Goal: Information Seeking & Learning: Compare options

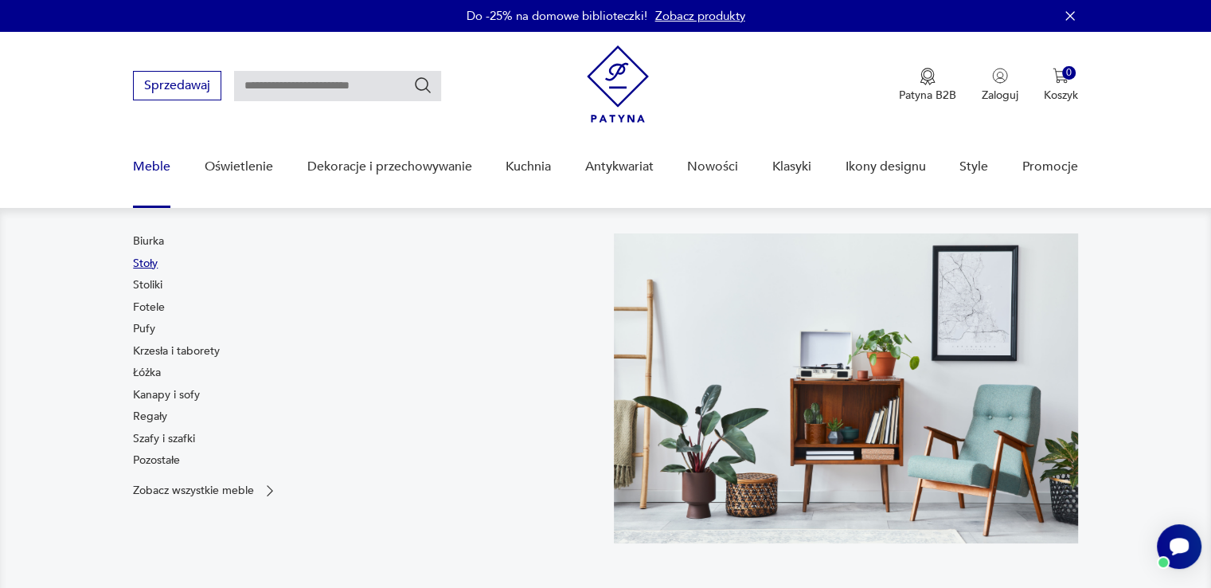
click at [148, 262] on link "Stoły" at bounding box center [145, 264] width 25 height 16
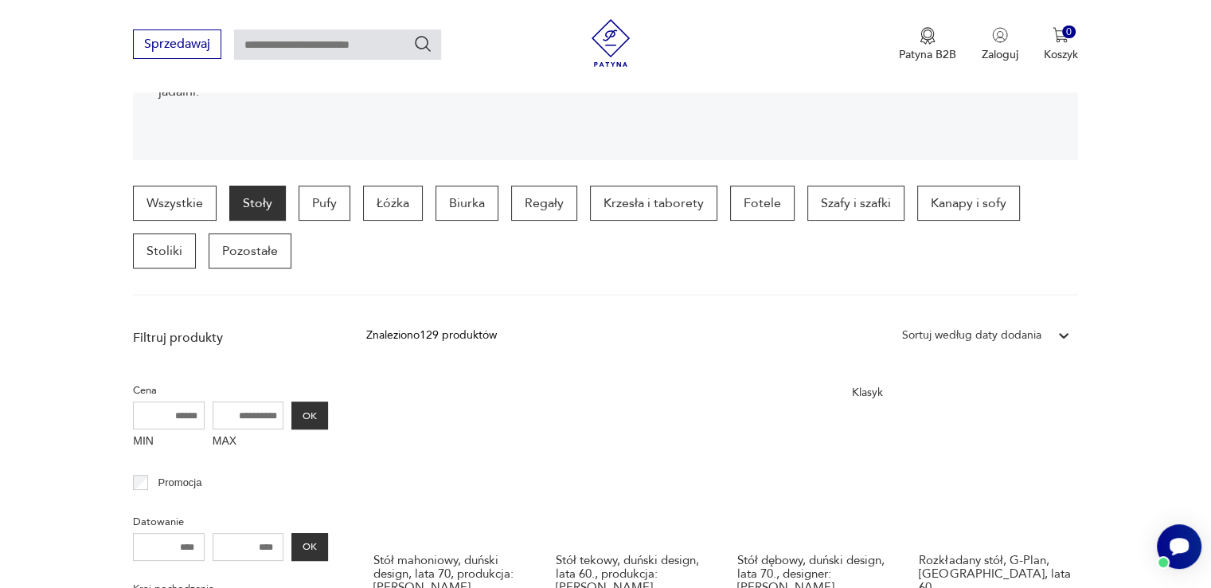
scroll to position [501, 0]
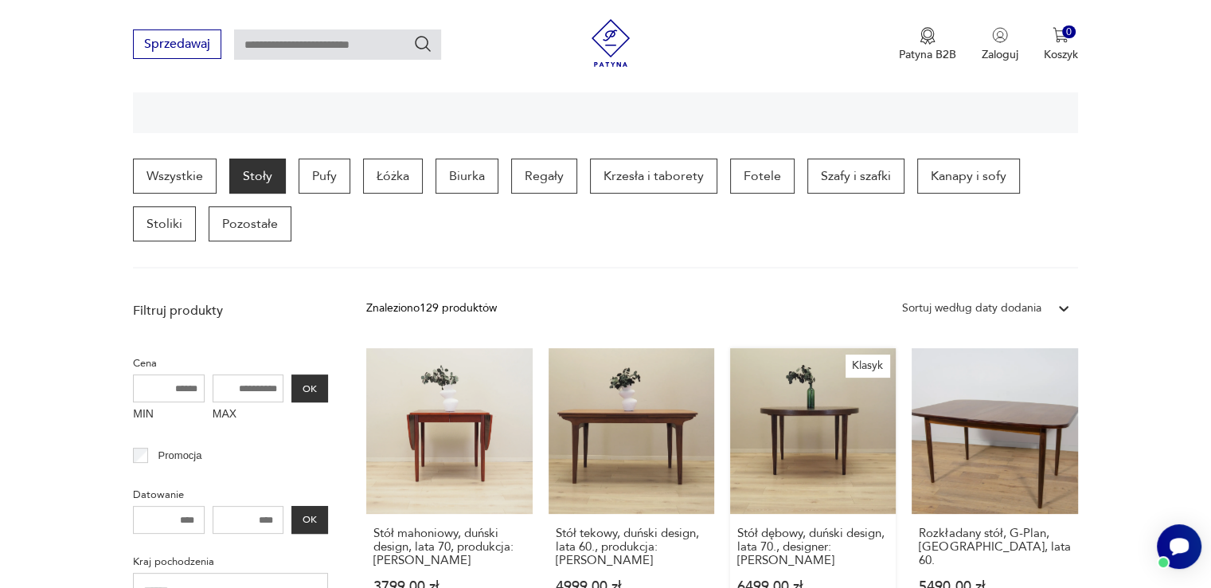
scroll to position [342, 0]
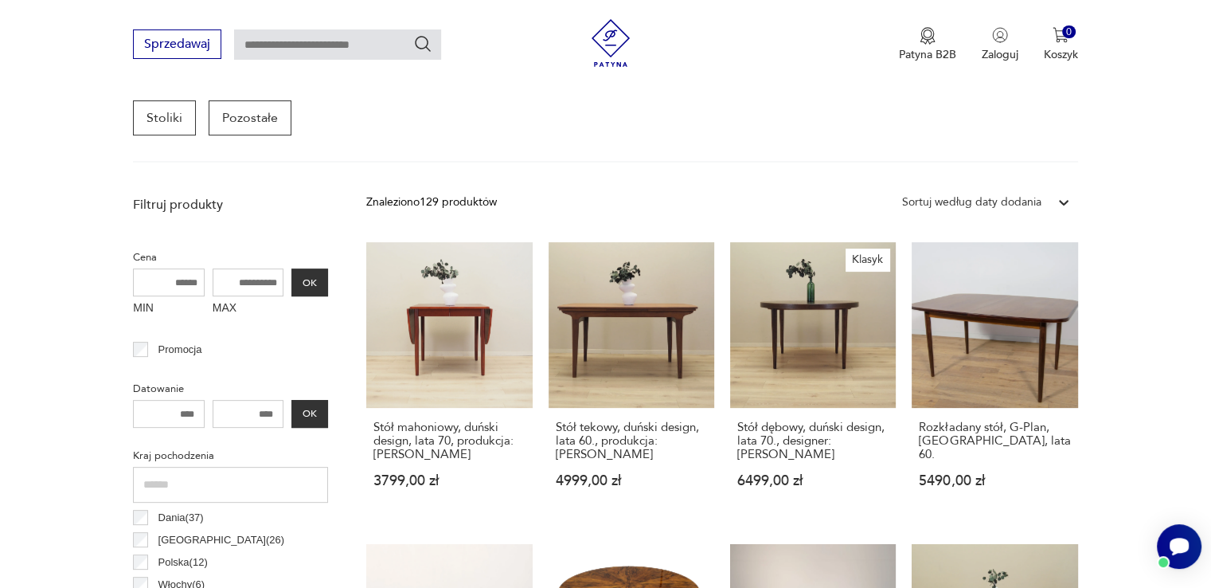
scroll to position [501, 0]
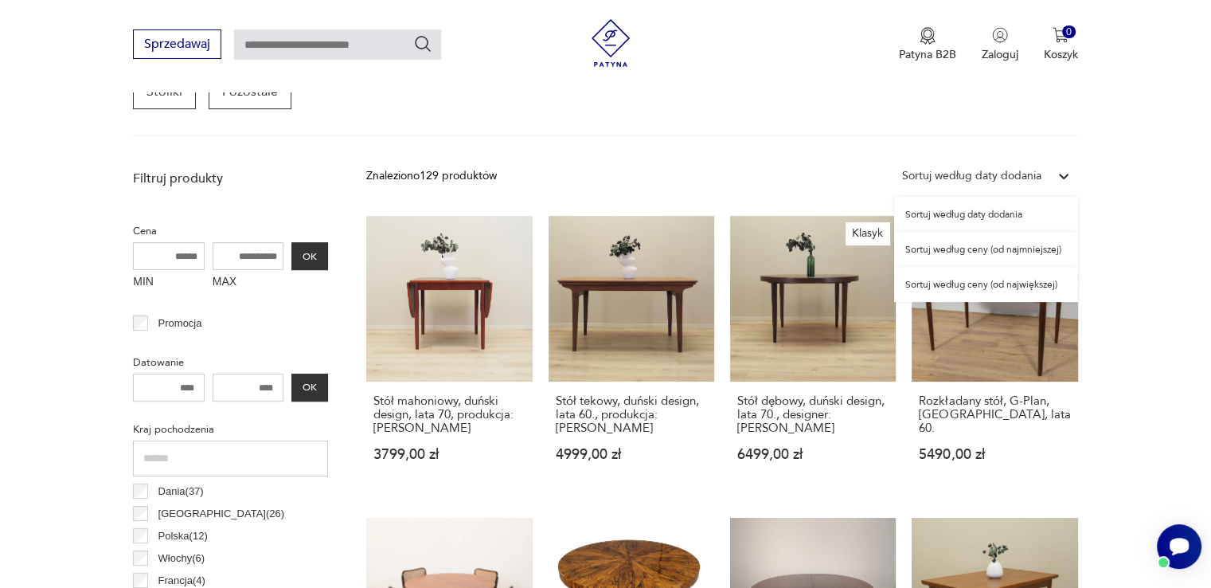
click at [1067, 176] on icon at bounding box center [1064, 176] width 16 height 16
click at [997, 254] on div "Sortuj według ceny (od najmniejszej)" at bounding box center [986, 249] width 184 height 35
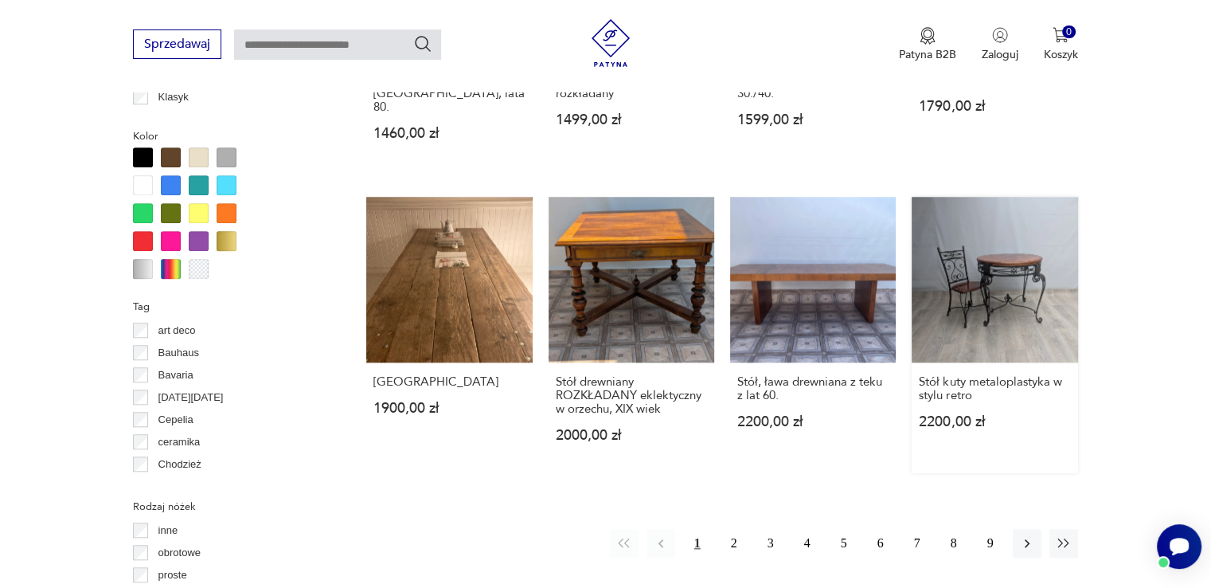
scroll to position [1378, 0]
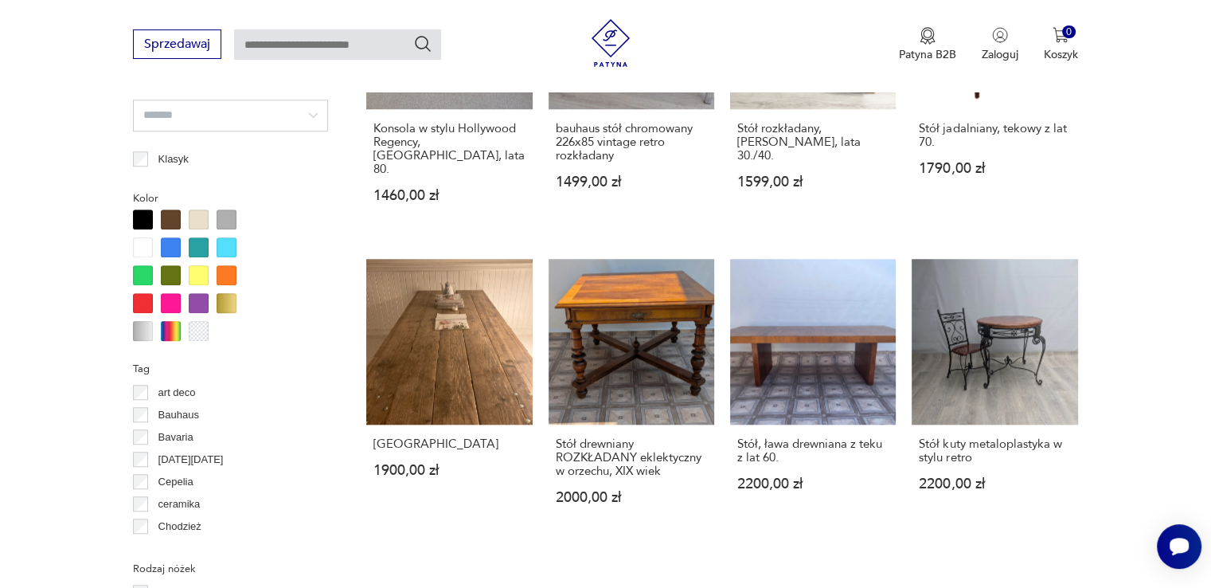
click at [1125, 377] on section "Filtruj produkty Cena MIN MAX OK Promocja Datowanie OK Kraj pochodzenia Dania (…" at bounding box center [605, 406] width 1211 height 2242
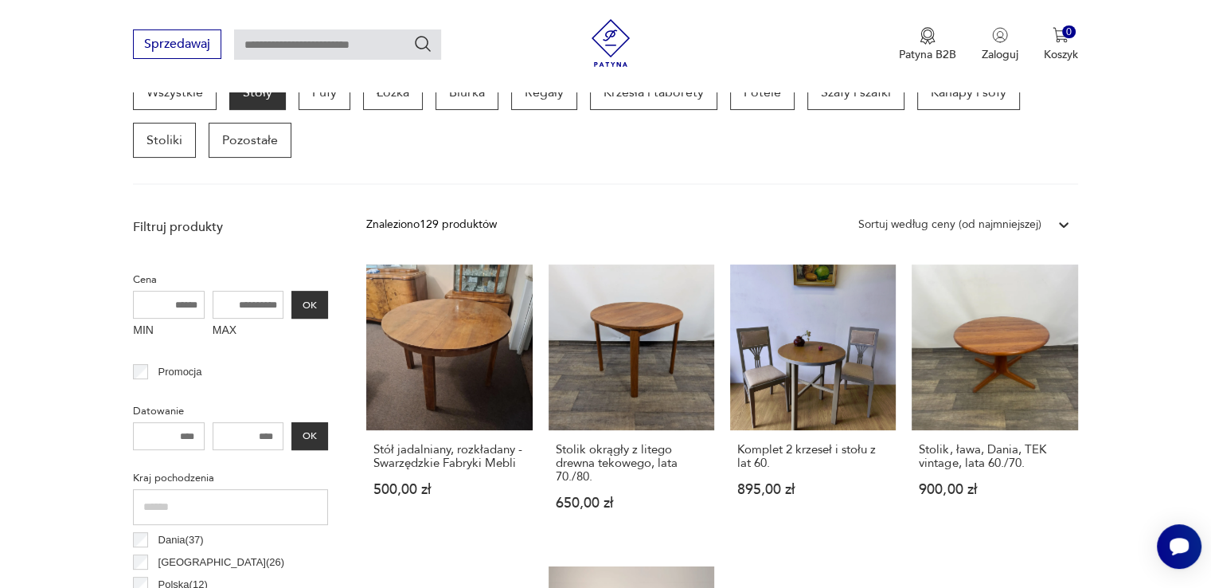
scroll to position [478, 0]
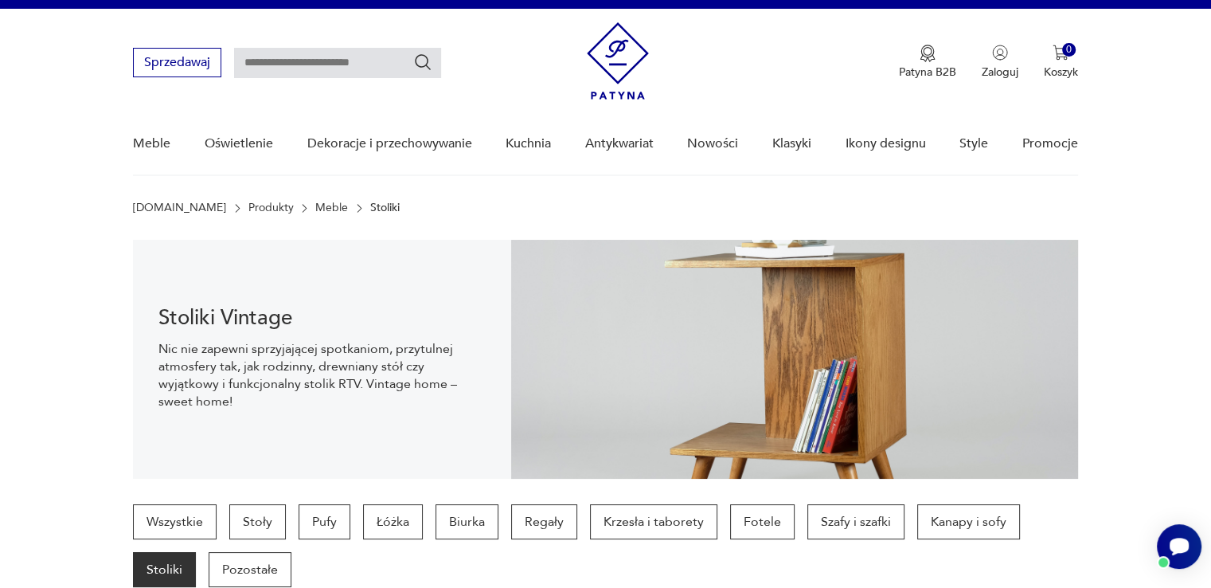
click at [1139, 291] on section "Stoliki Vintage Nic nie zapewni sprzyjającej spotkaniom, przytulnej atmosfery t…" at bounding box center [605, 359] width 1211 height 239
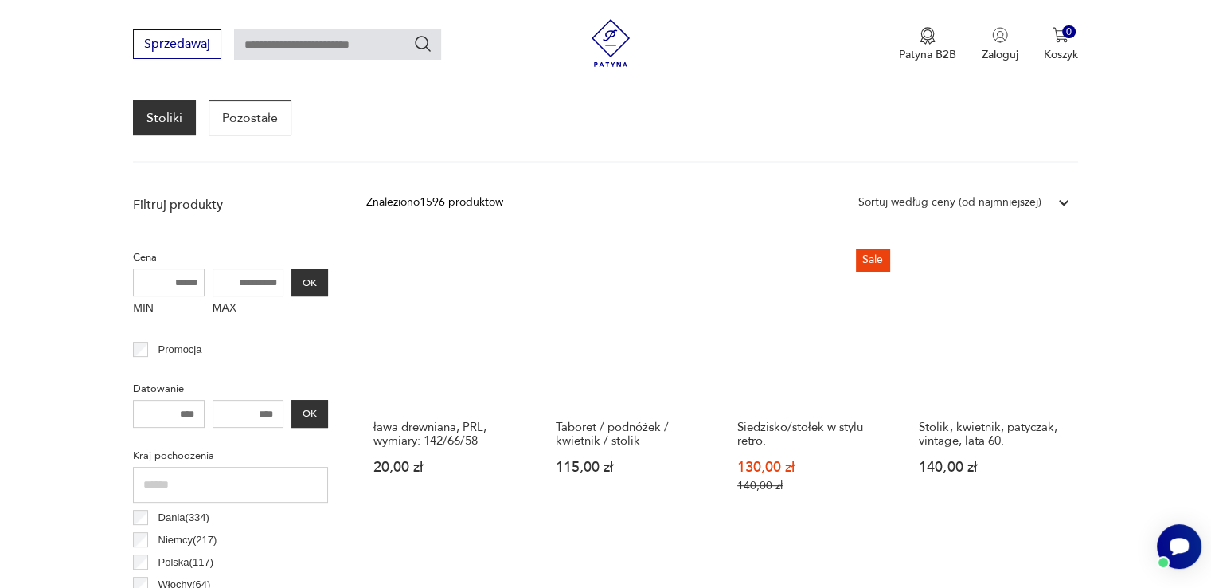
scroll to position [501, 0]
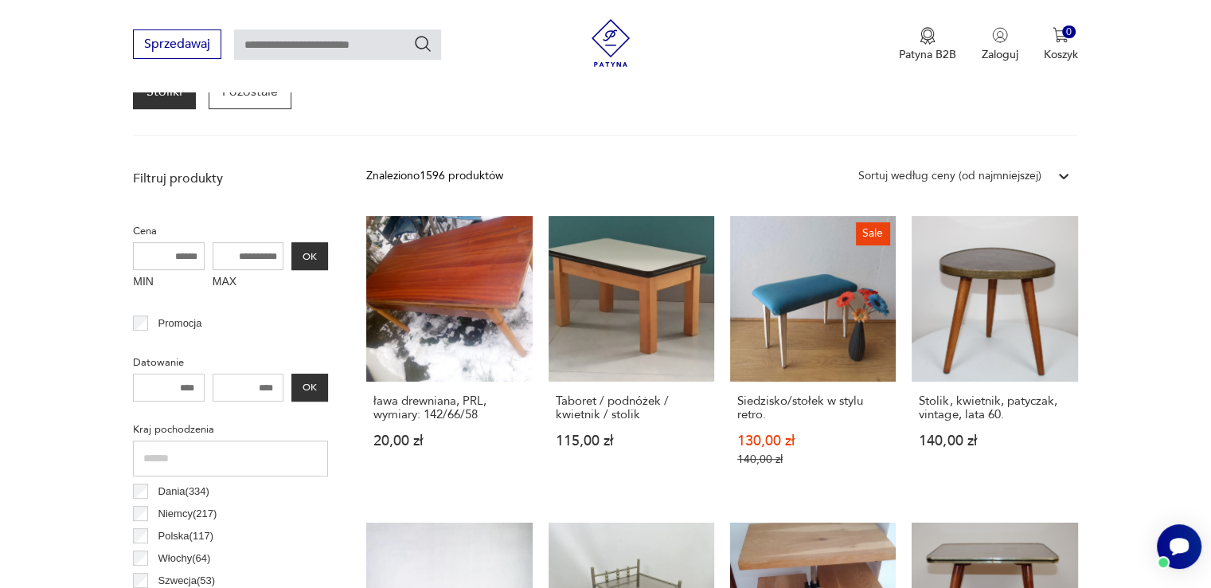
click at [1059, 178] on icon at bounding box center [1064, 176] width 16 height 16
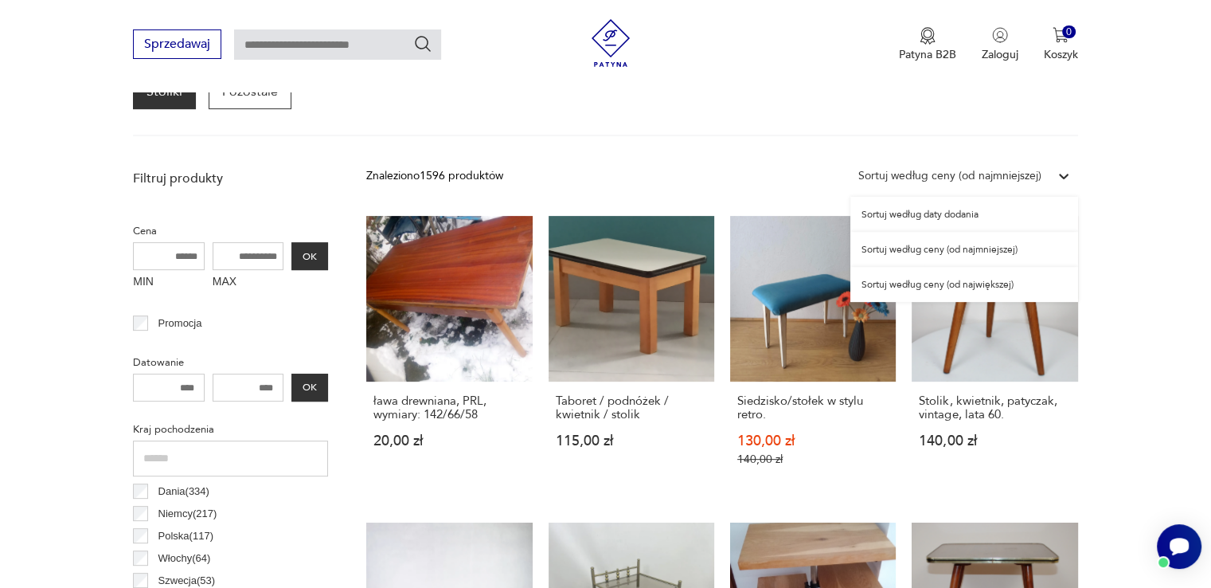
click at [936, 256] on div "Sortuj według ceny (od najmniejszej)" at bounding box center [964, 249] width 228 height 35
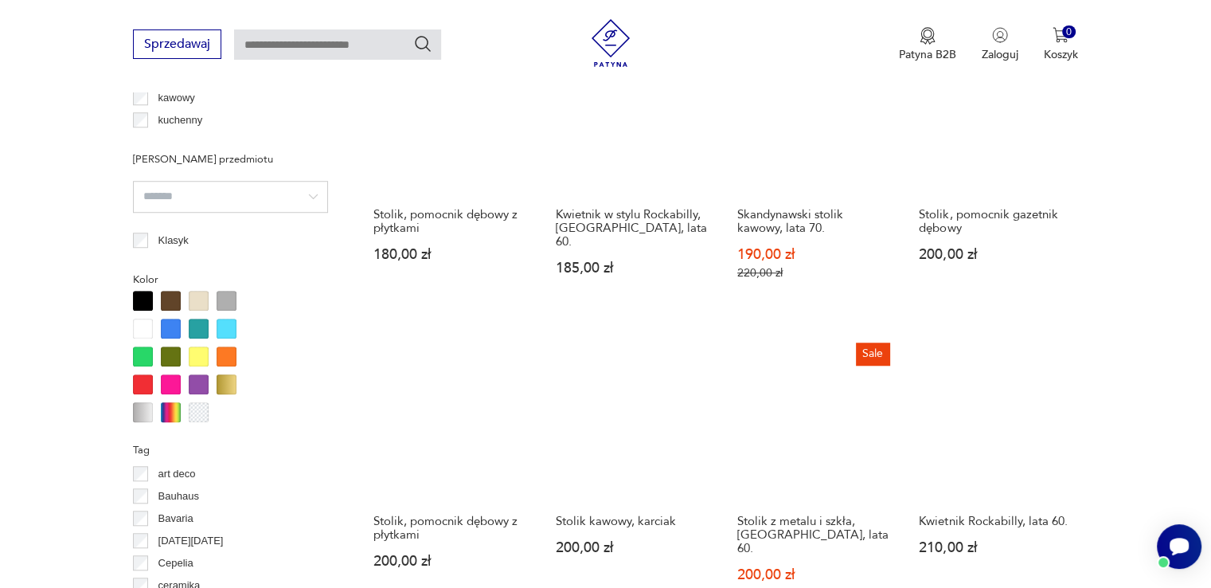
scroll to position [1456, 0]
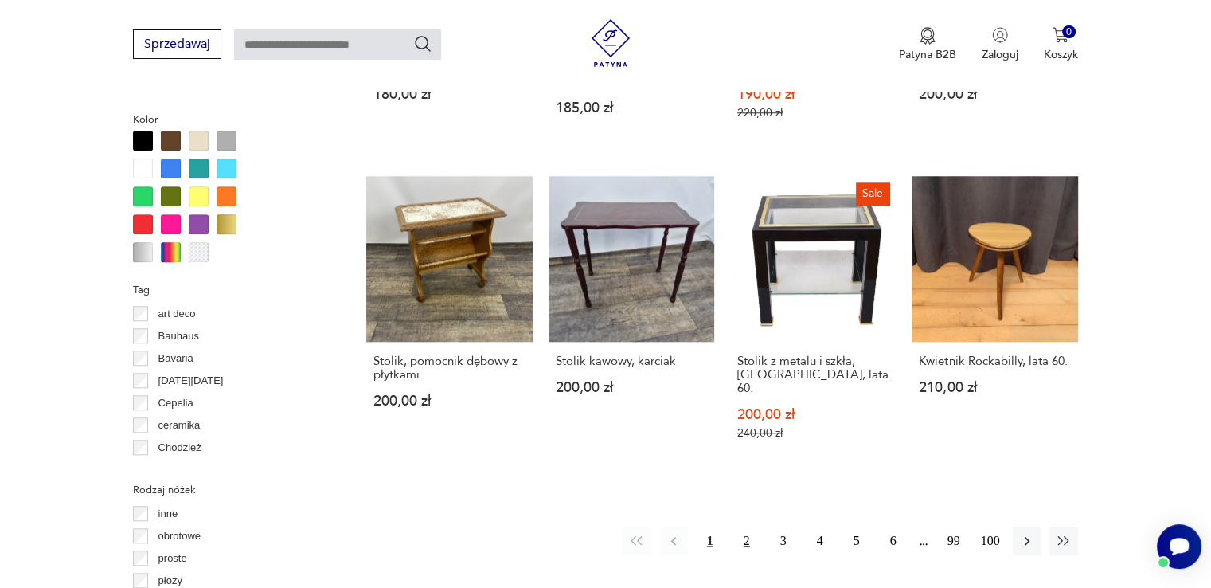
click at [747, 526] on button "2" at bounding box center [747, 540] width 29 height 29
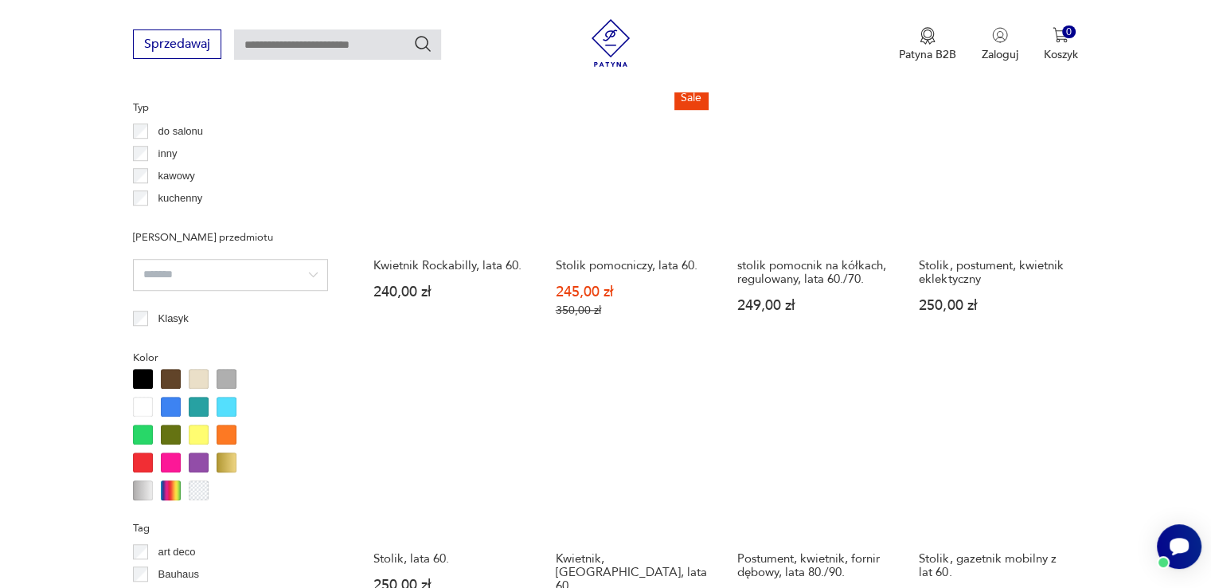
scroll to position [1378, 0]
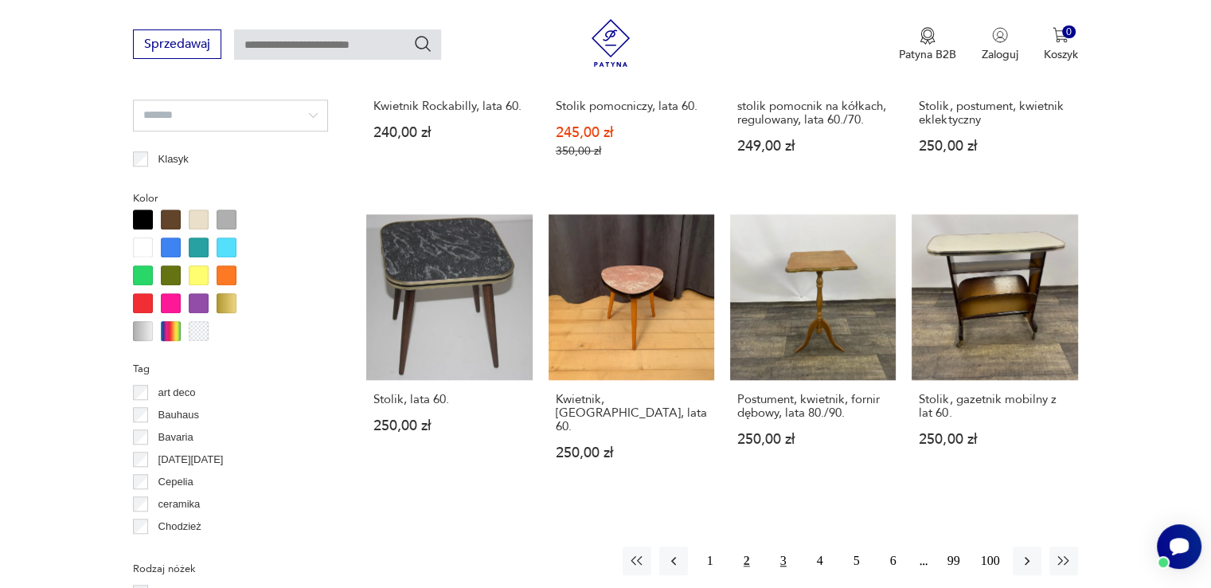
click at [782, 552] on button "3" at bounding box center [783, 560] width 29 height 29
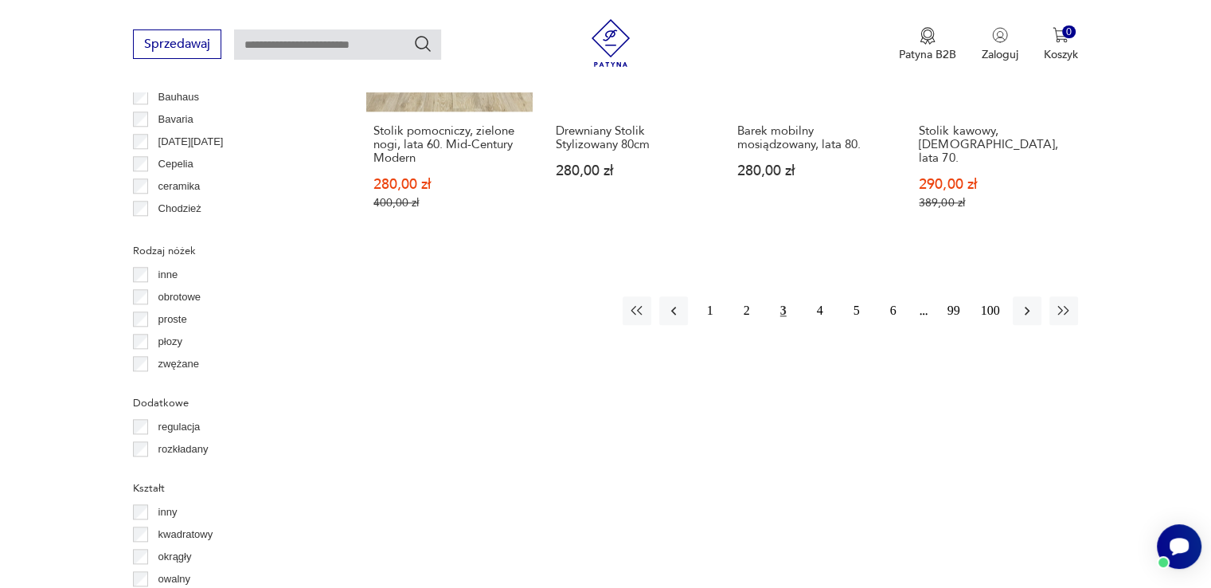
scroll to position [1696, 0]
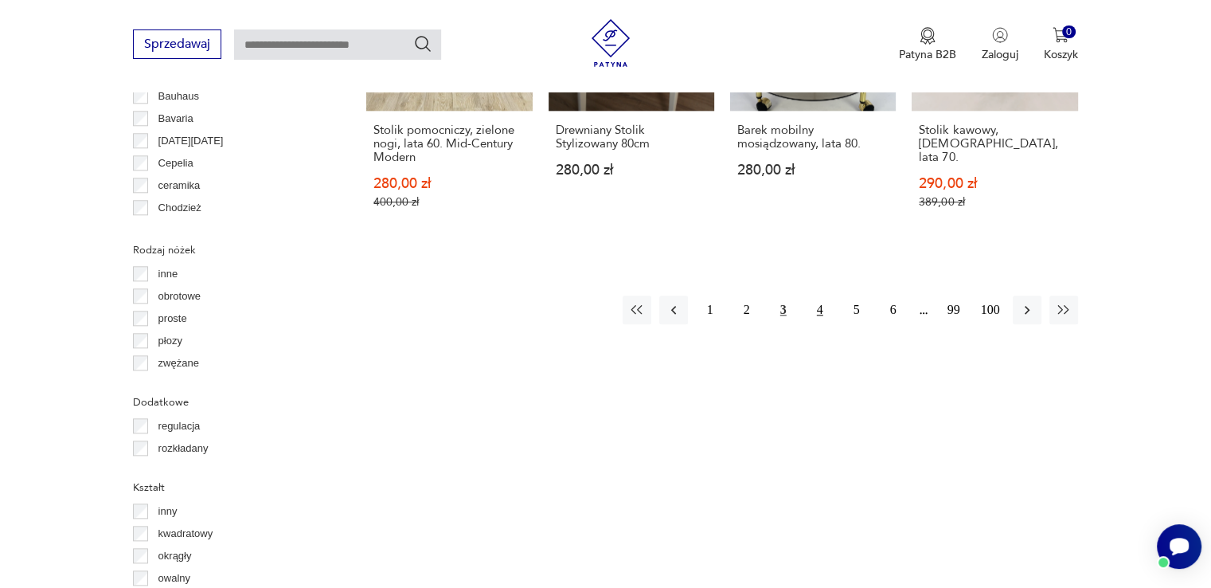
click at [816, 295] on button "4" at bounding box center [820, 309] width 29 height 29
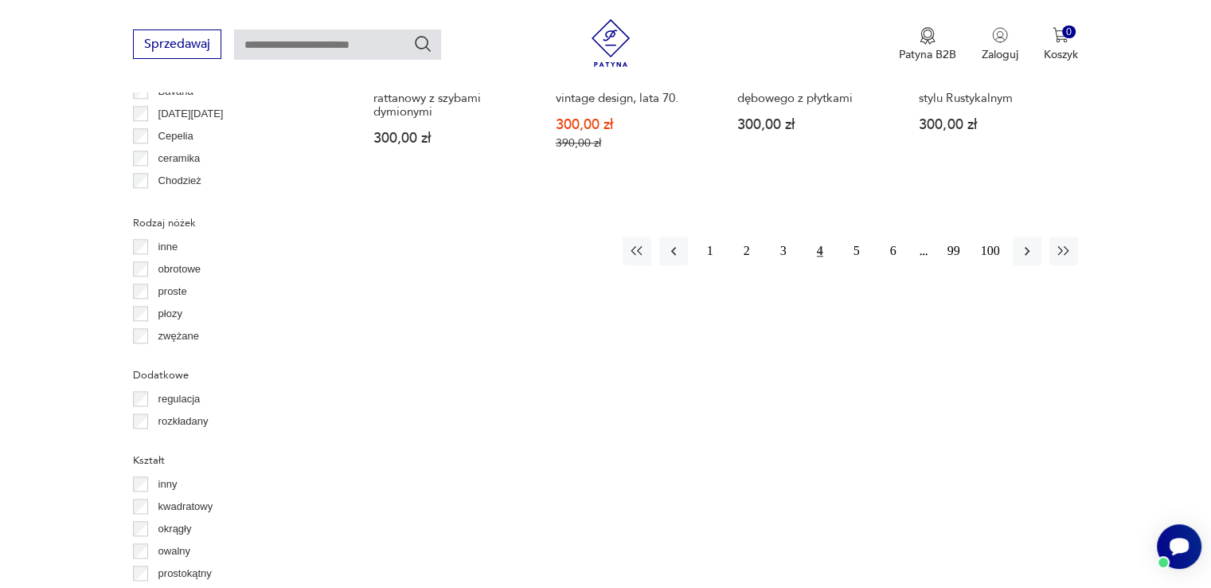
scroll to position [1696, 0]
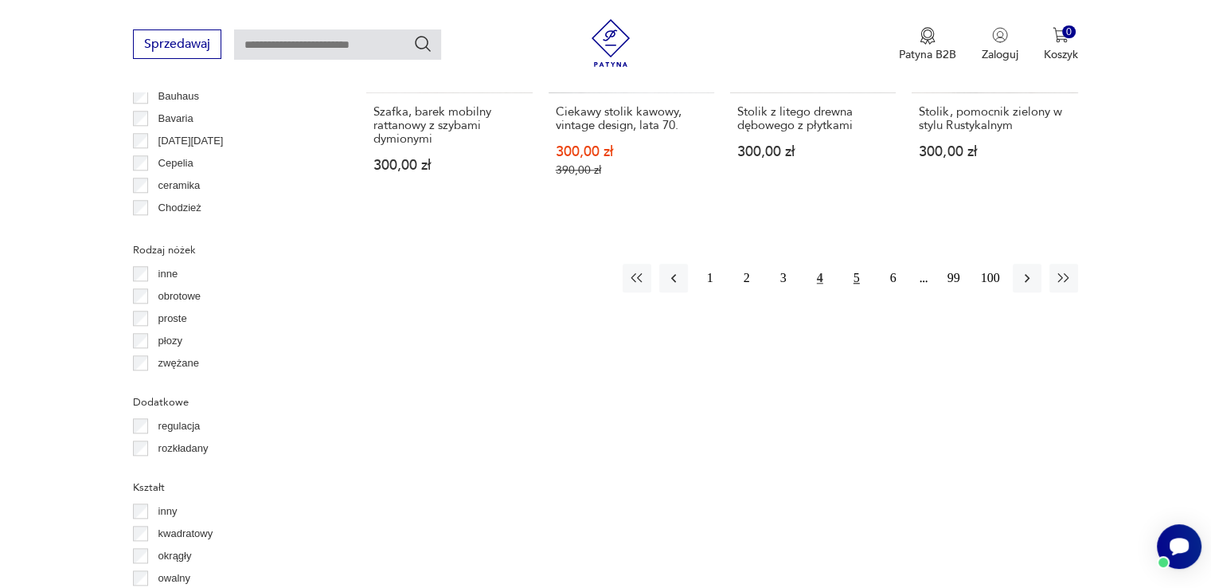
click at [854, 271] on button "5" at bounding box center [856, 278] width 29 height 29
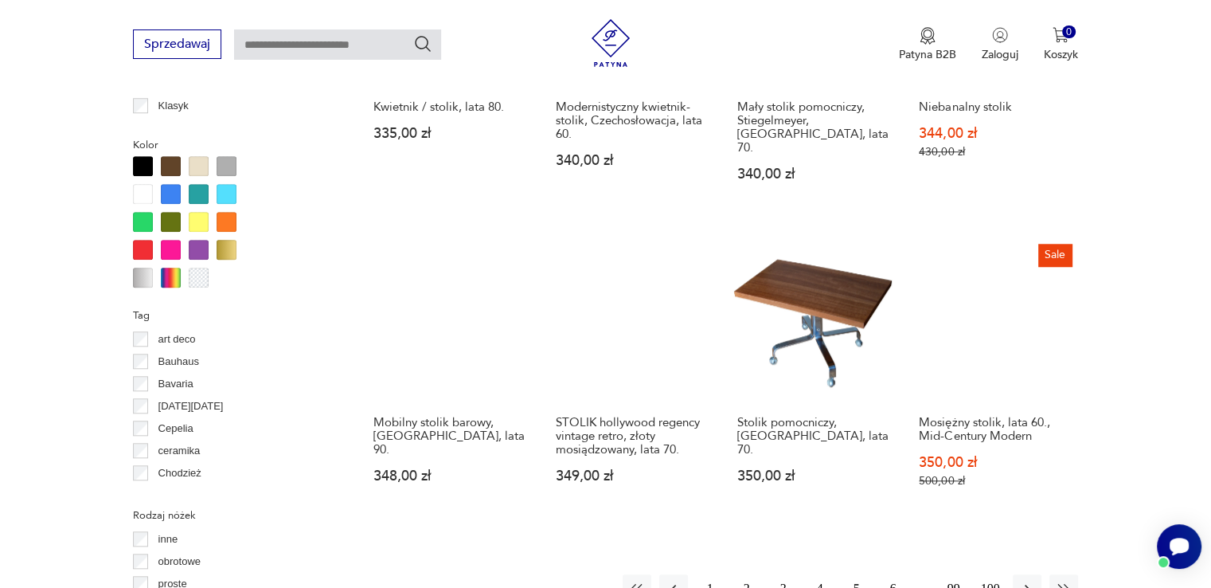
scroll to position [1537, 0]
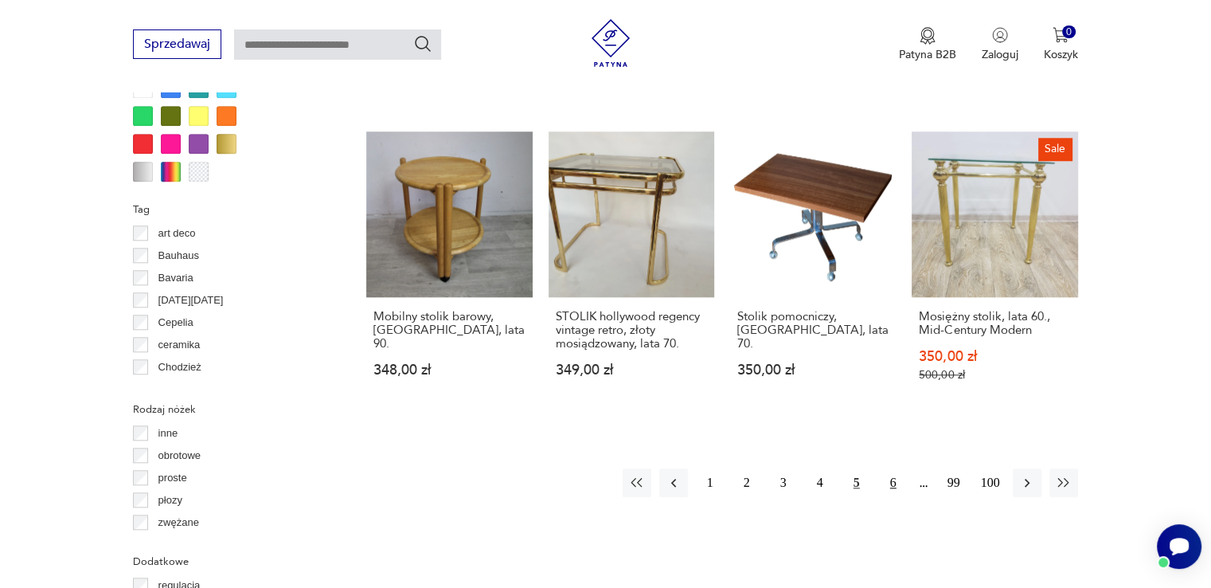
click at [902, 468] on button "6" at bounding box center [893, 482] width 29 height 29
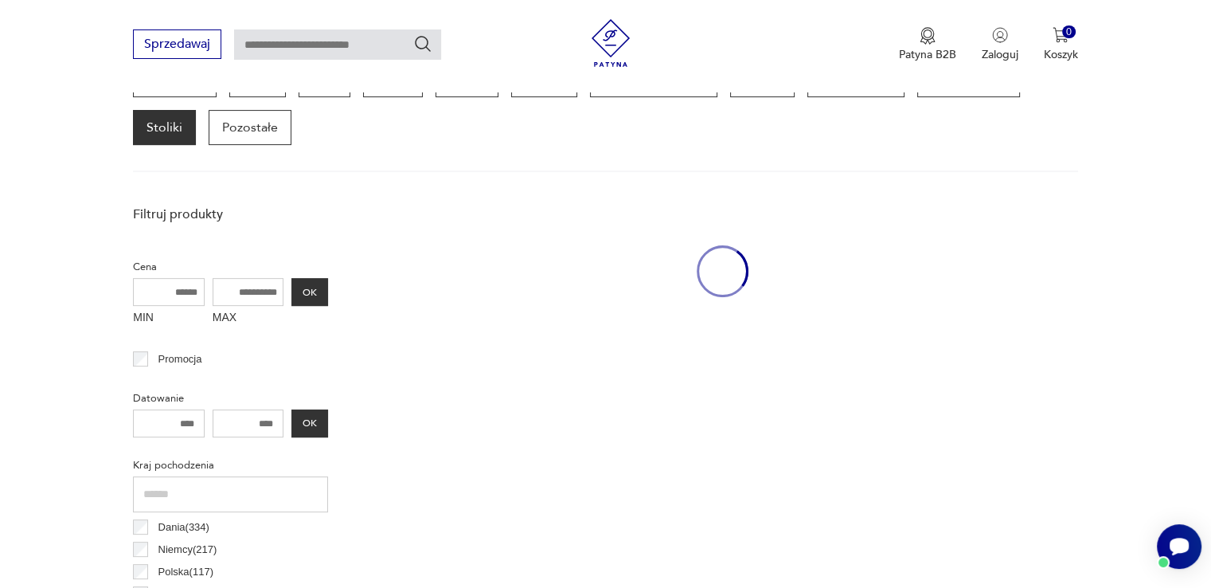
scroll to position [422, 0]
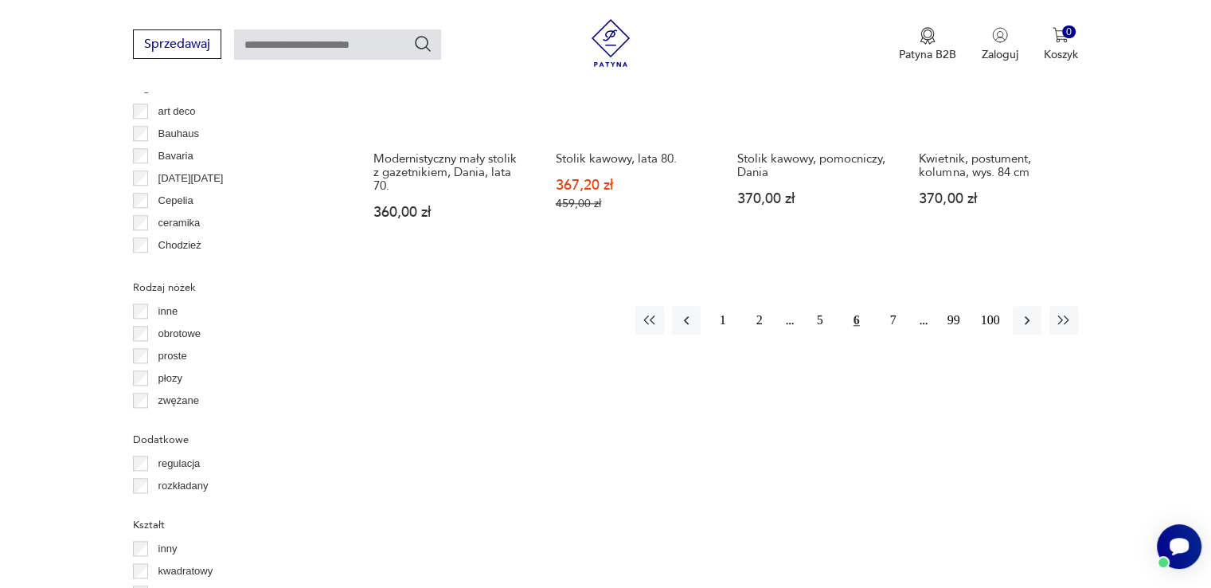
scroll to position [1696, 0]
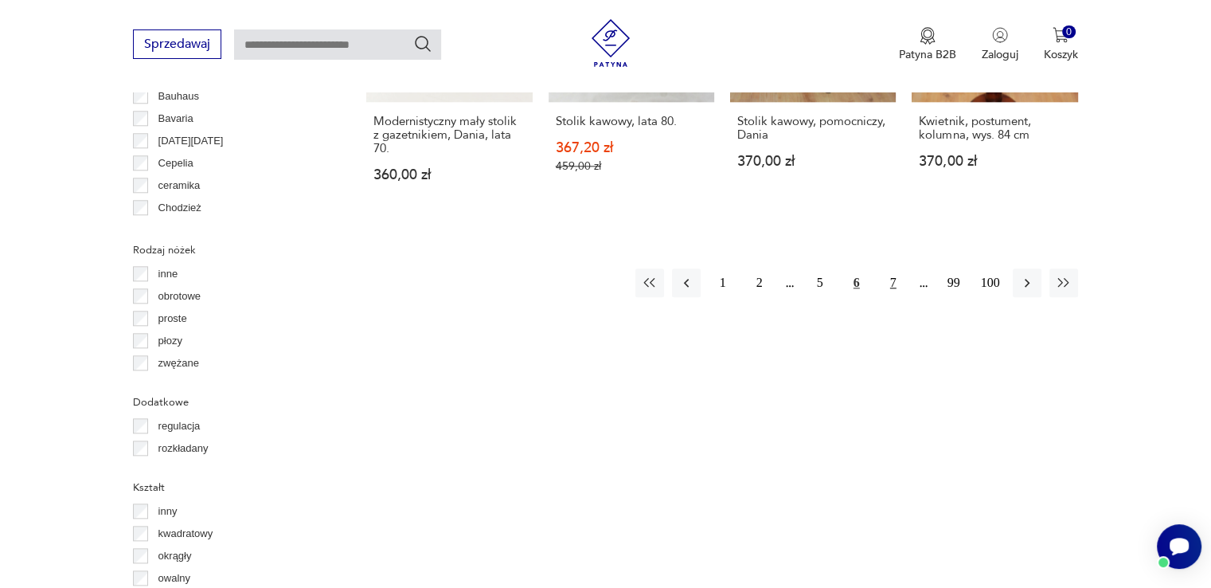
click at [891, 292] on button "7" at bounding box center [893, 282] width 29 height 29
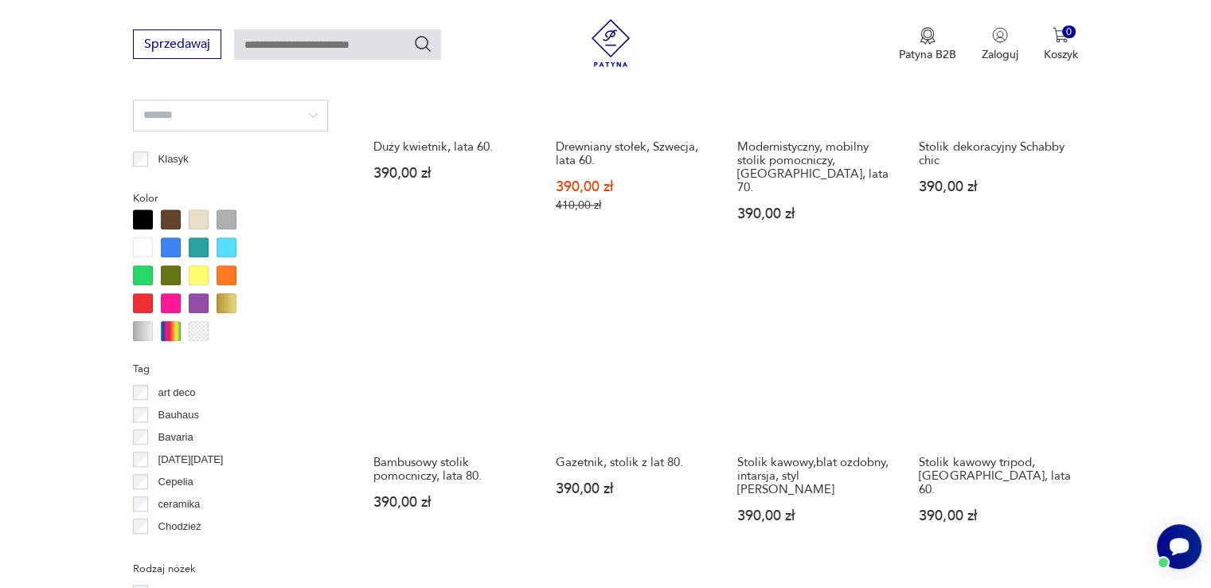
scroll to position [1696, 0]
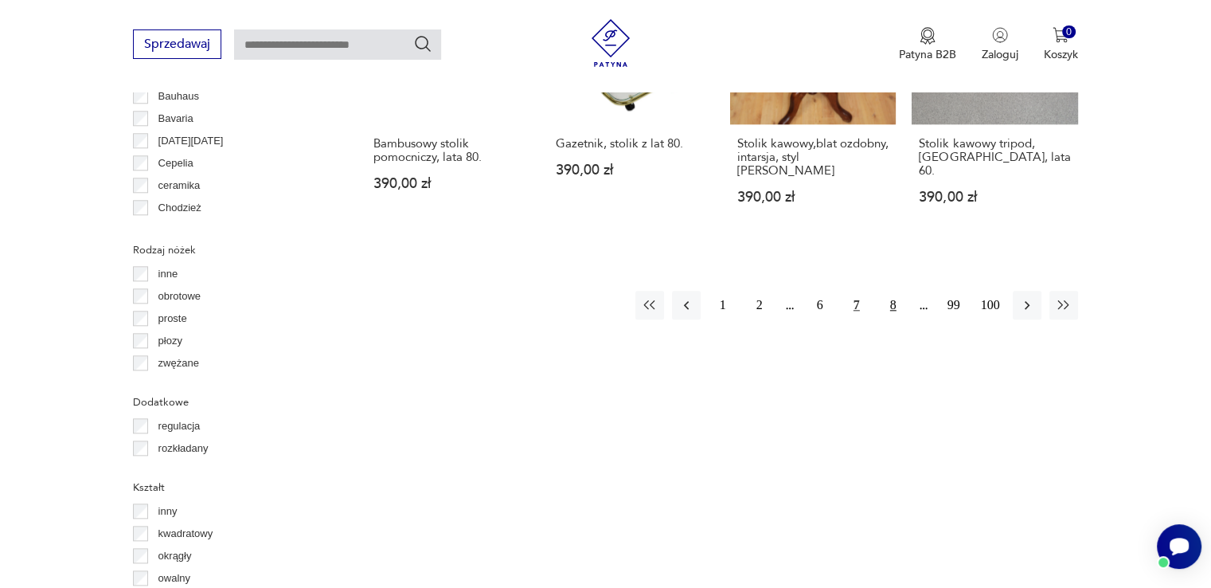
click at [889, 291] on button "8" at bounding box center [893, 305] width 29 height 29
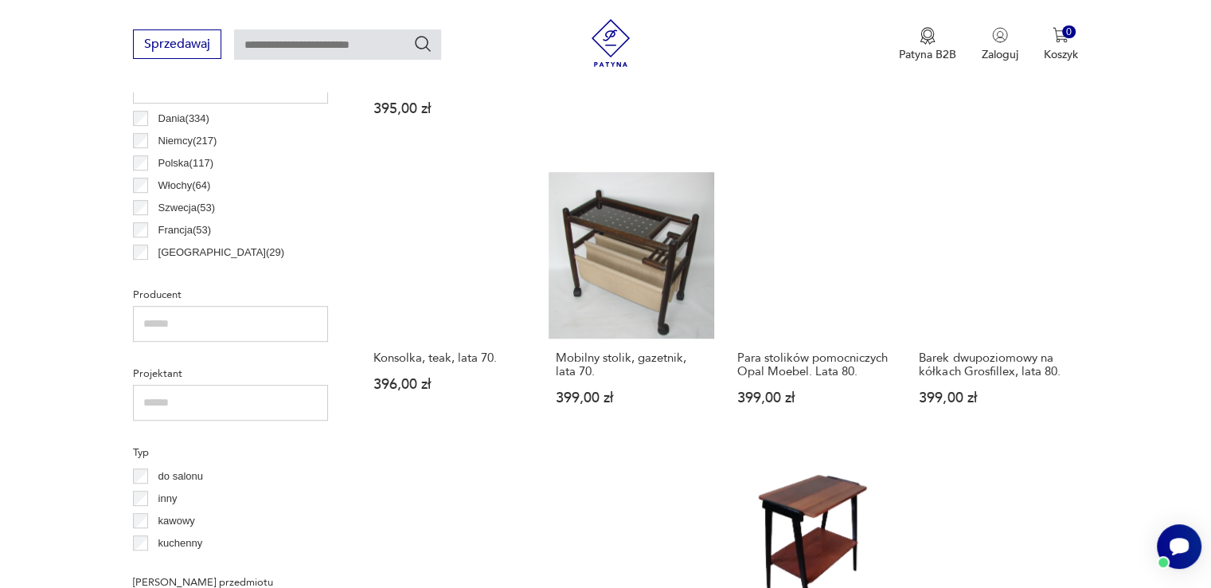
scroll to position [900, 0]
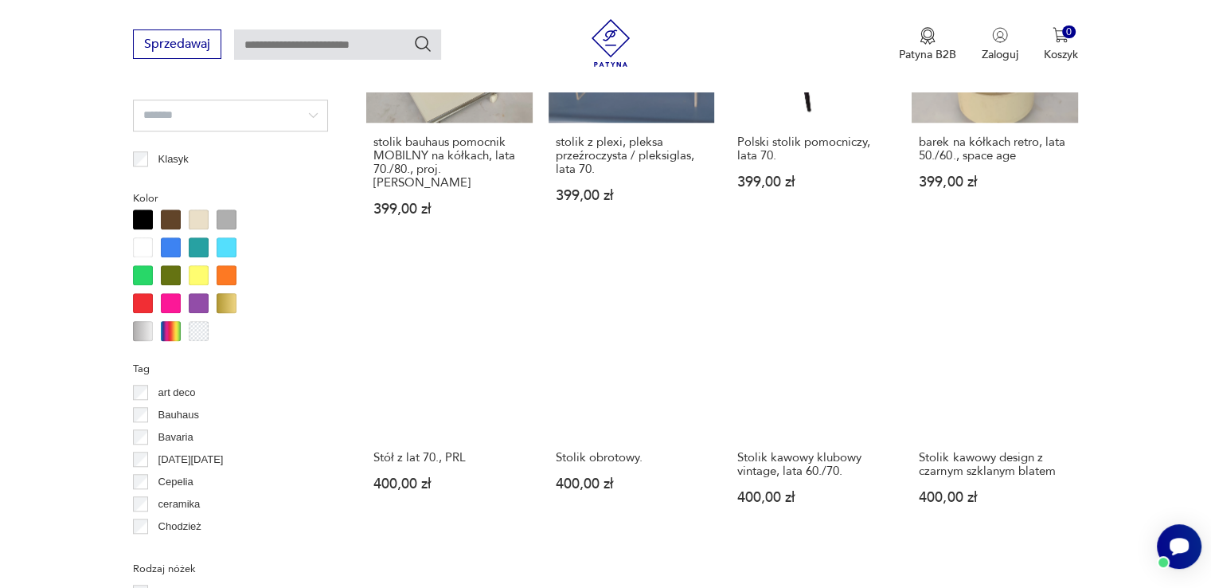
scroll to position [1537, 0]
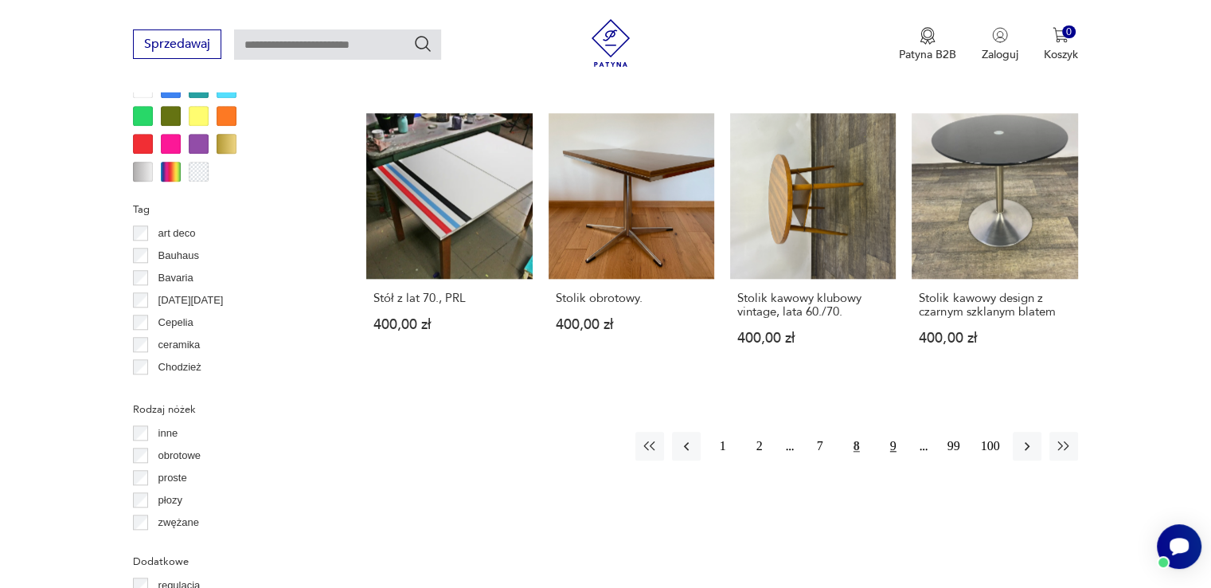
click at [886, 432] on button "9" at bounding box center [893, 446] width 29 height 29
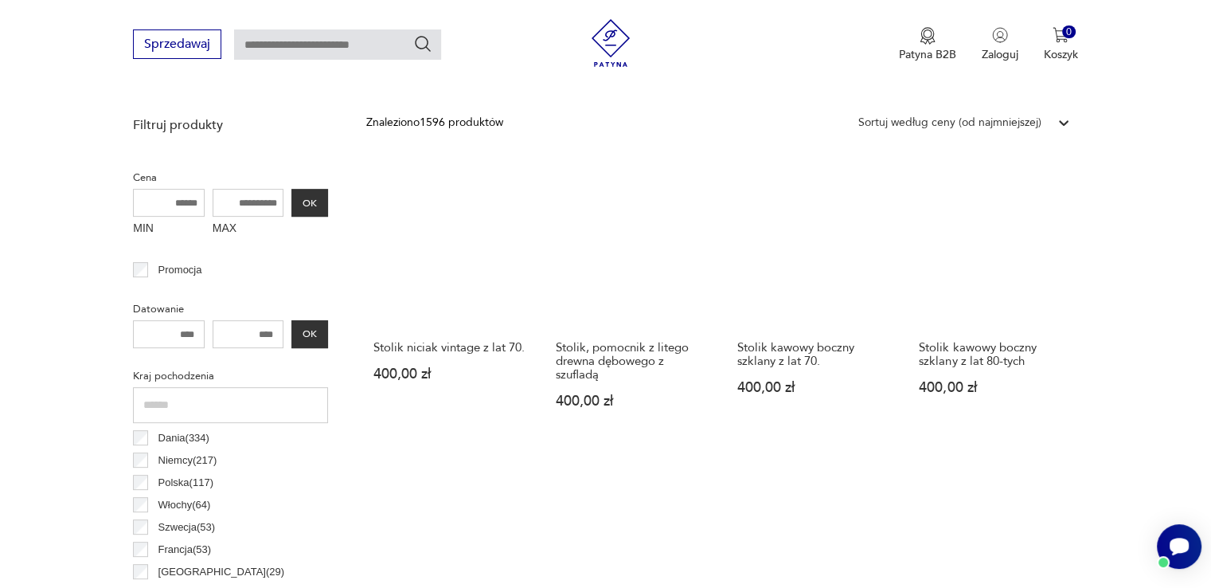
scroll to position [581, 0]
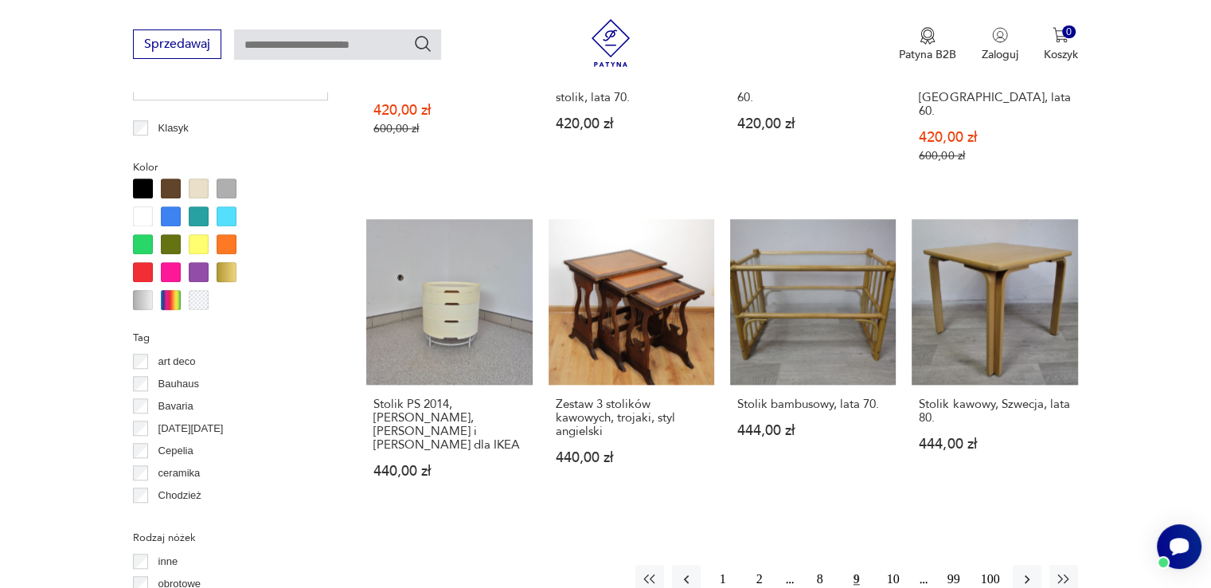
scroll to position [1696, 0]
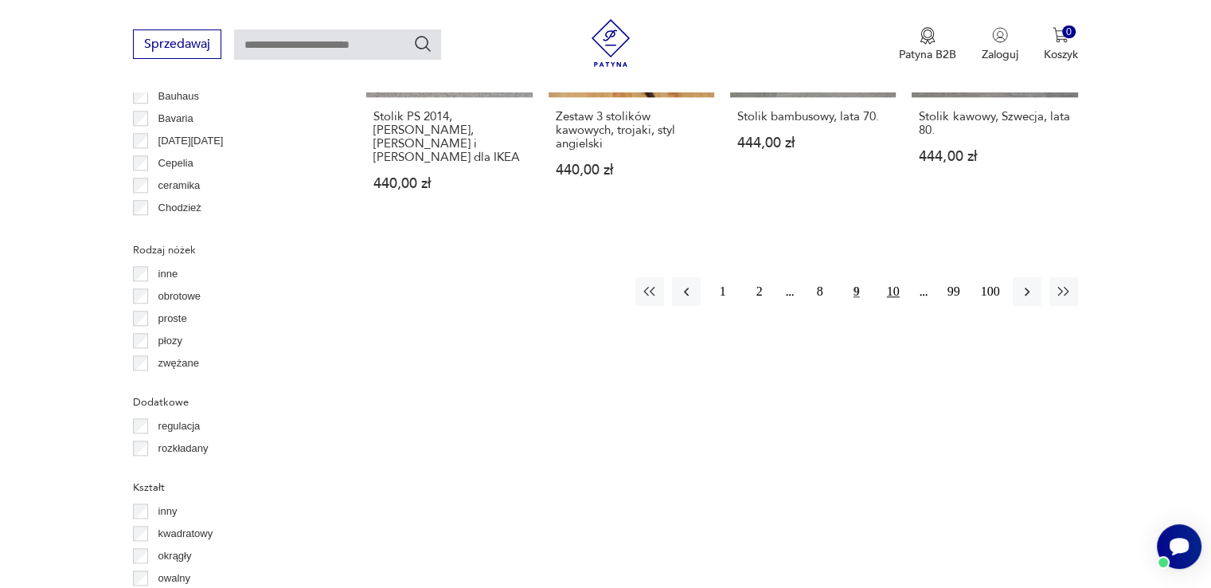
click at [889, 277] on button "10" at bounding box center [893, 291] width 29 height 29
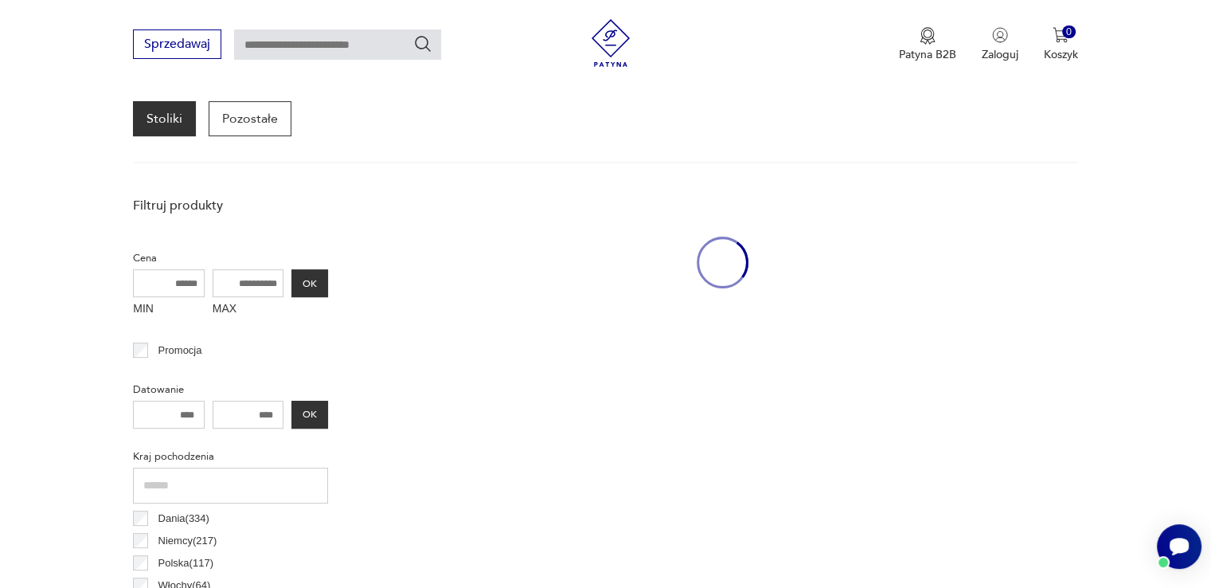
scroll to position [422, 0]
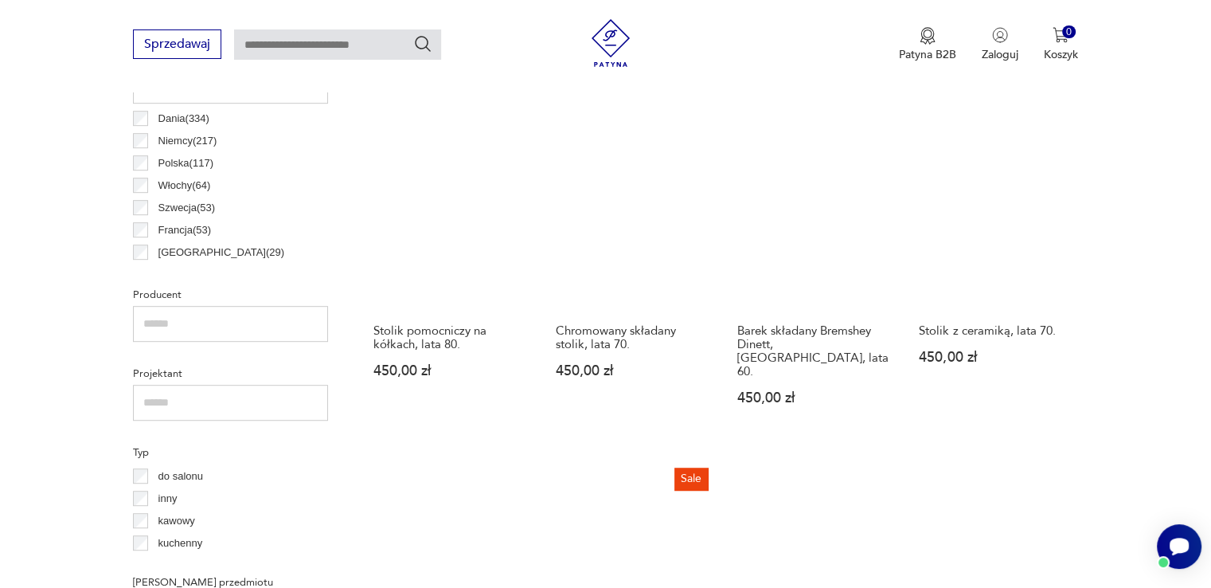
scroll to position [900, 0]
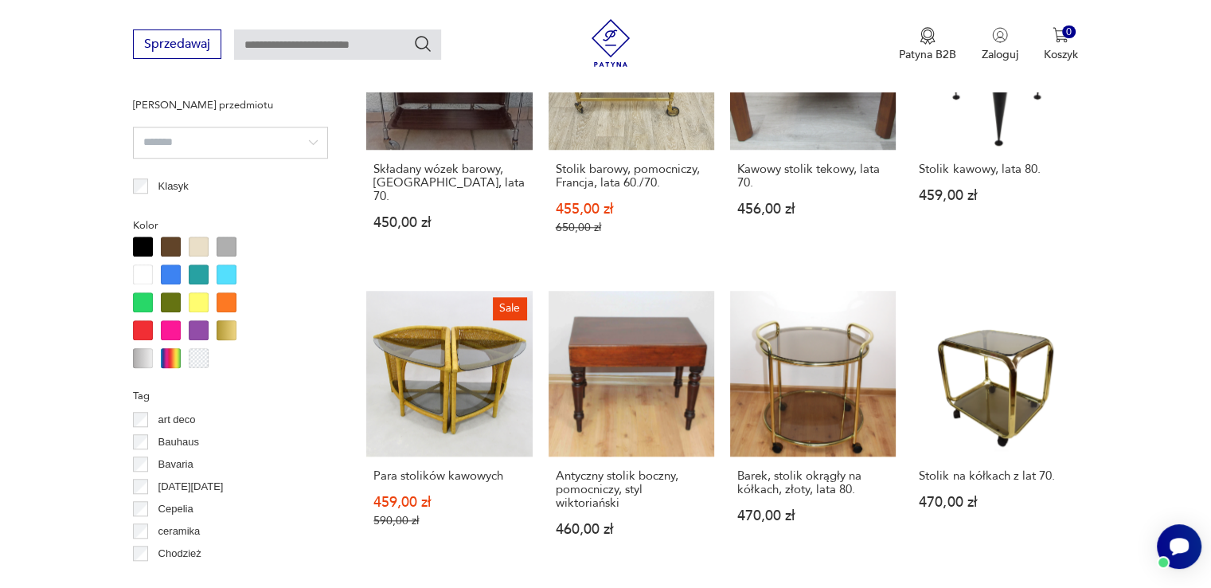
scroll to position [1378, 0]
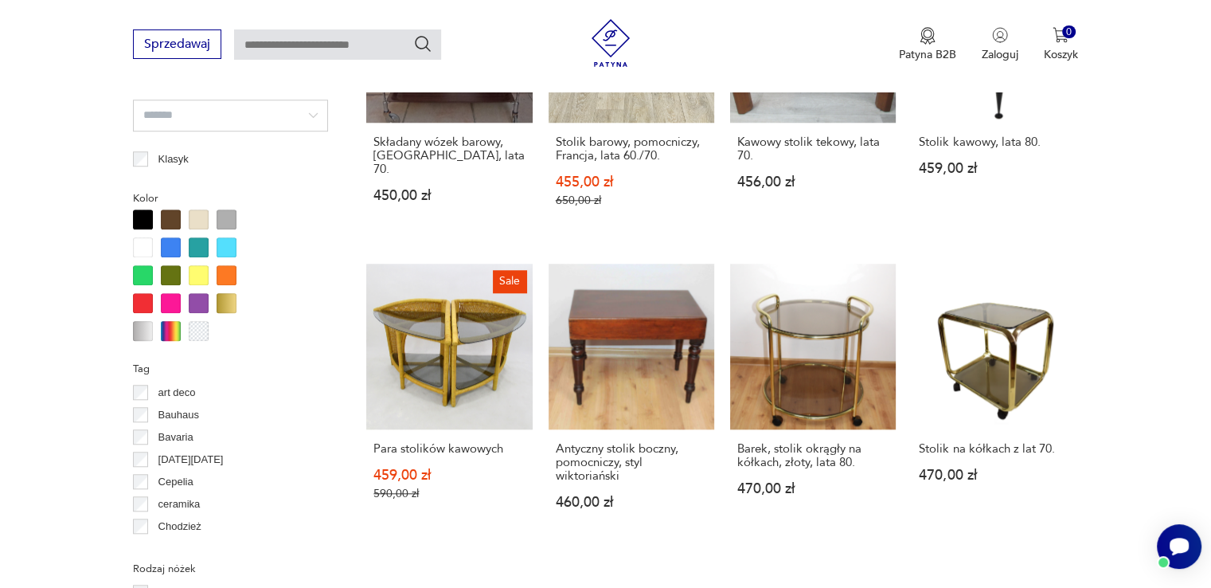
click at [1179, 420] on section "Filtruj produkty Cena MIN MAX OK Promocja Datowanie OK Kraj pochodzenia Dania (…" at bounding box center [605, 406] width 1211 height 2242
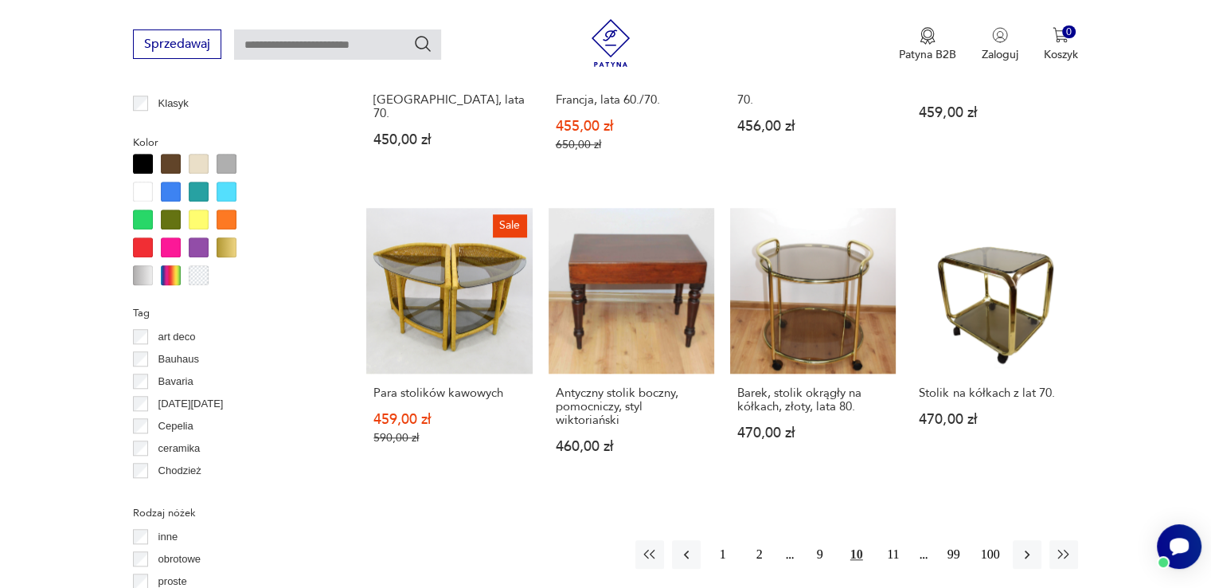
scroll to position [1537, 0]
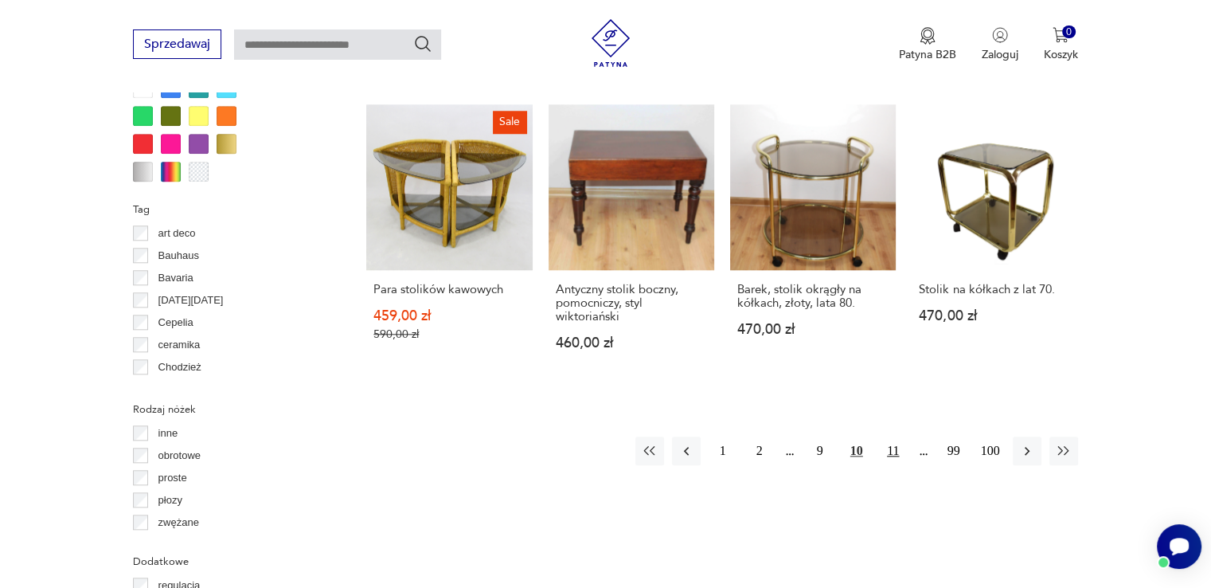
click at [899, 436] on button "11" at bounding box center [893, 450] width 29 height 29
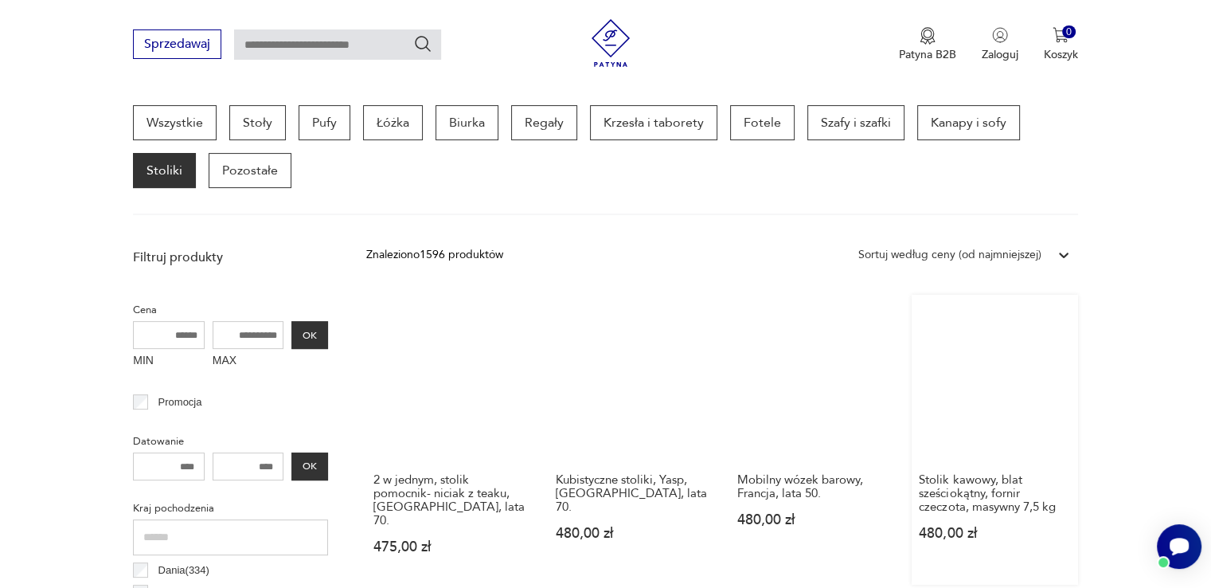
scroll to position [581, 0]
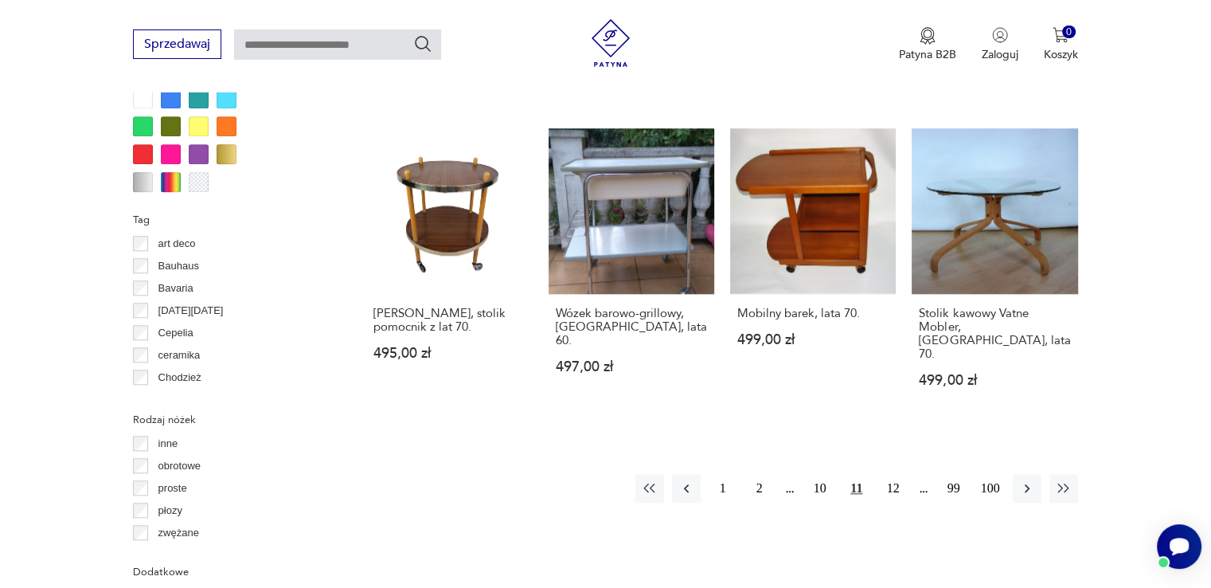
scroll to position [1537, 0]
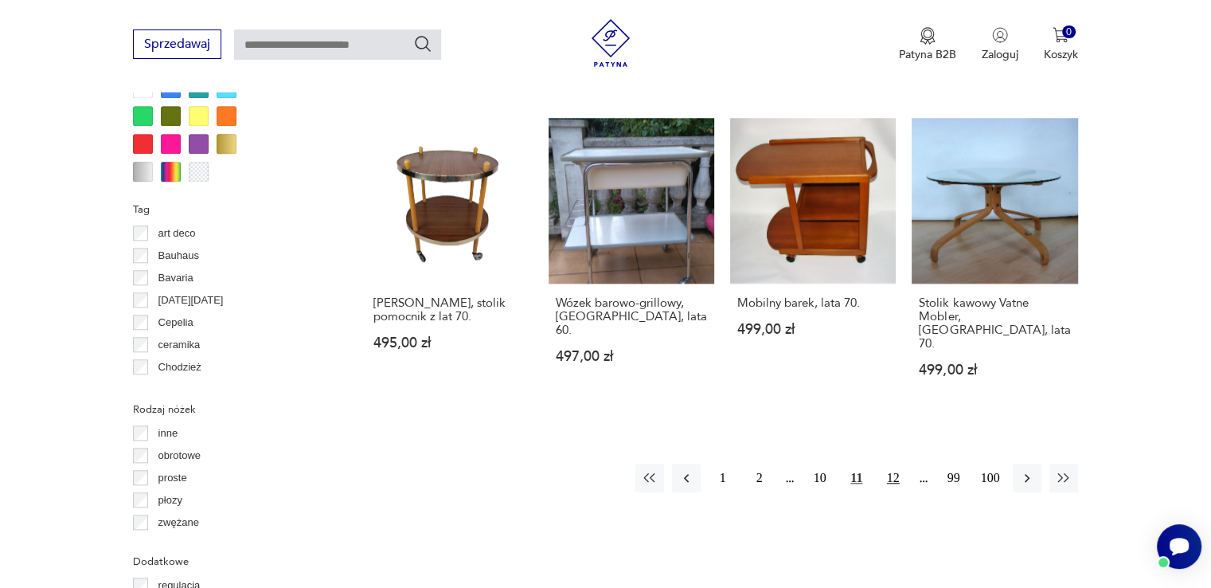
click at [892, 463] on button "12" at bounding box center [893, 477] width 29 height 29
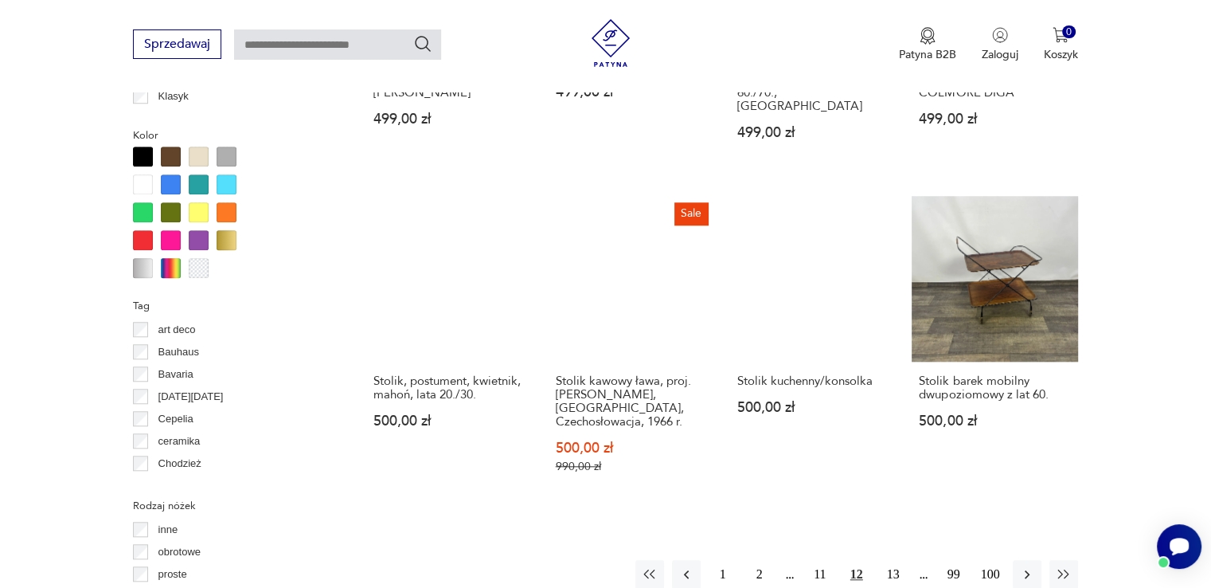
scroll to position [1573, 0]
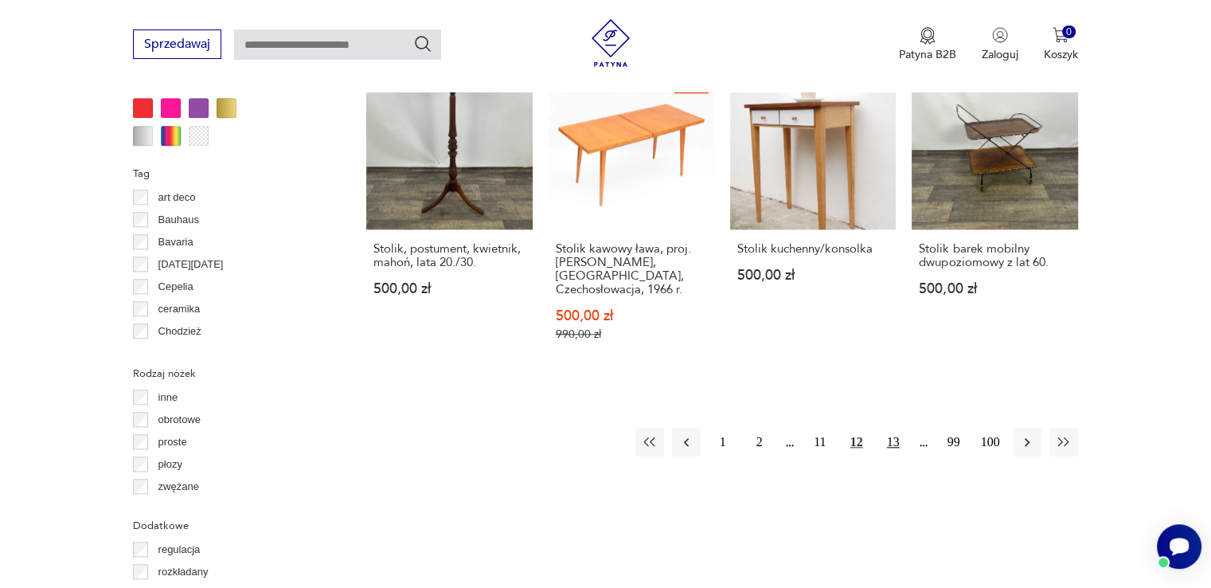
click at [894, 428] on button "13" at bounding box center [893, 442] width 29 height 29
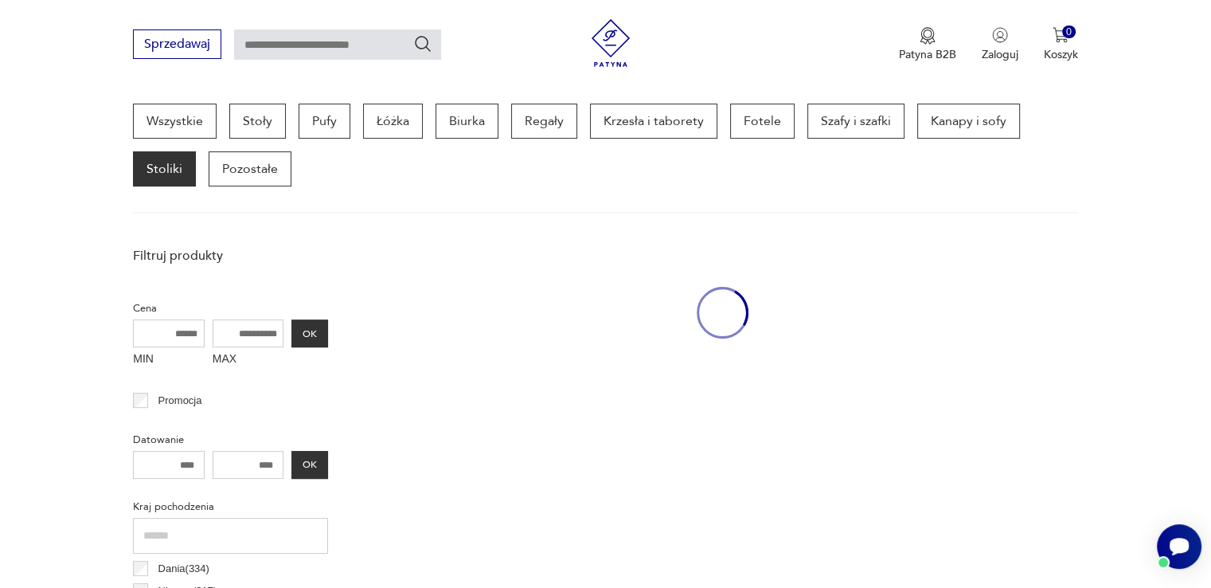
scroll to position [422, 0]
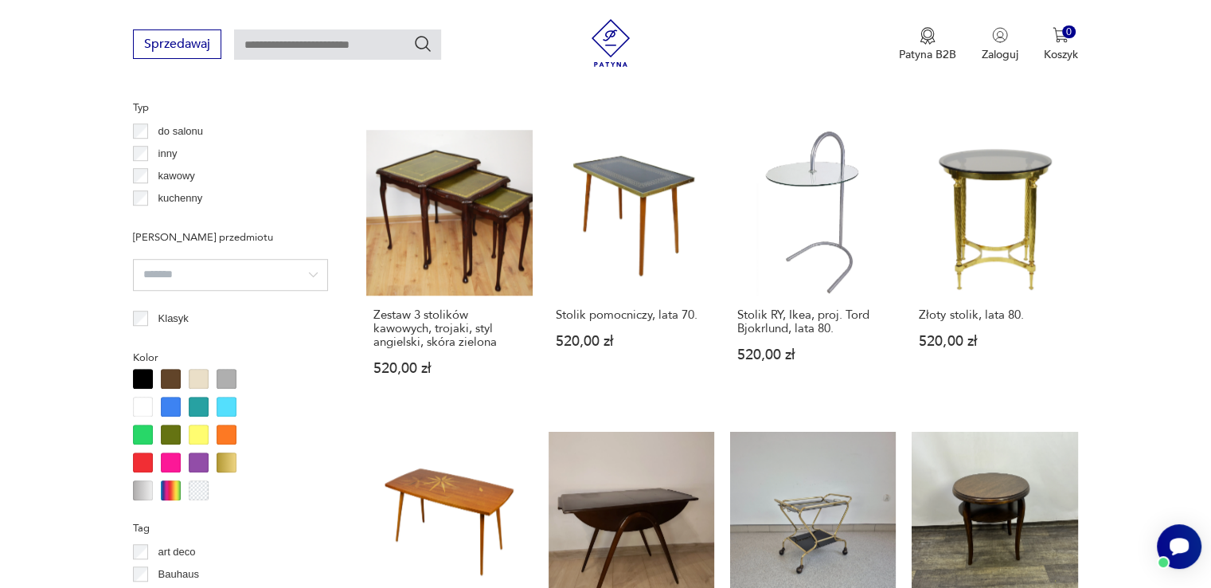
scroll to position [1537, 0]
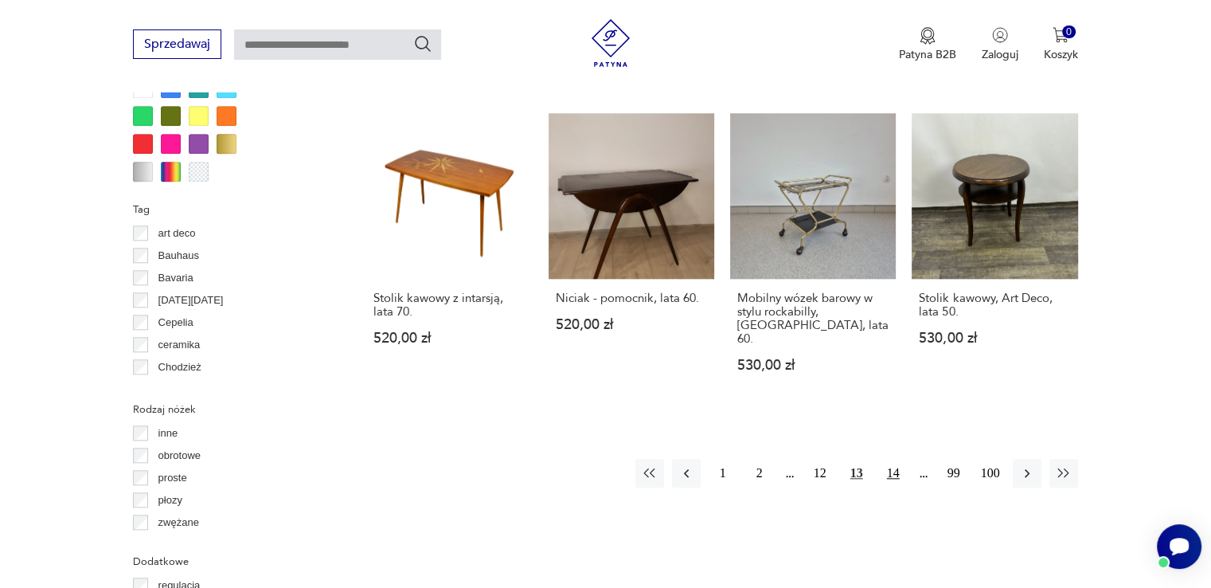
click at [904, 459] on button "14" at bounding box center [893, 473] width 29 height 29
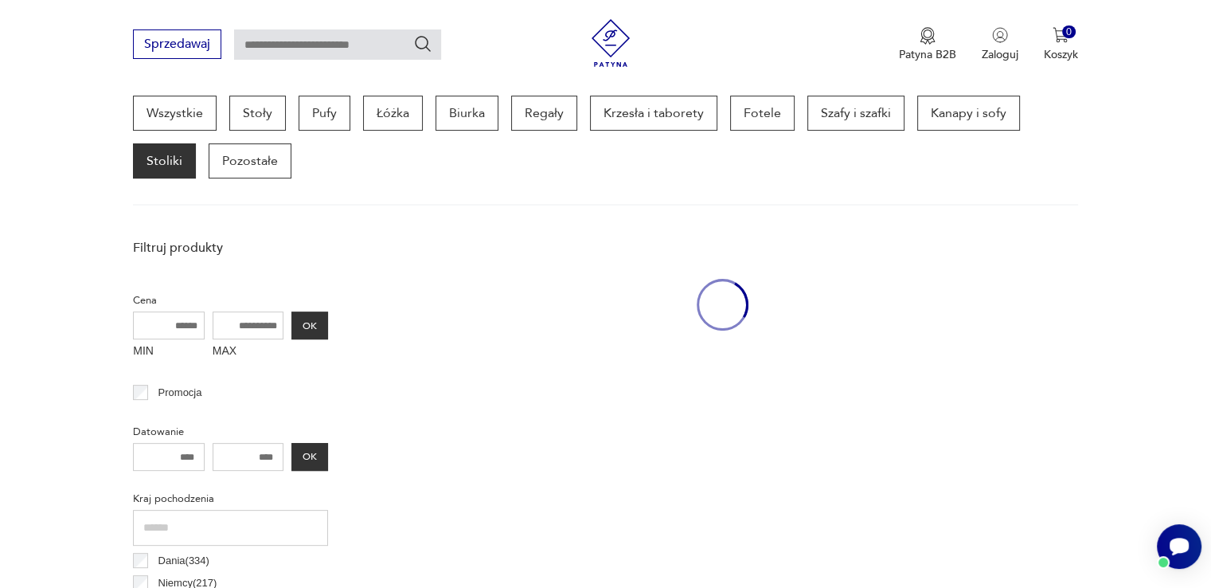
scroll to position [422, 0]
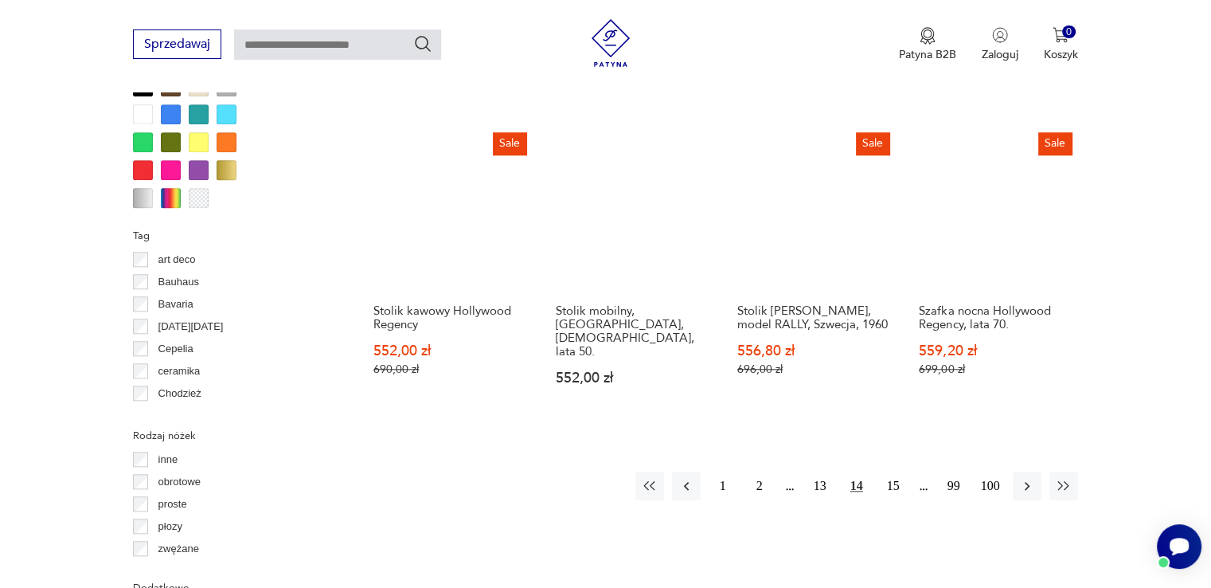
scroll to position [1537, 0]
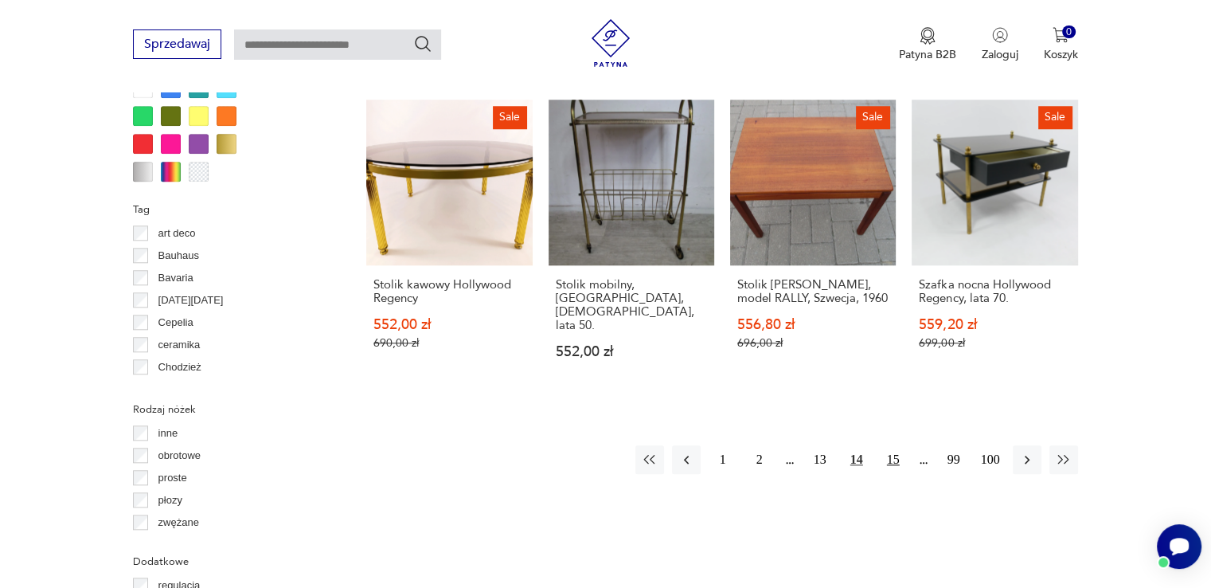
click at [895, 445] on button "15" at bounding box center [893, 459] width 29 height 29
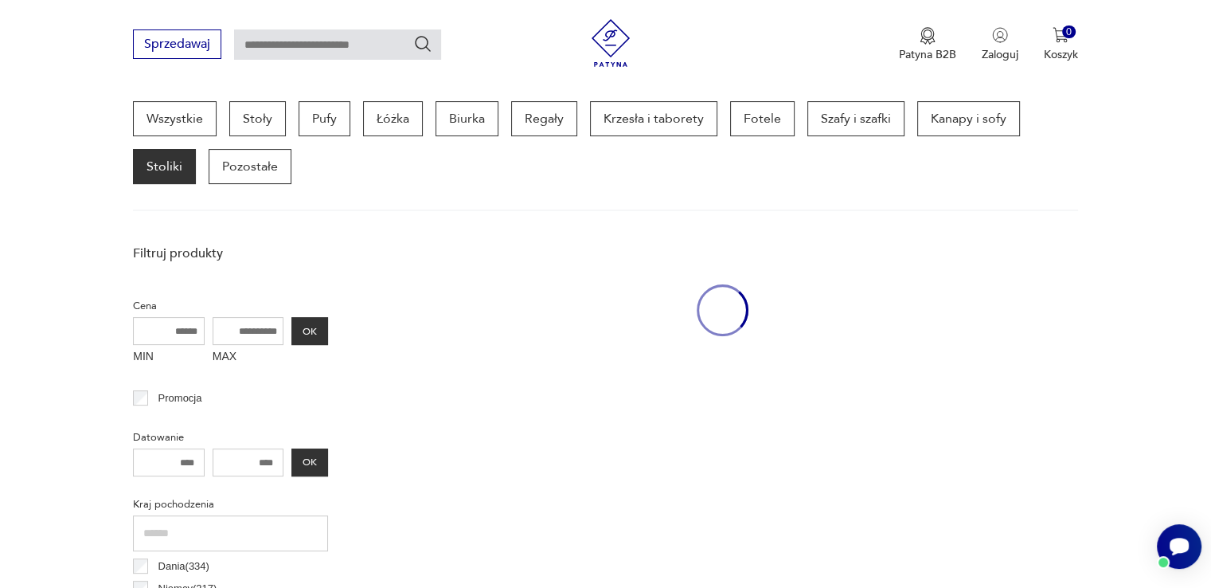
scroll to position [422, 0]
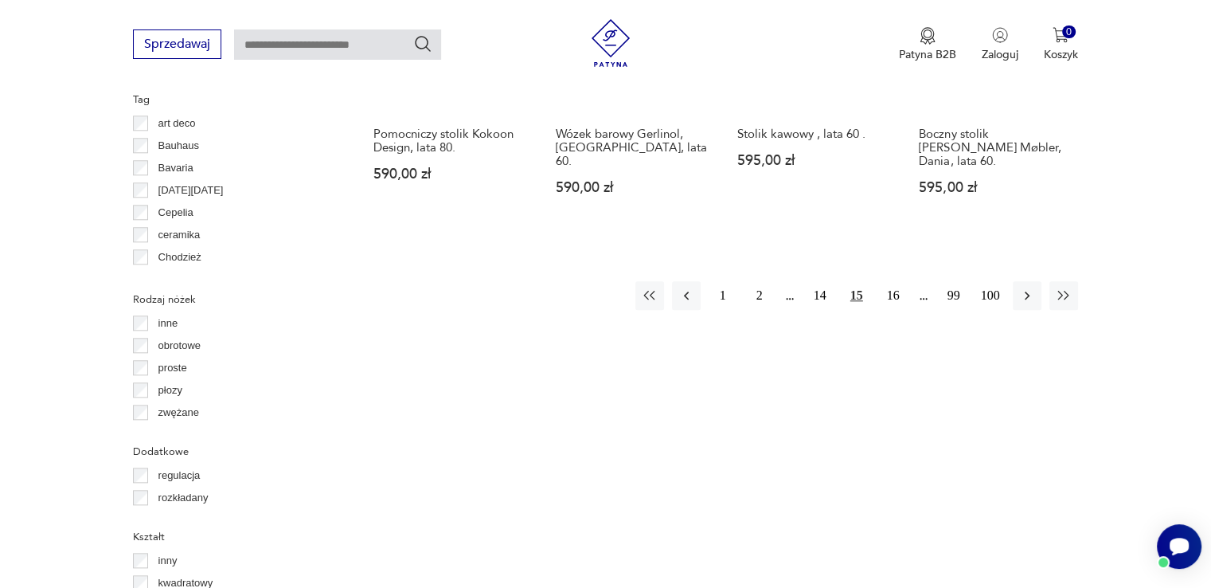
scroll to position [1696, 0]
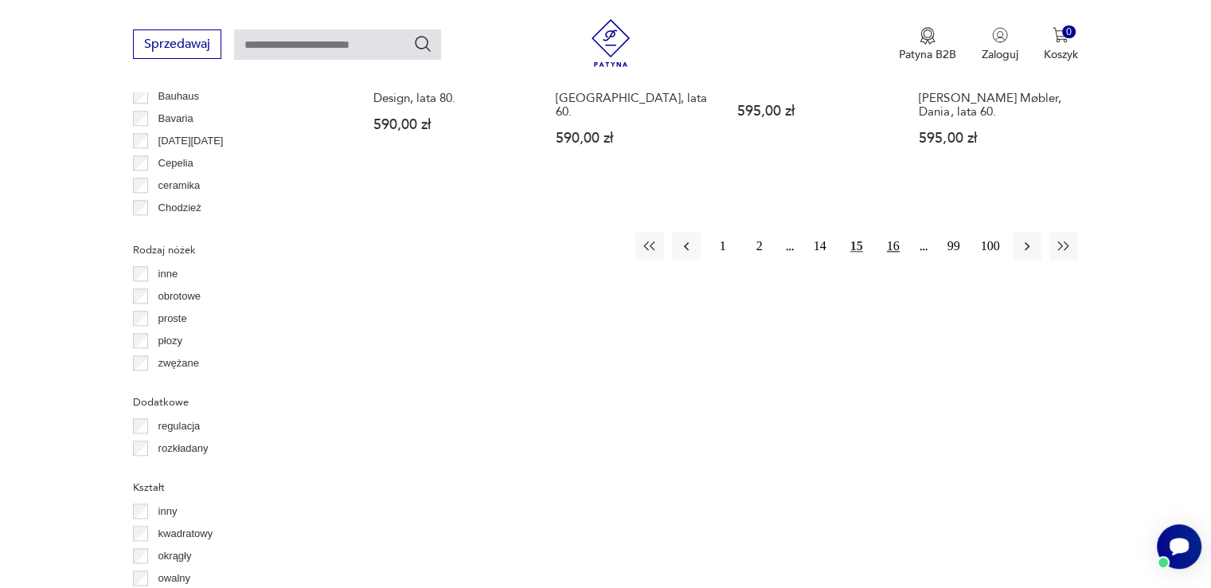
click at [901, 238] on button "16" at bounding box center [893, 246] width 29 height 29
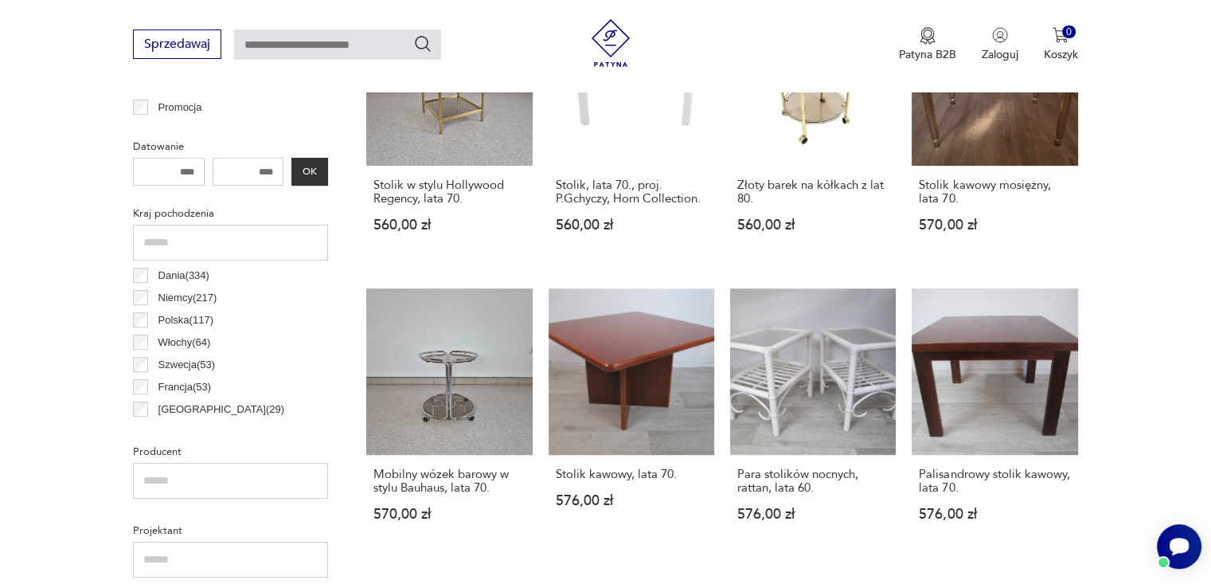
scroll to position [422, 0]
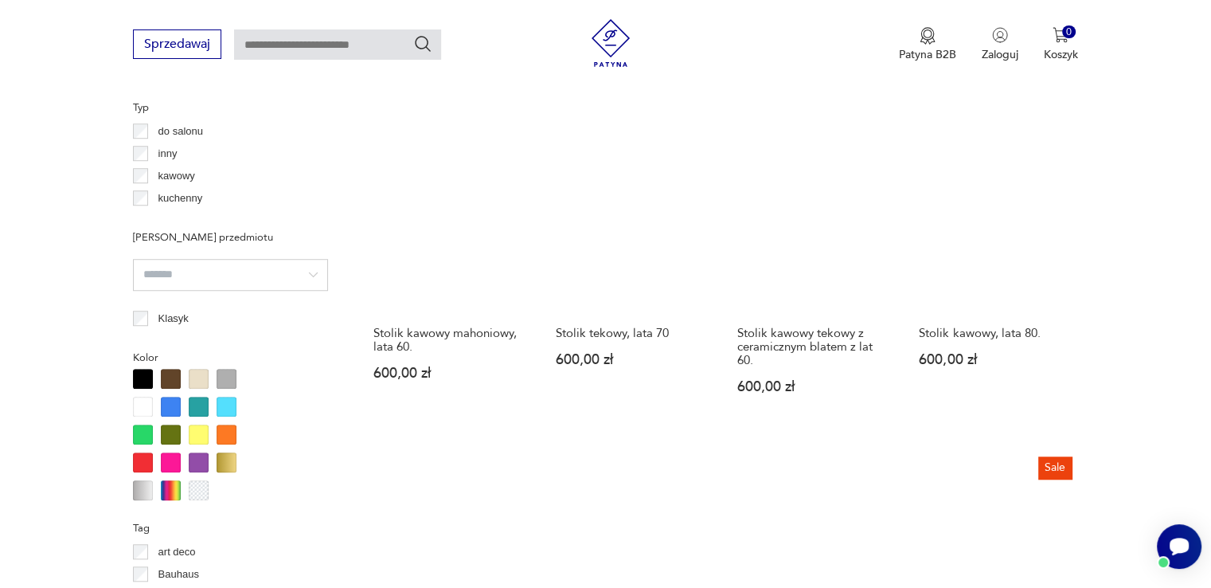
scroll to position [1537, 0]
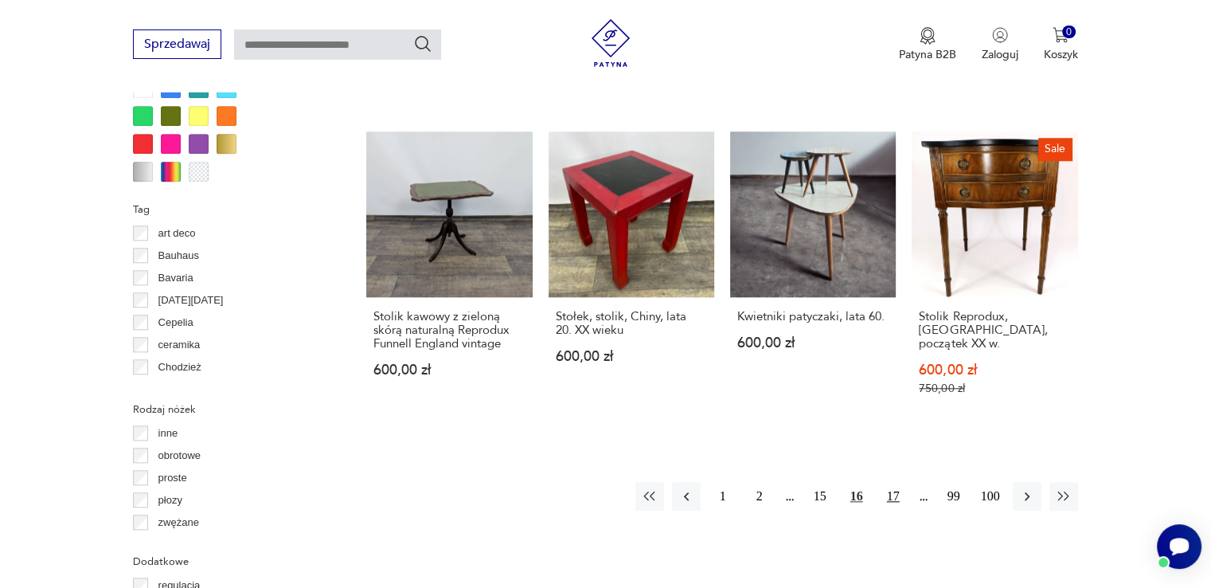
click at [880, 482] on button "17" at bounding box center [893, 496] width 29 height 29
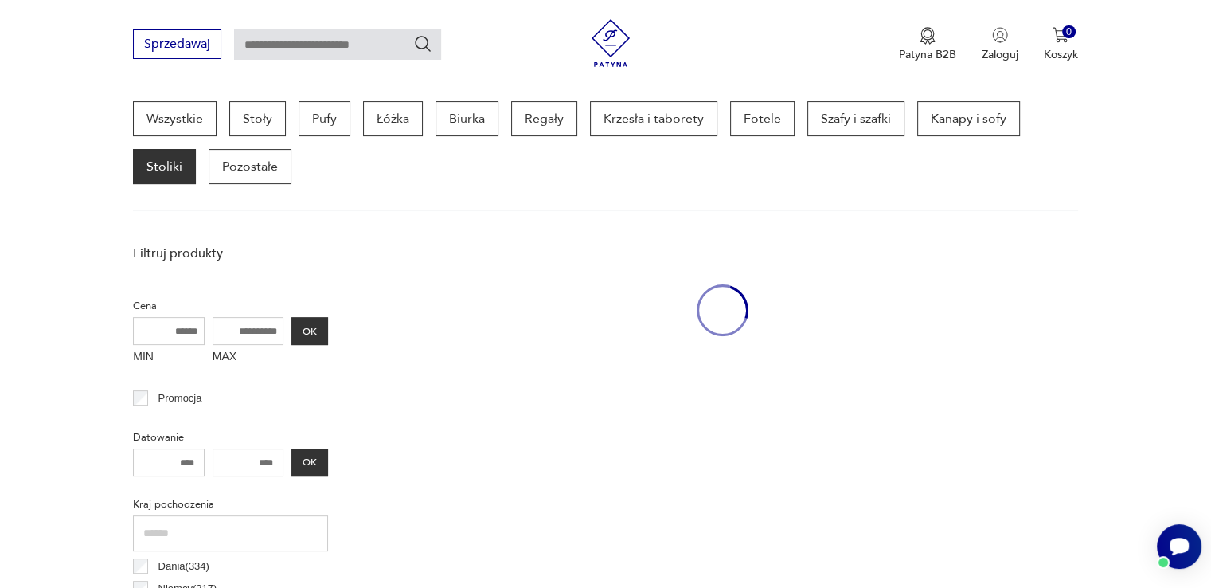
scroll to position [422, 0]
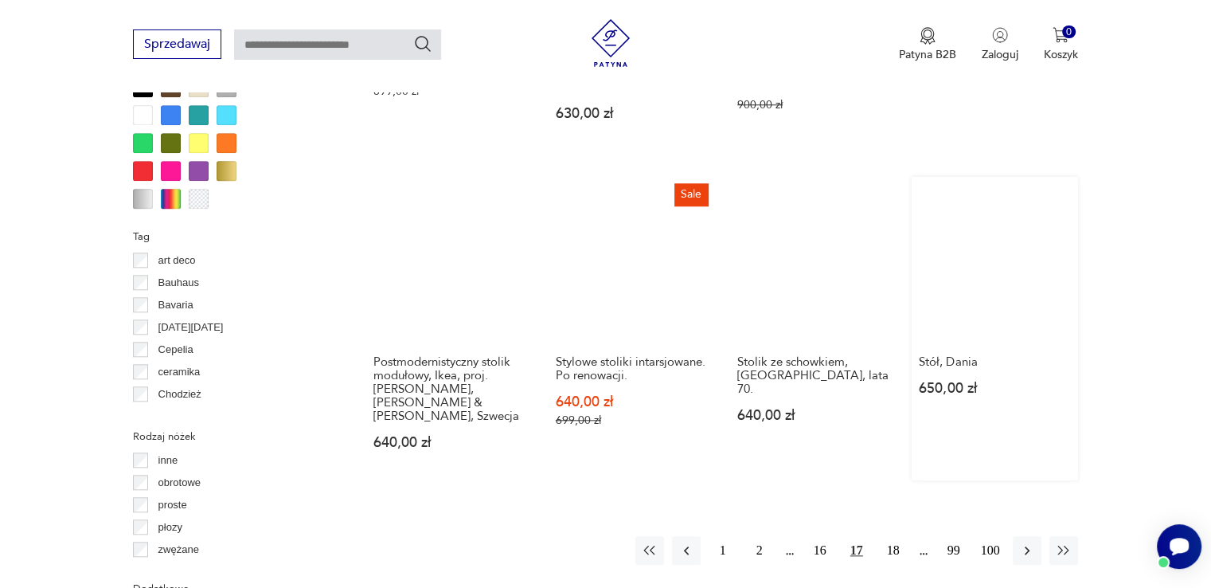
scroll to position [1537, 0]
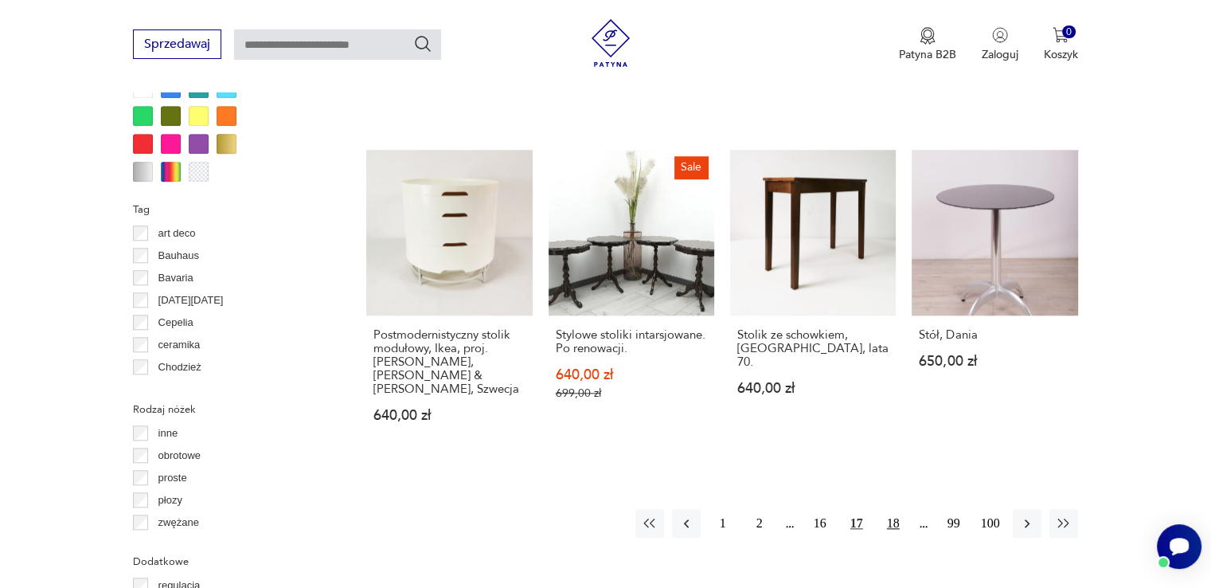
click at [885, 509] on button "18" at bounding box center [893, 523] width 29 height 29
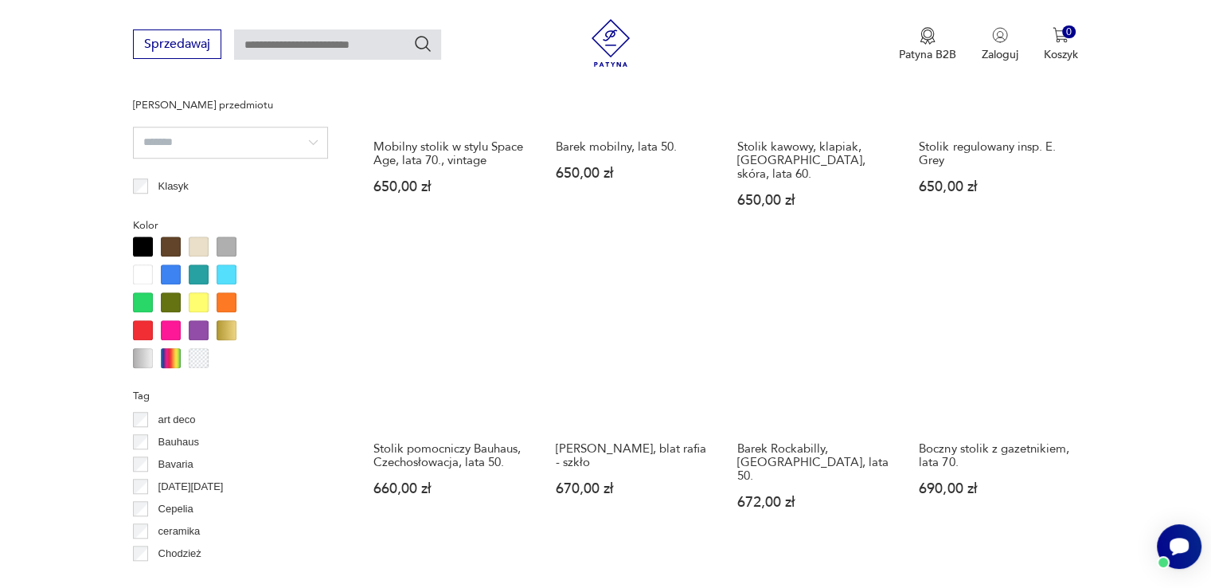
scroll to position [1378, 0]
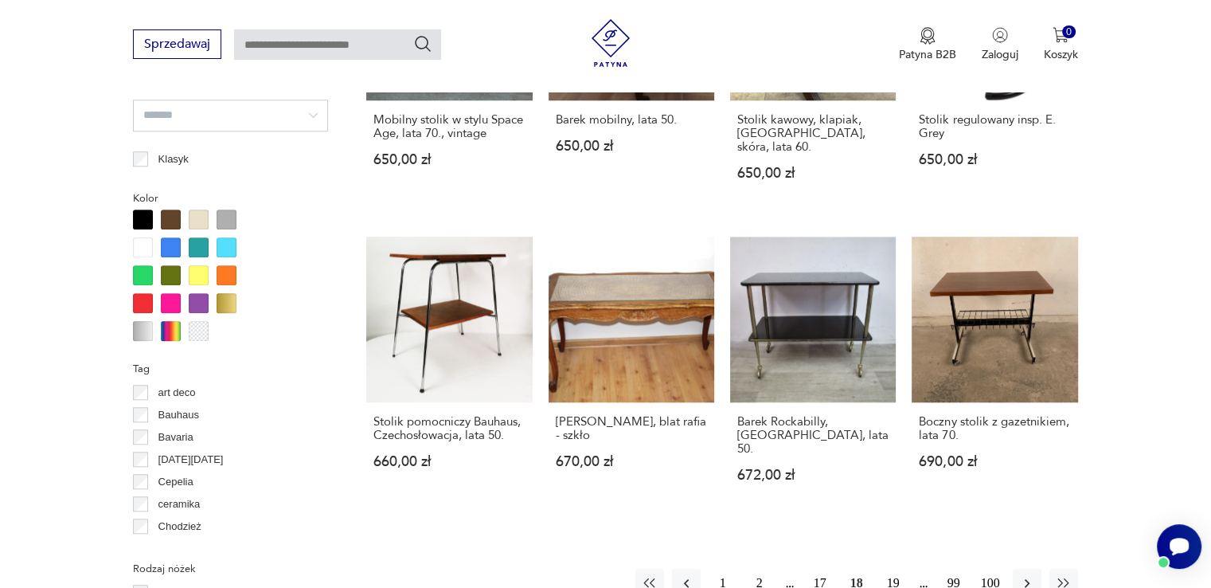
click at [887, 569] on button "19" at bounding box center [893, 583] width 29 height 29
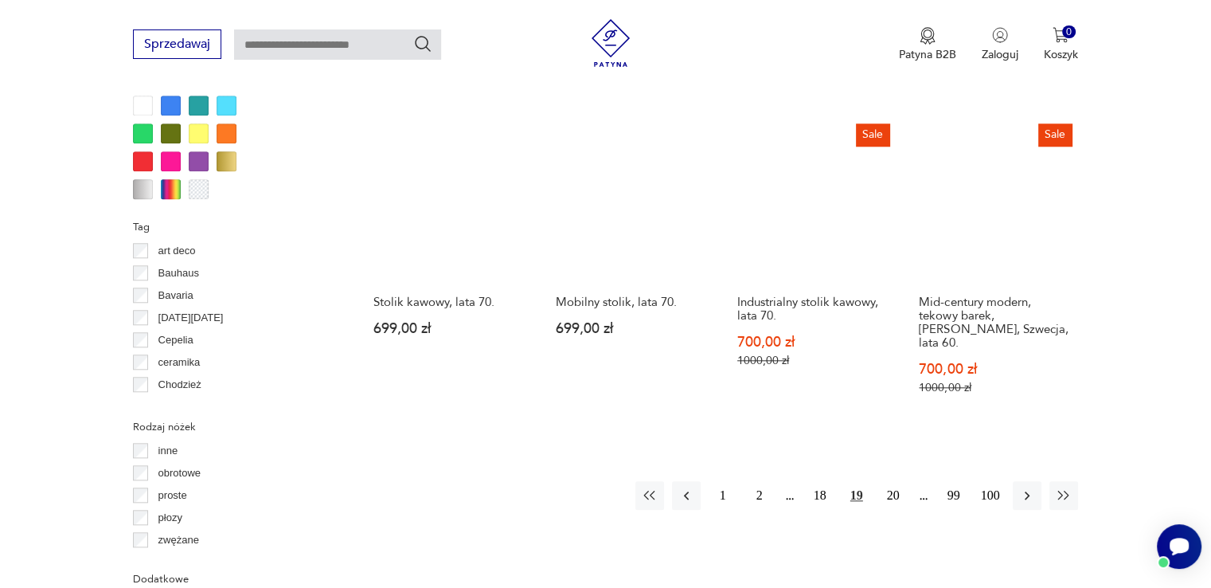
scroll to position [1696, 0]
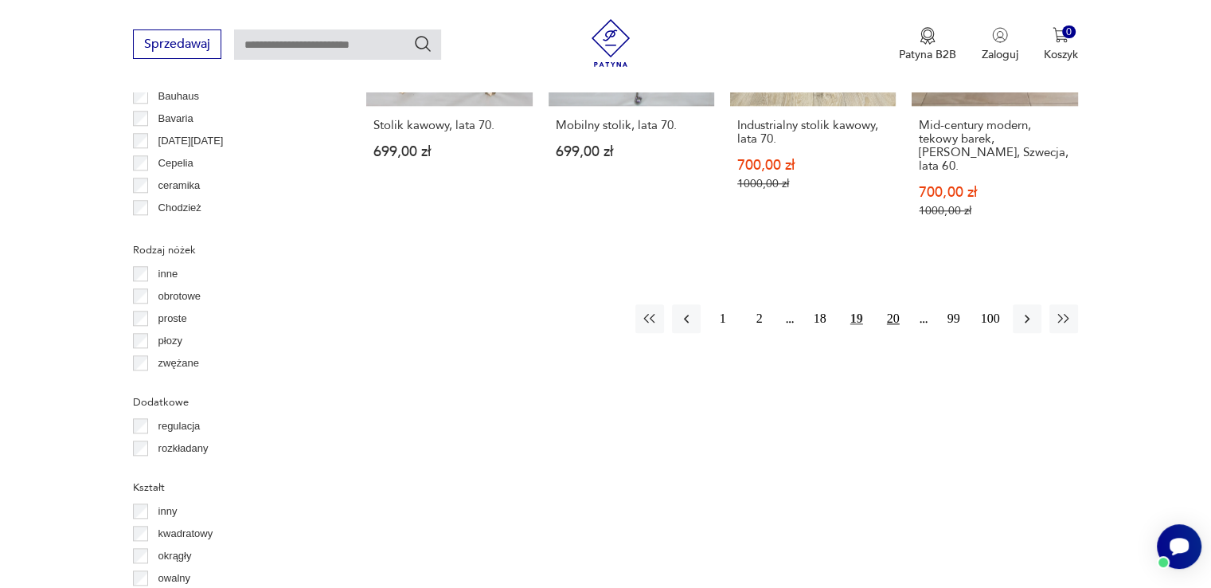
click at [897, 304] on button "20" at bounding box center [893, 318] width 29 height 29
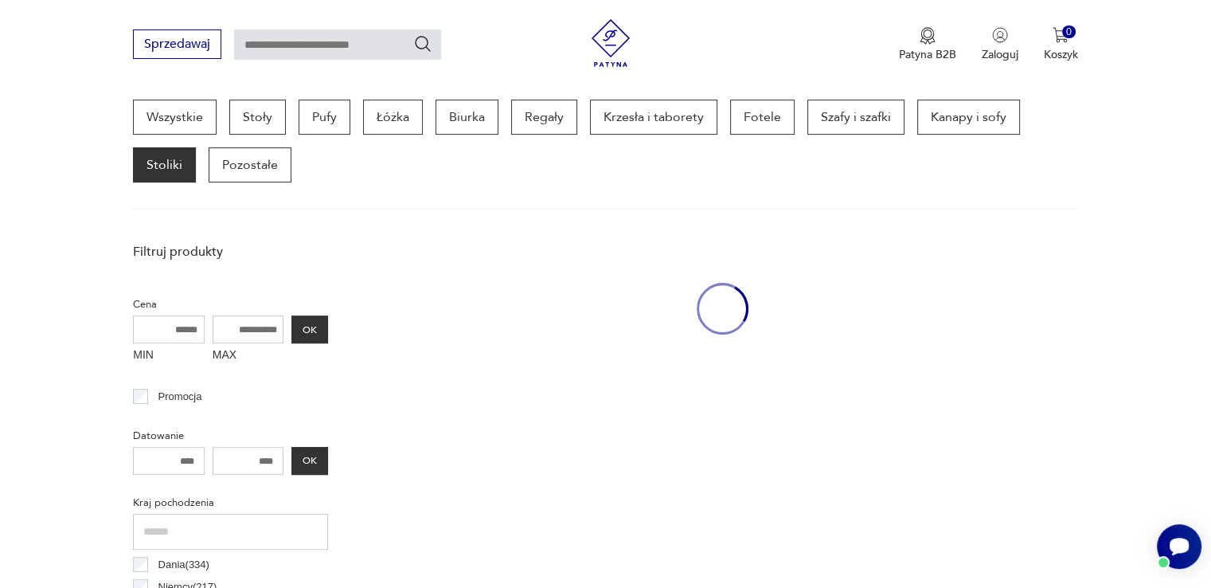
scroll to position [422, 0]
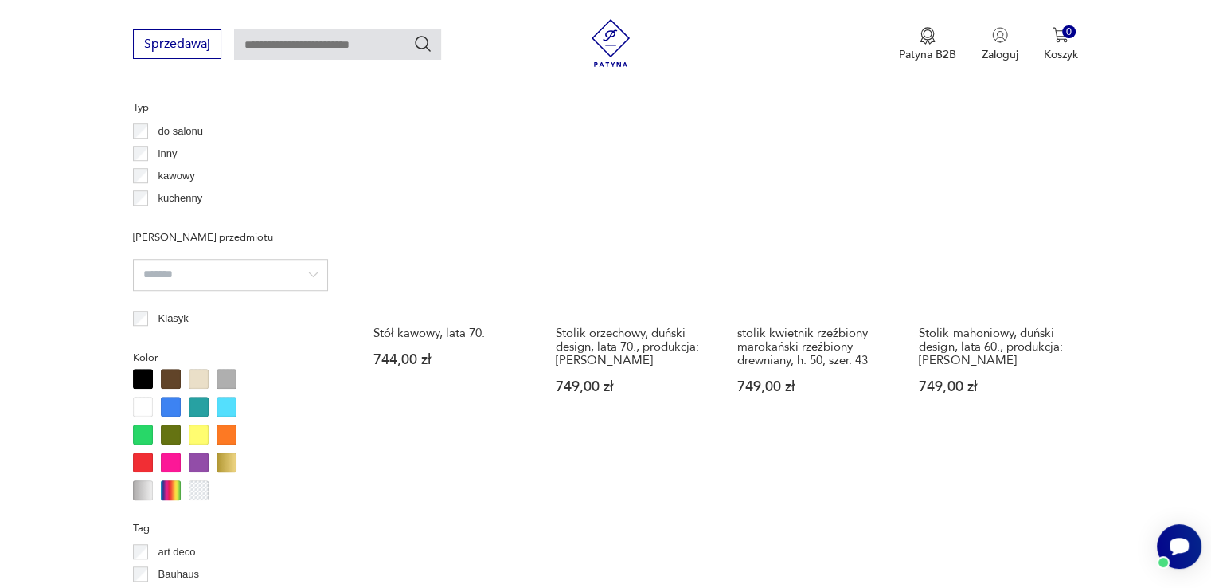
scroll to position [1537, 0]
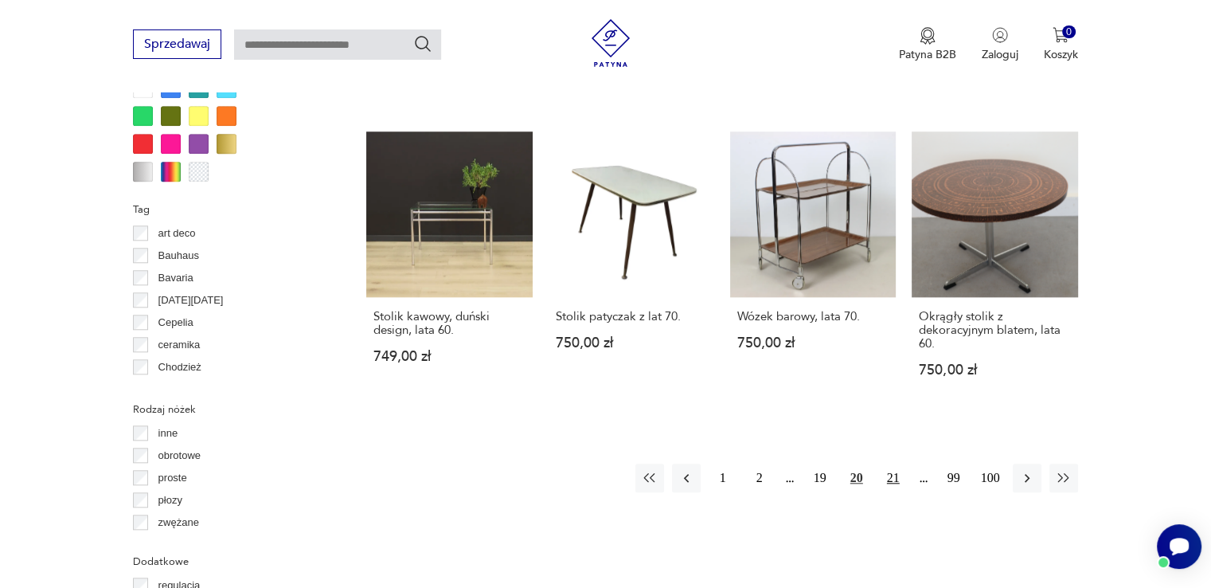
click at [898, 471] on button "21" at bounding box center [893, 477] width 29 height 29
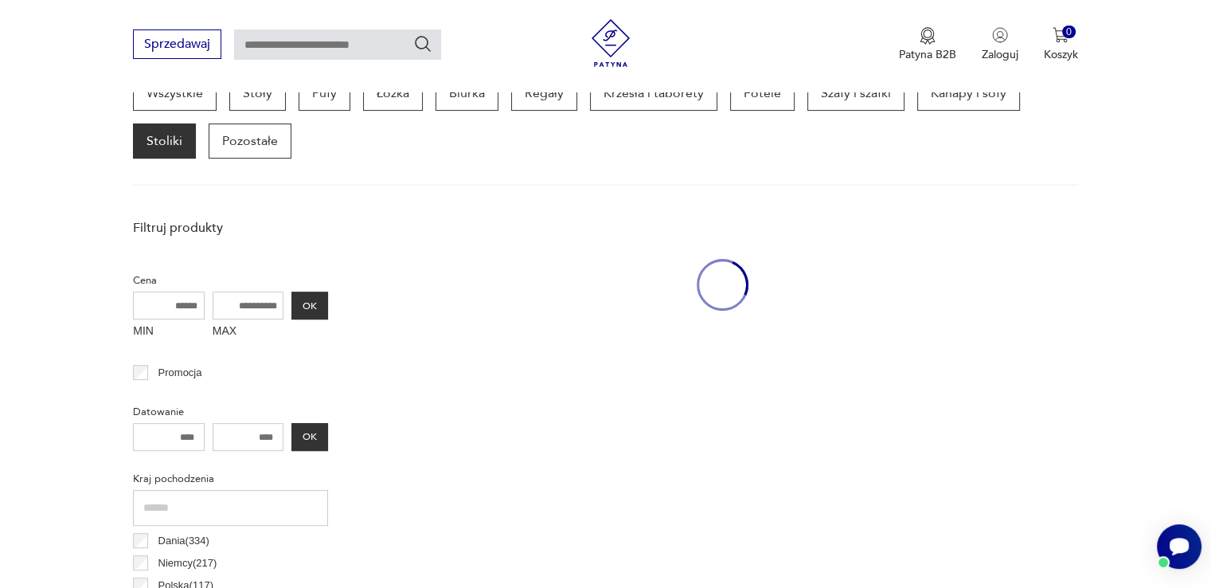
scroll to position [422, 0]
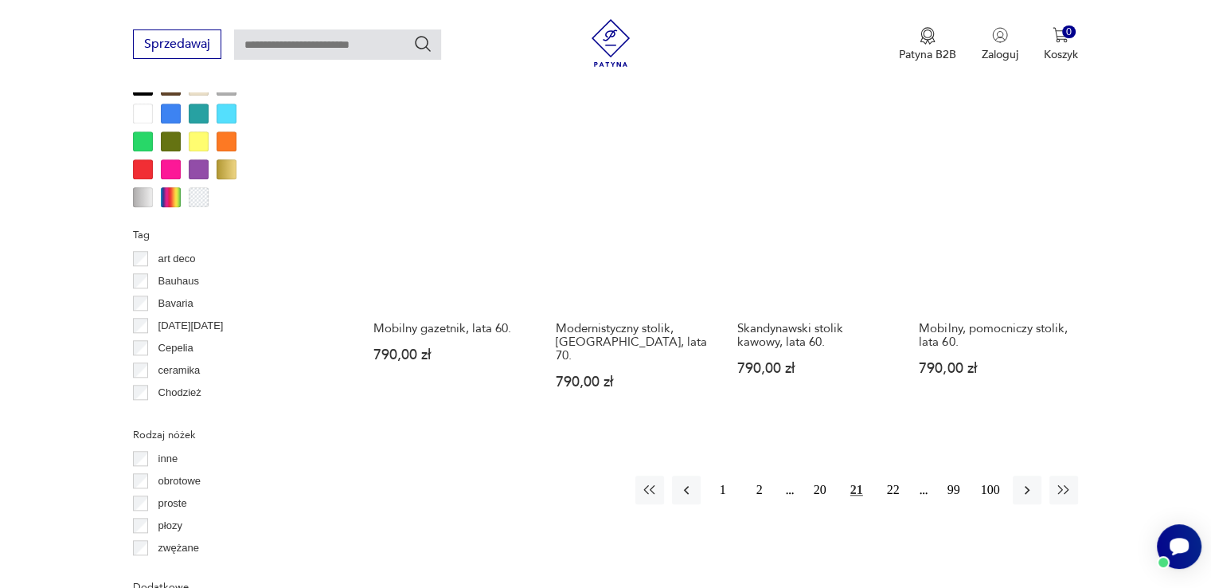
scroll to position [1537, 0]
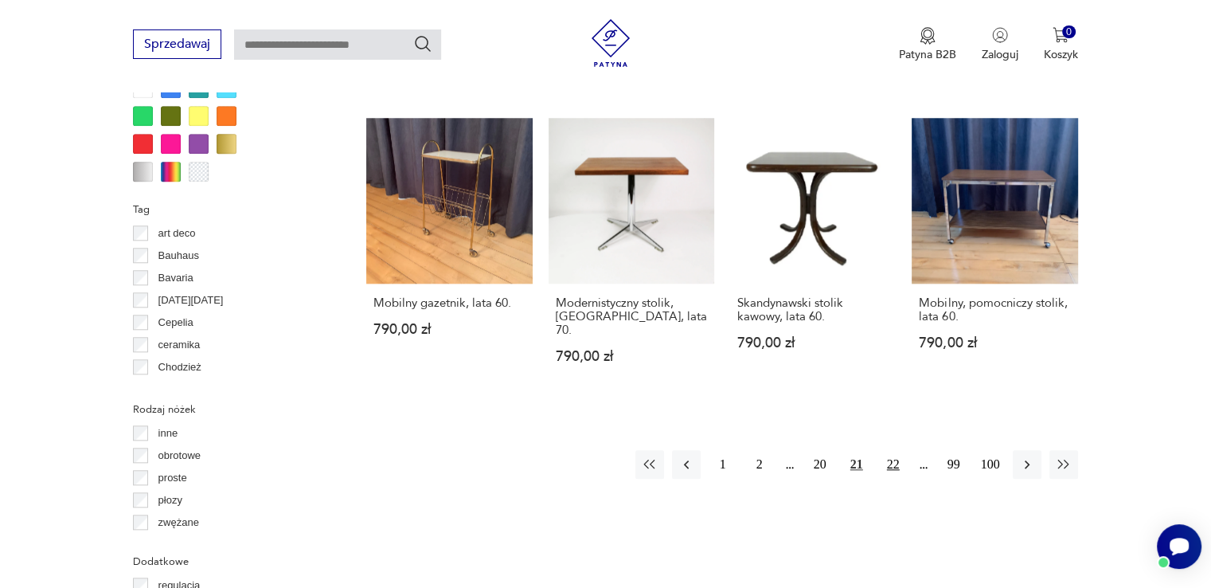
click at [889, 450] on button "22" at bounding box center [893, 464] width 29 height 29
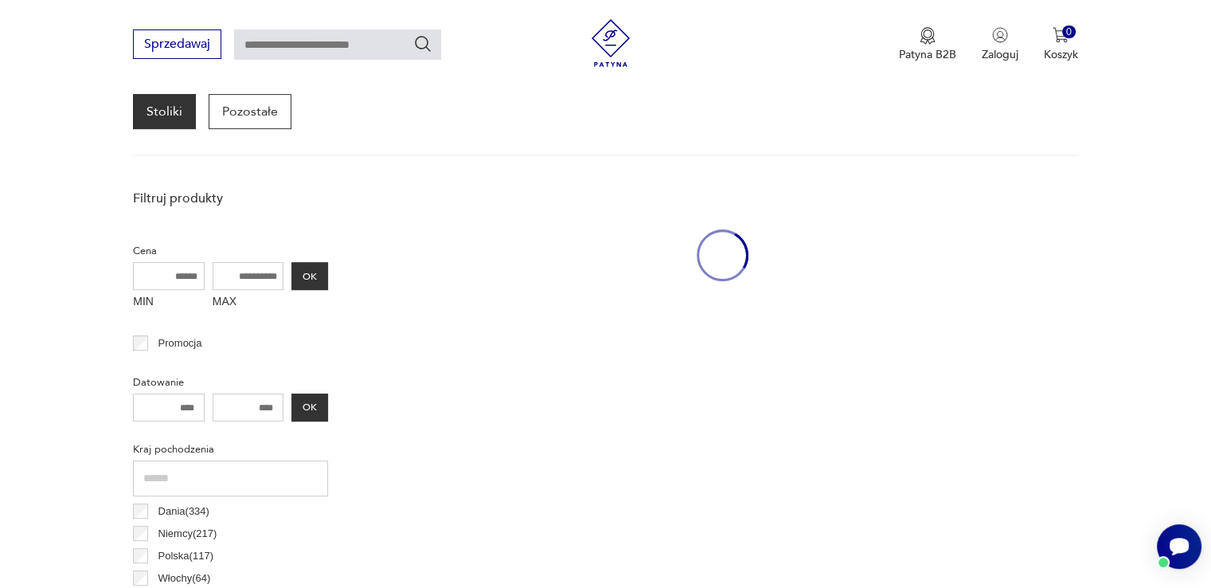
scroll to position [422, 0]
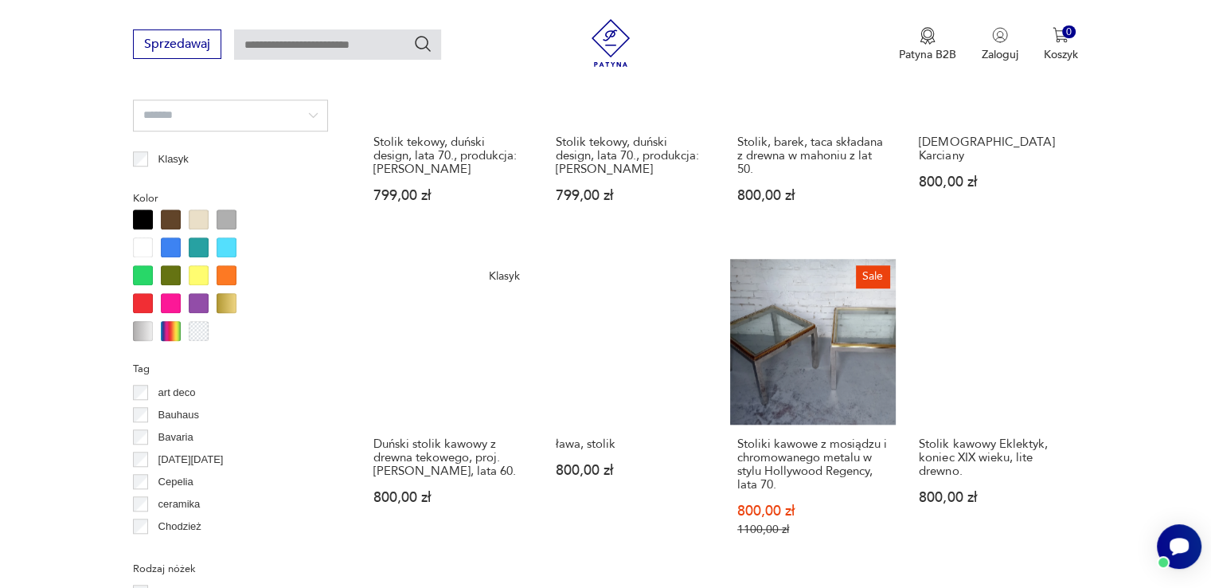
scroll to position [1537, 0]
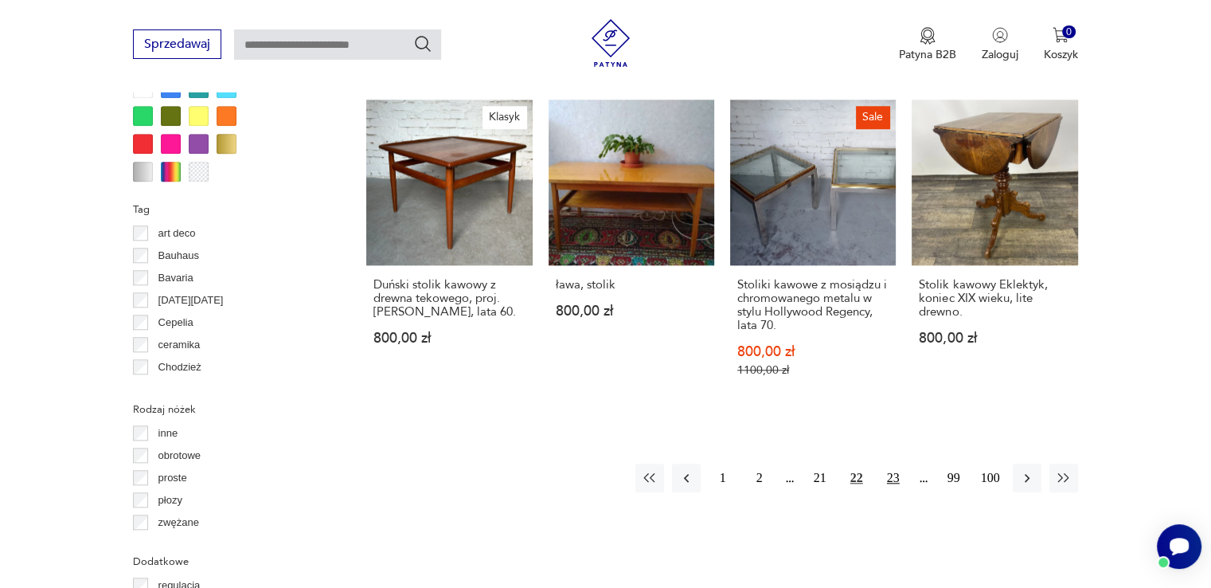
click at [889, 469] on button "23" at bounding box center [893, 477] width 29 height 29
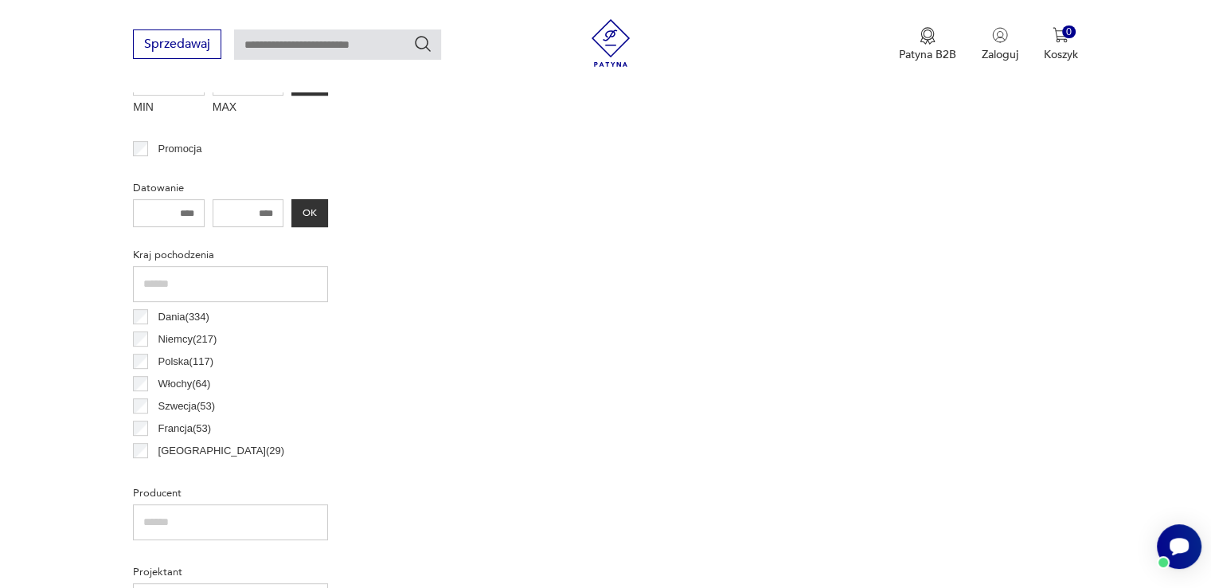
scroll to position [422, 0]
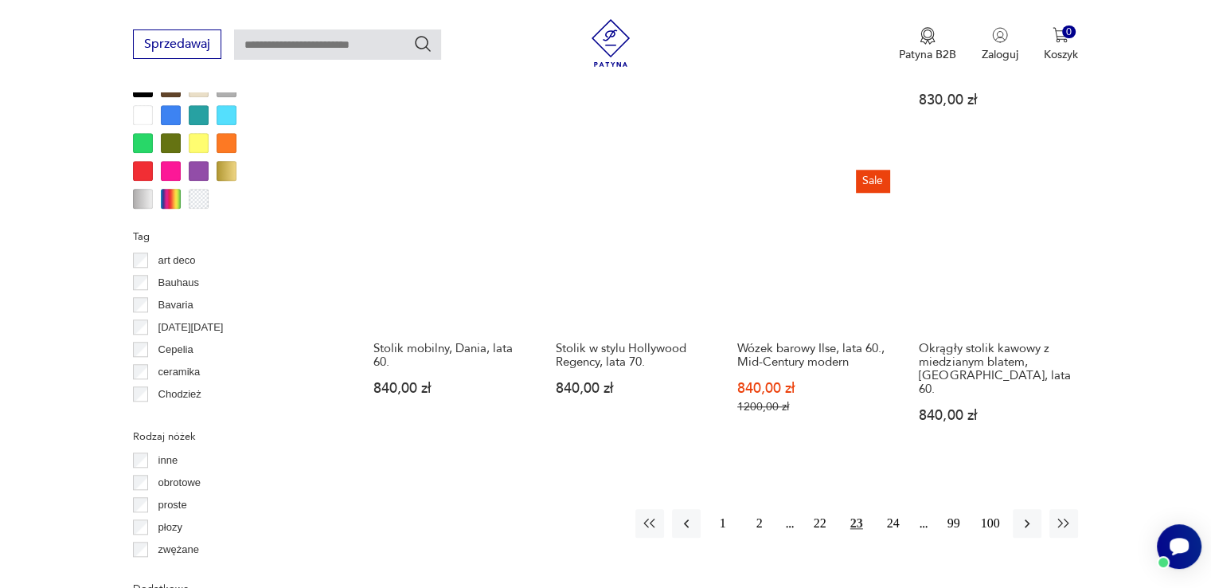
scroll to position [1537, 0]
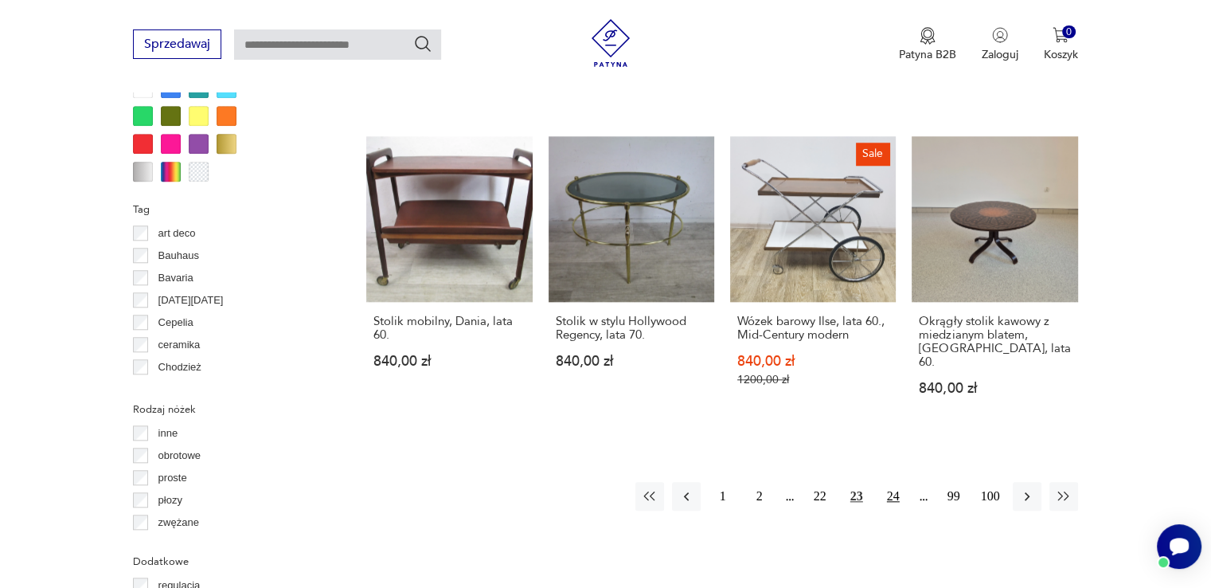
click at [900, 482] on button "24" at bounding box center [893, 496] width 29 height 29
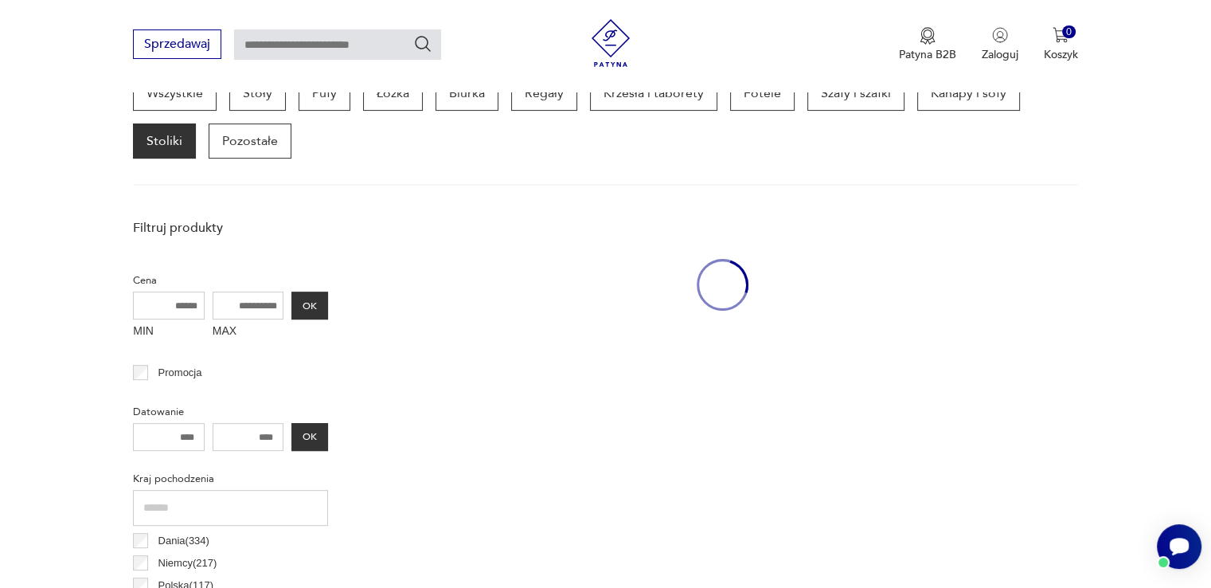
scroll to position [422, 0]
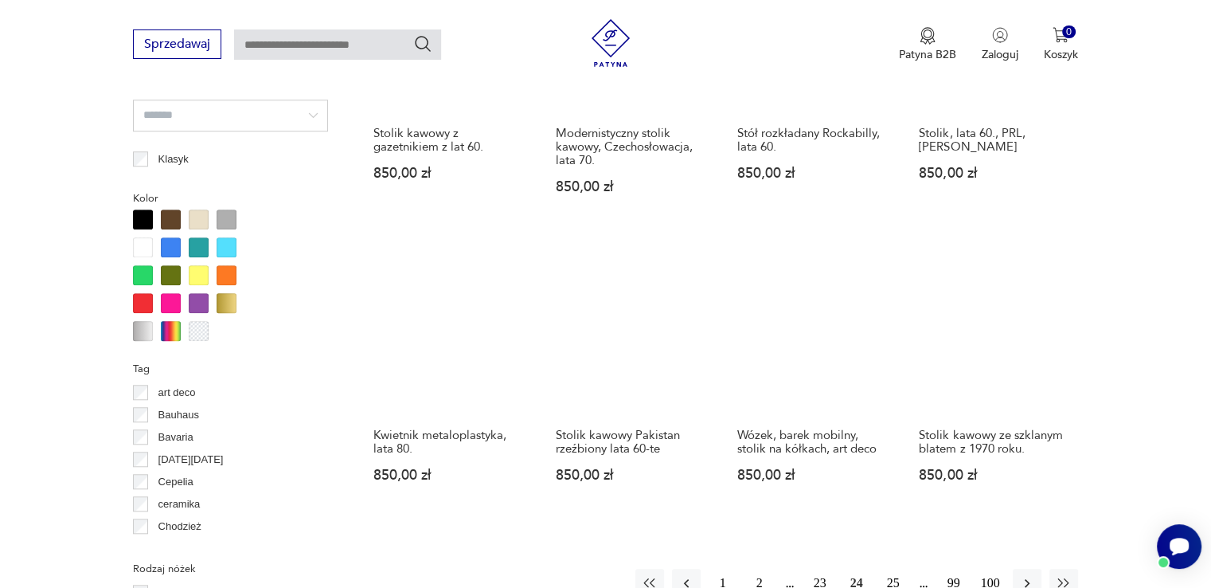
scroll to position [1537, 0]
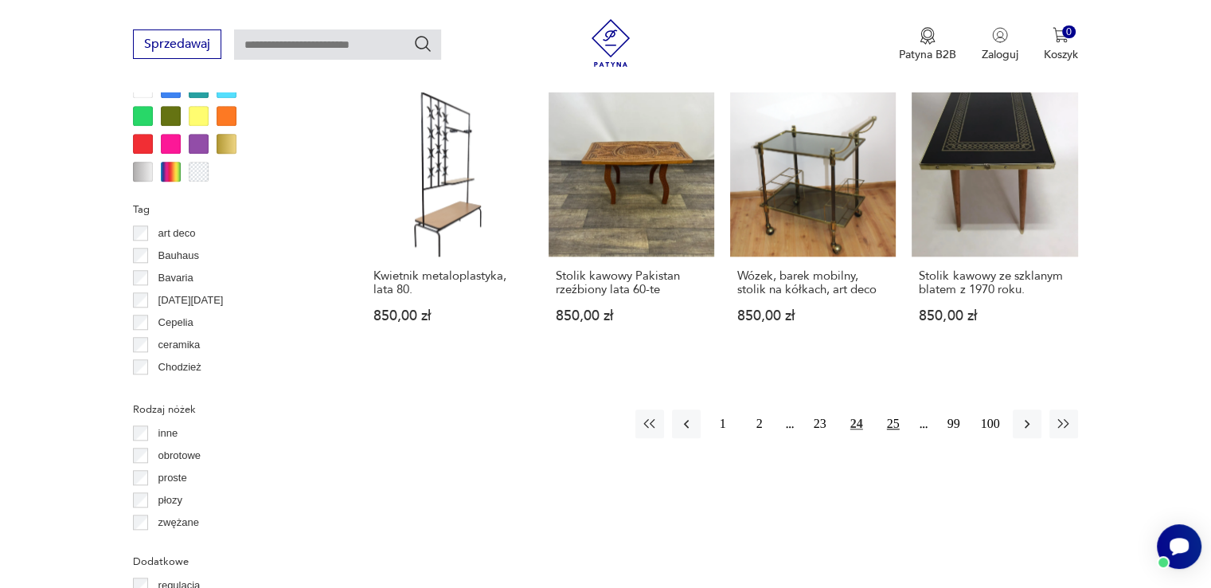
click at [882, 410] on button "25" at bounding box center [893, 423] width 29 height 29
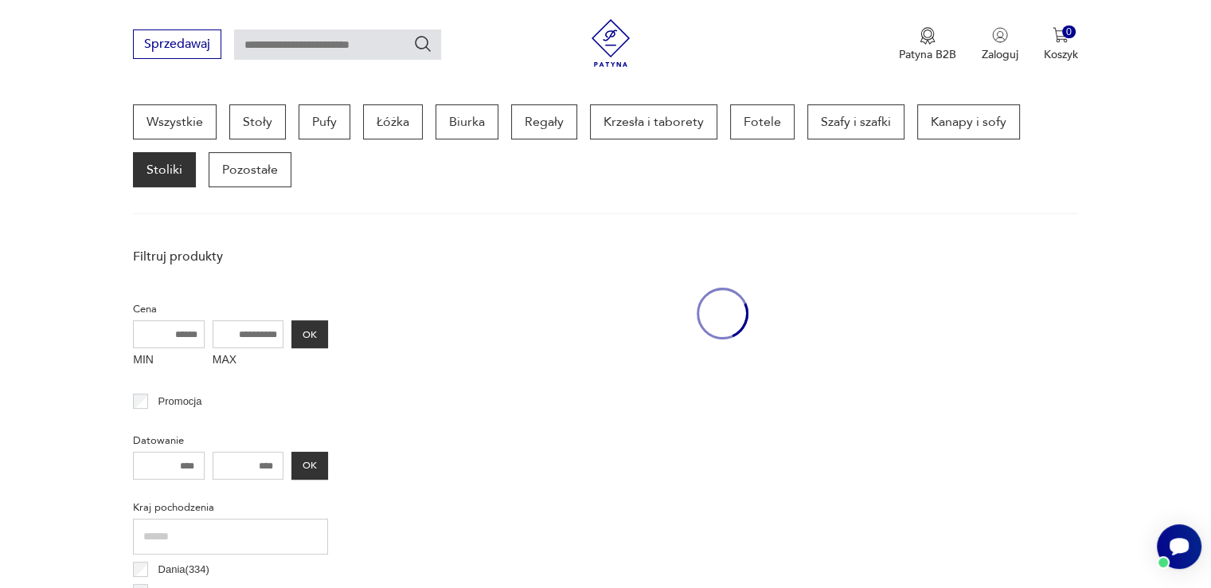
scroll to position [422, 0]
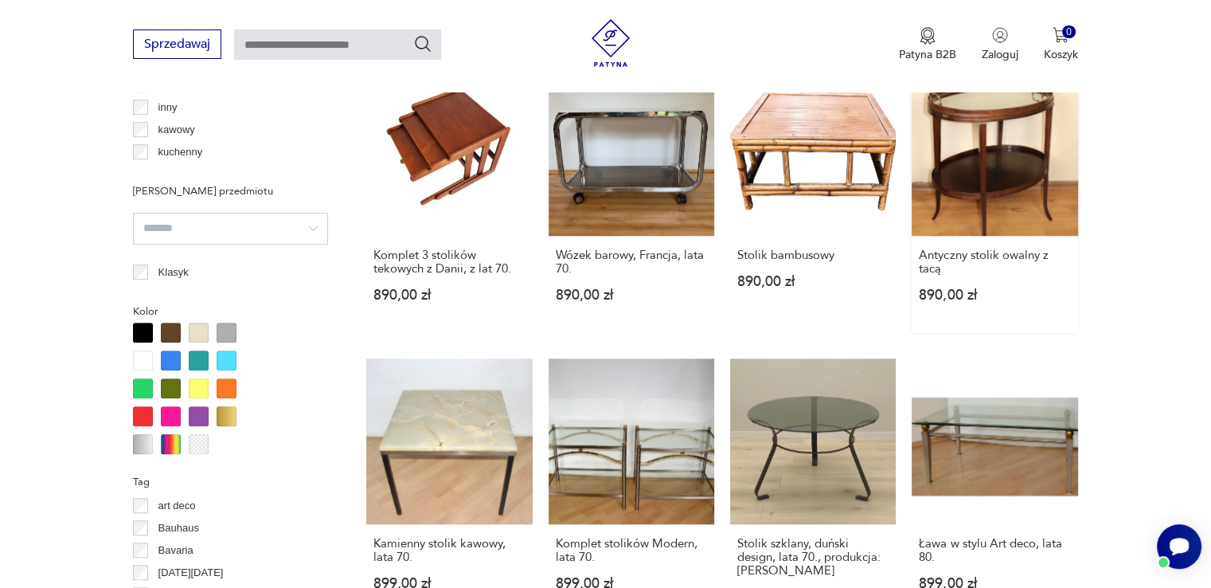
scroll to position [1378, 0]
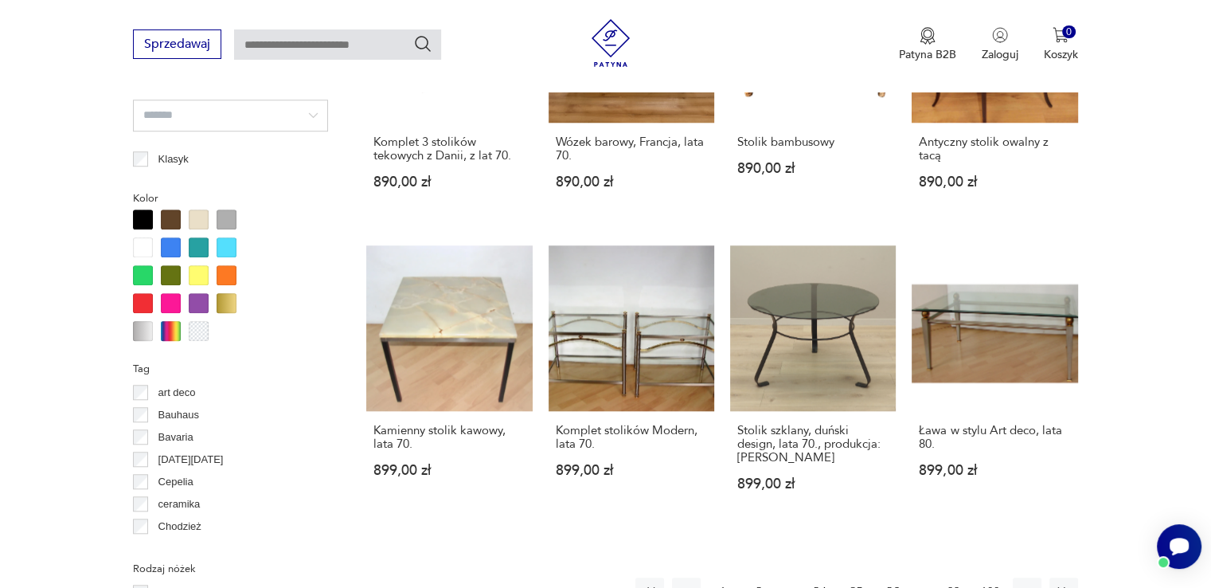
click at [904, 577] on button "26" at bounding box center [893, 591] width 29 height 29
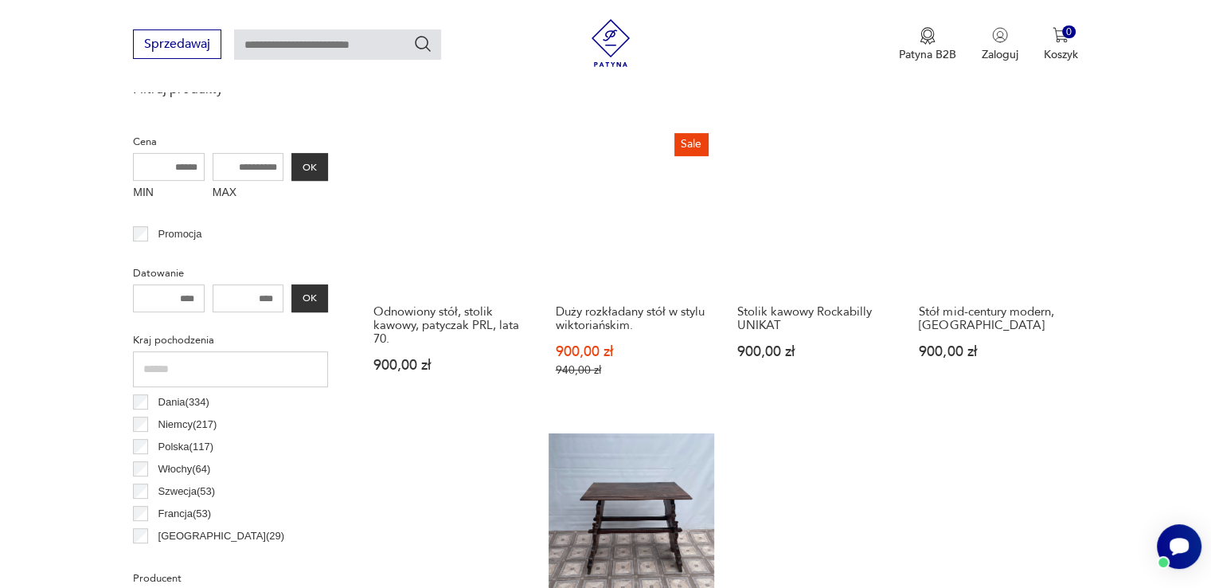
scroll to position [741, 0]
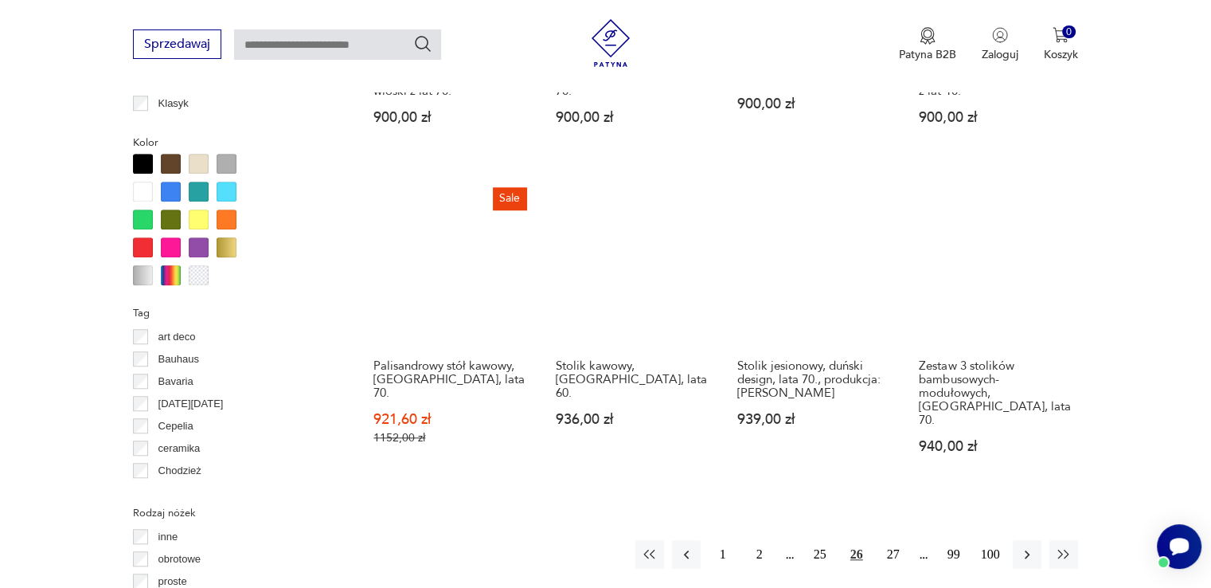
scroll to position [1537, 0]
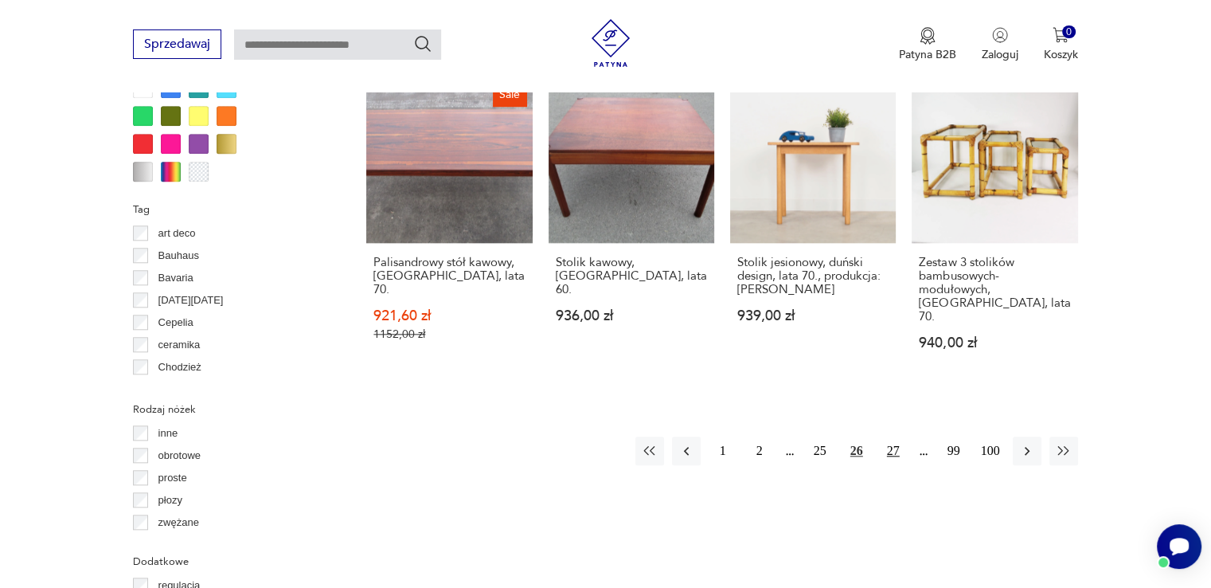
click at [884, 436] on button "27" at bounding box center [893, 450] width 29 height 29
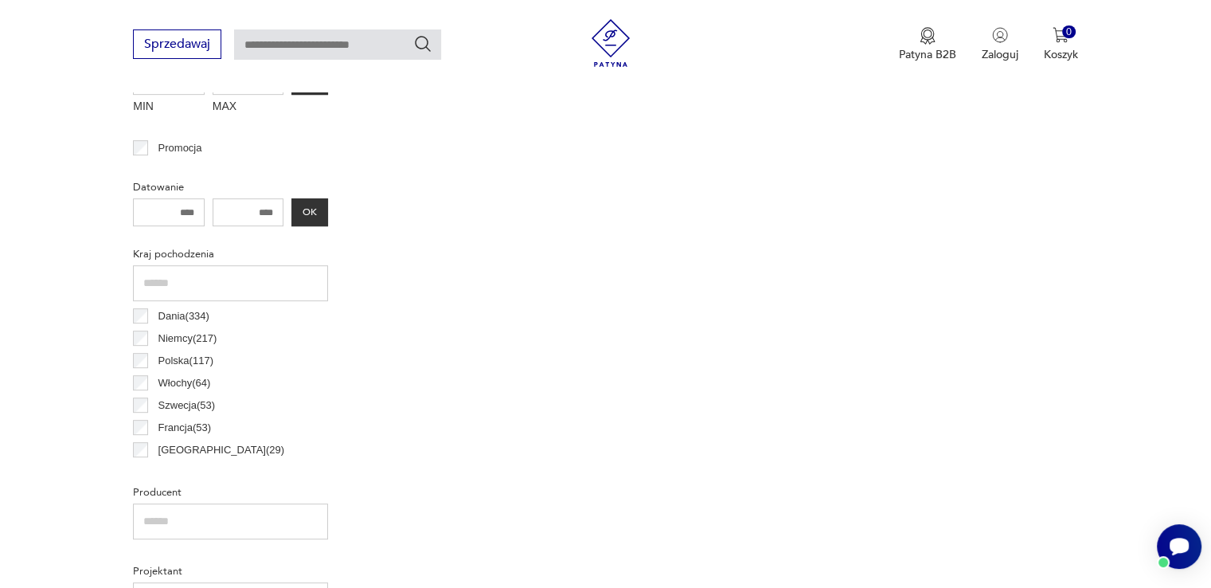
scroll to position [422, 0]
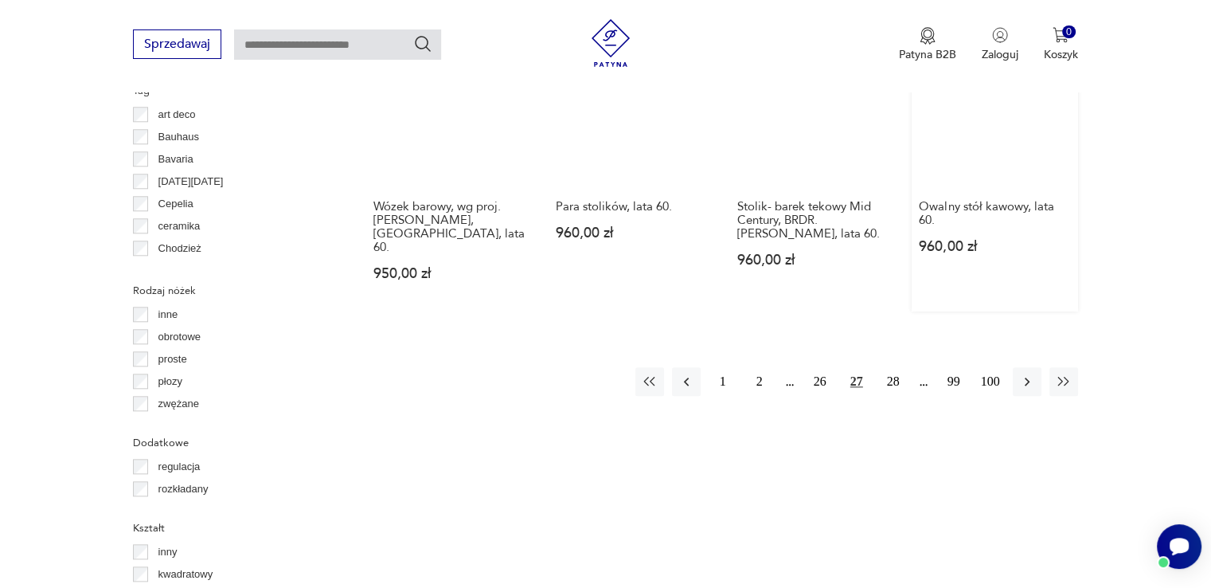
scroll to position [1696, 0]
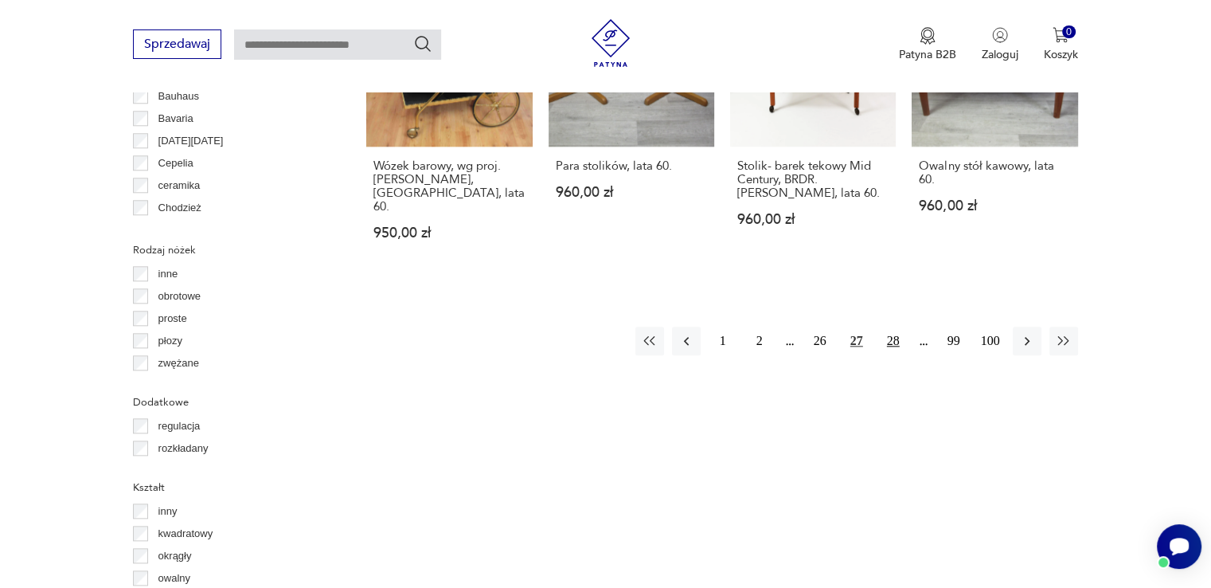
click at [890, 326] on button "28" at bounding box center [893, 340] width 29 height 29
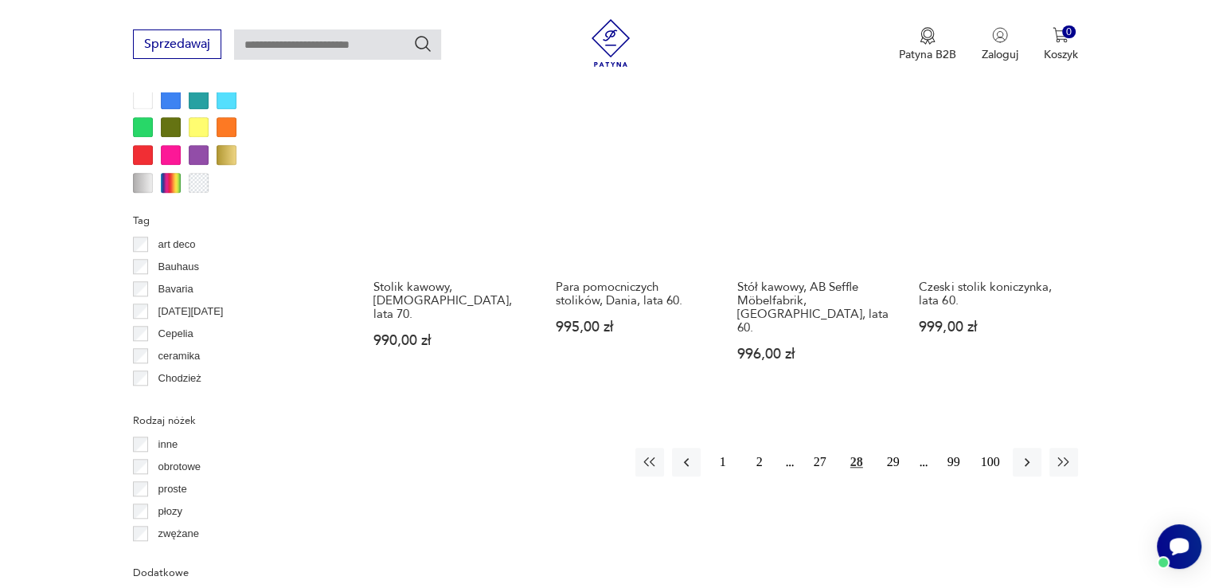
scroll to position [1537, 0]
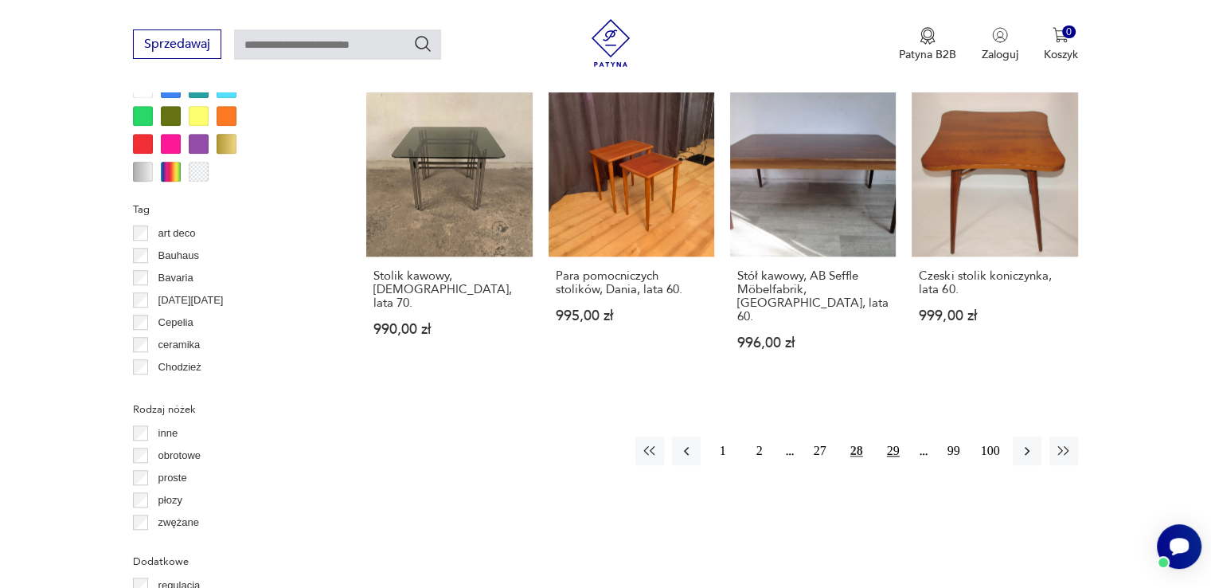
click at [891, 437] on button "29" at bounding box center [893, 450] width 29 height 29
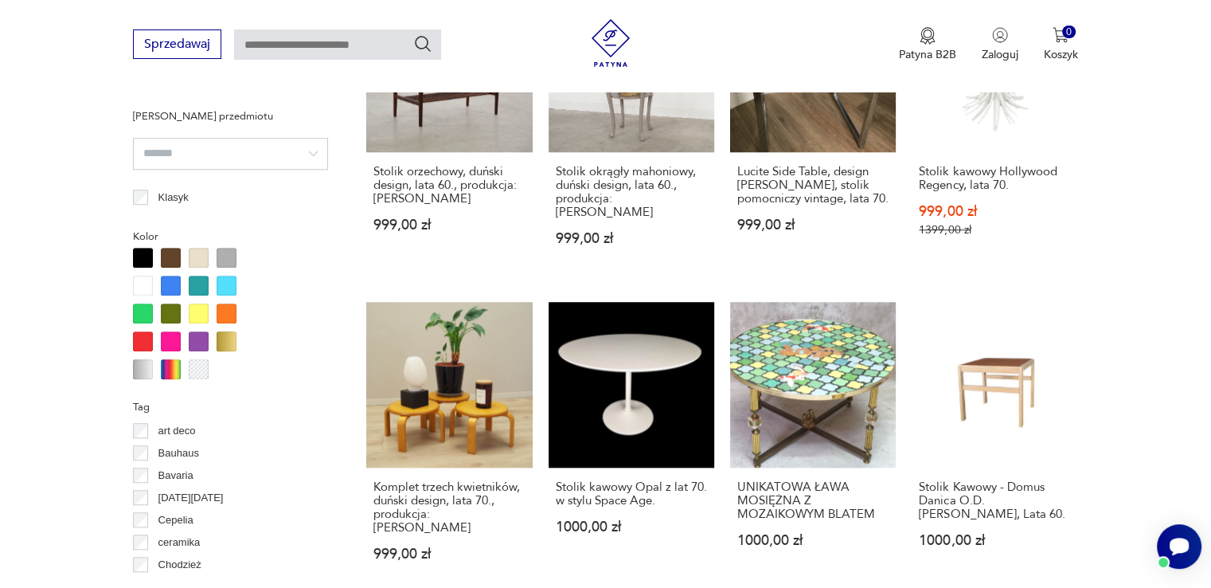
scroll to position [1433, 0]
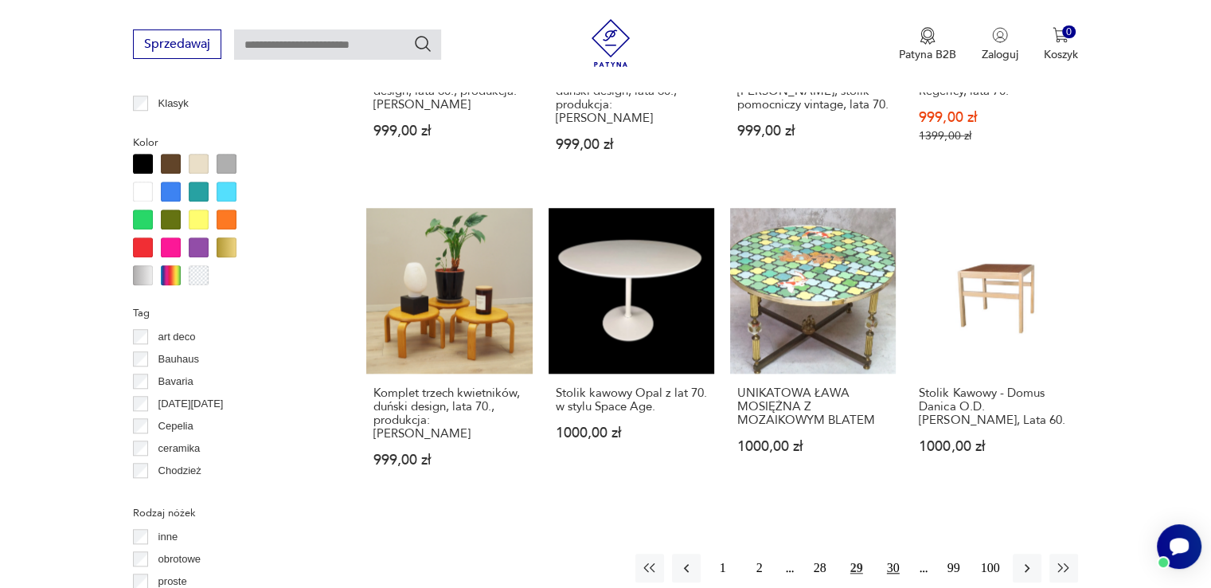
click at [883, 560] on button "30" at bounding box center [893, 567] width 29 height 29
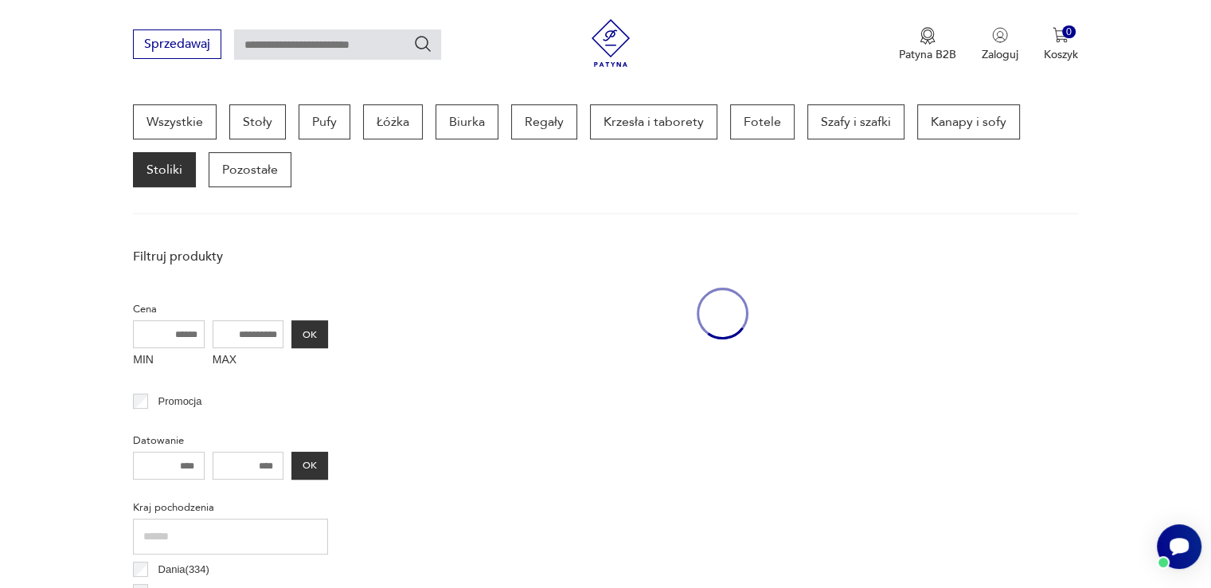
scroll to position [422, 0]
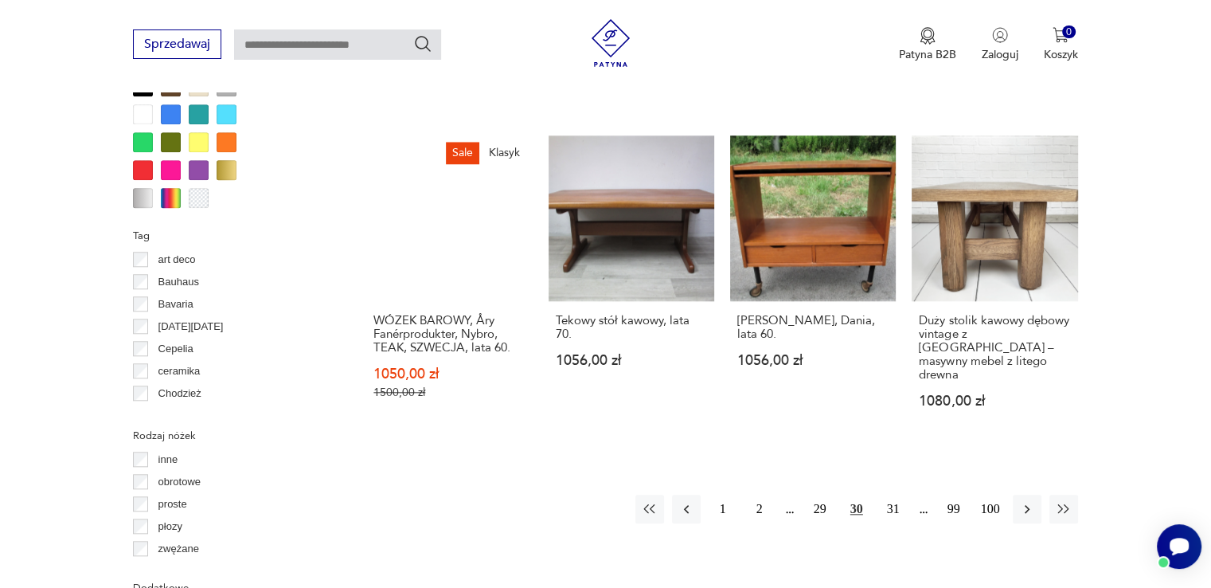
scroll to position [1537, 0]
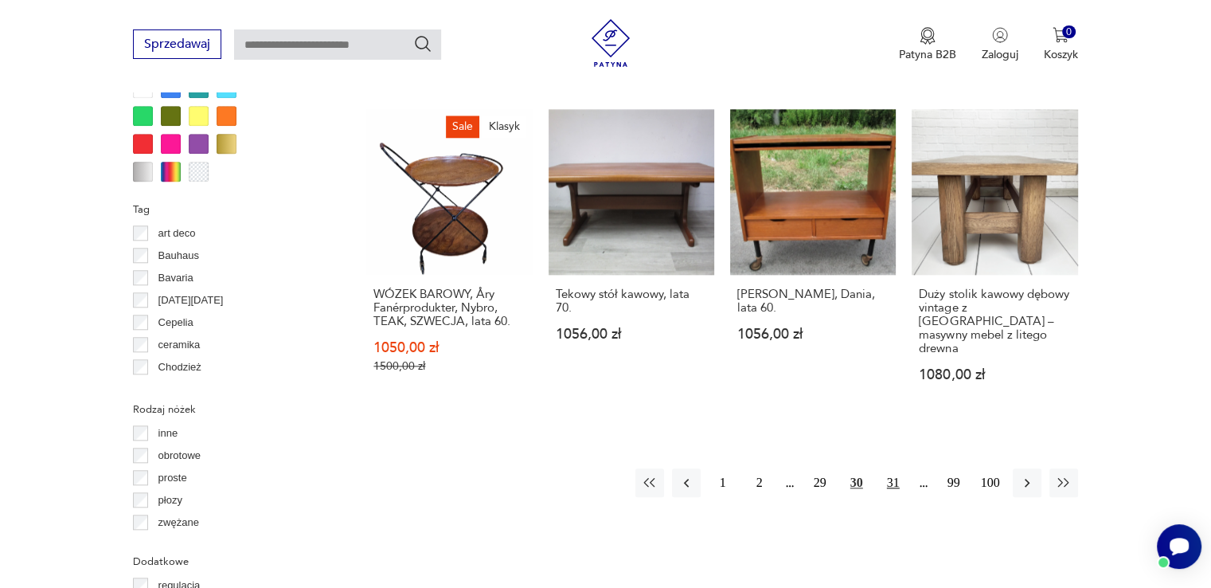
click at [892, 468] on button "31" at bounding box center [893, 482] width 29 height 29
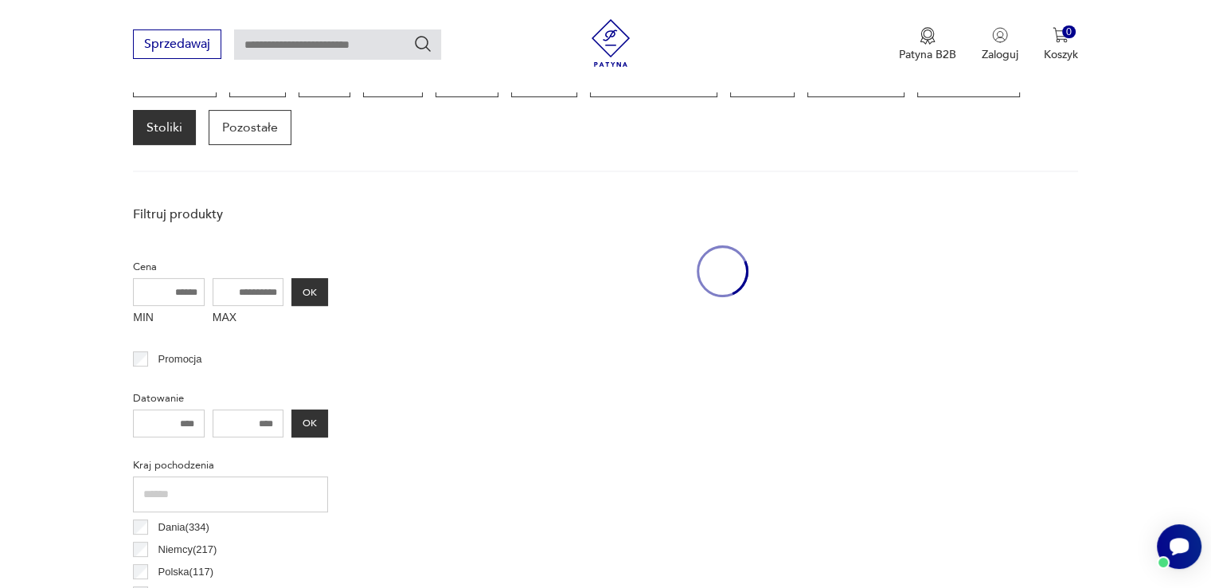
scroll to position [422, 0]
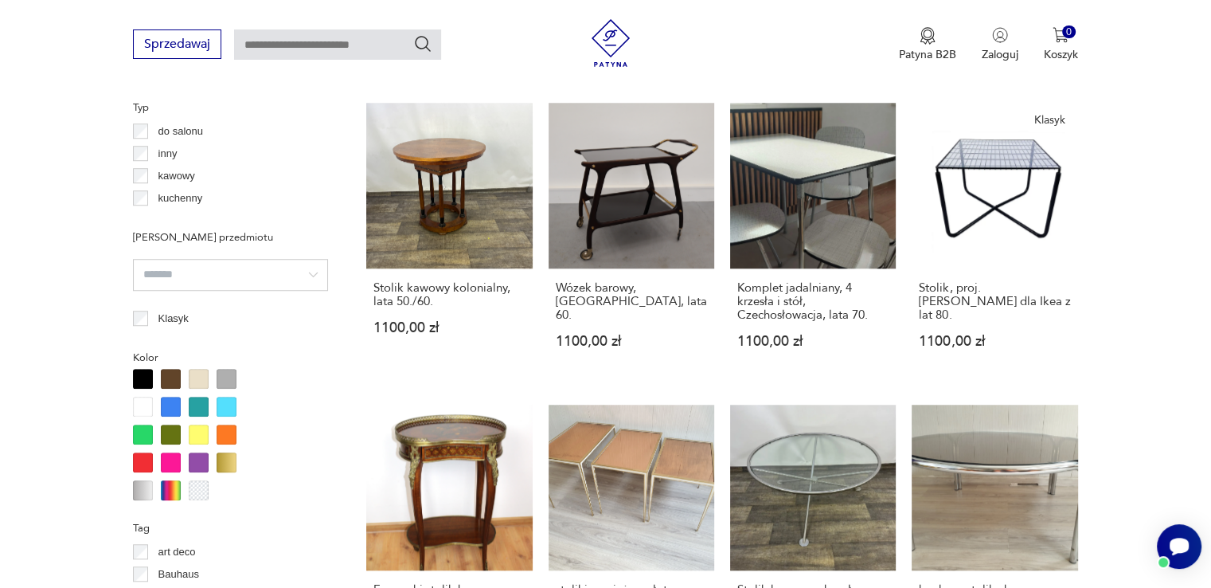
scroll to position [1537, 0]
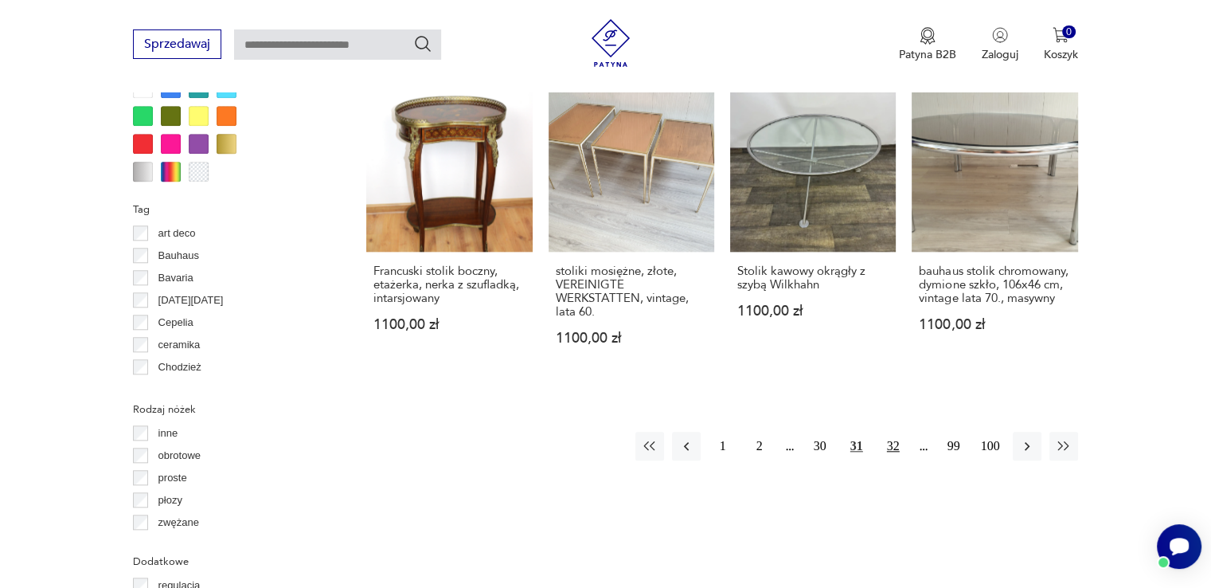
click at [894, 450] on button "32" at bounding box center [893, 446] width 29 height 29
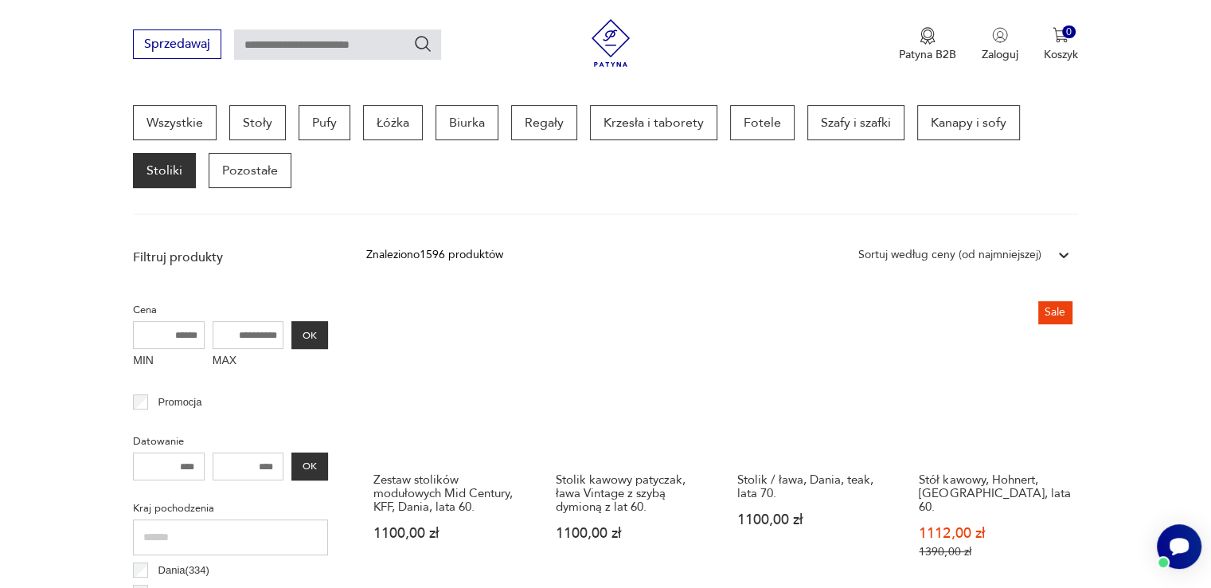
scroll to position [581, 0]
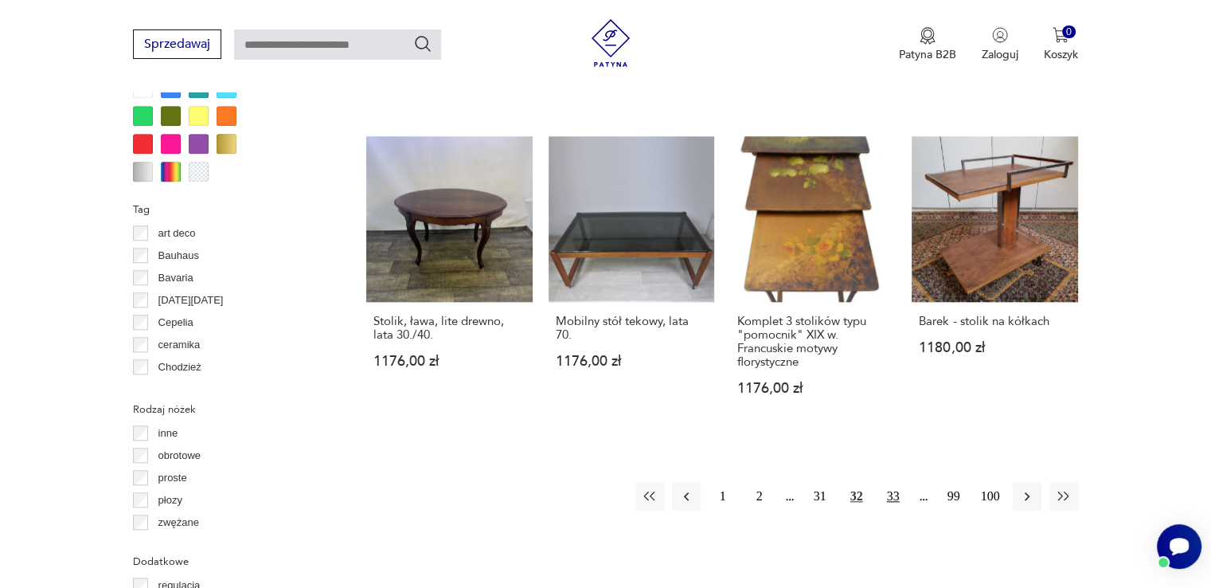
click at [896, 482] on button "33" at bounding box center [893, 496] width 29 height 29
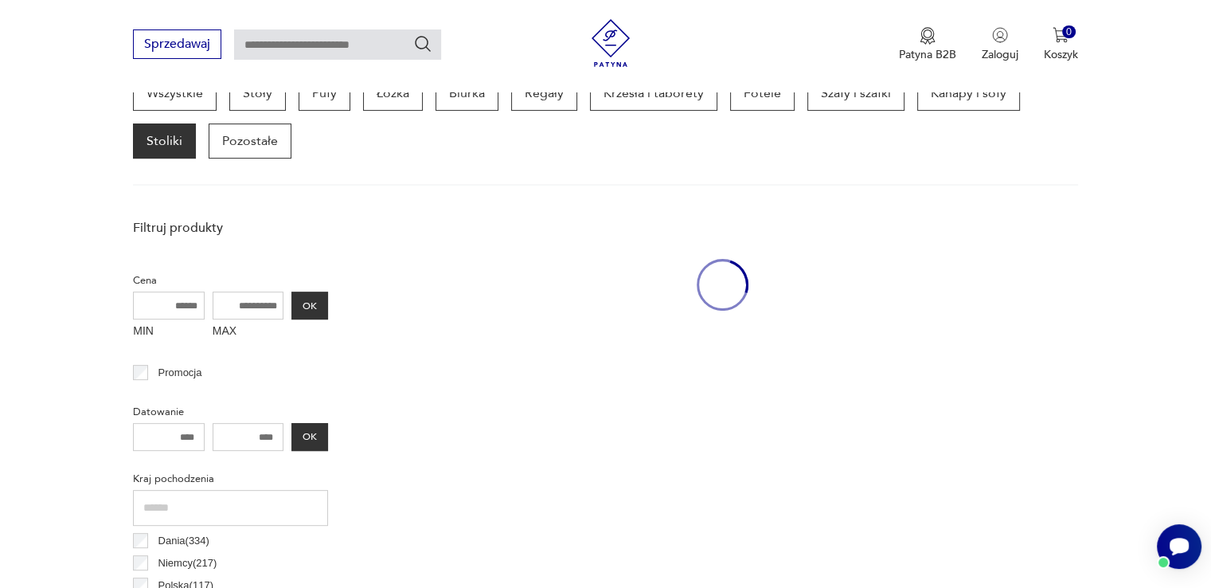
scroll to position [422, 0]
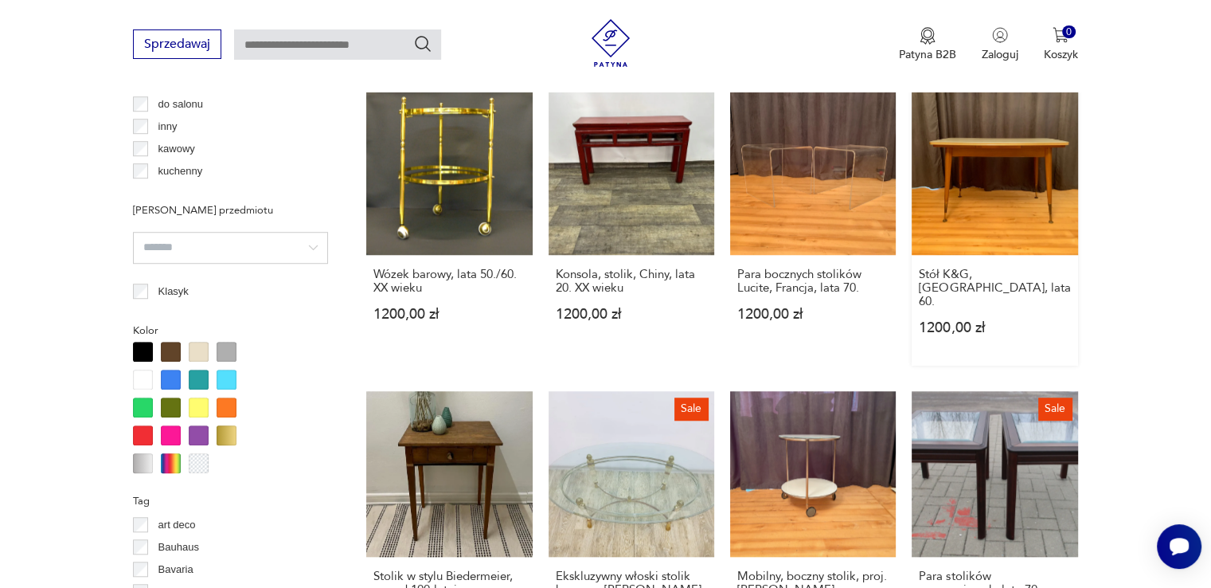
scroll to position [1218, 0]
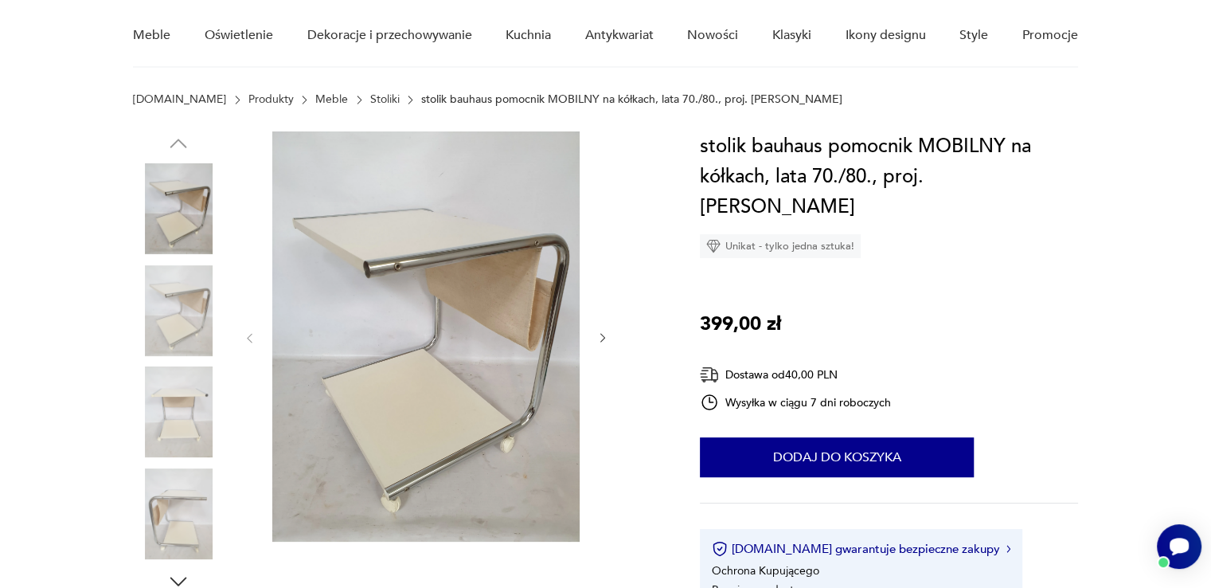
scroll to position [159, 0]
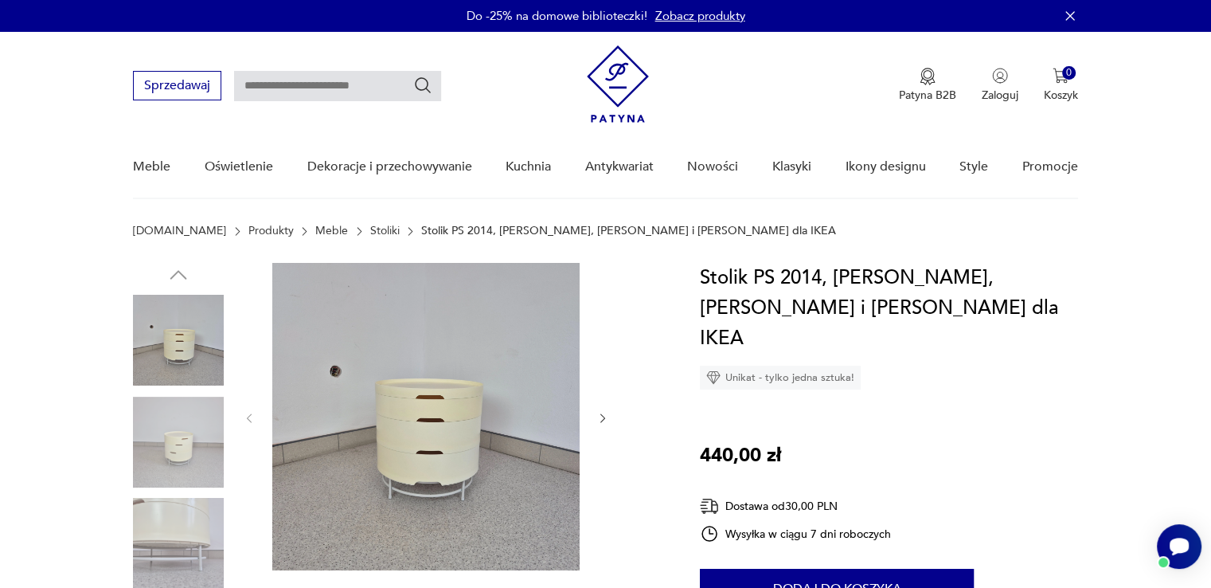
click at [1058, 310] on h1 "Stolik PS 2014, T. Richards, C. Brill i A. Williams dla IKEA" at bounding box center [889, 308] width 378 height 91
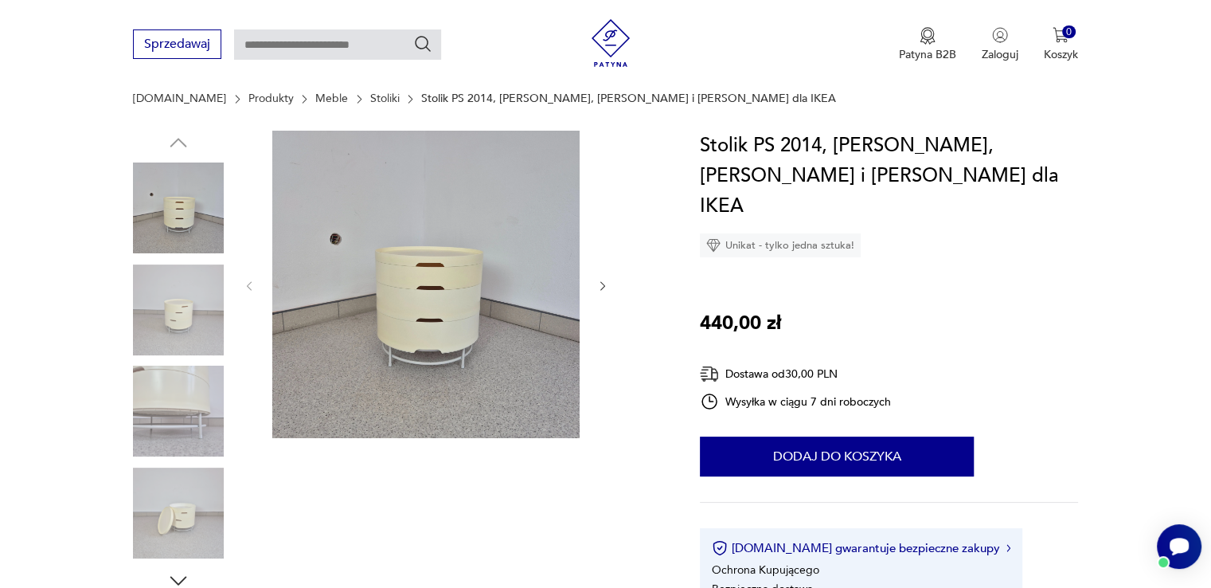
scroll to position [159, 0]
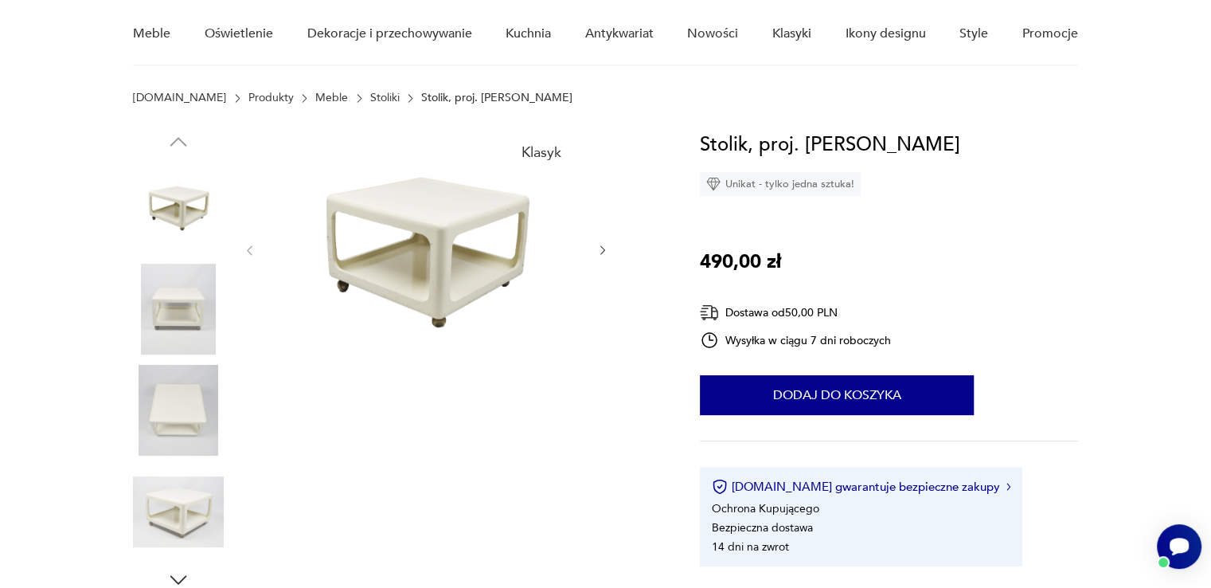
scroll to position [159, 0]
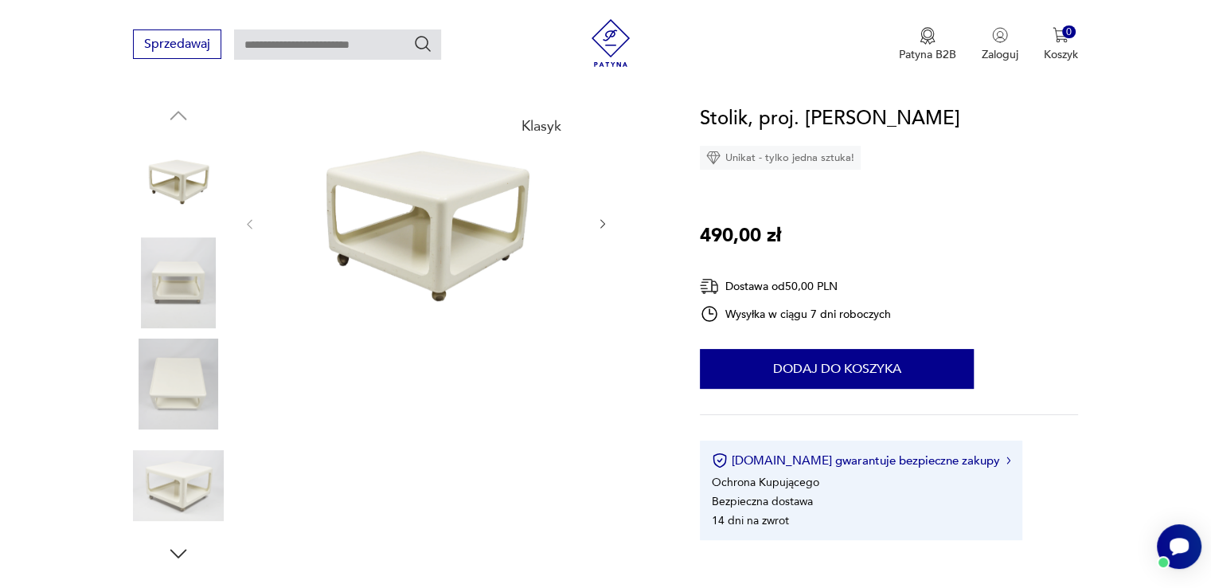
click at [172, 294] on img at bounding box center [178, 282] width 91 height 91
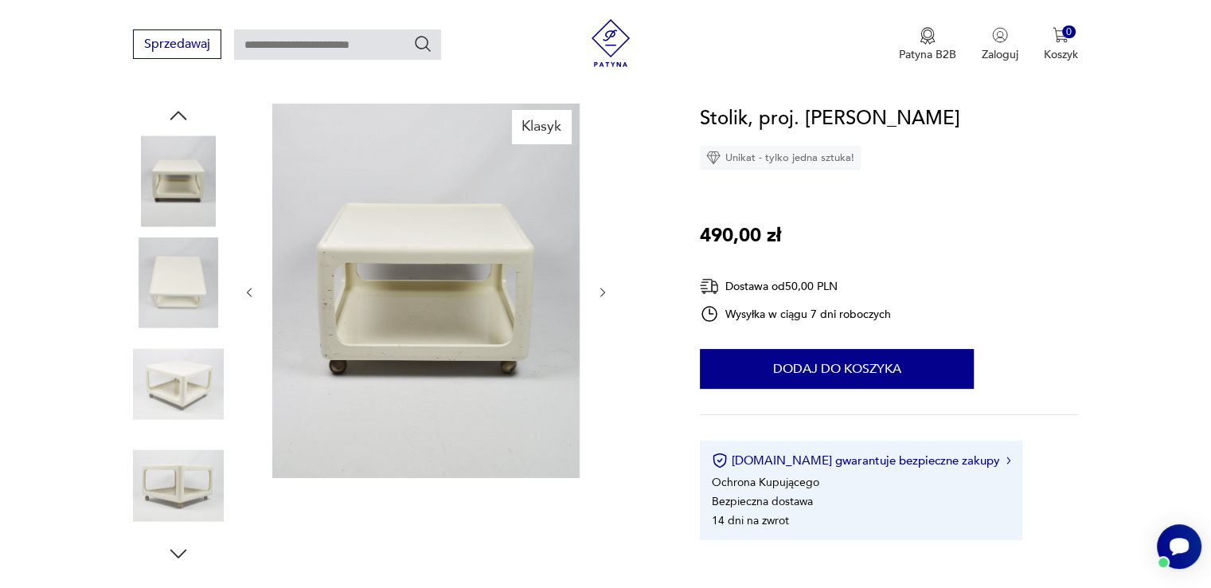
click at [183, 309] on img at bounding box center [178, 282] width 91 height 91
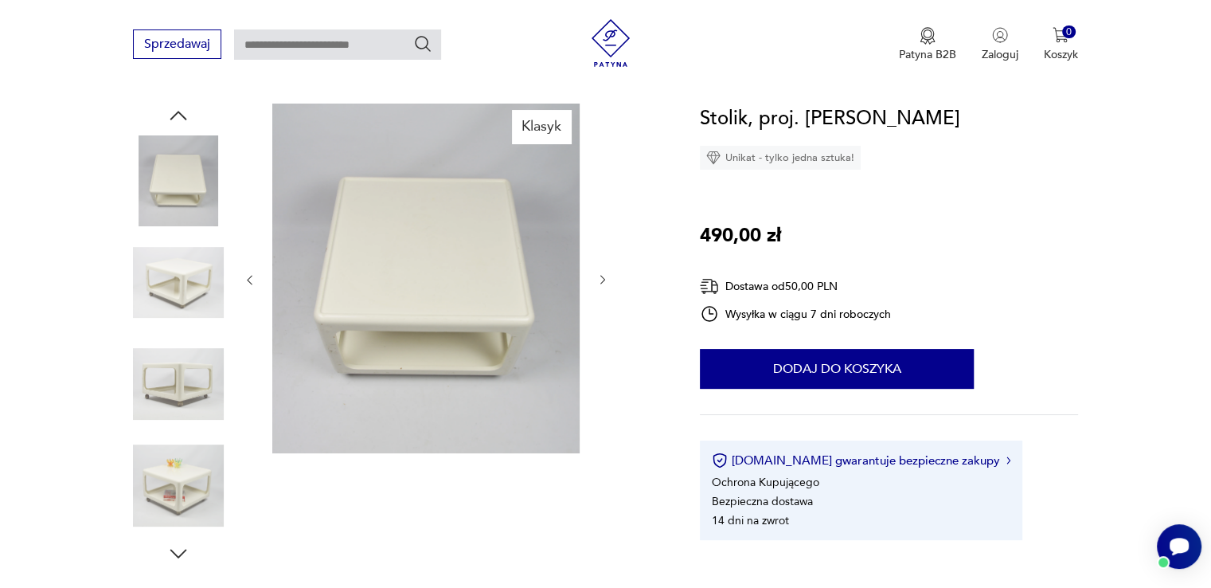
click at [182, 495] on img at bounding box center [178, 485] width 91 height 91
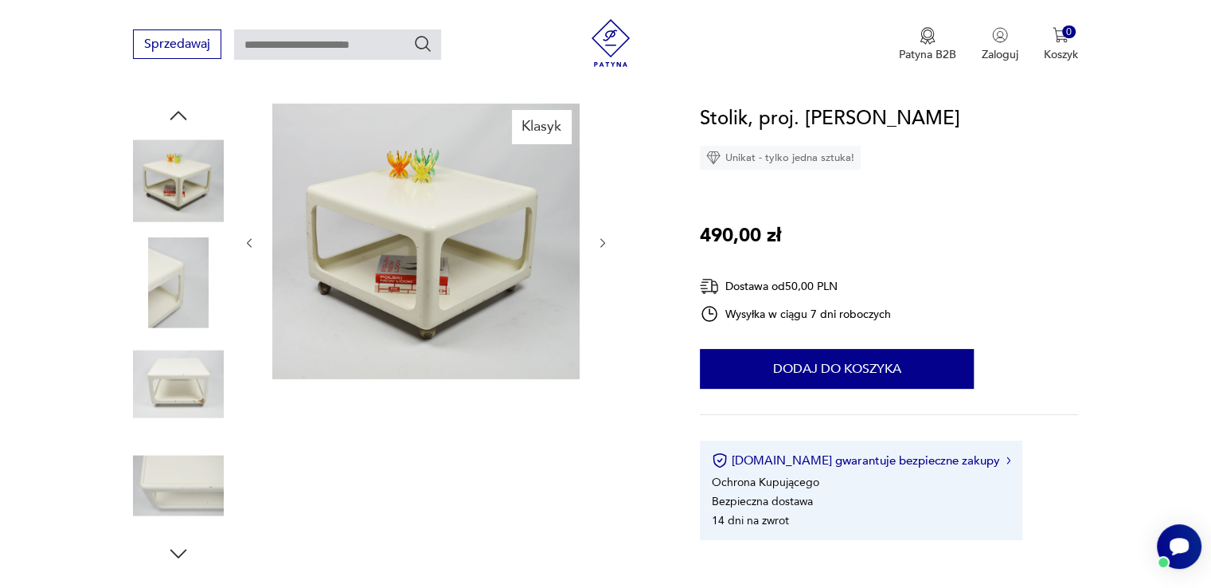
click at [167, 553] on icon "button" at bounding box center [178, 553] width 24 height 24
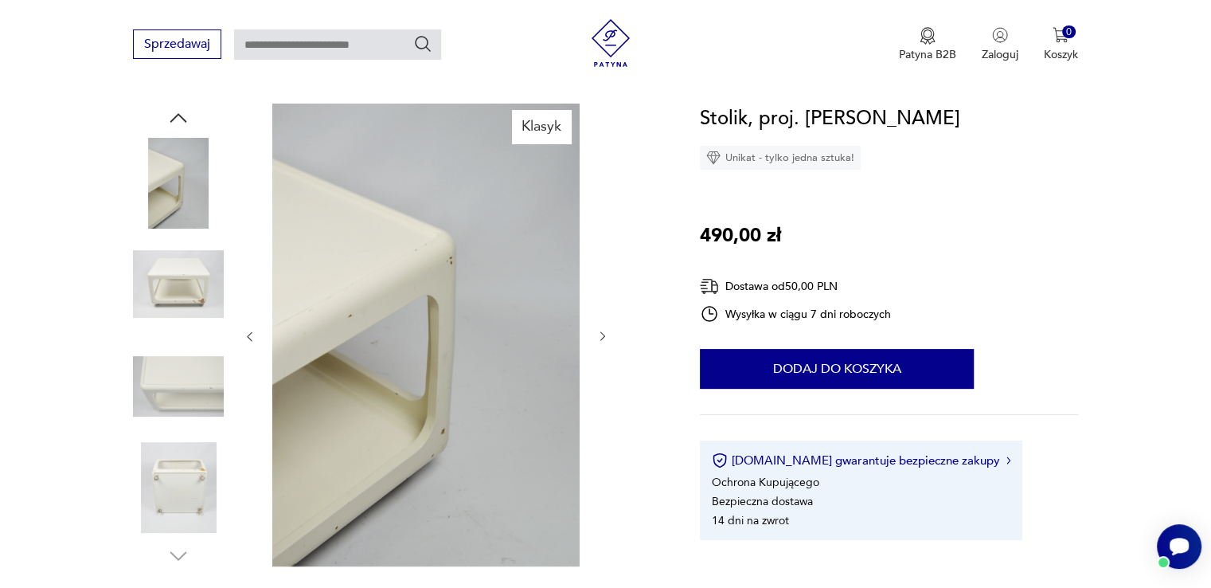
click at [173, 467] on img at bounding box center [178, 487] width 91 height 91
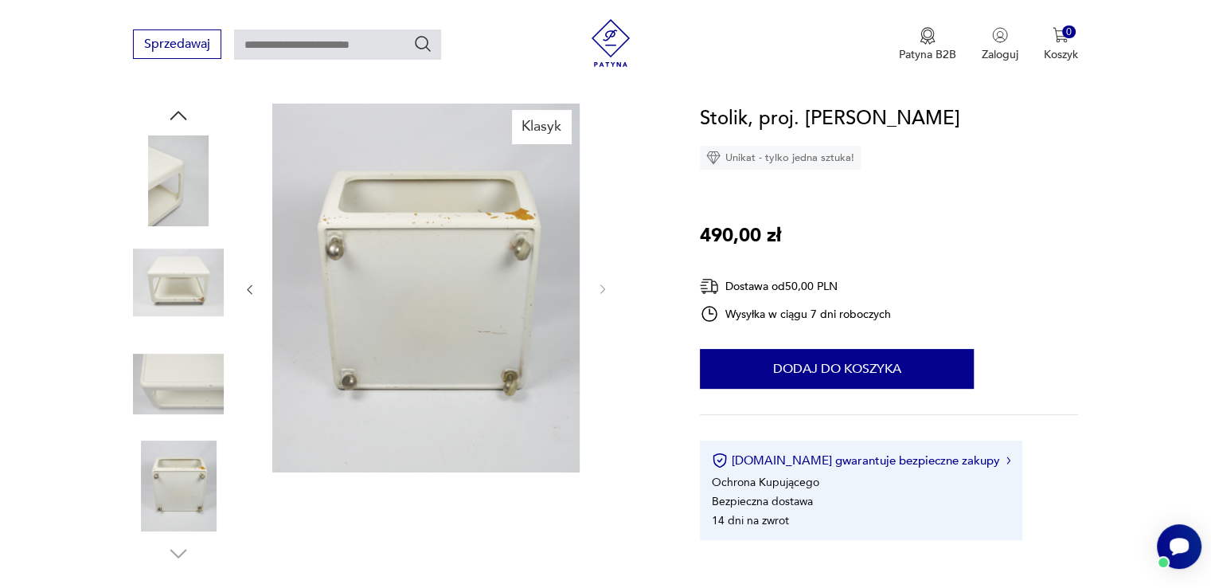
click at [192, 393] on img at bounding box center [178, 383] width 91 height 91
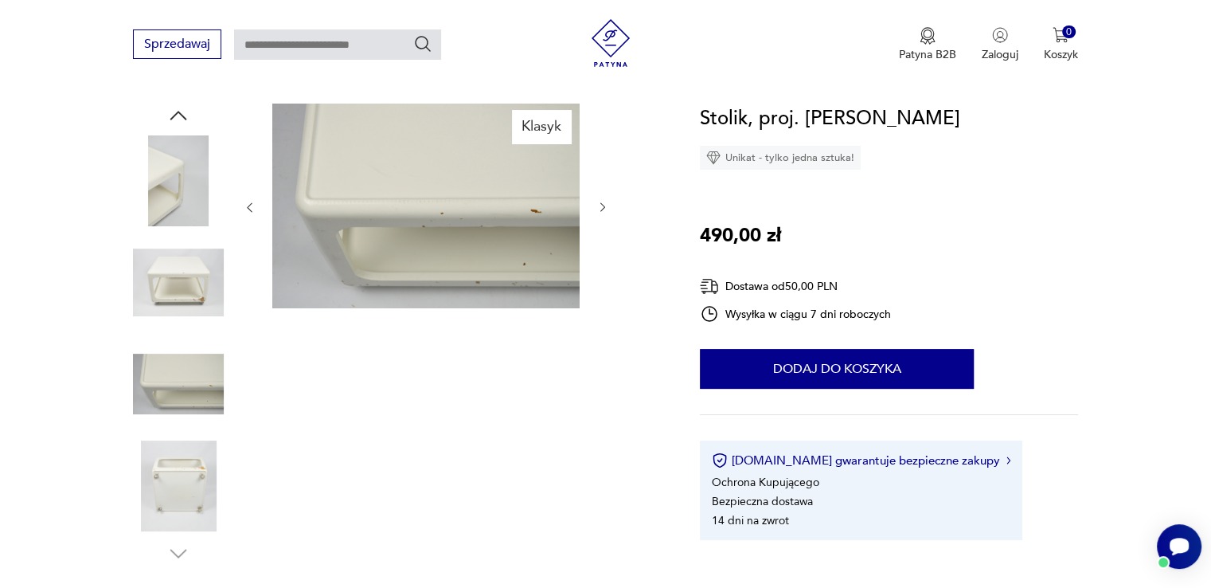
click at [178, 273] on img at bounding box center [178, 282] width 91 height 91
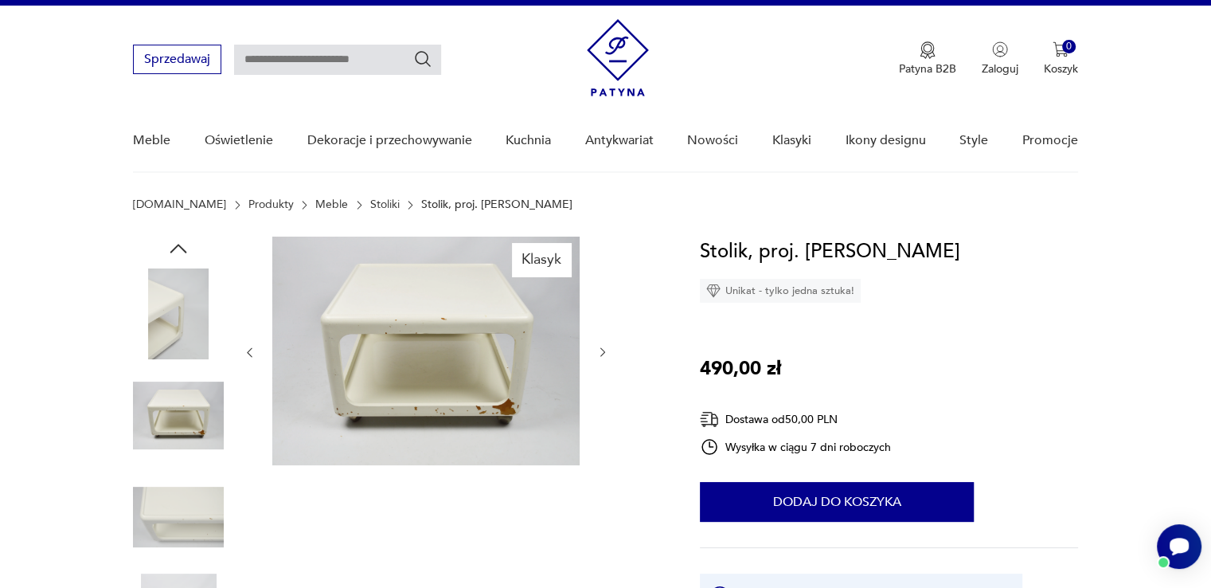
scroll to position [0, 0]
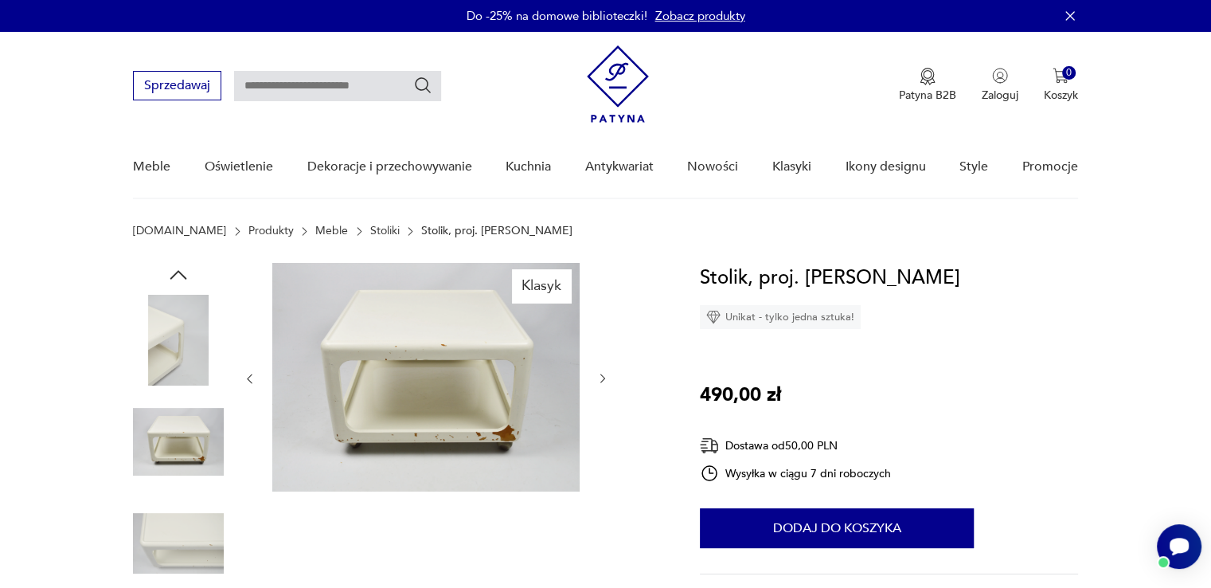
click at [172, 265] on icon "button" at bounding box center [178, 275] width 24 height 24
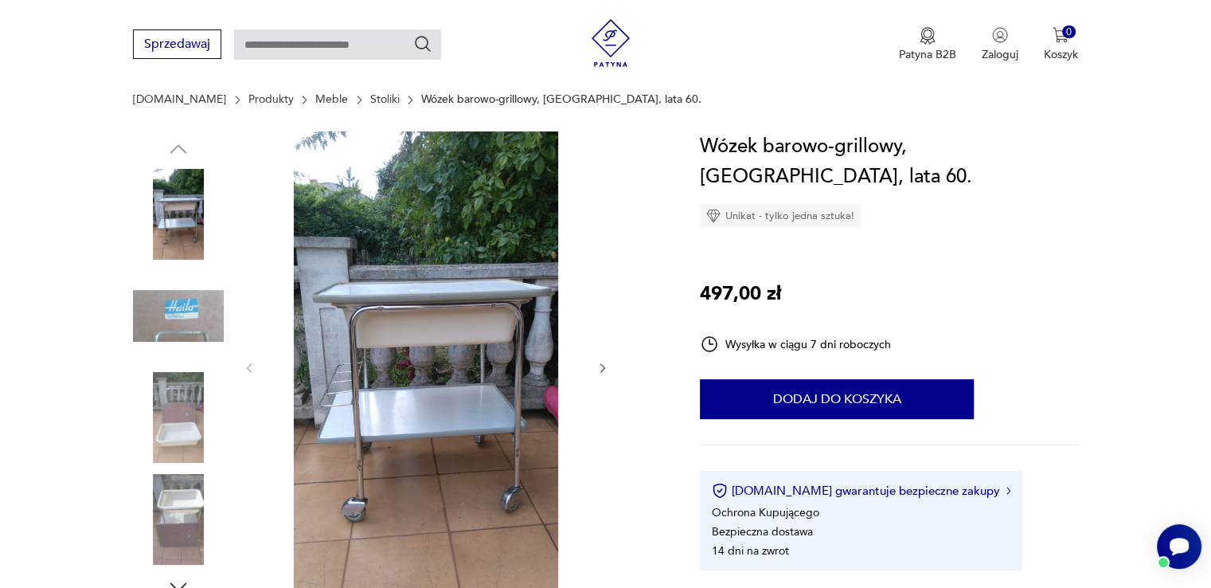
scroll to position [159, 0]
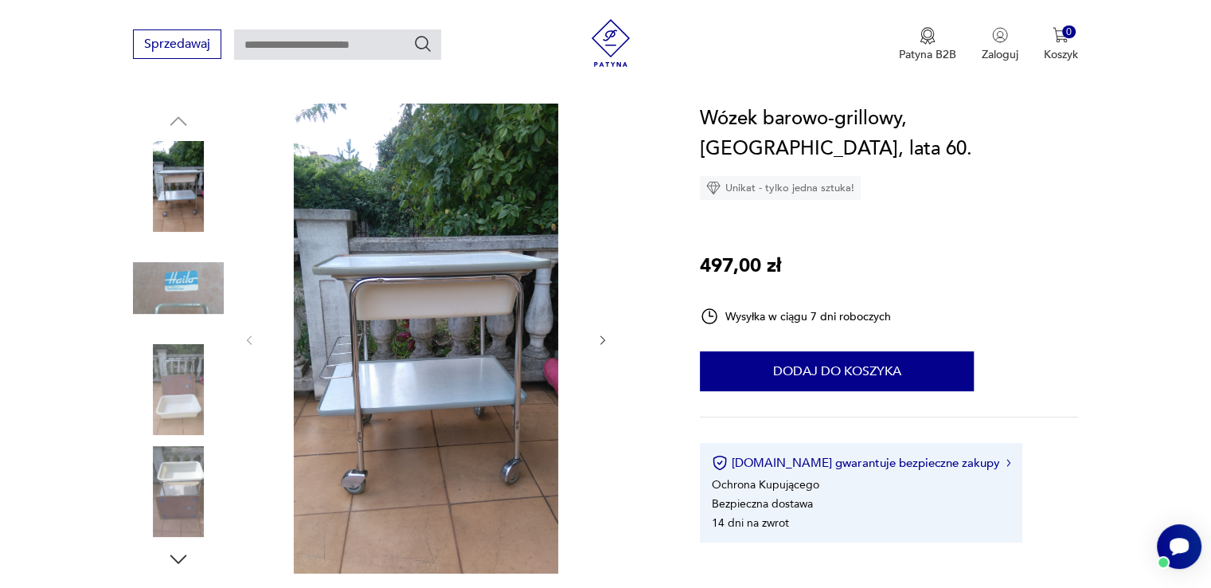
click at [151, 497] on img at bounding box center [178, 491] width 91 height 91
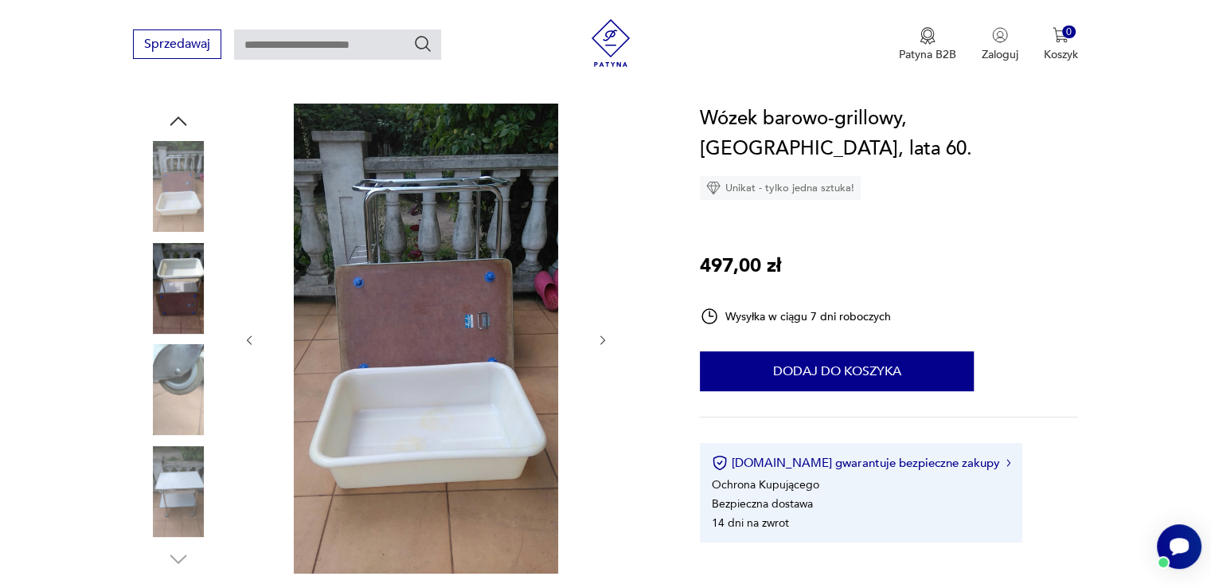
click at [166, 479] on img at bounding box center [178, 491] width 91 height 91
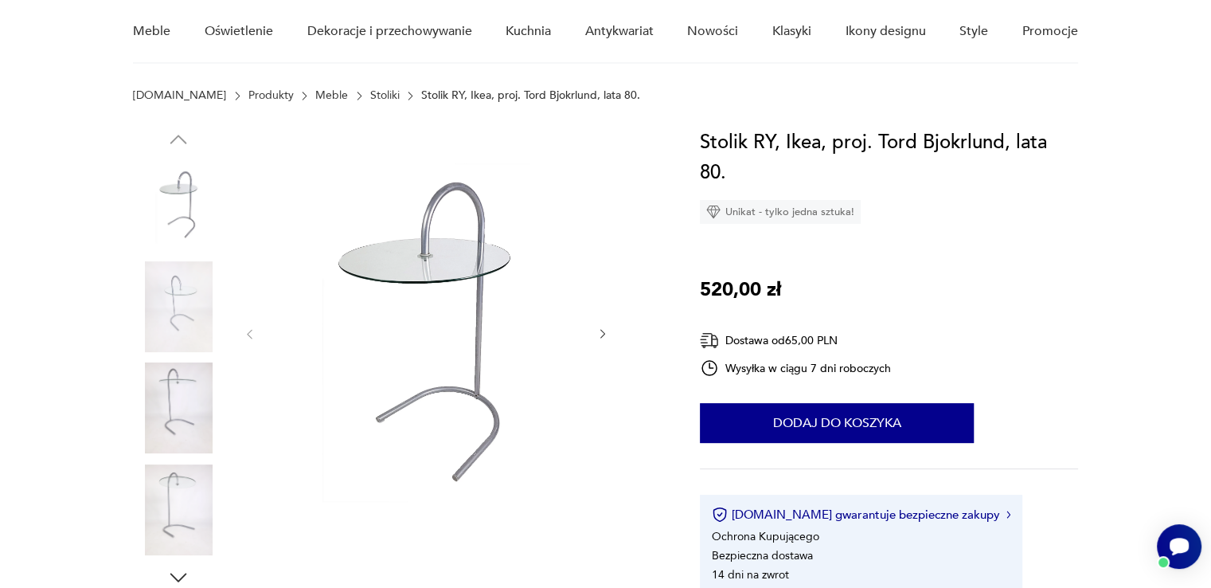
scroll to position [159, 0]
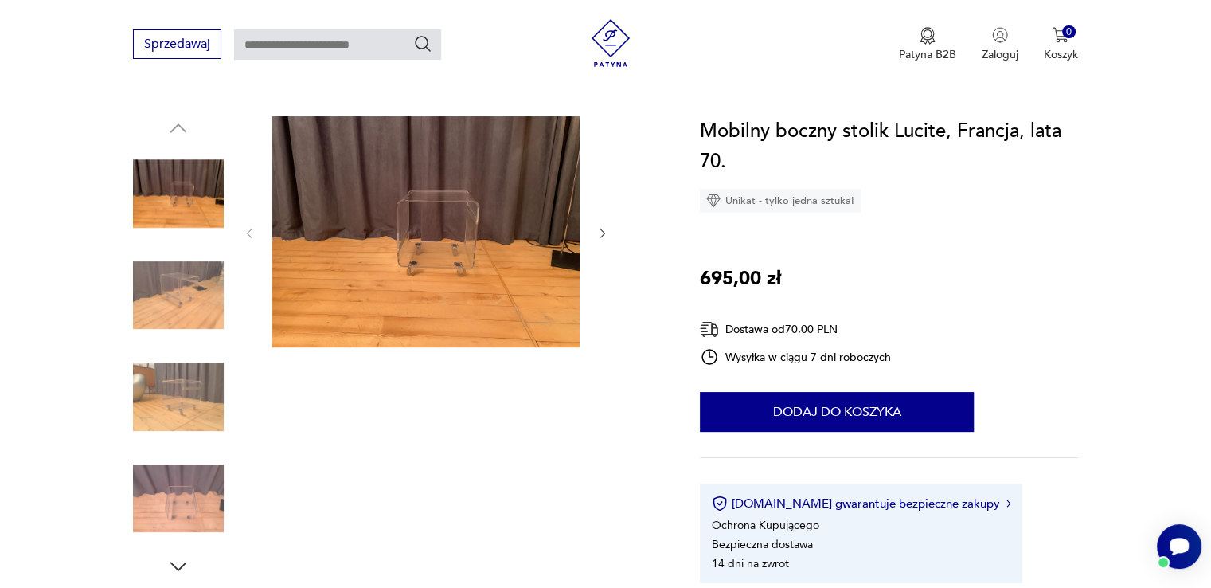
scroll to position [159, 0]
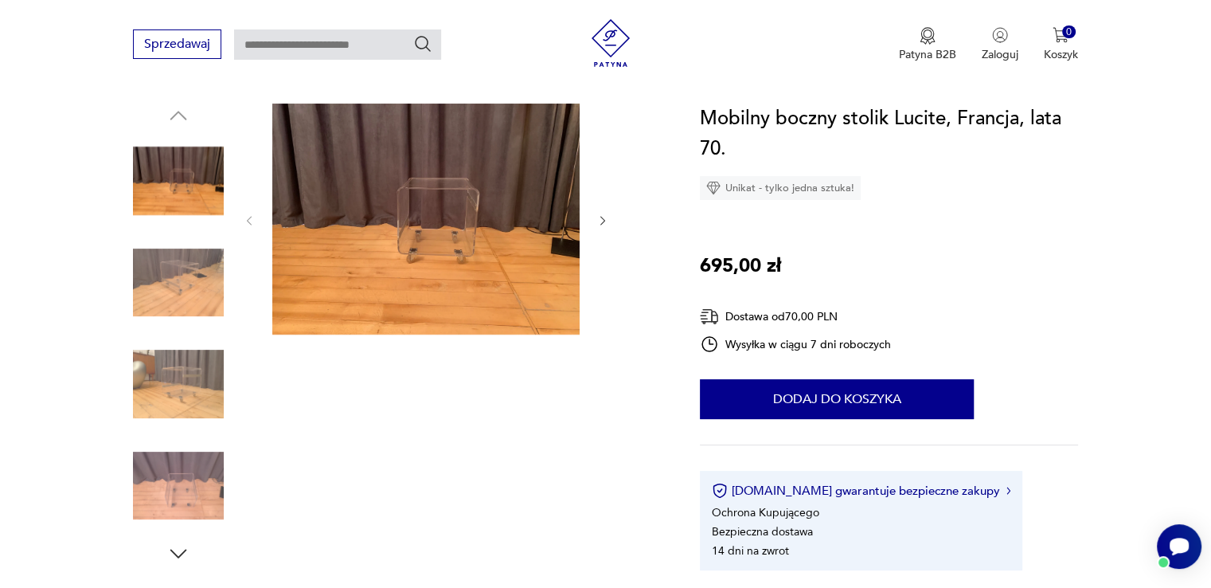
click at [194, 393] on img at bounding box center [178, 383] width 91 height 91
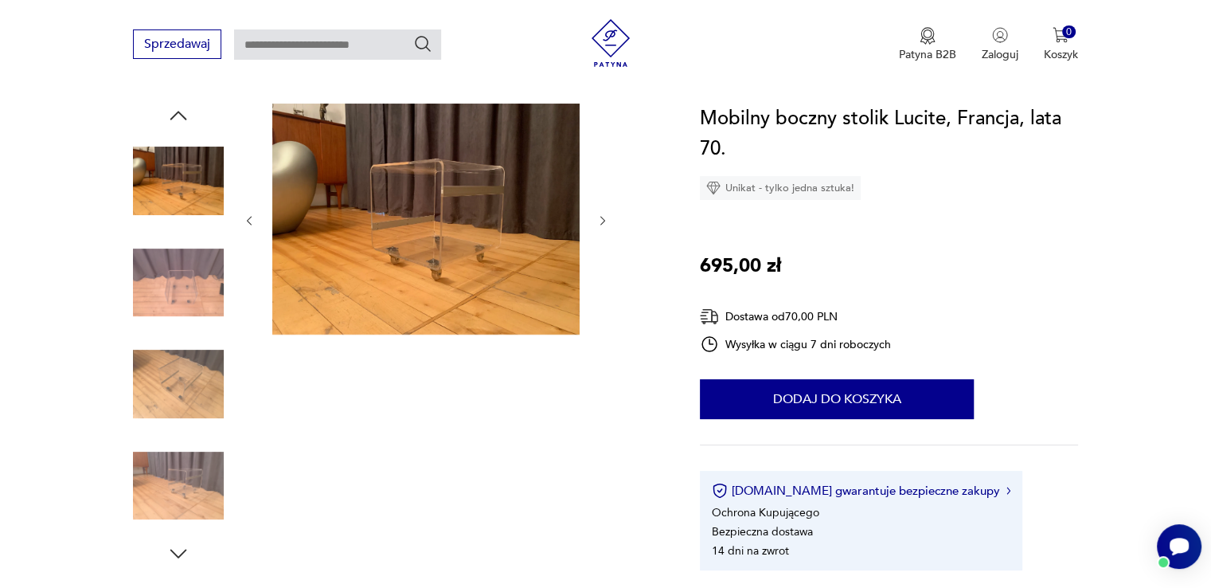
click at [191, 391] on img at bounding box center [178, 383] width 91 height 91
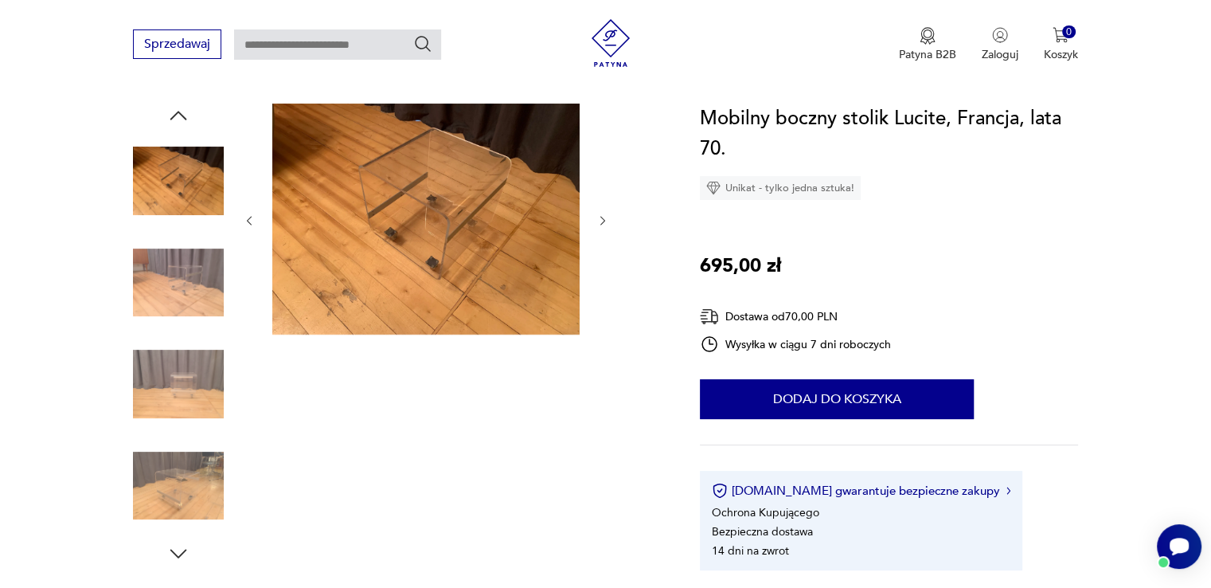
click at [193, 437] on div at bounding box center [178, 334] width 91 height 398
click at [185, 482] on img at bounding box center [178, 485] width 91 height 91
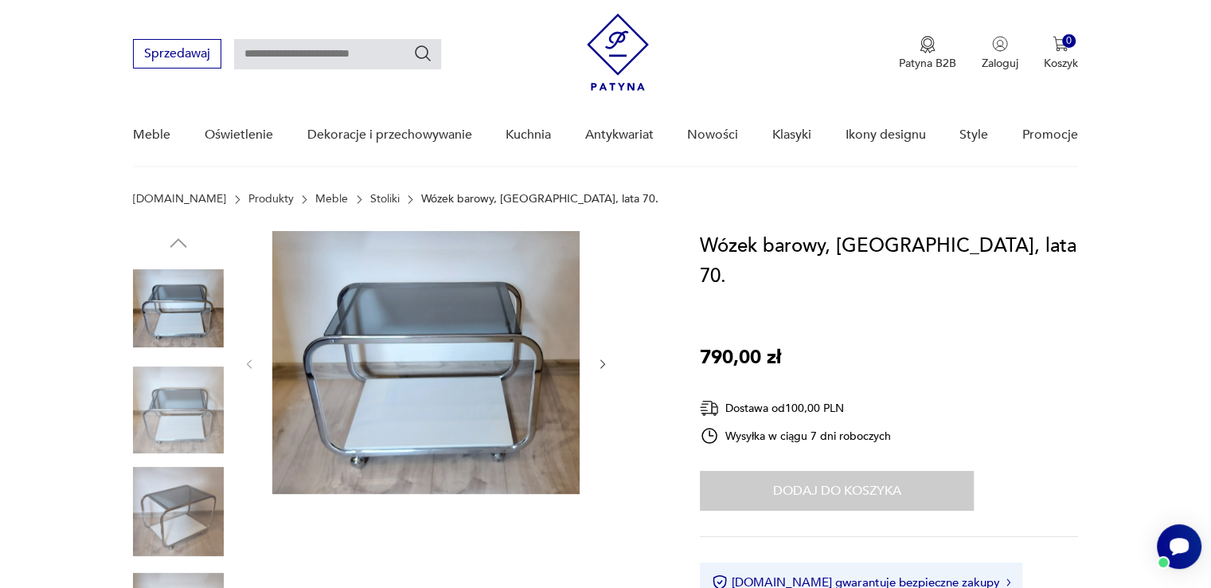
scroll to position [159, 0]
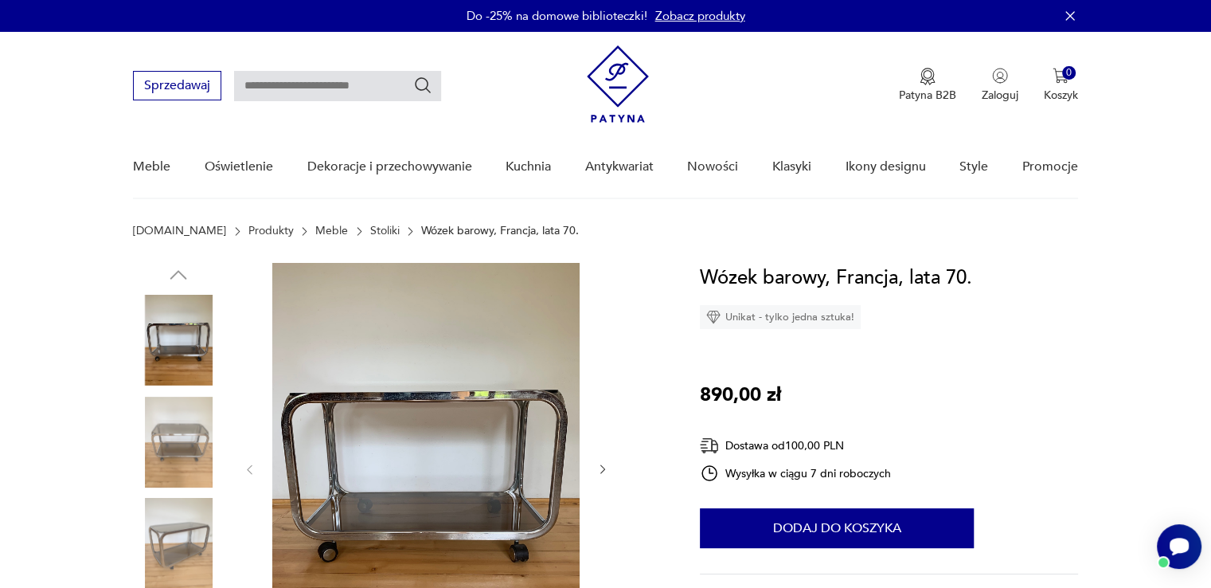
scroll to position [159, 0]
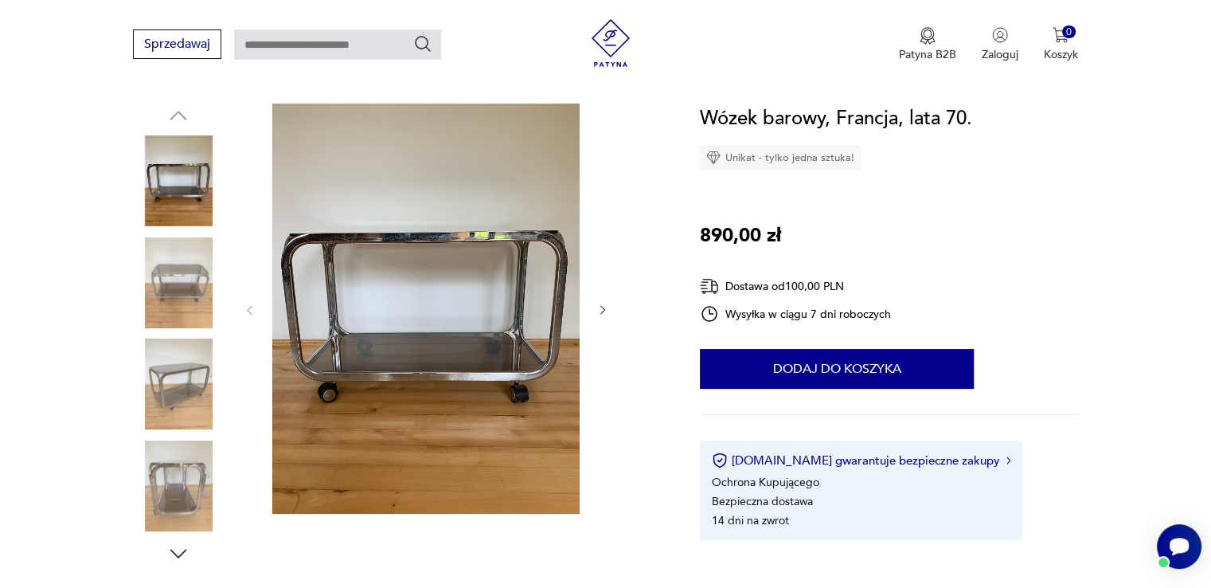
click at [184, 275] on img at bounding box center [178, 282] width 91 height 91
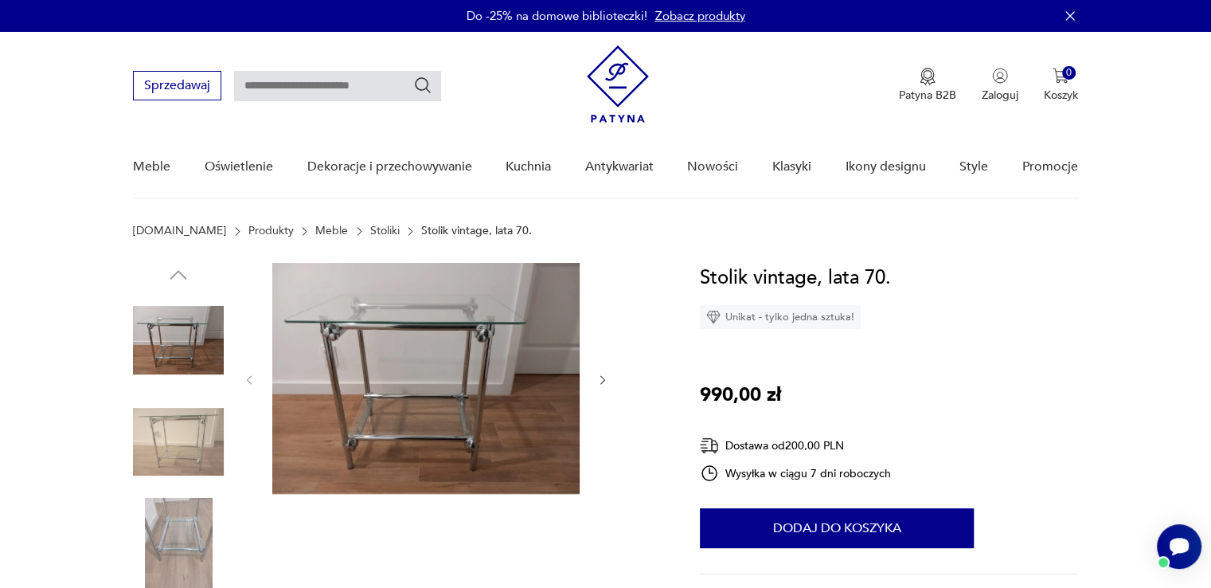
scroll to position [159, 0]
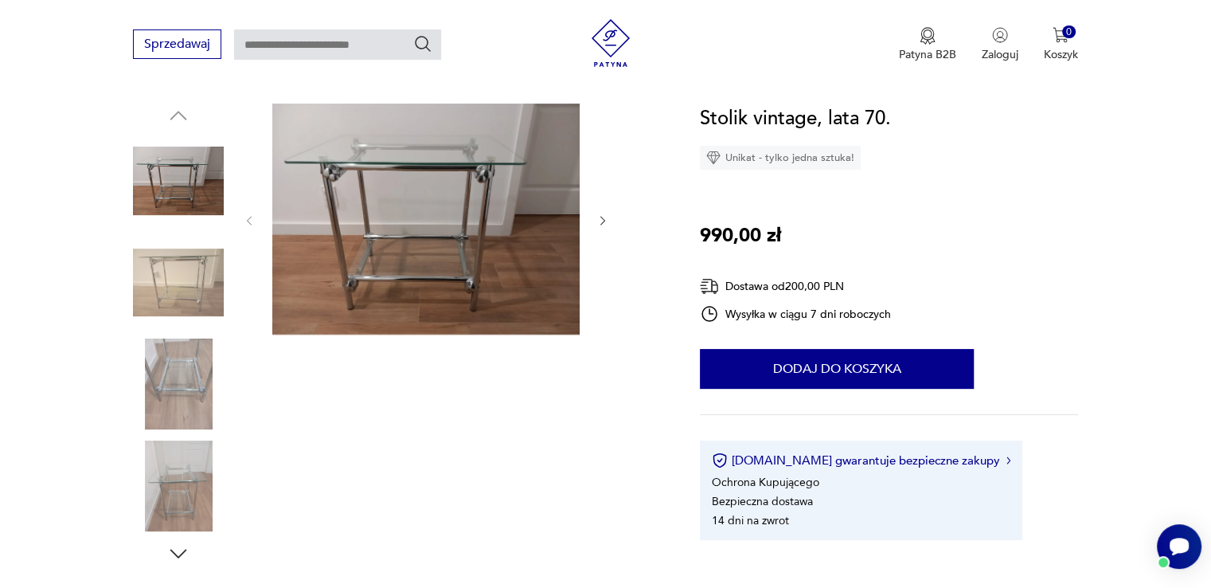
click at [372, 204] on img at bounding box center [425, 219] width 307 height 231
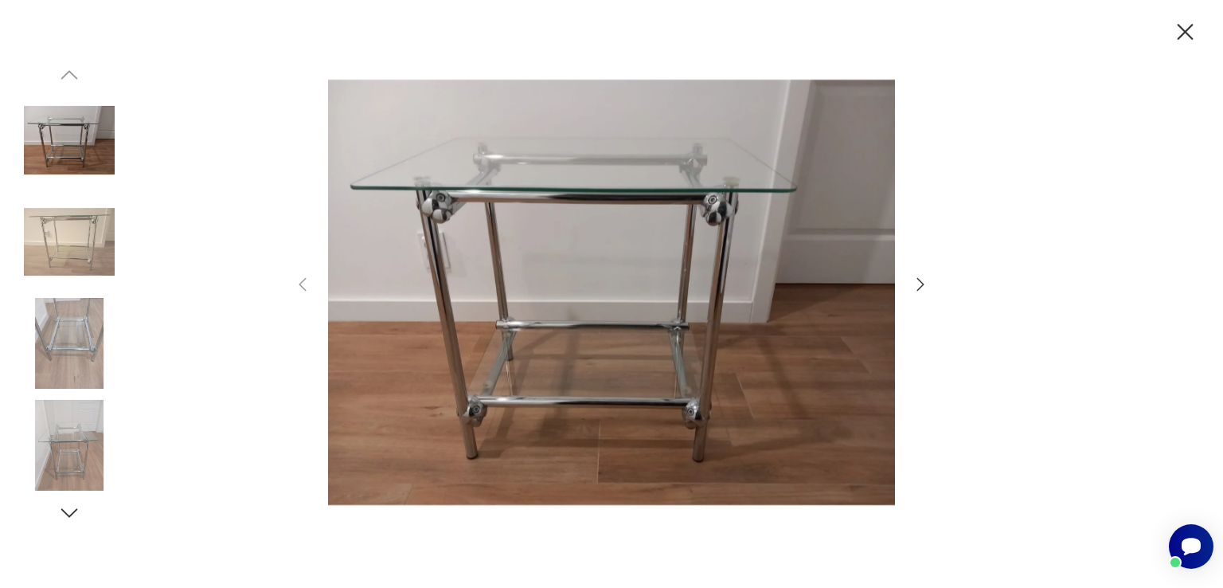
click at [907, 286] on div at bounding box center [611, 293] width 637 height 473
click at [918, 286] on icon "button" at bounding box center [920, 284] width 19 height 19
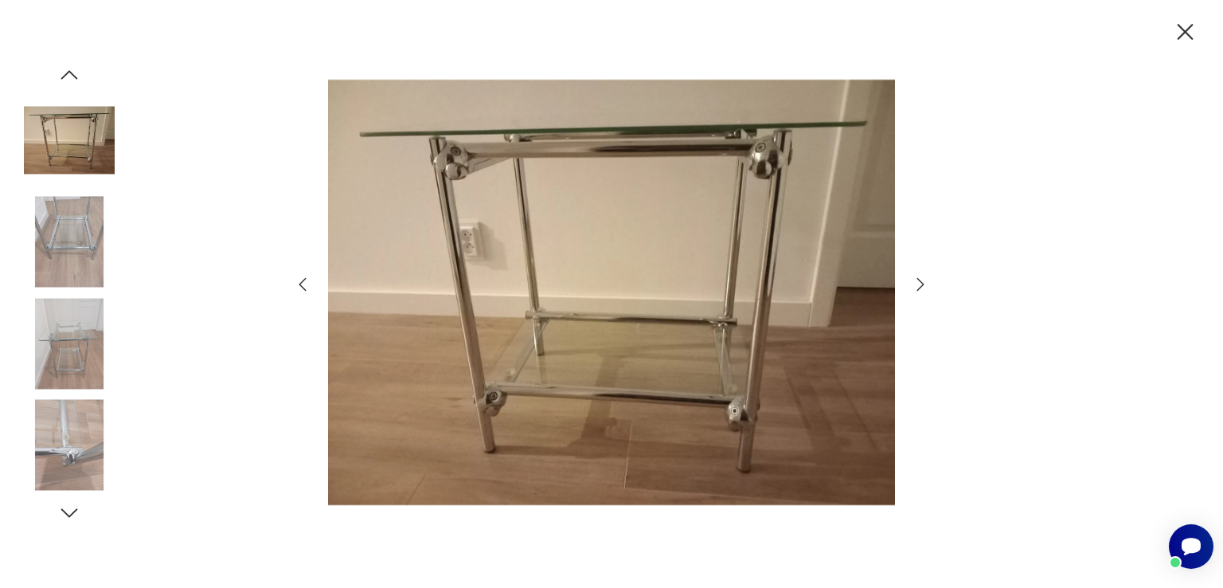
click at [918, 286] on icon "button" at bounding box center [920, 284] width 19 height 19
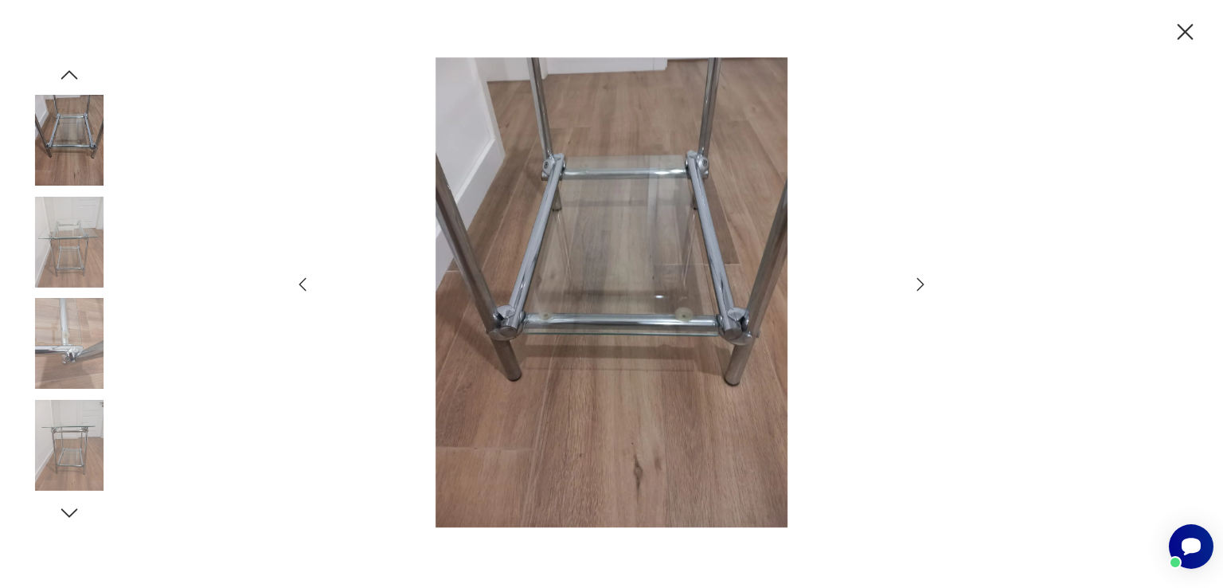
click at [1175, 33] on icon "button" at bounding box center [1185, 32] width 28 height 28
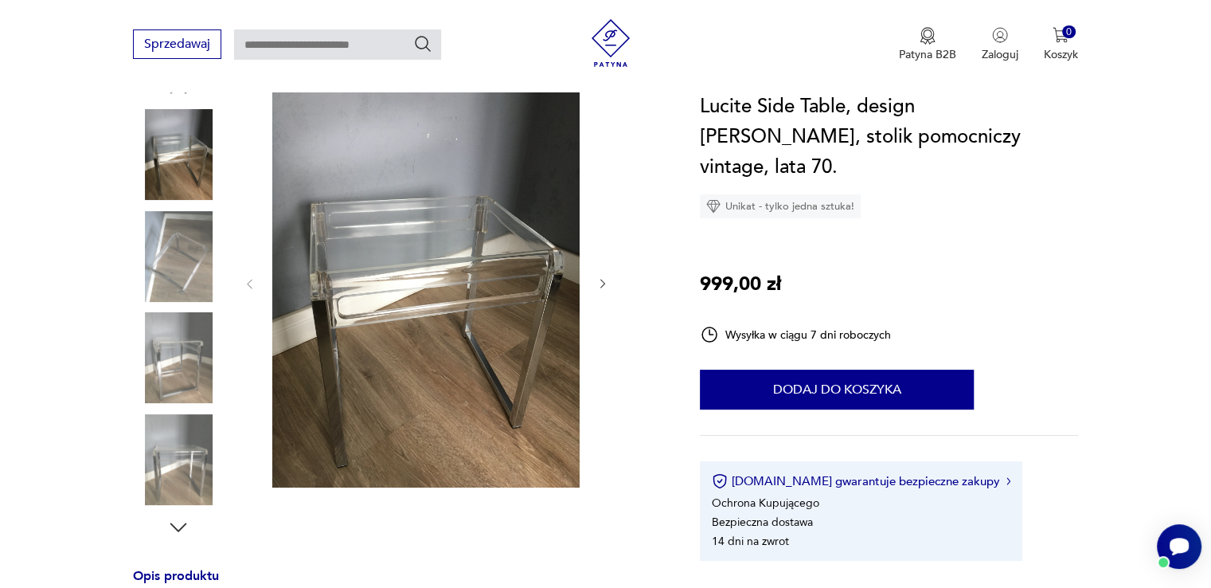
scroll to position [159, 0]
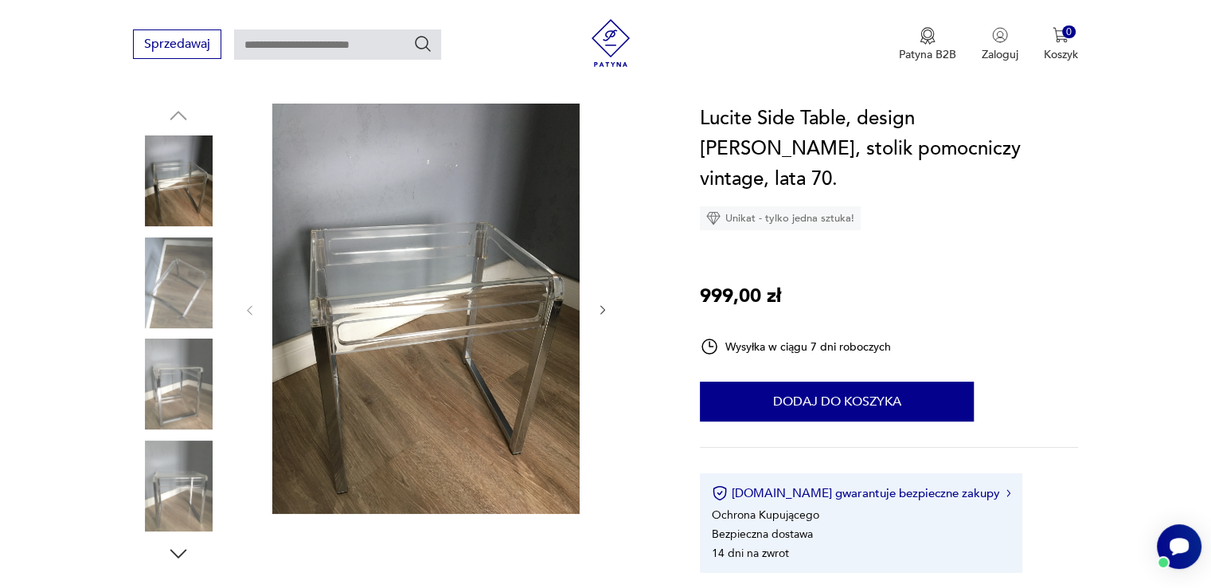
click at [194, 181] on img at bounding box center [178, 180] width 91 height 91
click at [417, 316] on img at bounding box center [425, 309] width 307 height 410
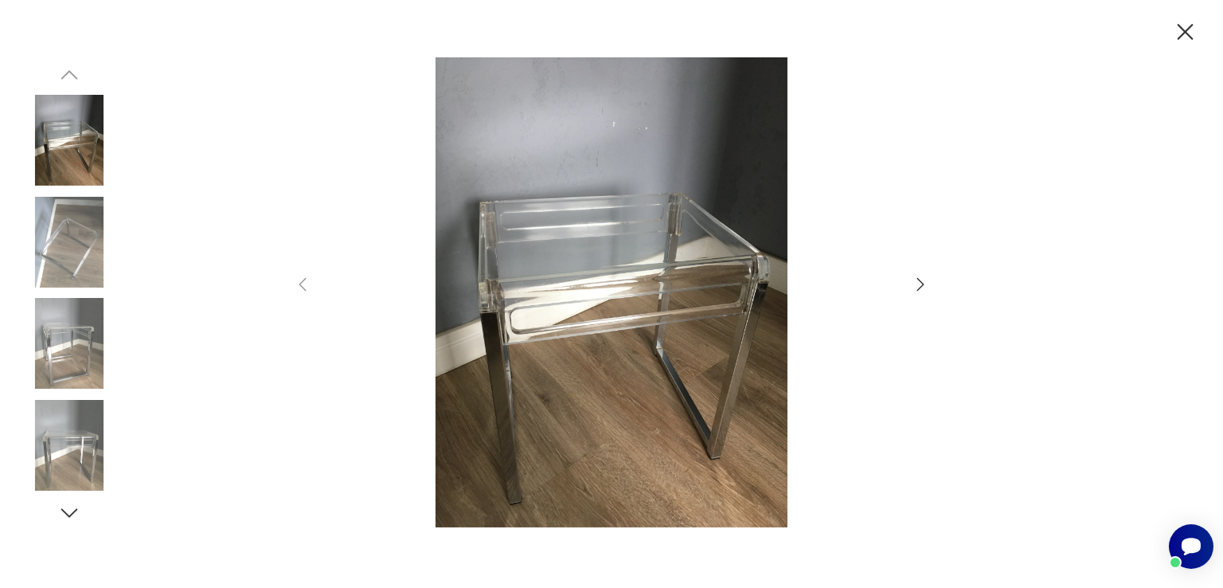
click at [928, 285] on icon "button" at bounding box center [920, 284] width 19 height 19
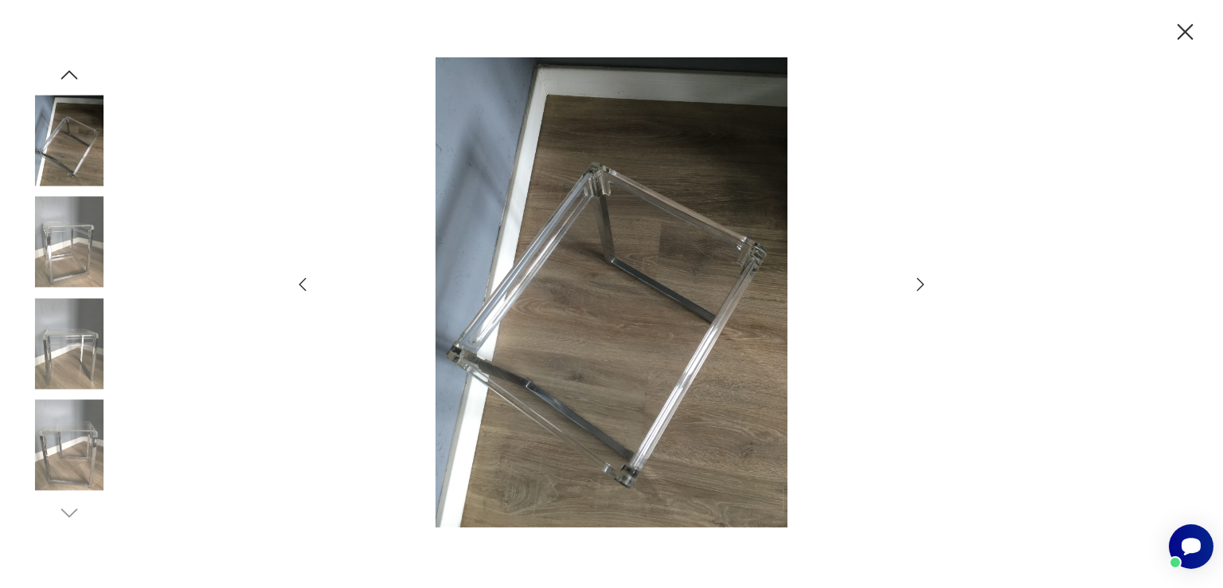
click at [928, 285] on icon "button" at bounding box center [920, 284] width 19 height 19
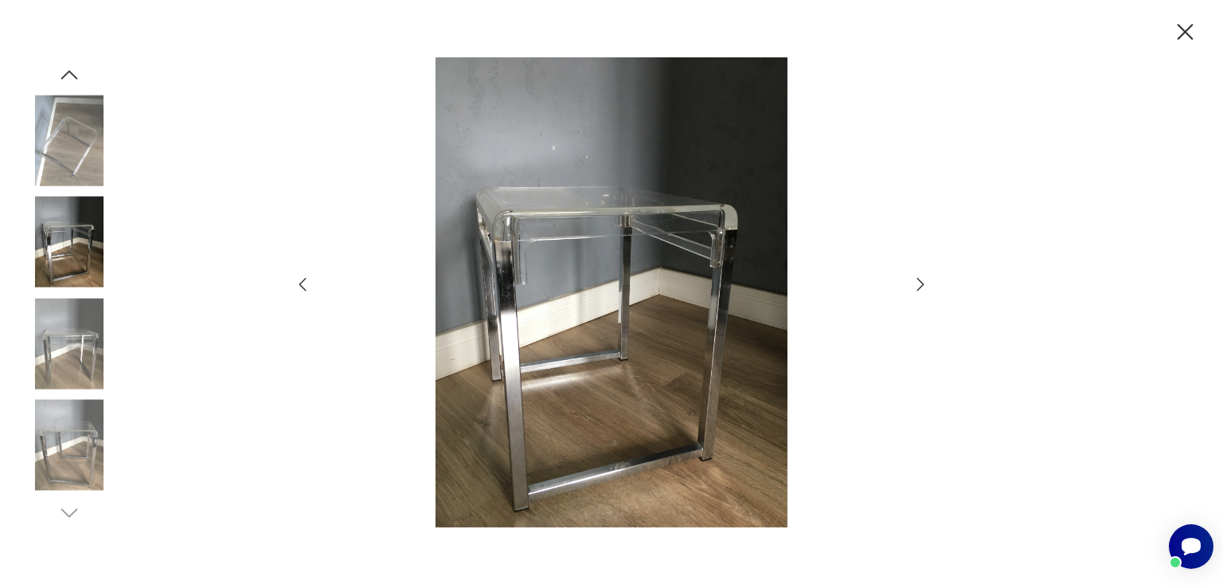
click at [928, 285] on icon "button" at bounding box center [920, 284] width 19 height 19
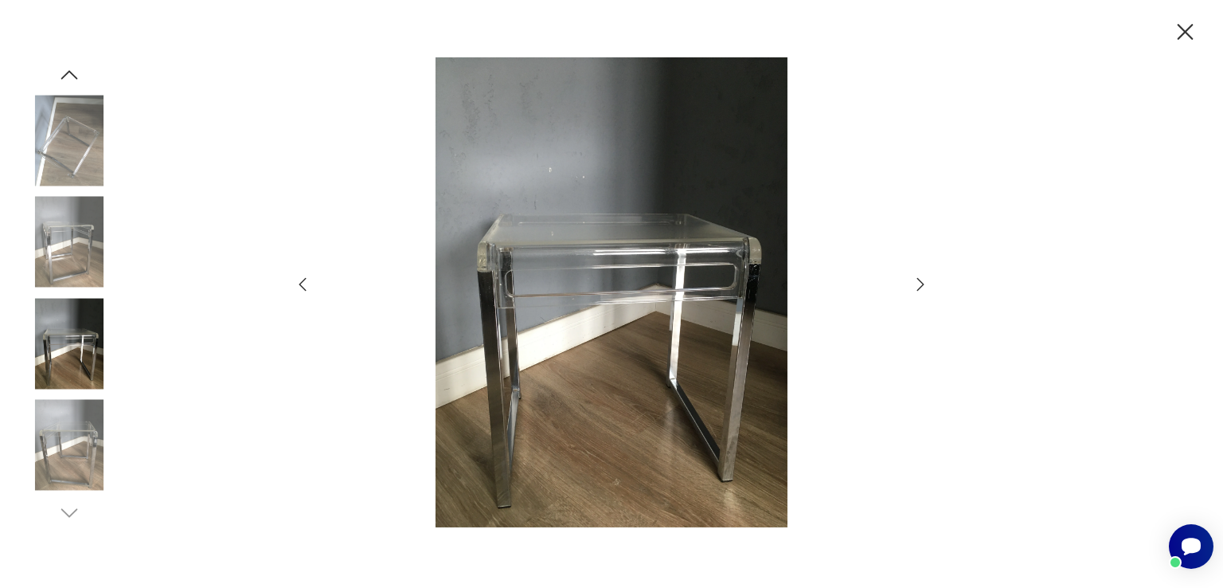
click at [928, 285] on icon "button" at bounding box center [920, 284] width 19 height 19
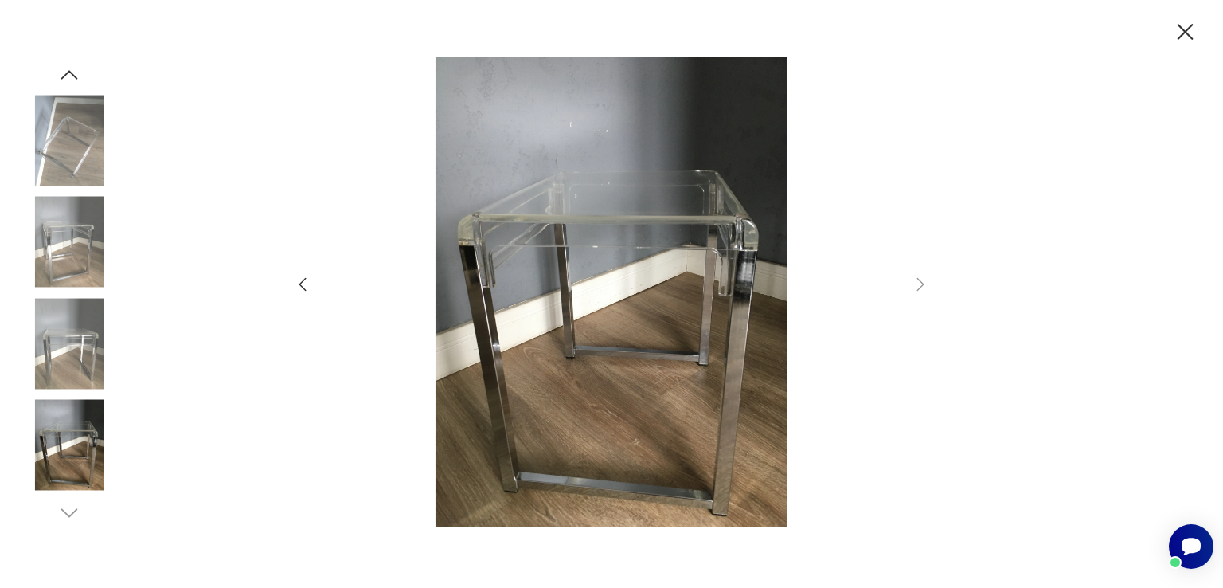
click at [1179, 35] on icon "button" at bounding box center [1185, 32] width 28 height 28
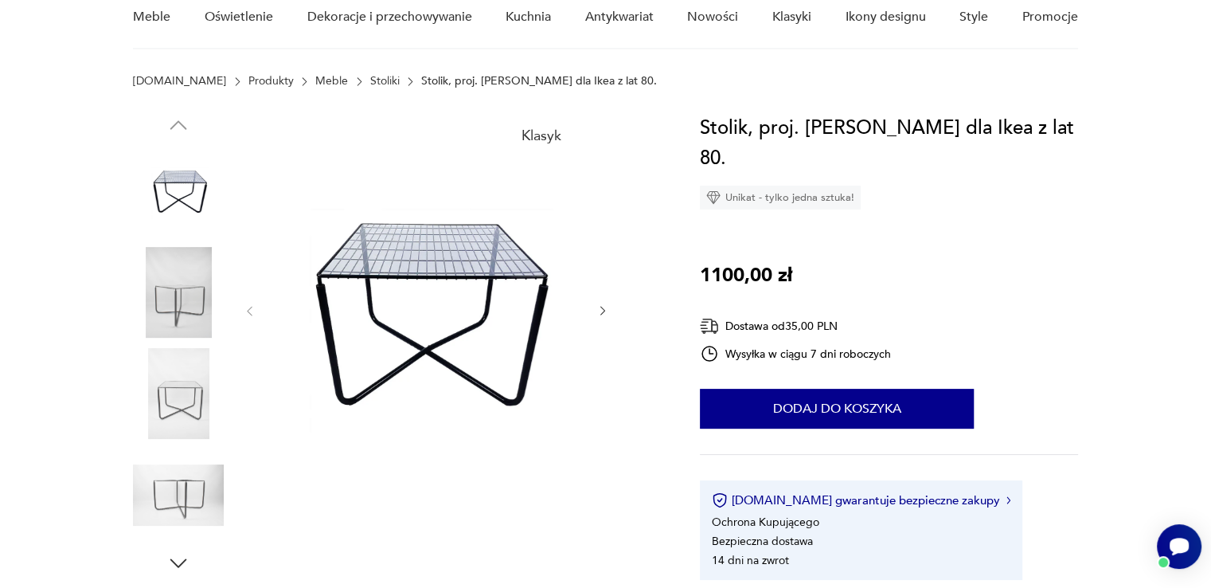
scroll to position [159, 0]
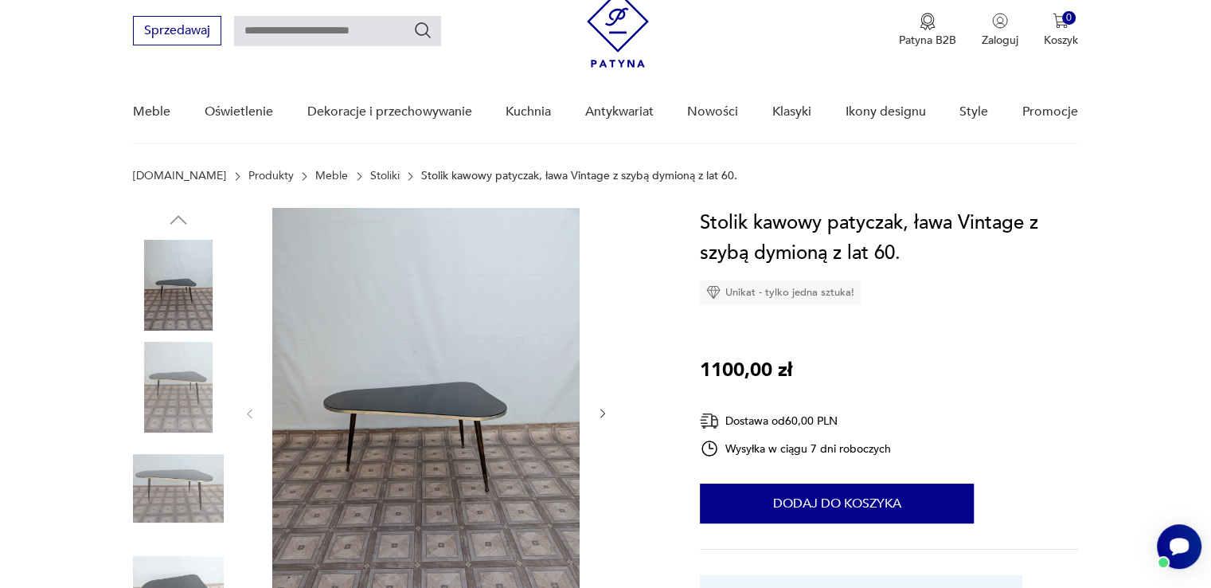
scroll to position [159, 0]
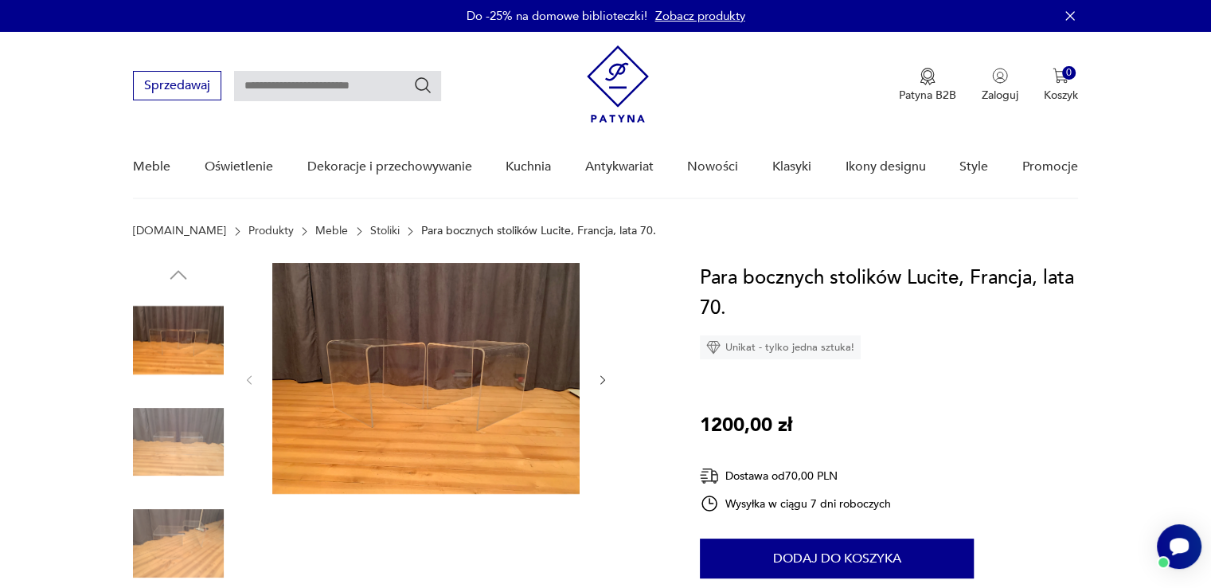
scroll to position [159, 0]
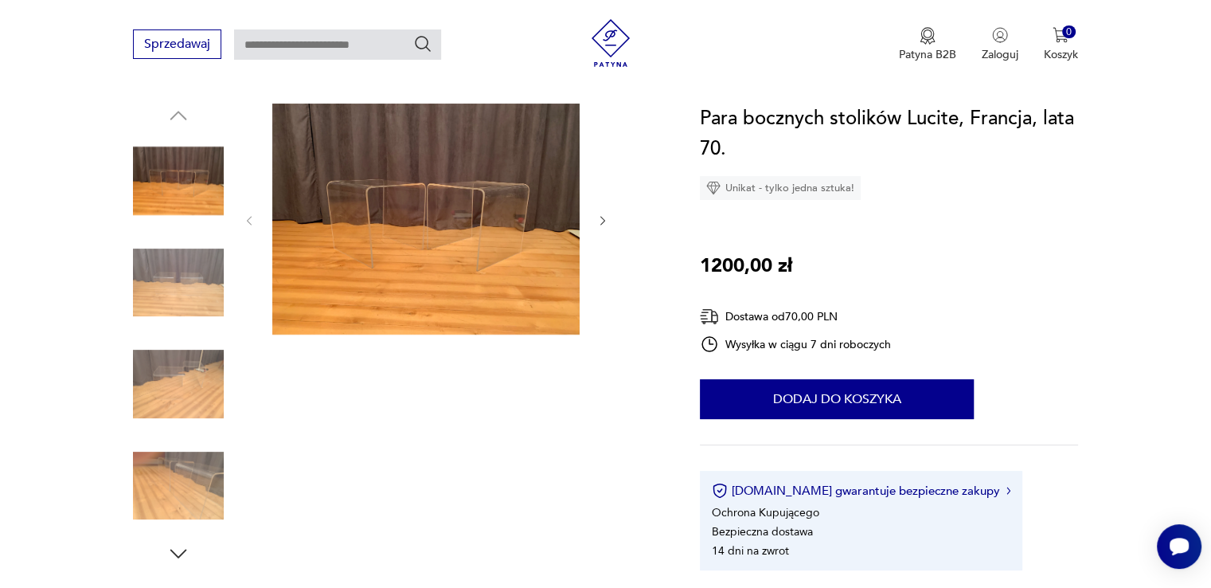
click at [458, 264] on img at bounding box center [425, 219] width 307 height 231
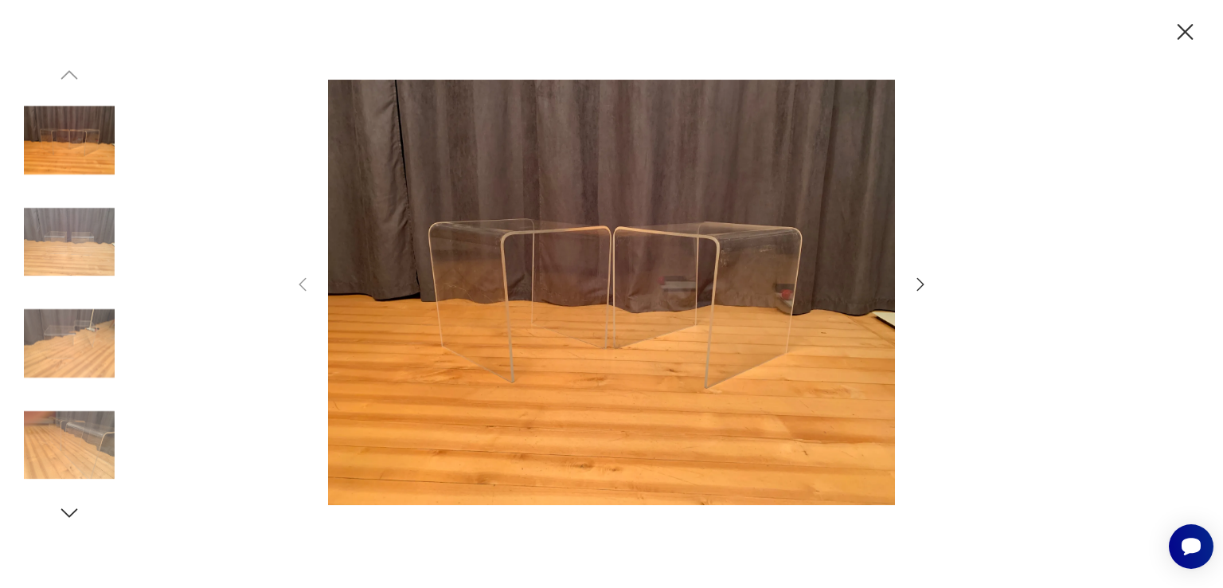
click at [928, 287] on icon "button" at bounding box center [920, 284] width 19 height 19
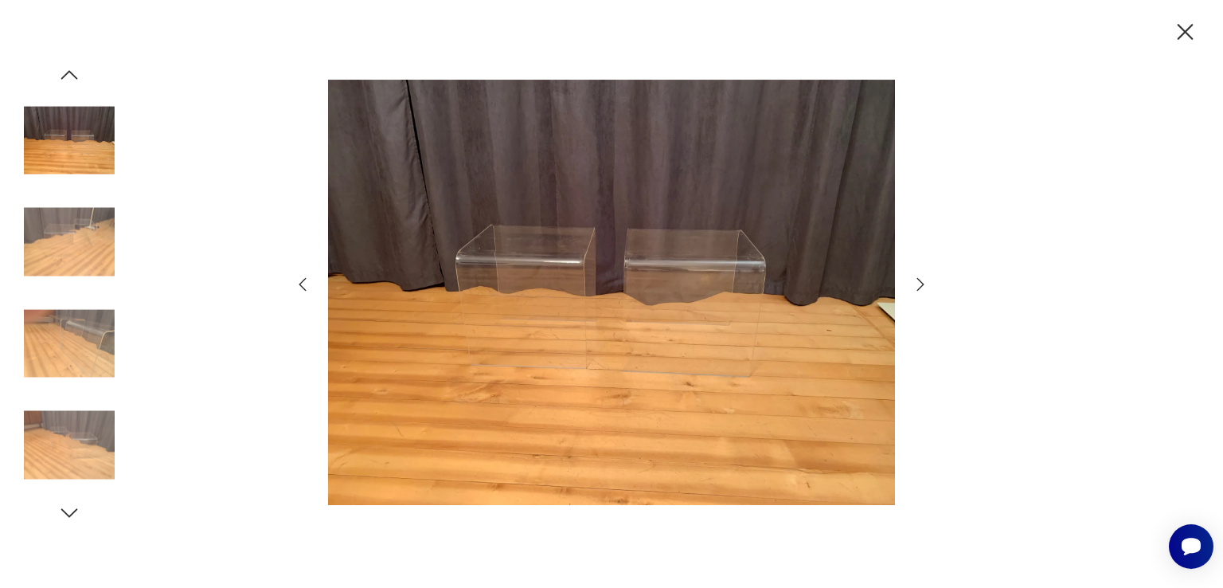
click at [919, 287] on icon "button" at bounding box center [920, 284] width 19 height 19
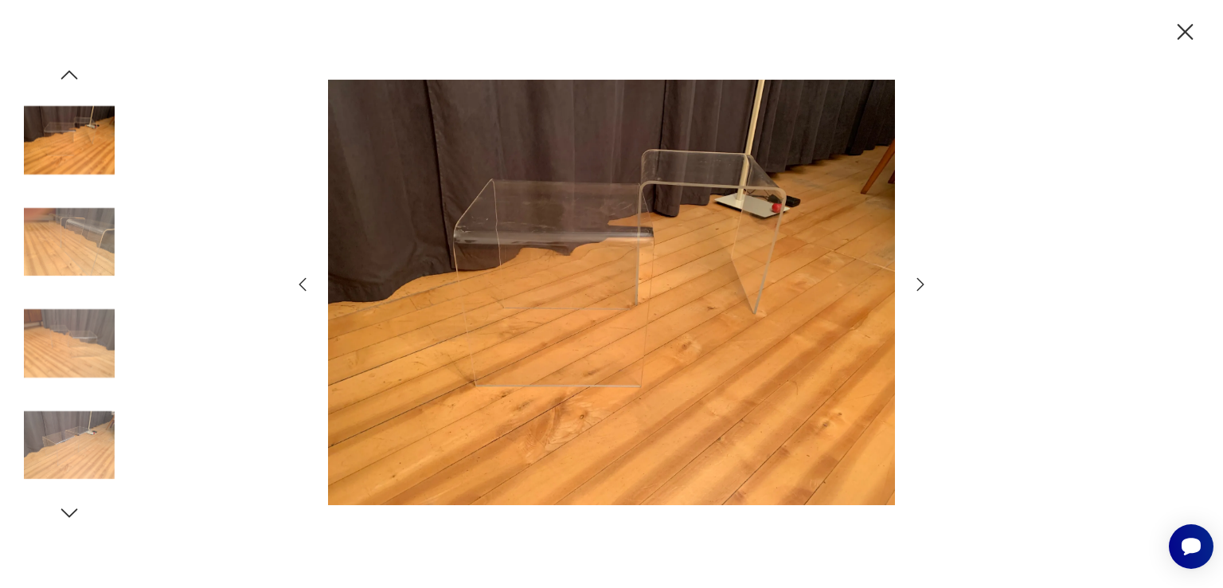
click at [919, 287] on icon "button" at bounding box center [920, 284] width 19 height 19
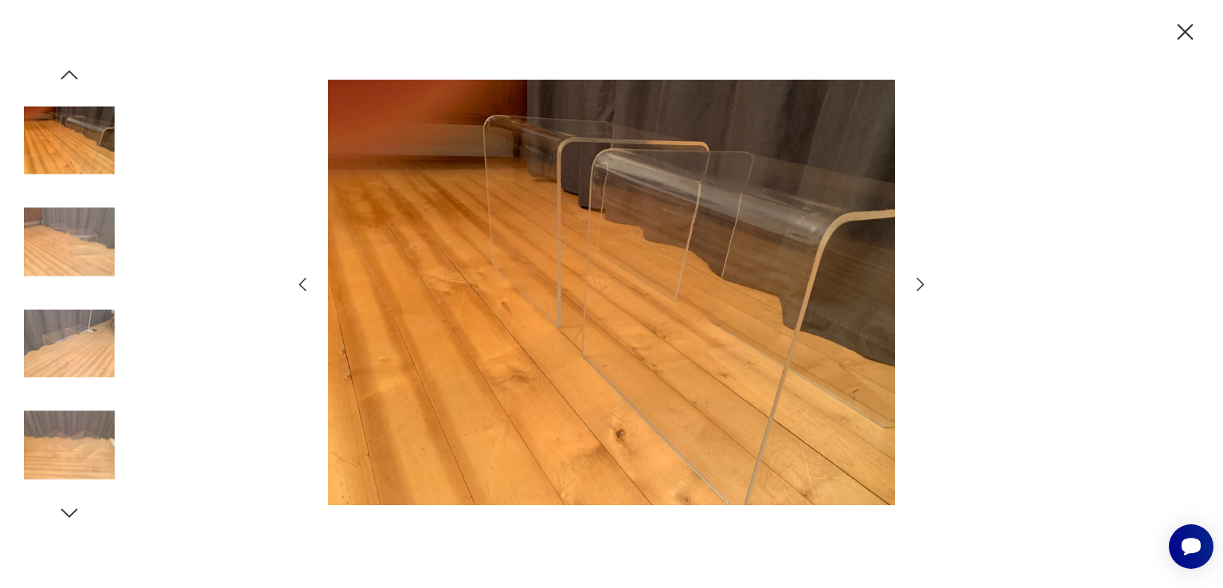
click at [924, 290] on icon "button" at bounding box center [920, 284] width 19 height 19
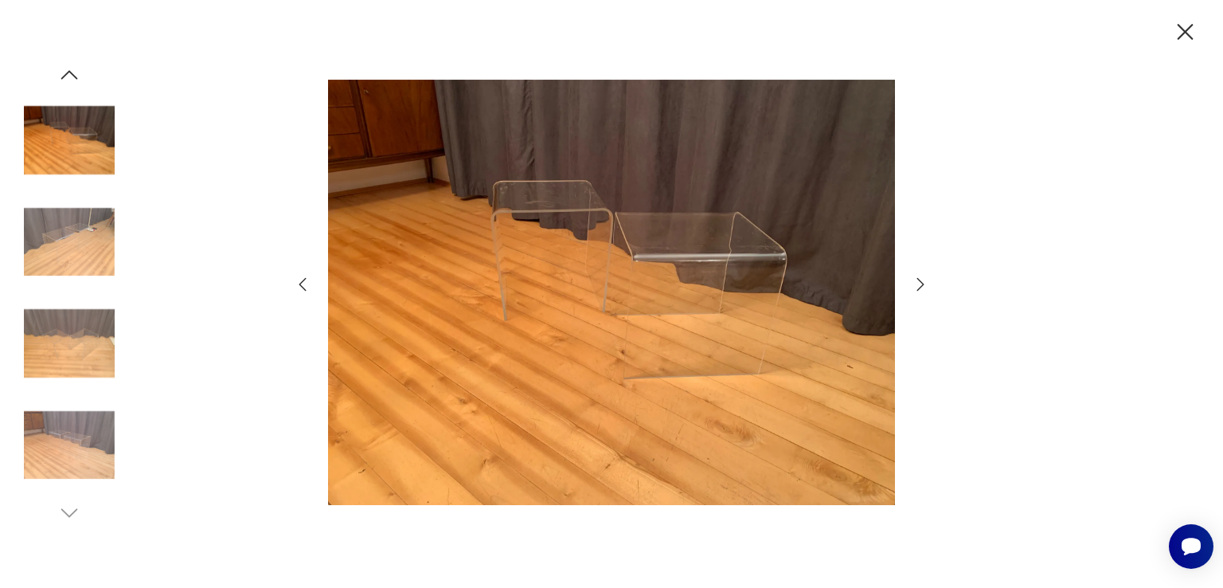
click at [1194, 40] on icon "button" at bounding box center [1185, 32] width 28 height 28
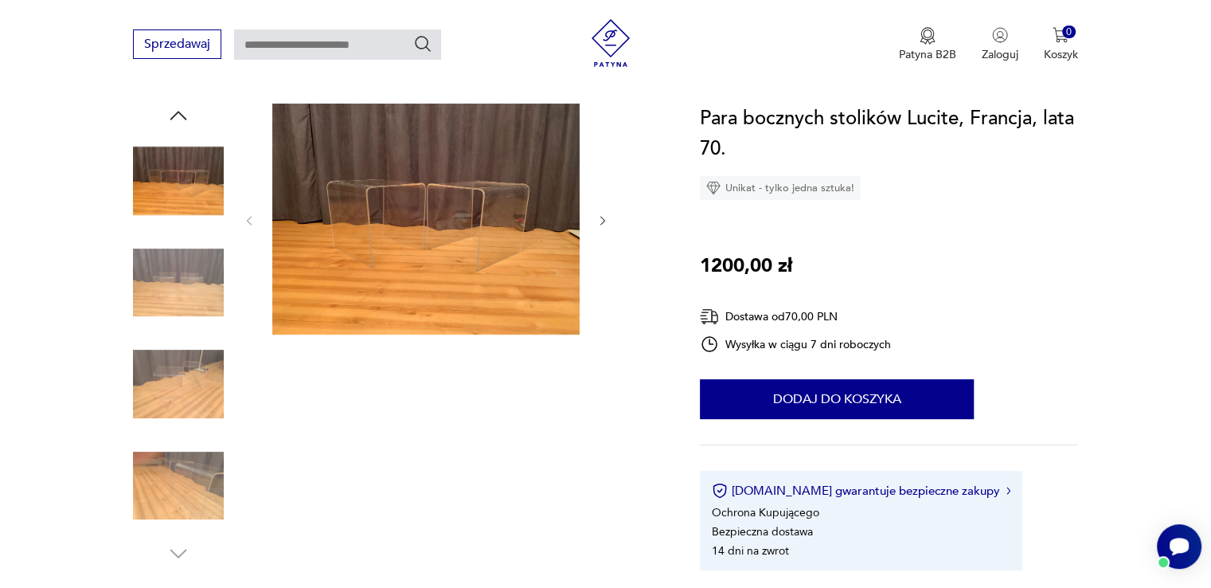
click at [213, 187] on img at bounding box center [178, 180] width 91 height 91
click at [194, 263] on img at bounding box center [178, 282] width 91 height 91
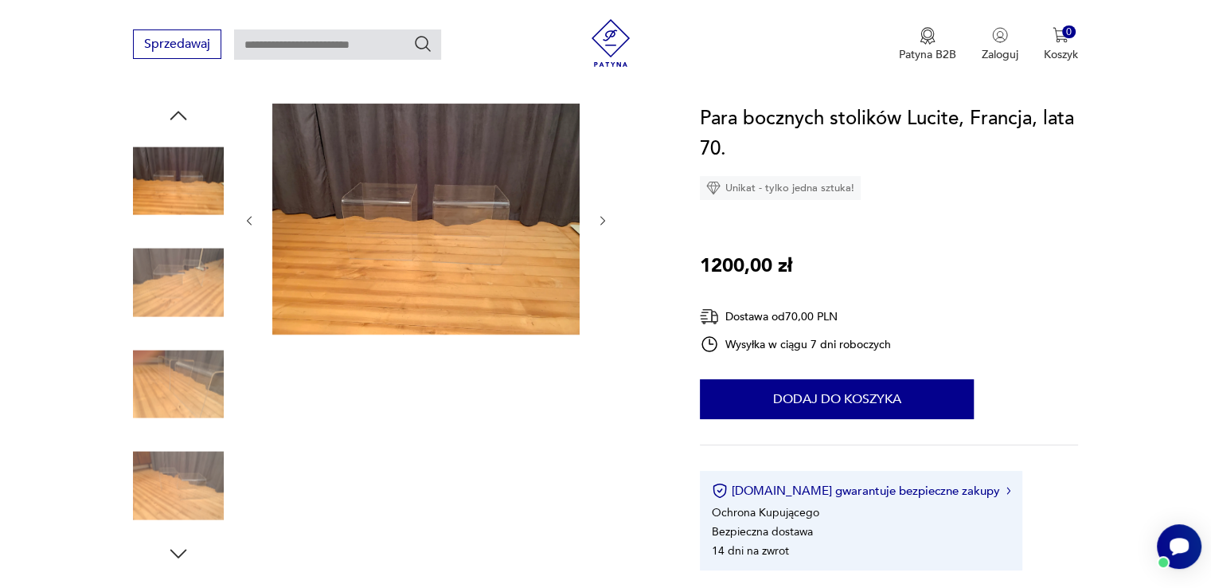
click at [187, 342] on img at bounding box center [178, 383] width 91 height 91
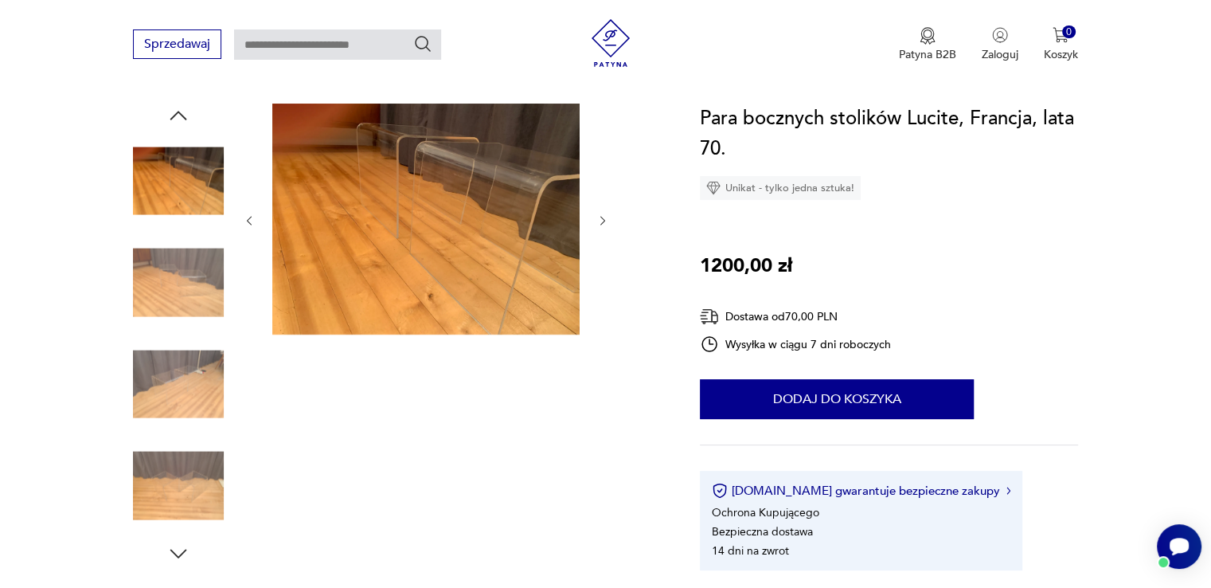
click at [187, 292] on img at bounding box center [178, 282] width 91 height 91
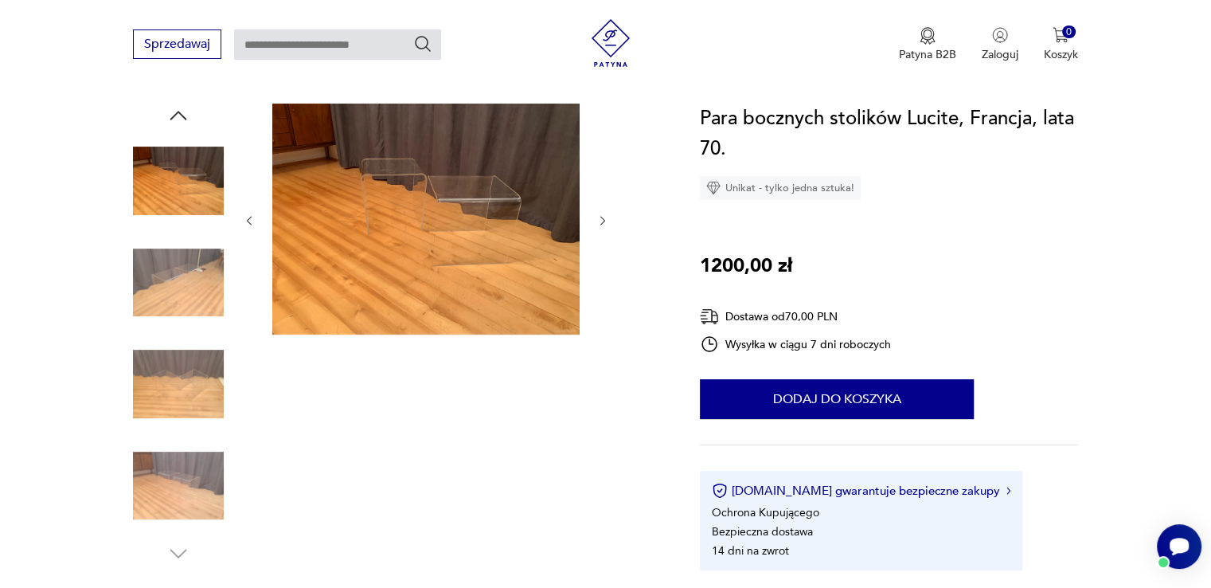
click at [190, 313] on img at bounding box center [178, 282] width 91 height 91
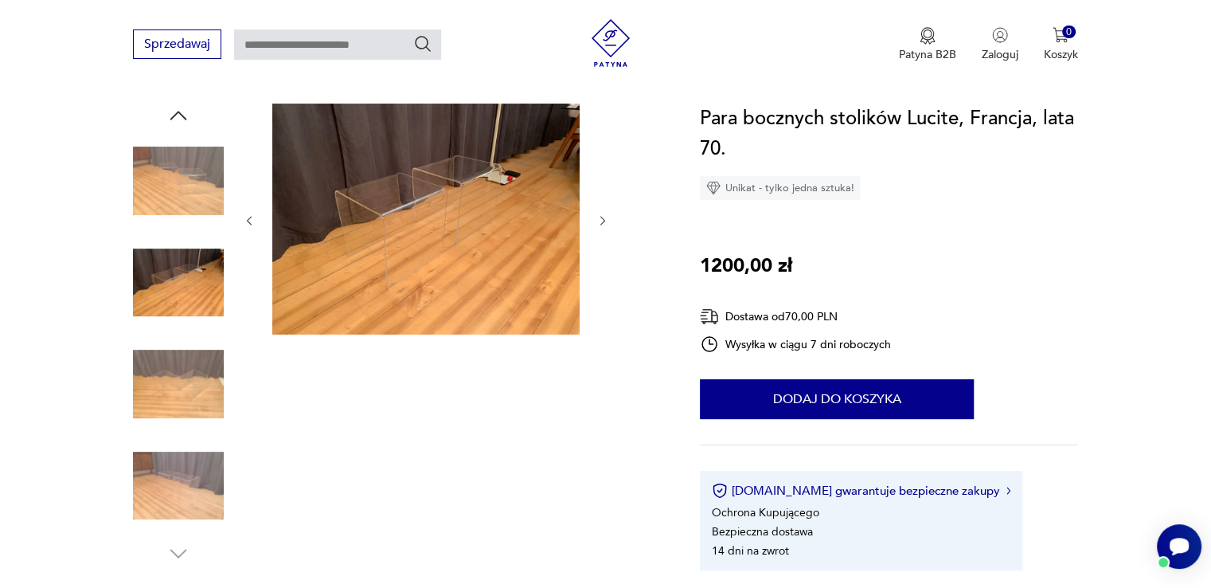
click at [188, 383] on img at bounding box center [178, 383] width 91 height 91
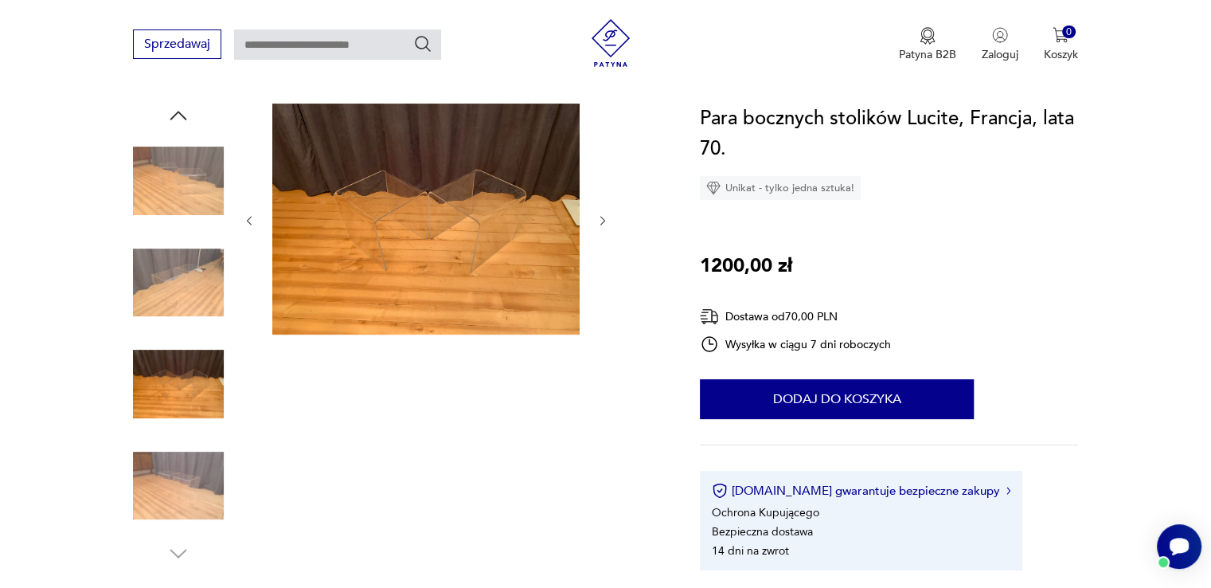
click at [192, 480] on img at bounding box center [178, 485] width 91 height 91
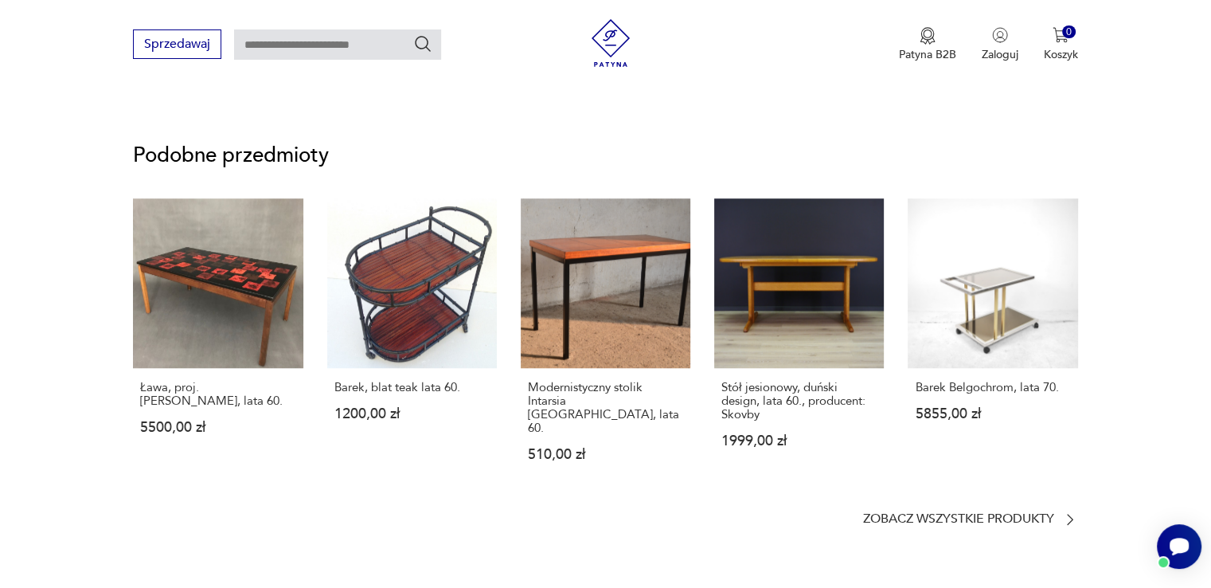
scroll to position [1115, 0]
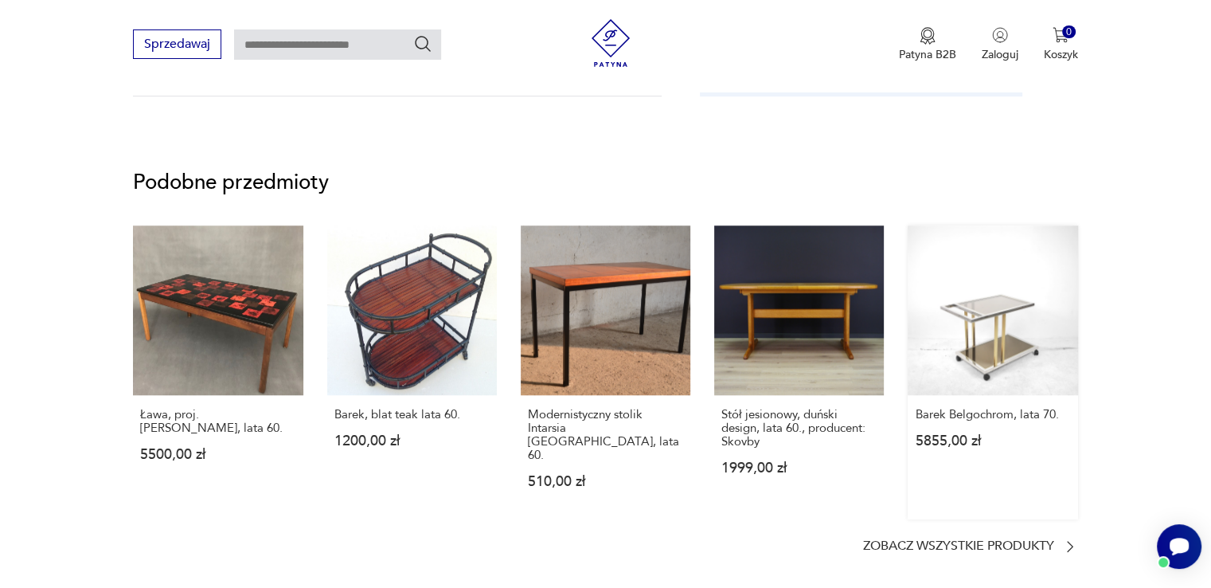
click at [984, 366] on link "Barek Belgochrom, lata 70. 5855,00 zł" at bounding box center [993, 372] width 170 height 294
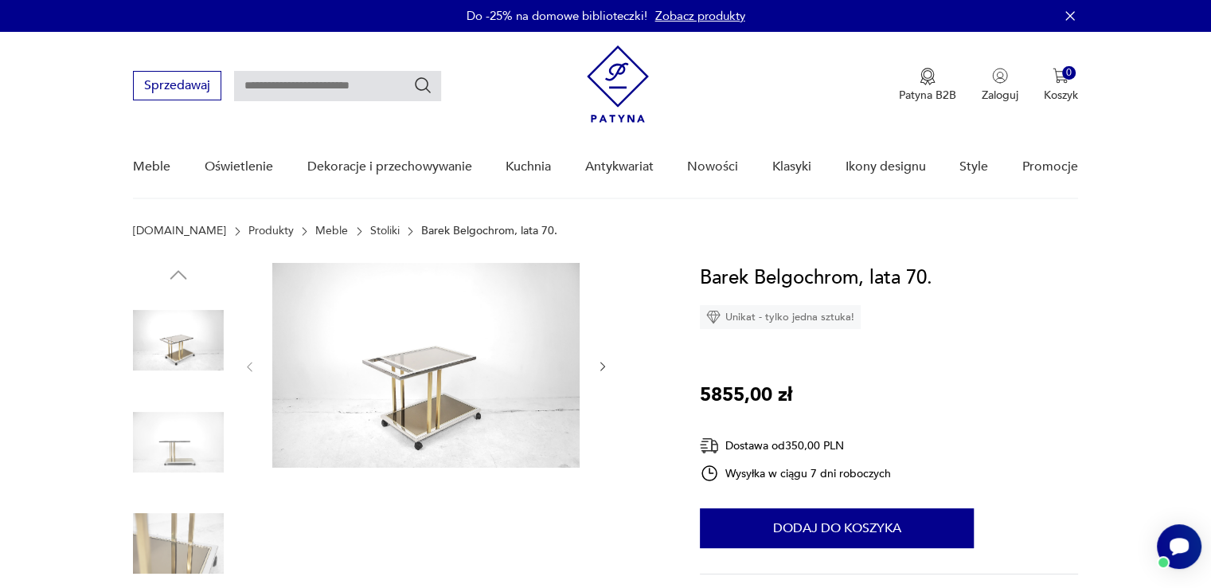
click at [370, 226] on link "Stoliki" at bounding box center [384, 231] width 29 height 13
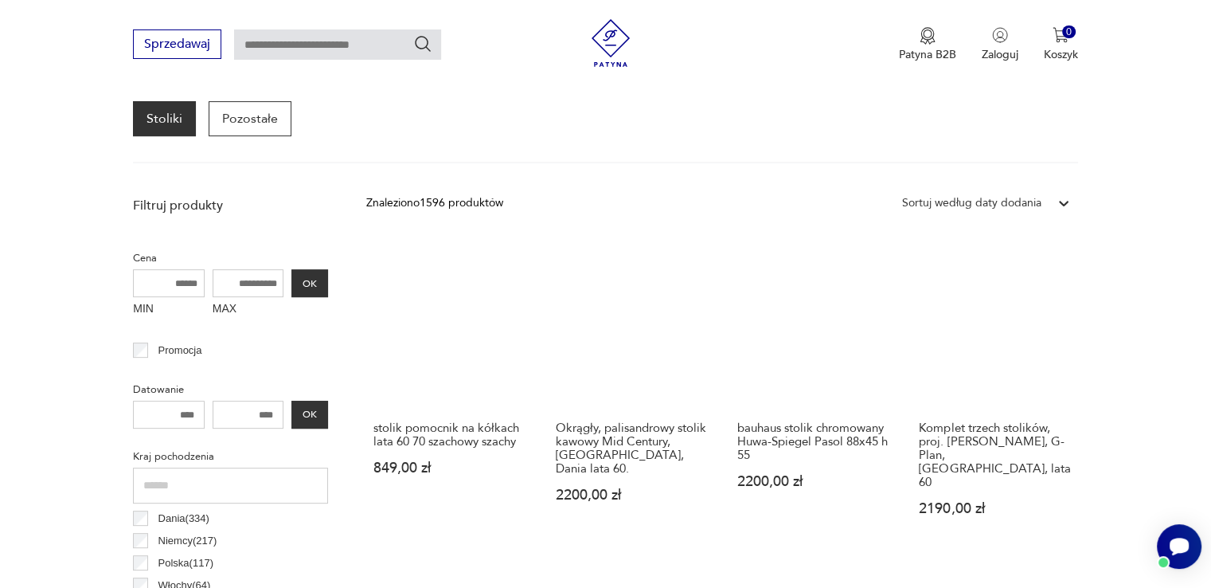
scroll to position [501, 0]
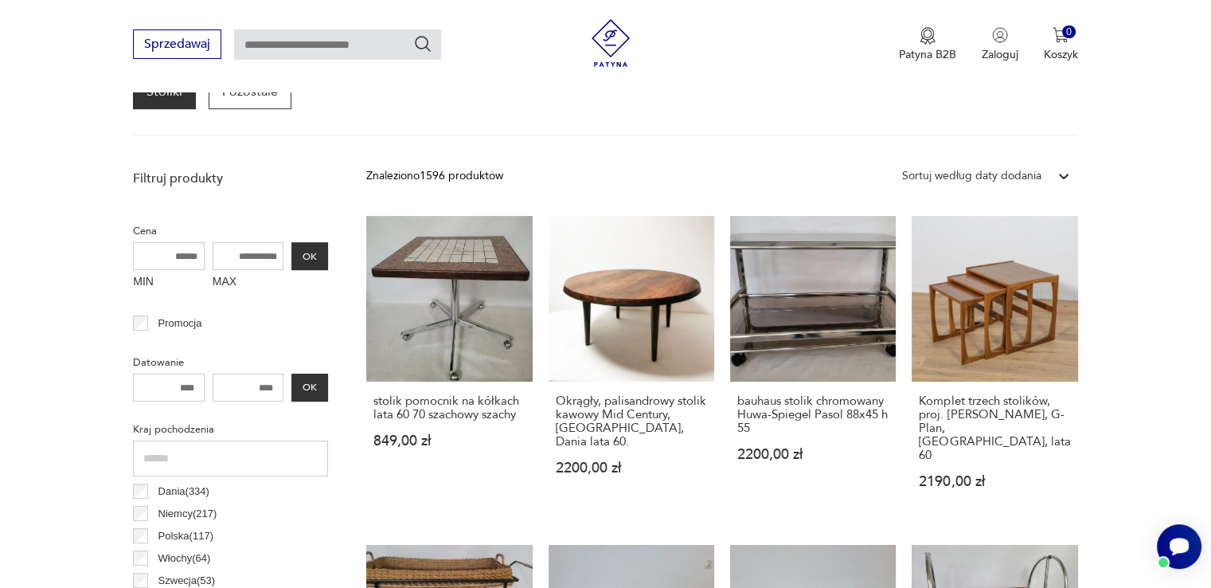
click at [233, 249] on input "MAX" at bounding box center [249, 256] width 72 height 28
type input "*"
type input "****"
click at [307, 246] on button "OK" at bounding box center [309, 256] width 37 height 28
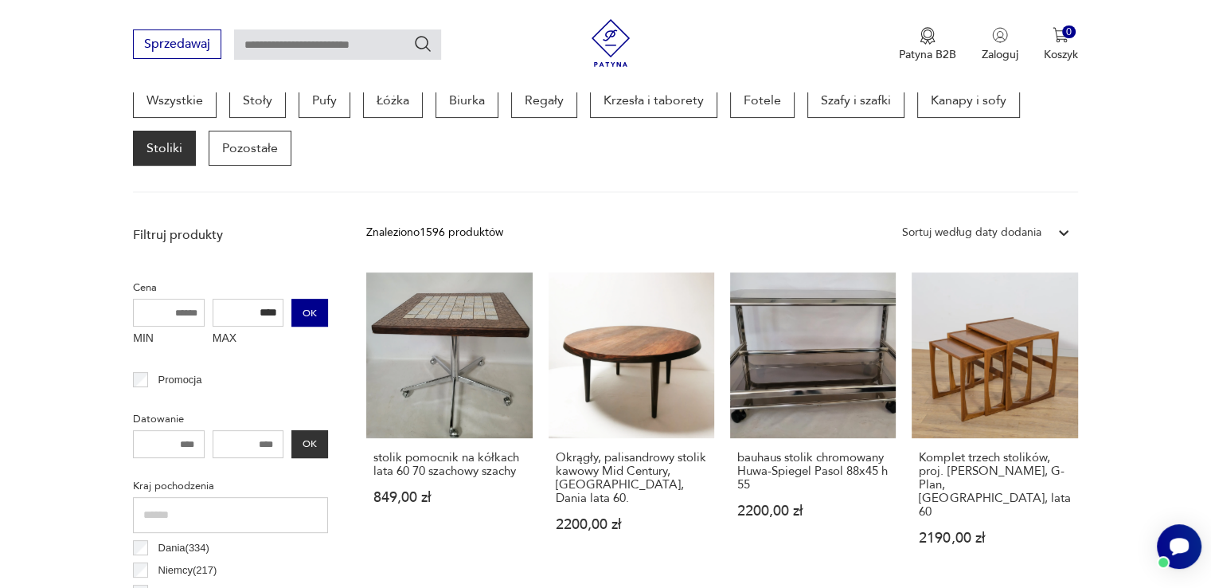
scroll to position [422, 0]
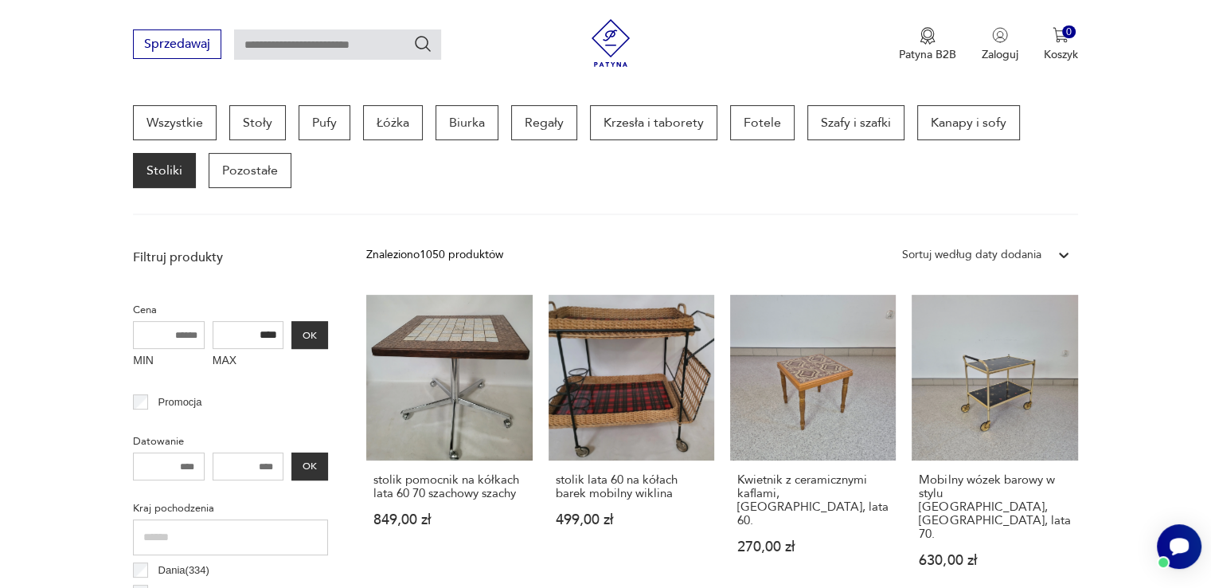
click at [1061, 261] on div at bounding box center [1064, 254] width 29 height 29
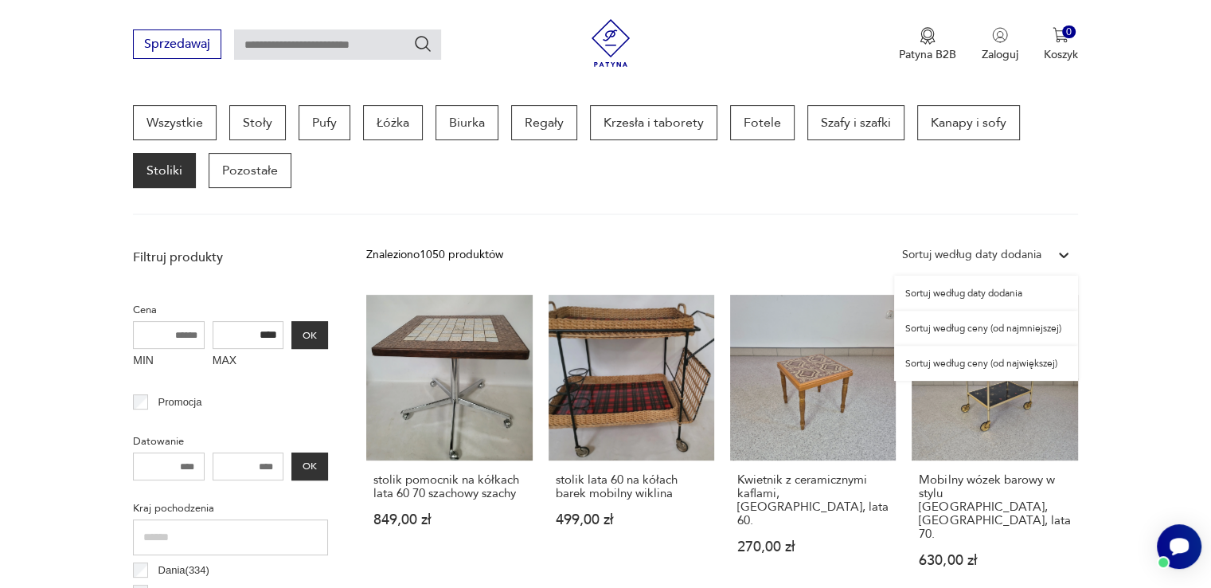
click at [986, 363] on div "Sortuj według ceny (od największej)" at bounding box center [986, 363] width 184 height 35
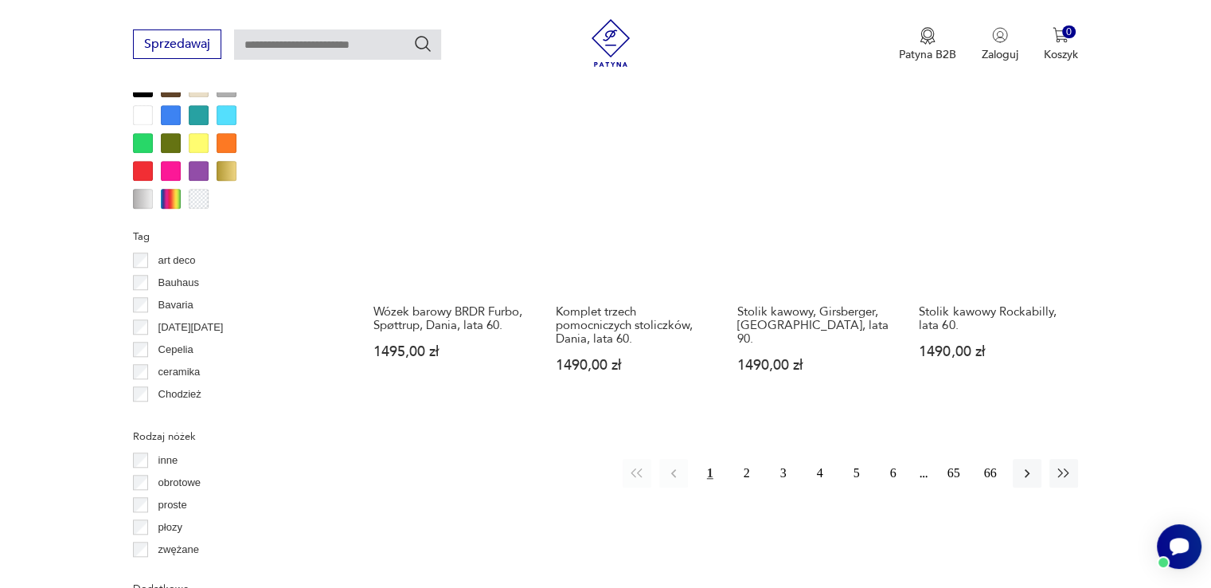
scroll to position [1537, 0]
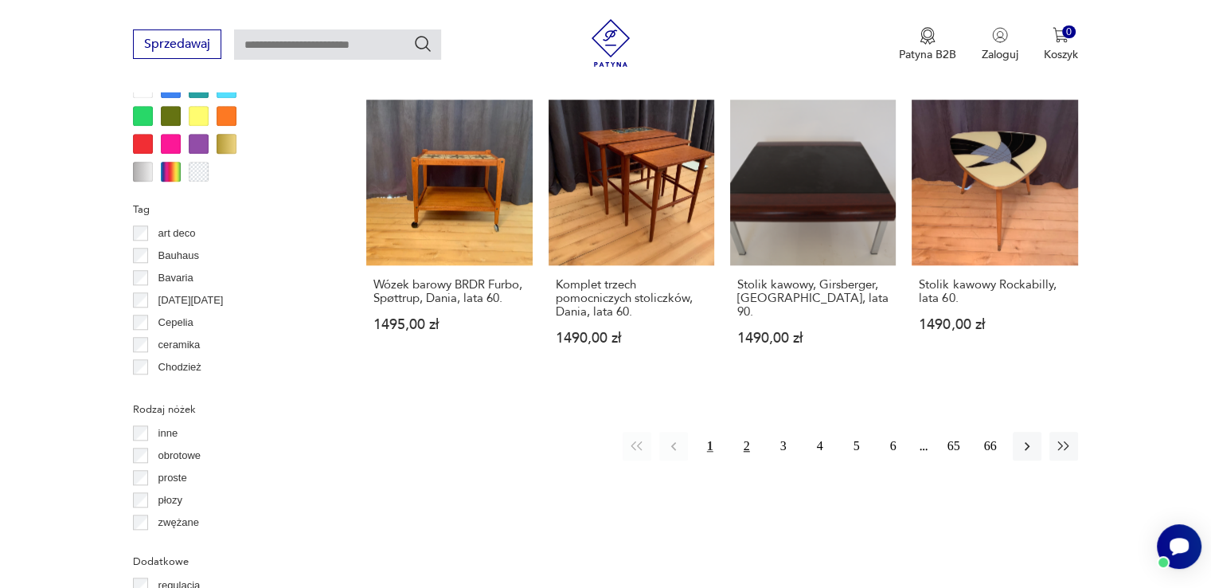
click at [745, 445] on button "2" at bounding box center [747, 446] width 29 height 29
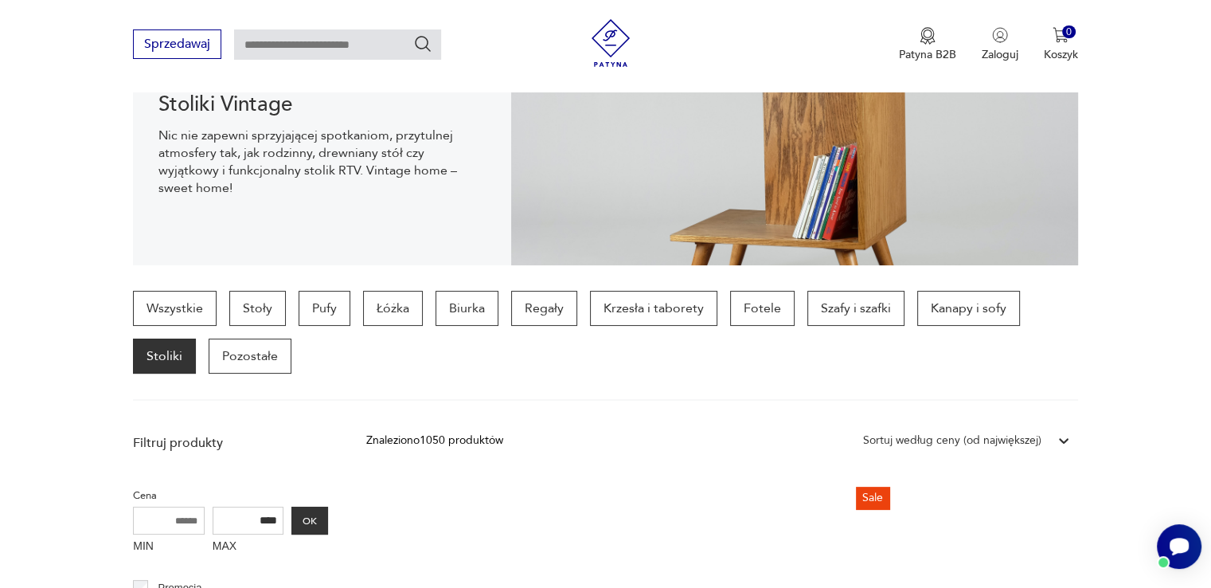
scroll to position [263, 0]
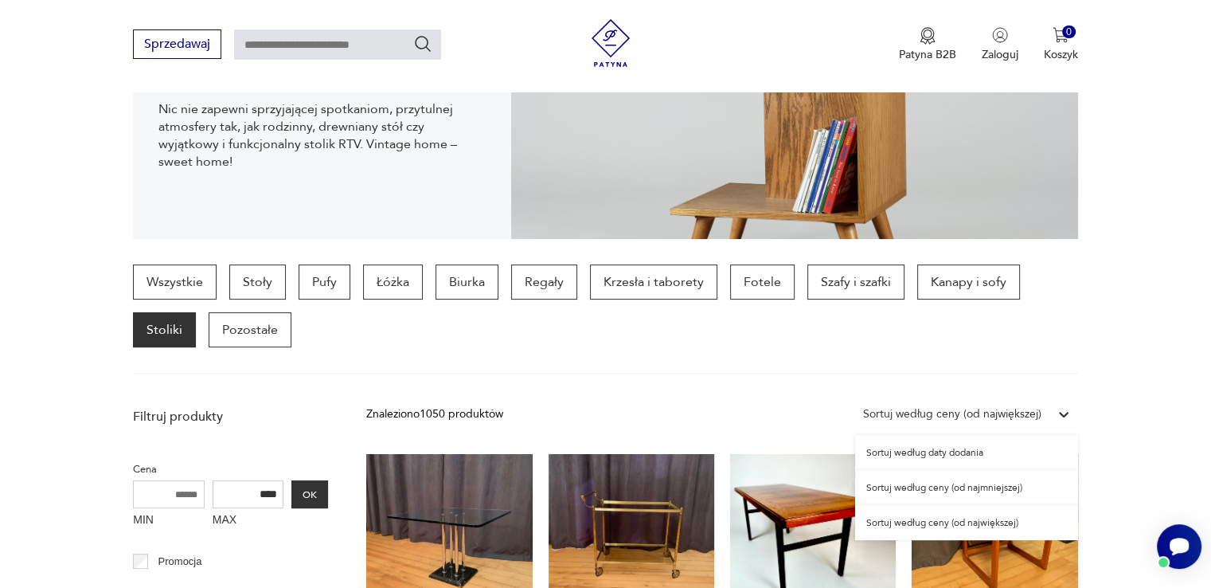
click at [1065, 409] on icon at bounding box center [1064, 414] width 16 height 16
click at [974, 486] on div "Sortuj według ceny (od najmniejszej)" at bounding box center [966, 487] width 223 height 35
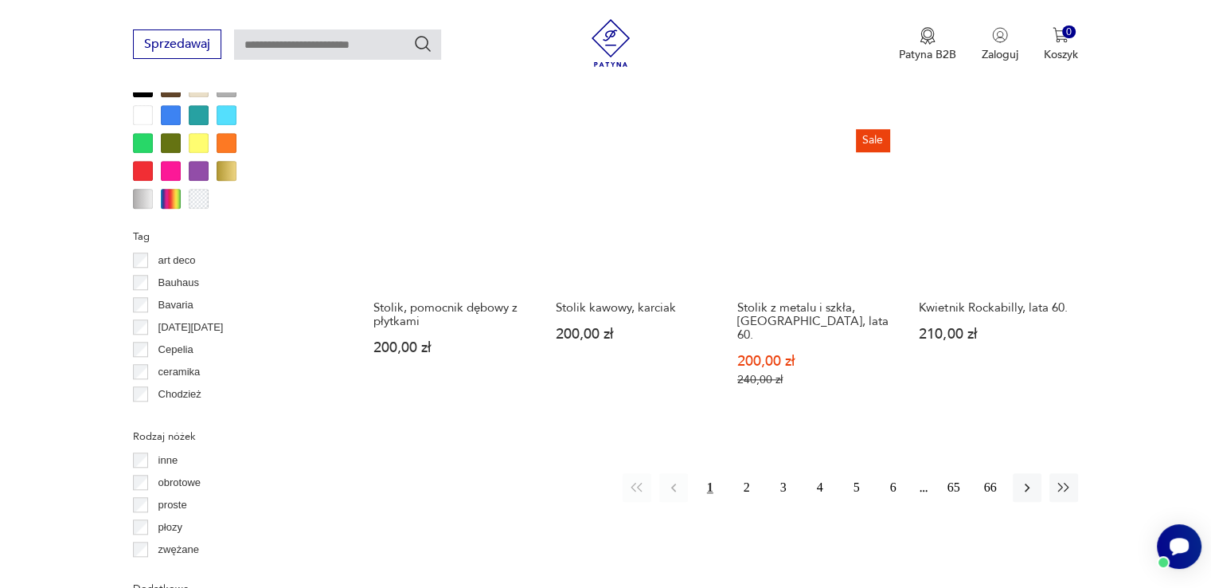
scroll to position [1537, 0]
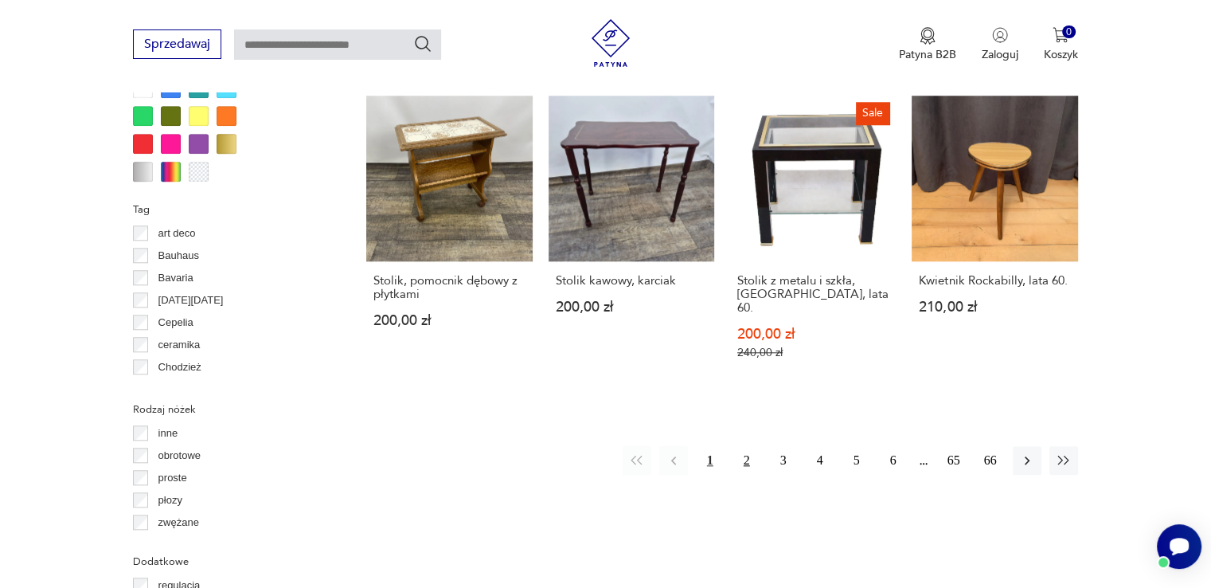
click at [752, 456] on button "2" at bounding box center [747, 460] width 29 height 29
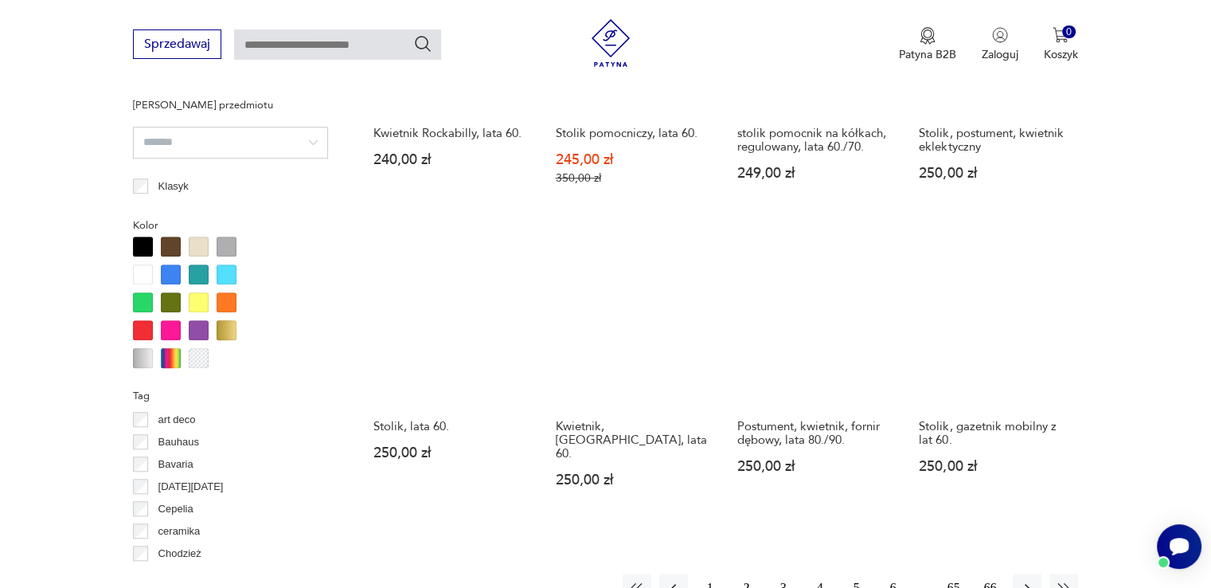
scroll to position [1378, 0]
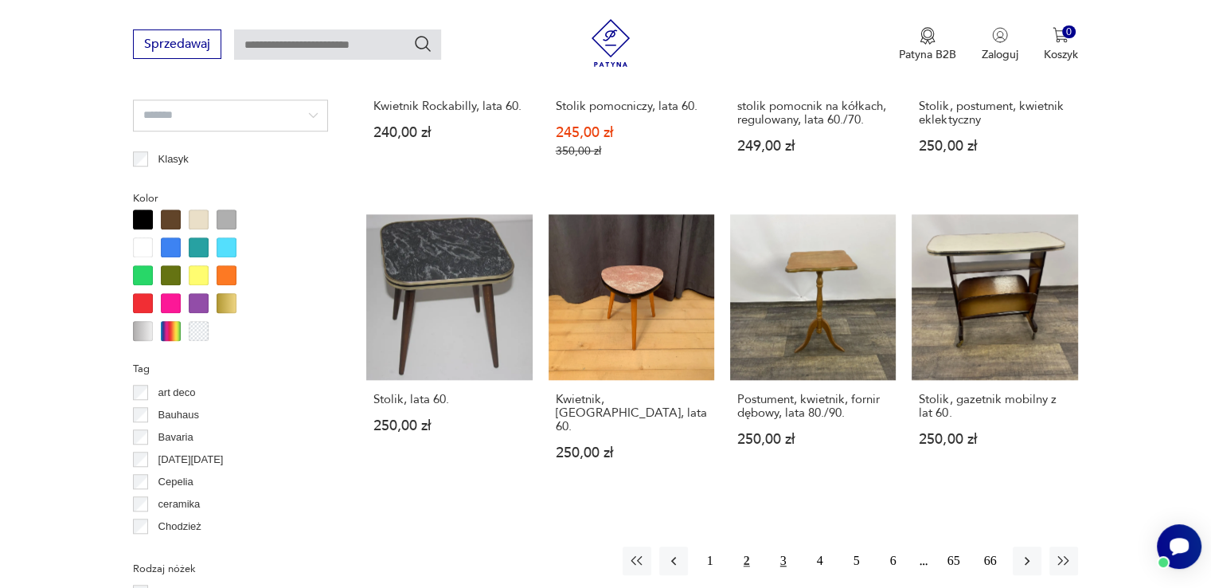
click at [786, 555] on button "3" at bounding box center [783, 560] width 29 height 29
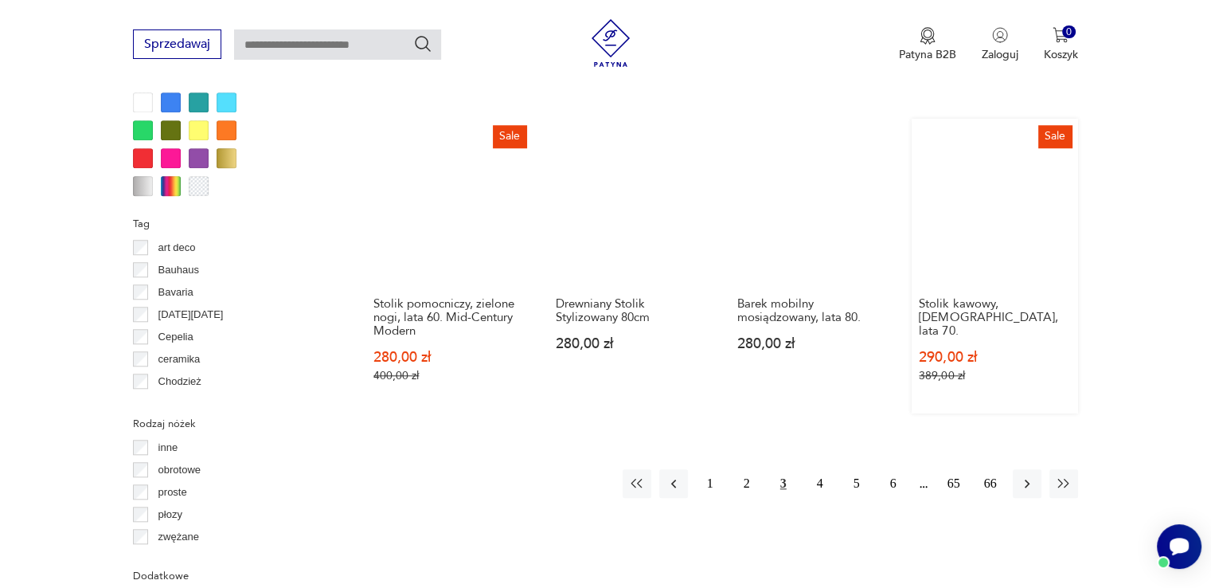
scroll to position [1537, 0]
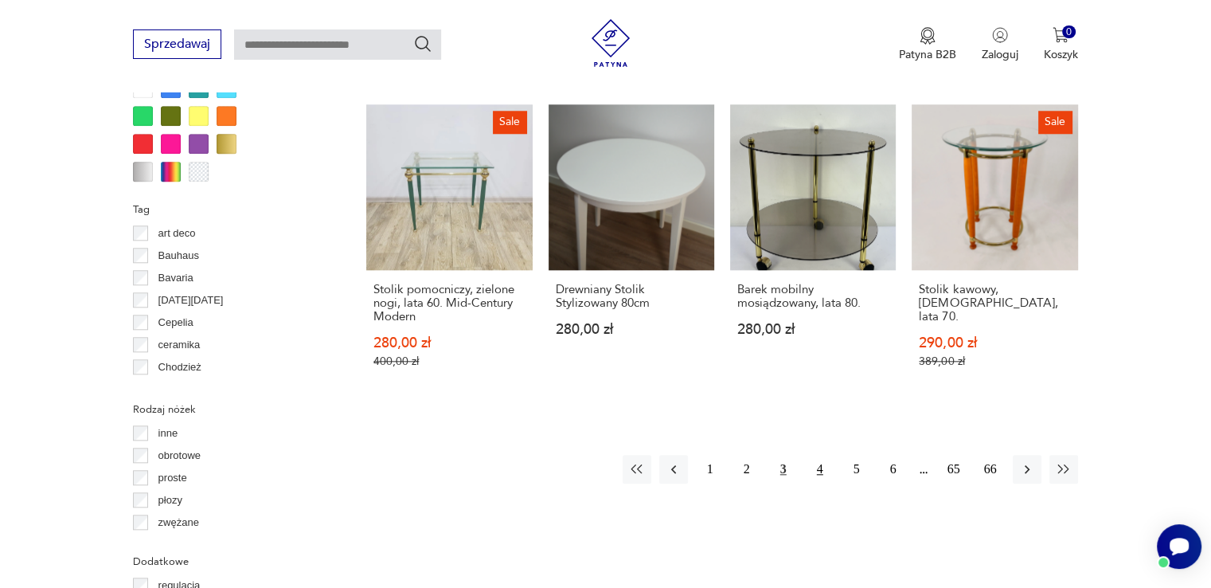
click at [824, 455] on button "4" at bounding box center [820, 469] width 29 height 29
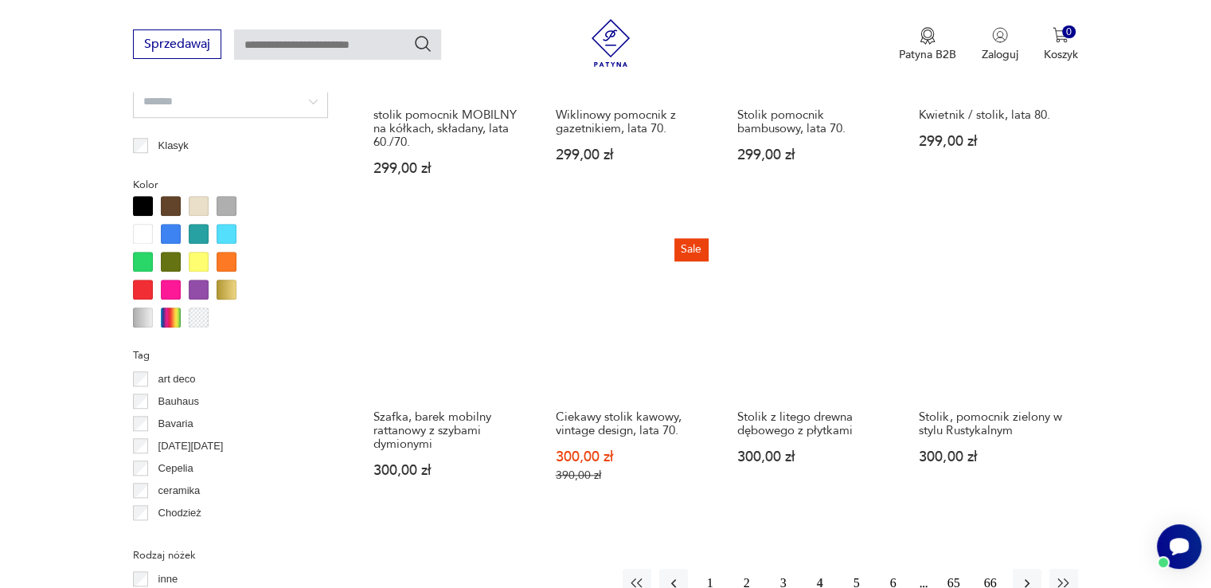
scroll to position [1537, 0]
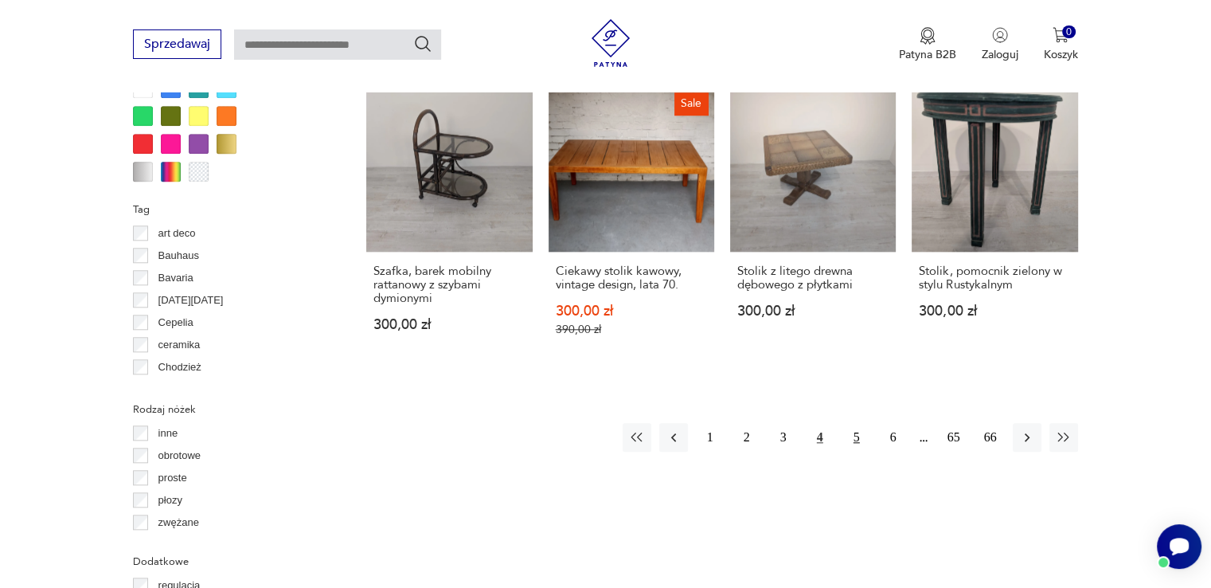
click at [850, 436] on button "5" at bounding box center [856, 437] width 29 height 29
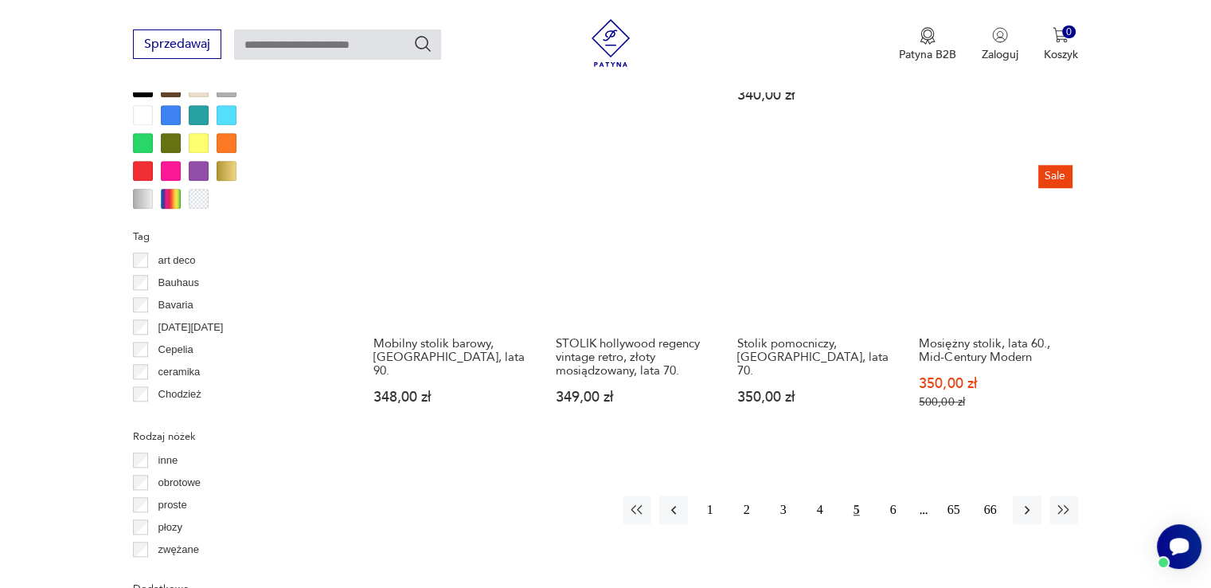
scroll to position [1537, 0]
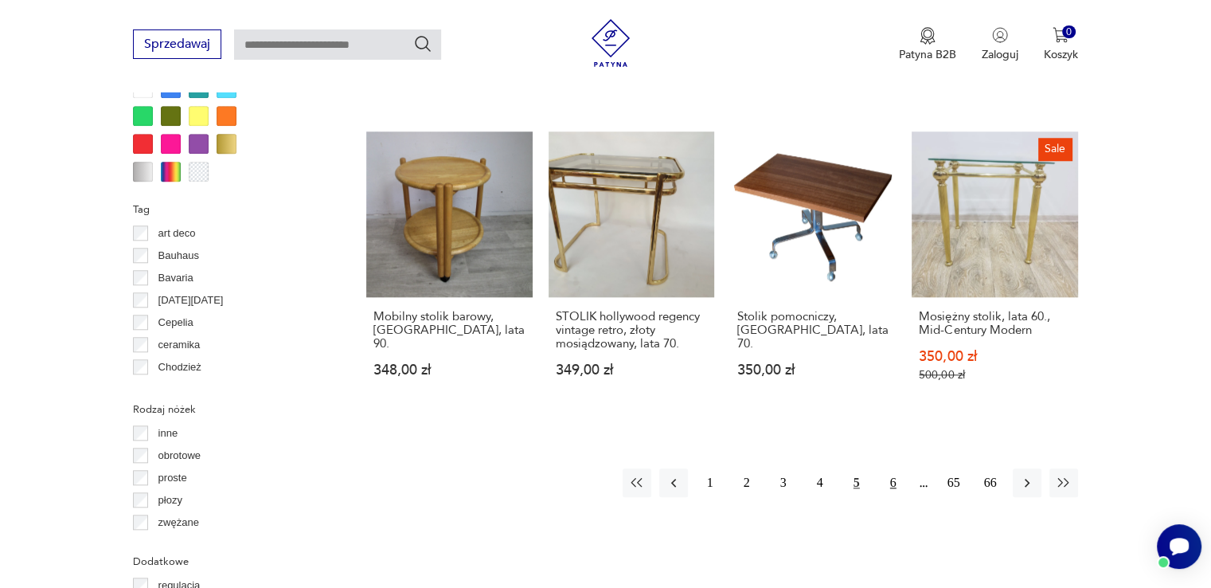
click at [885, 468] on button "6" at bounding box center [893, 482] width 29 height 29
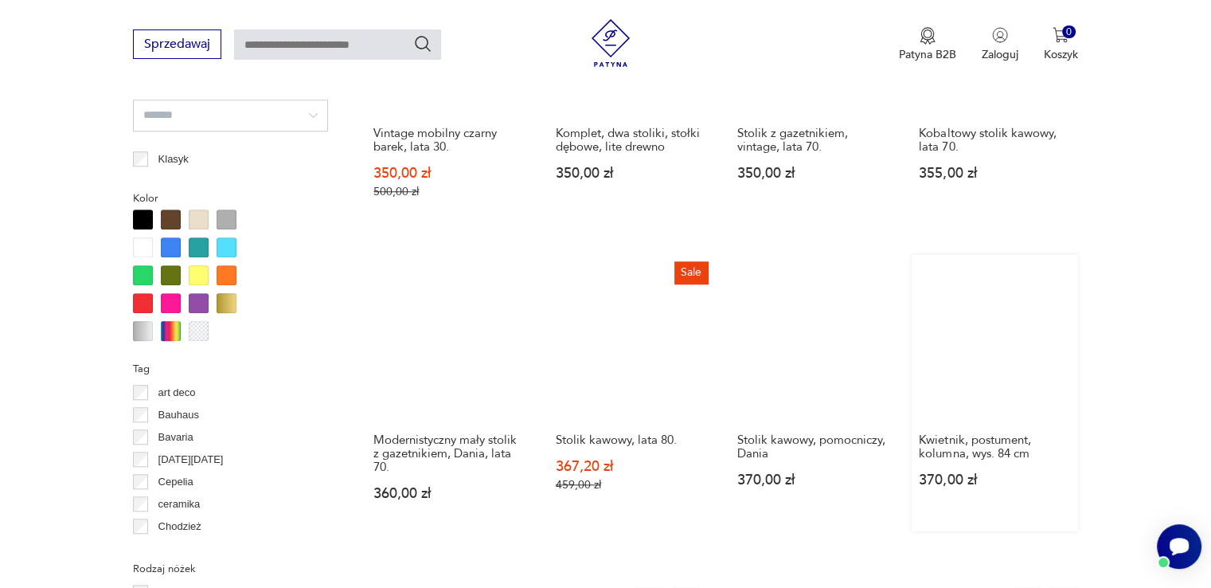
scroll to position [1696, 0]
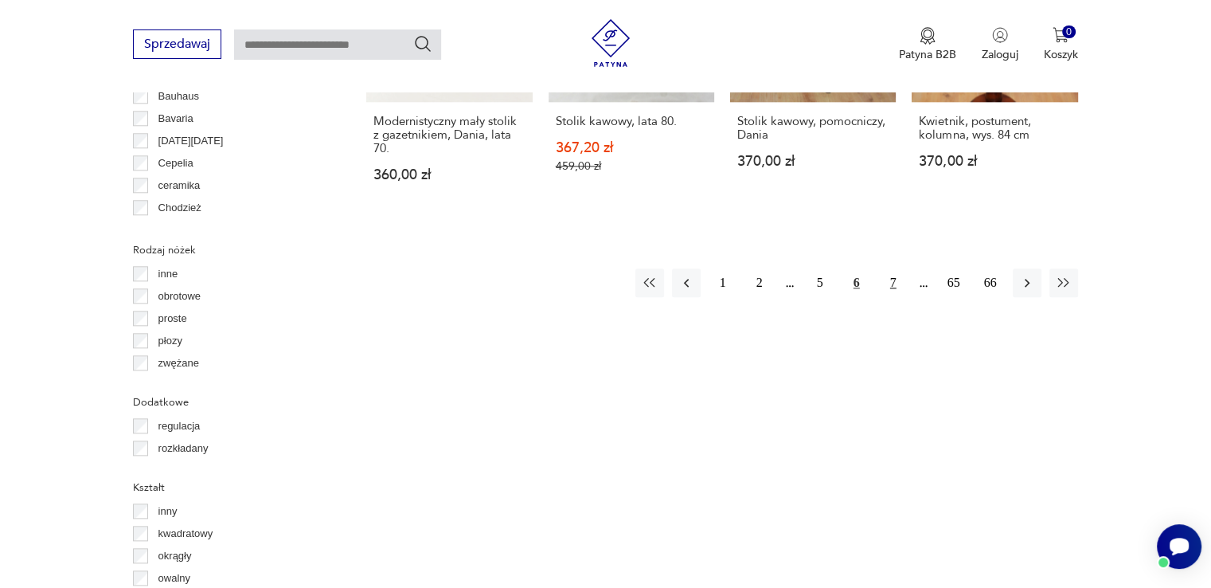
click at [896, 272] on button "7" at bounding box center [893, 282] width 29 height 29
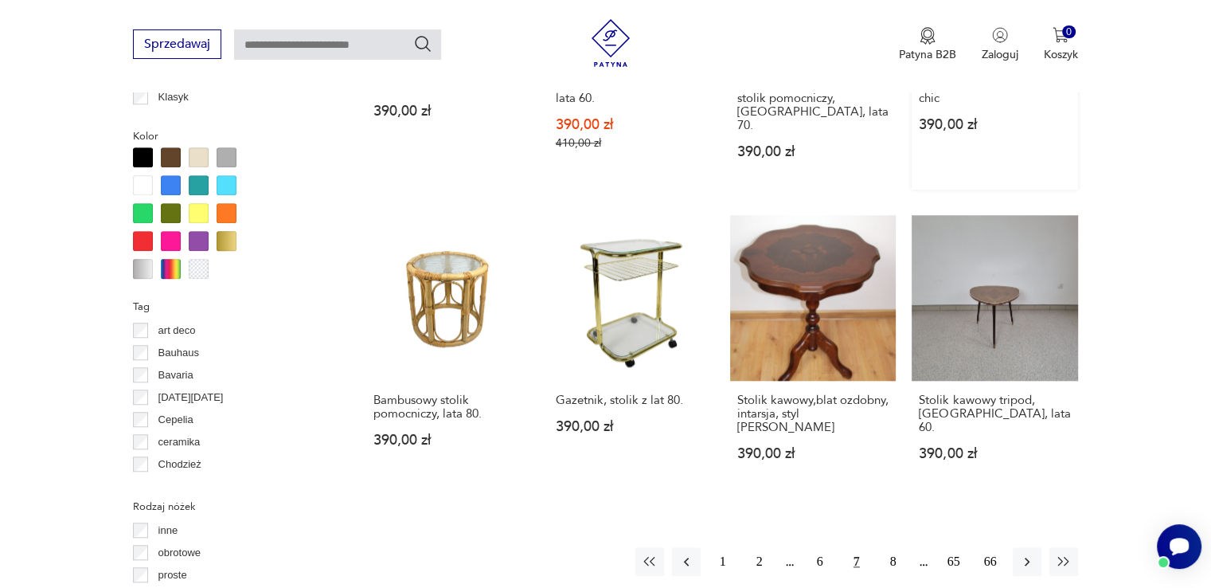
scroll to position [1537, 0]
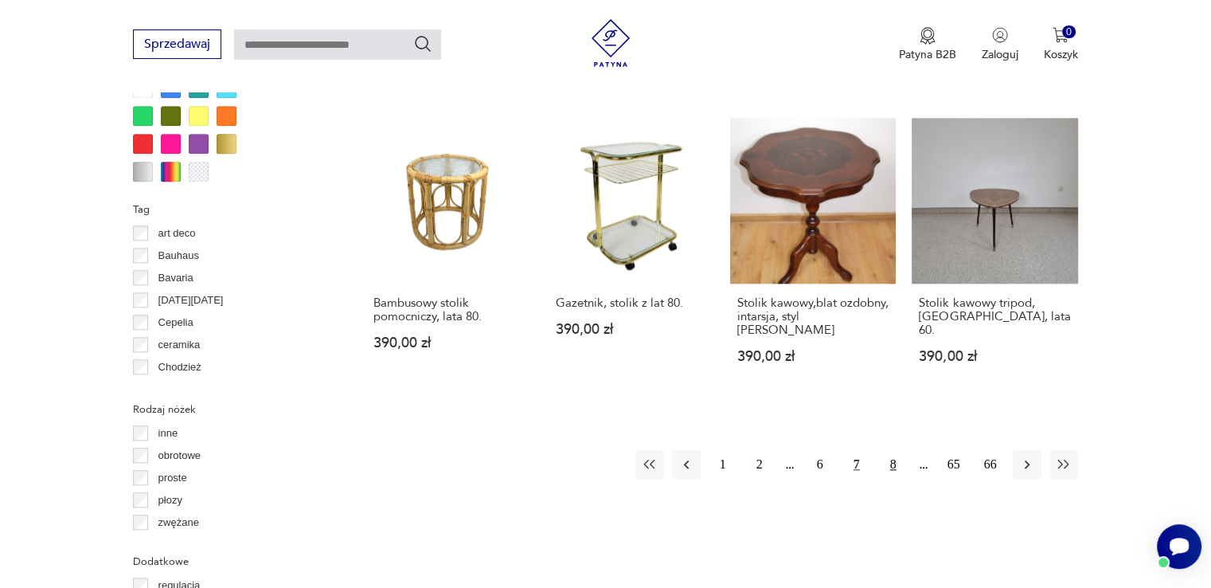
click at [898, 450] on button "8" at bounding box center [893, 464] width 29 height 29
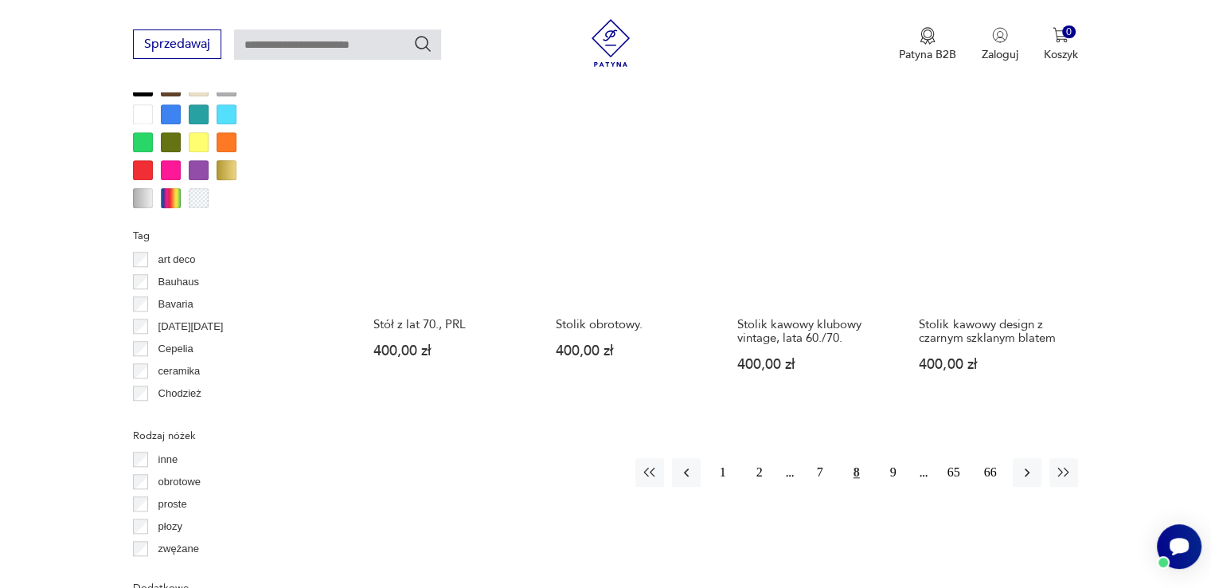
scroll to position [1537, 0]
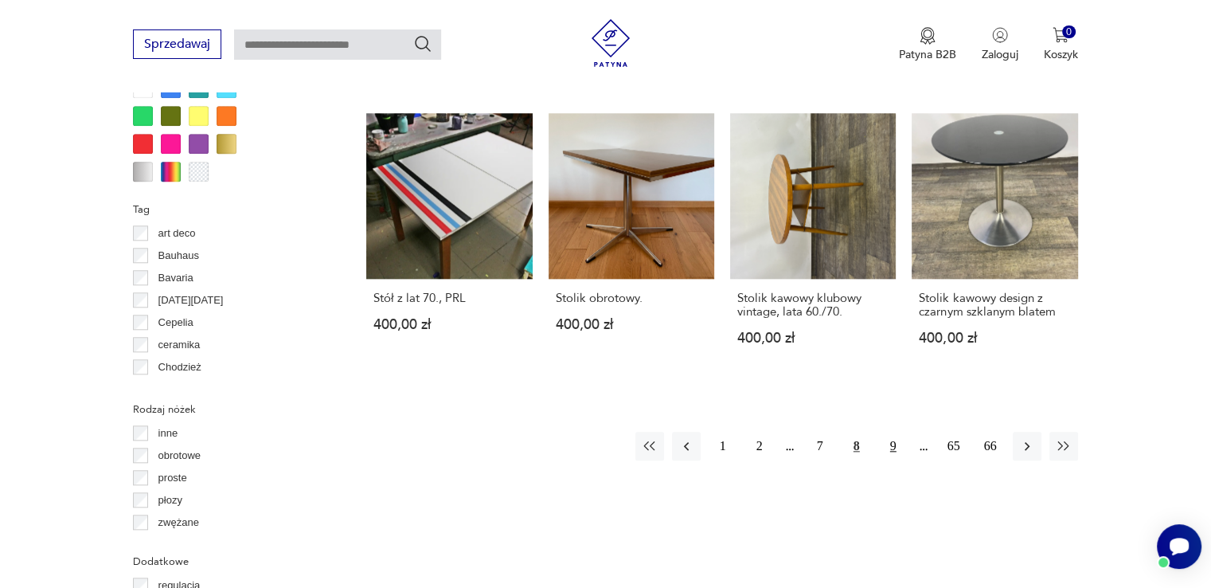
click at [889, 432] on button "9" at bounding box center [893, 446] width 29 height 29
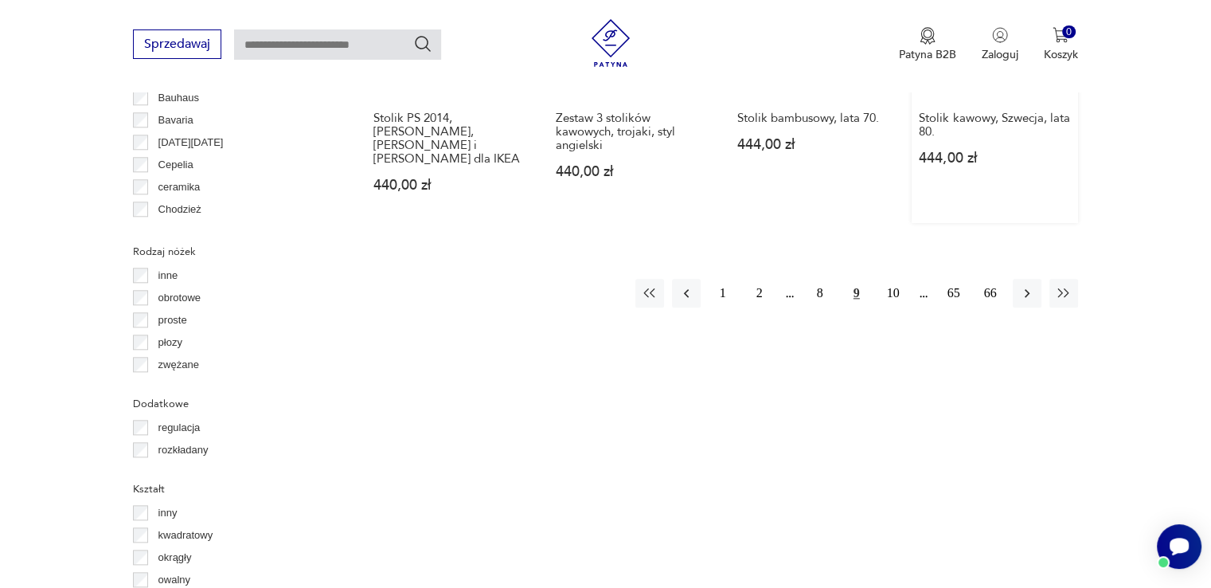
scroll to position [1696, 0]
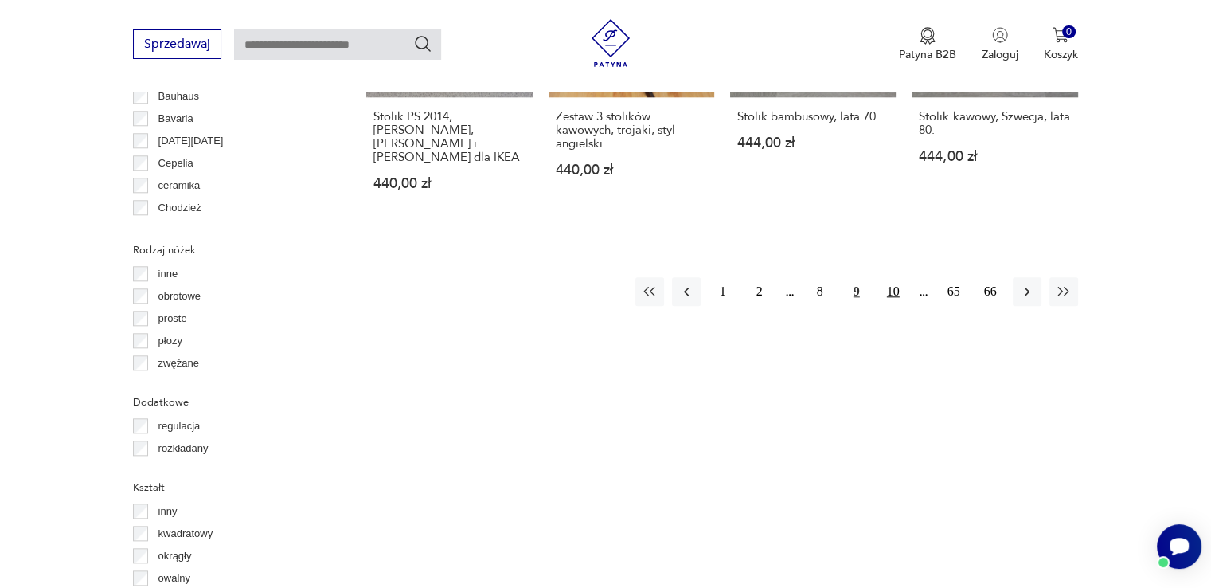
click at [881, 277] on button "10" at bounding box center [893, 291] width 29 height 29
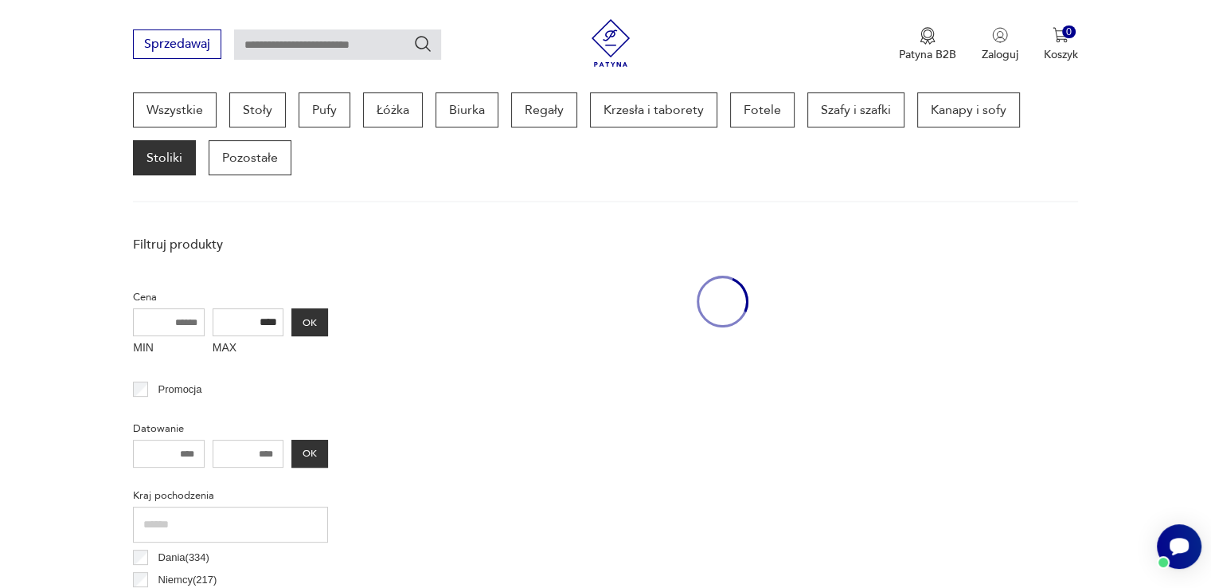
scroll to position [422, 0]
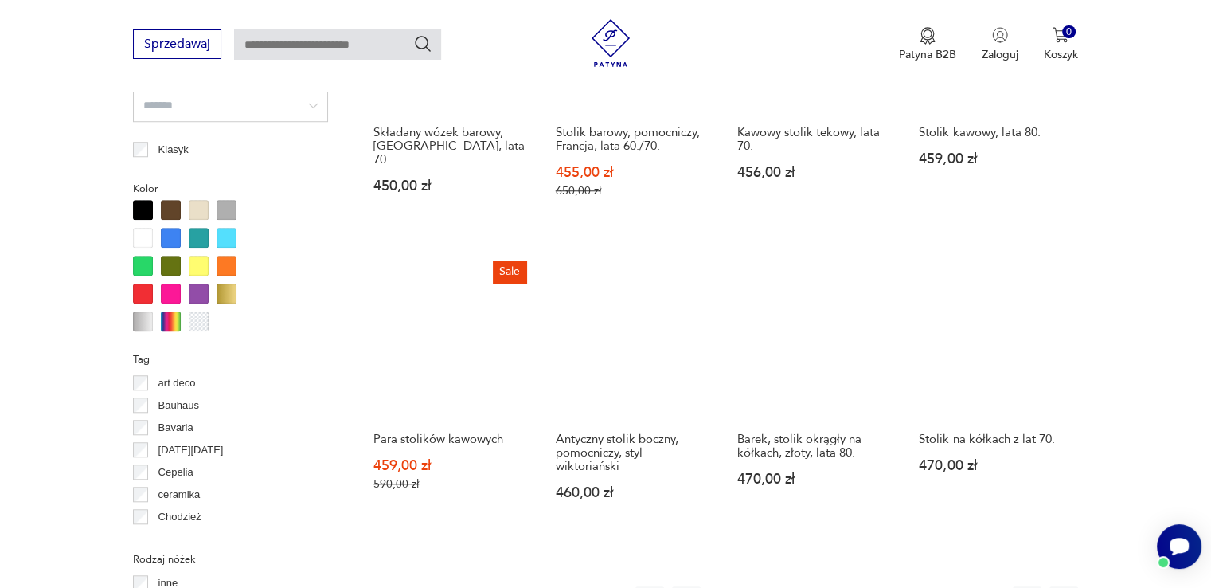
scroll to position [1537, 0]
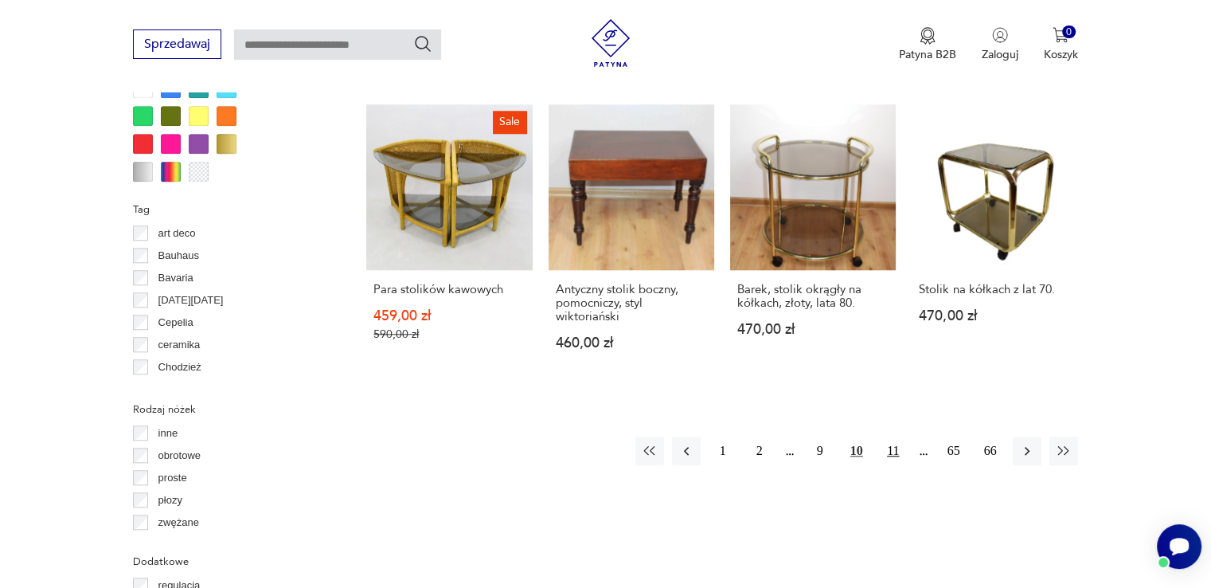
click at [887, 436] on button "11" at bounding box center [893, 450] width 29 height 29
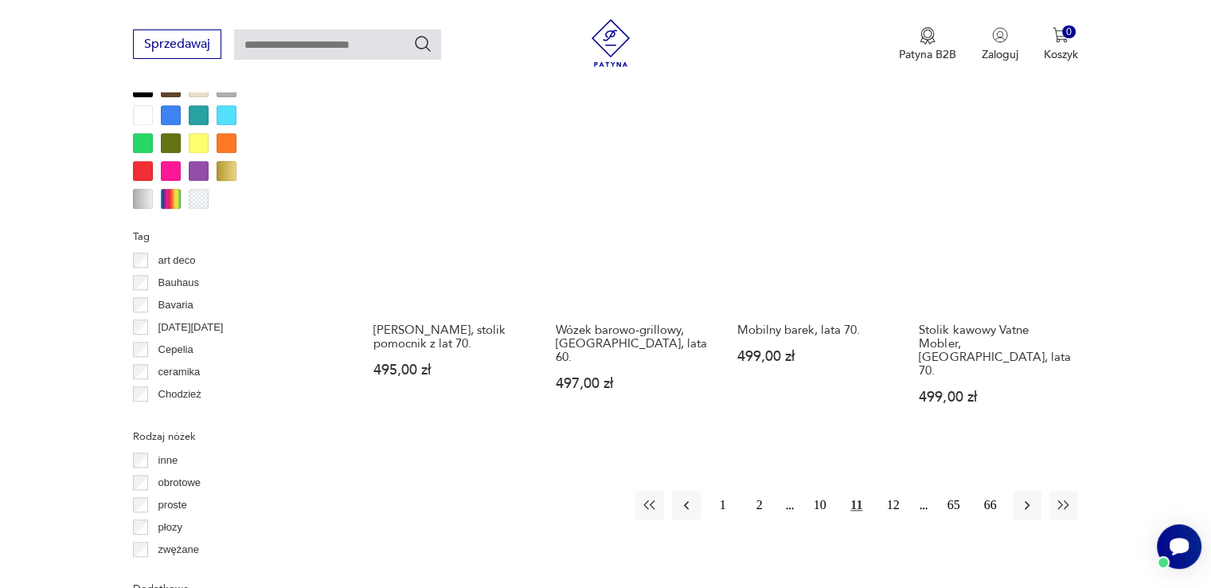
scroll to position [1537, 0]
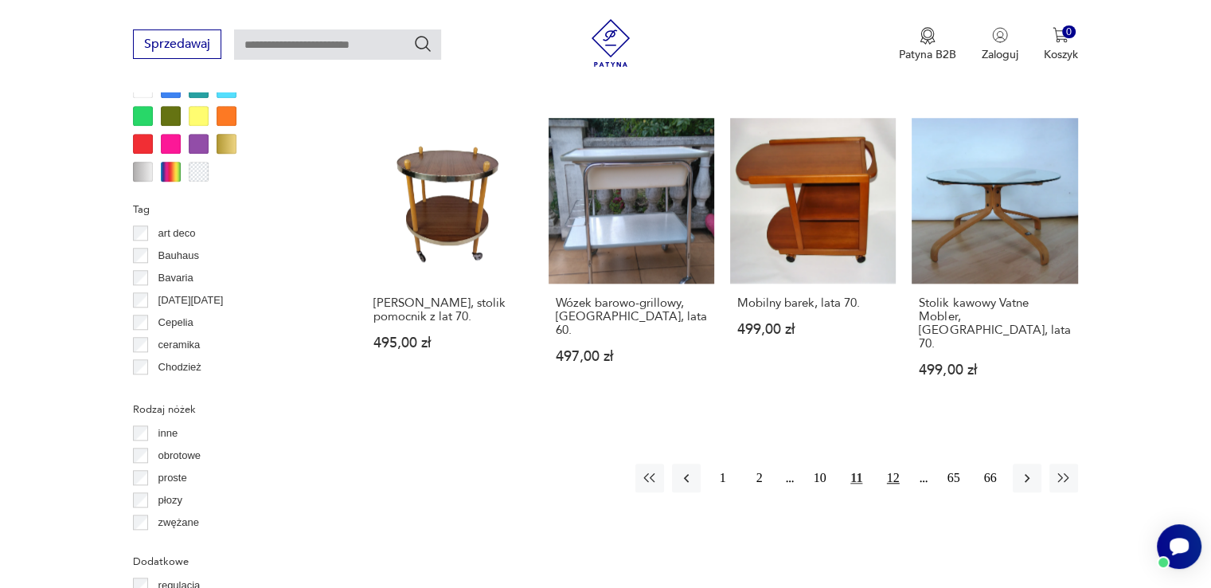
click at [902, 463] on button "12" at bounding box center [893, 477] width 29 height 29
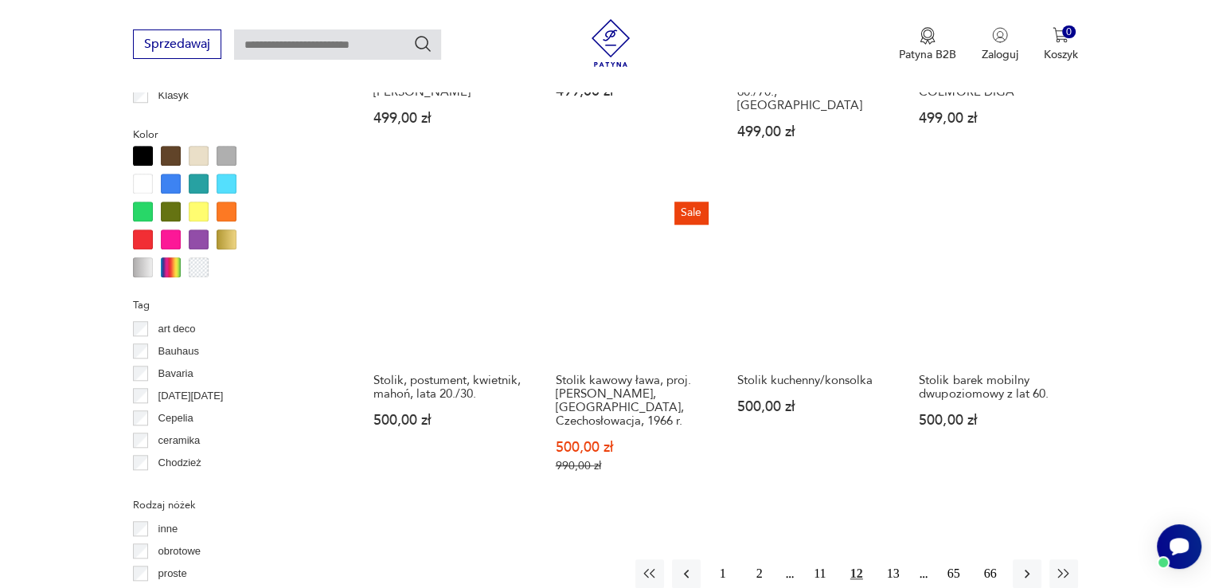
scroll to position [1537, 0]
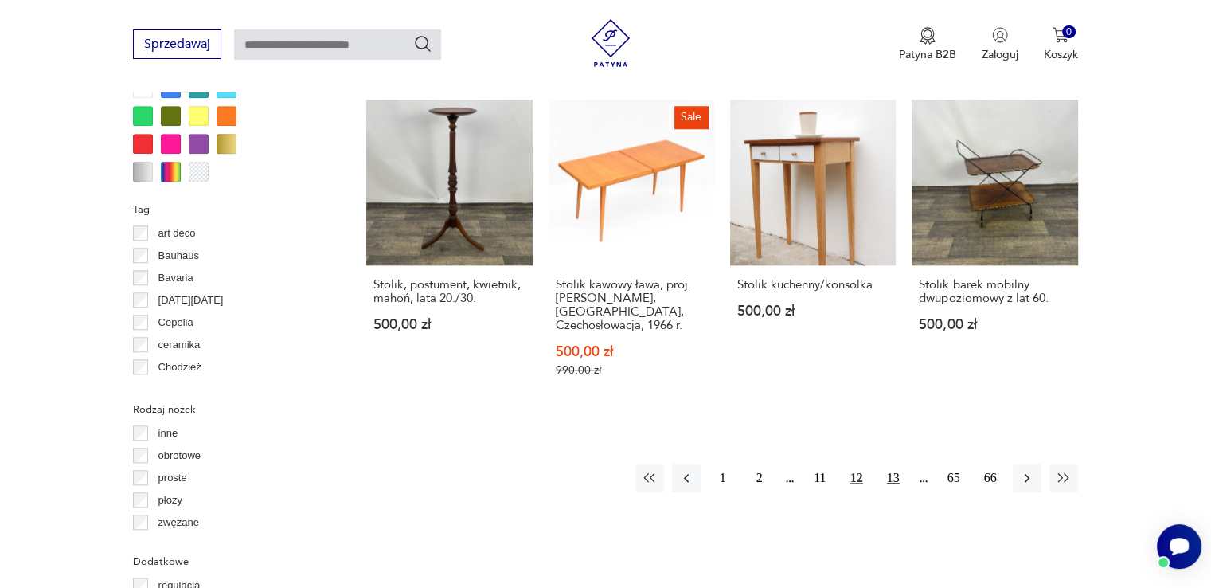
click at [889, 463] on button "13" at bounding box center [893, 477] width 29 height 29
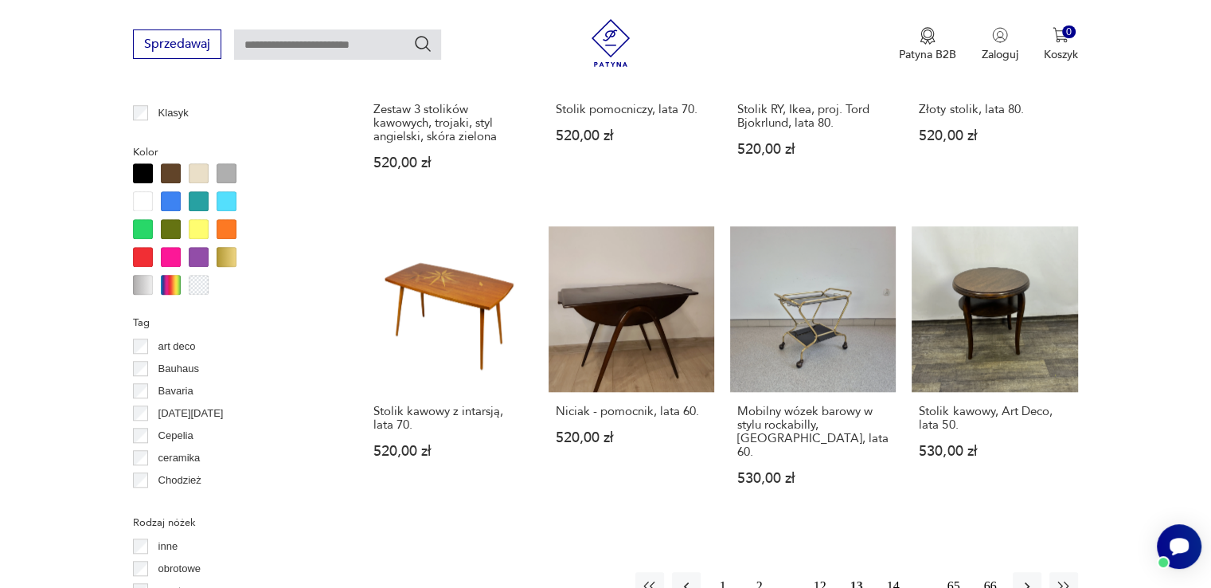
scroll to position [1537, 0]
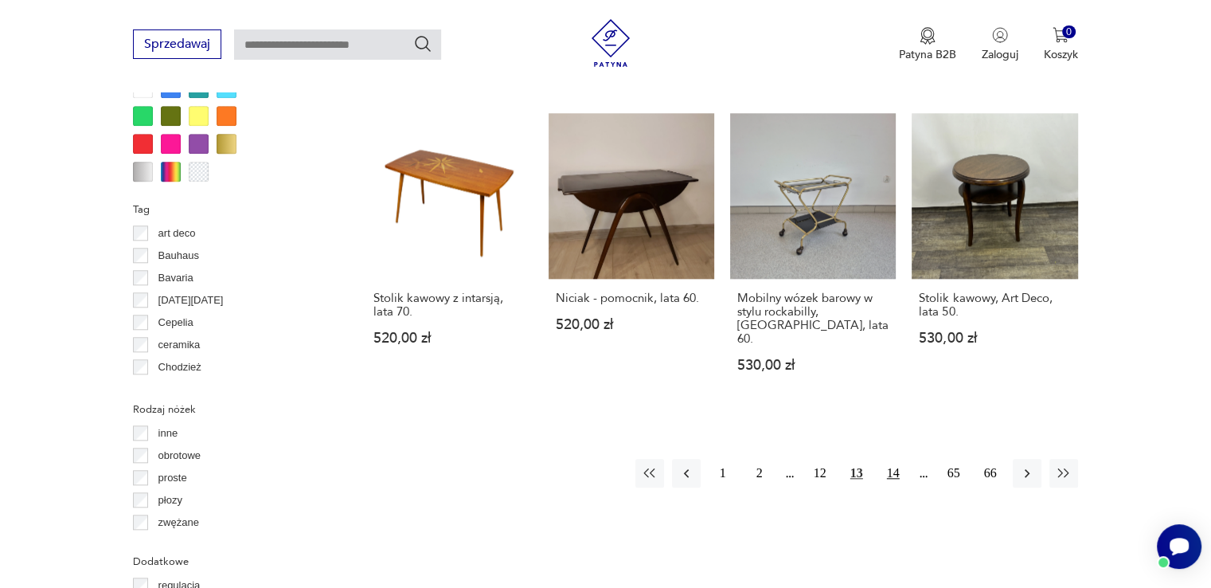
click at [900, 459] on button "14" at bounding box center [893, 473] width 29 height 29
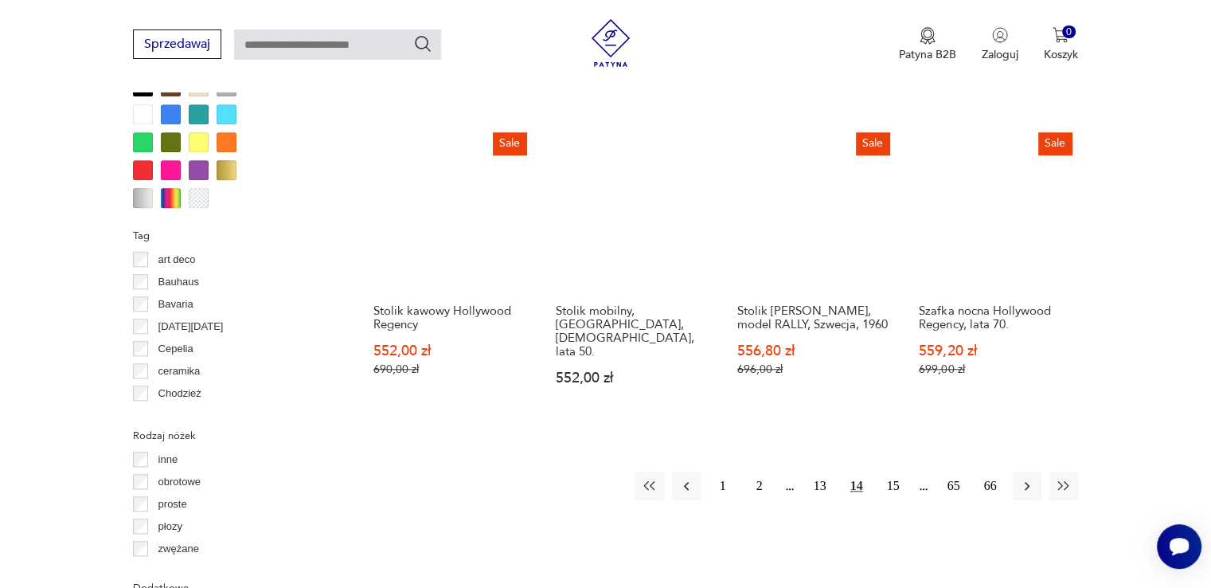
scroll to position [1537, 0]
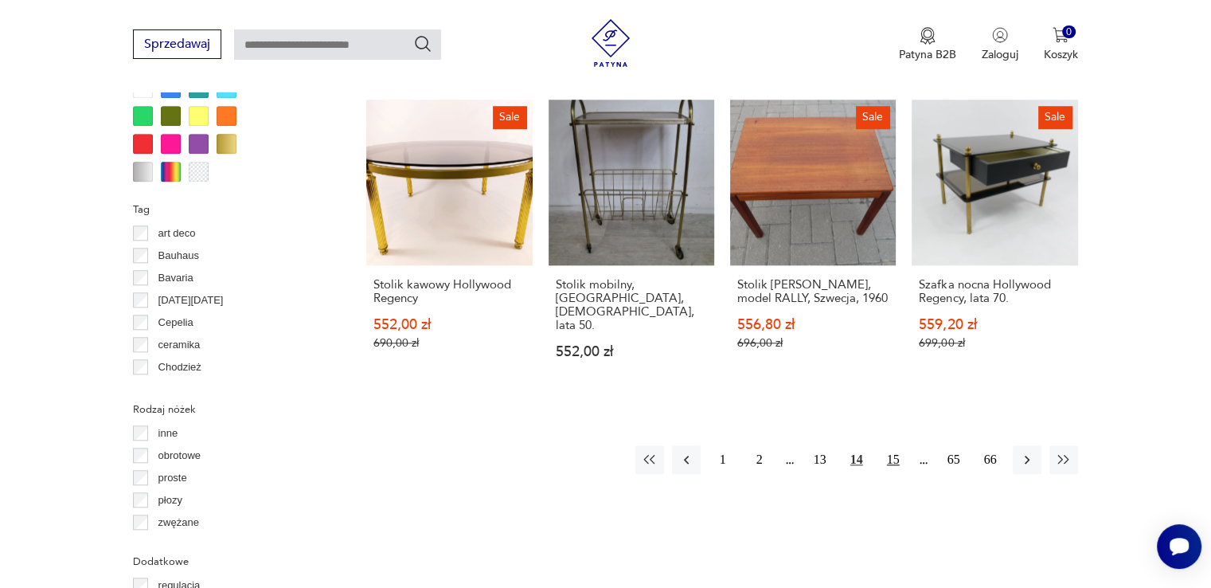
click at [894, 445] on button "15" at bounding box center [893, 459] width 29 height 29
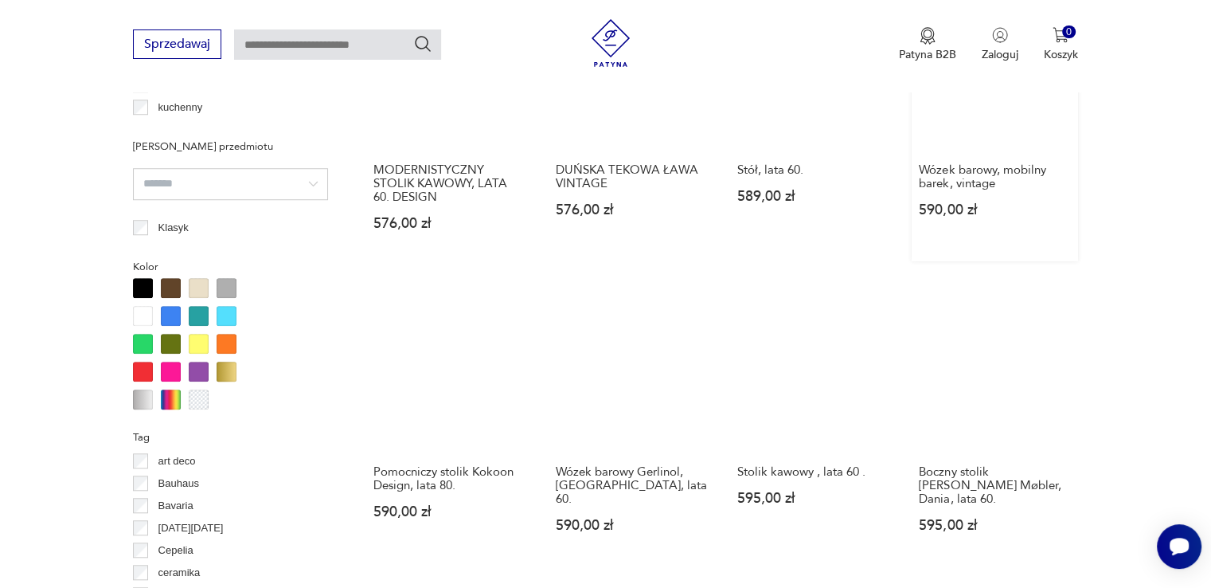
scroll to position [1378, 0]
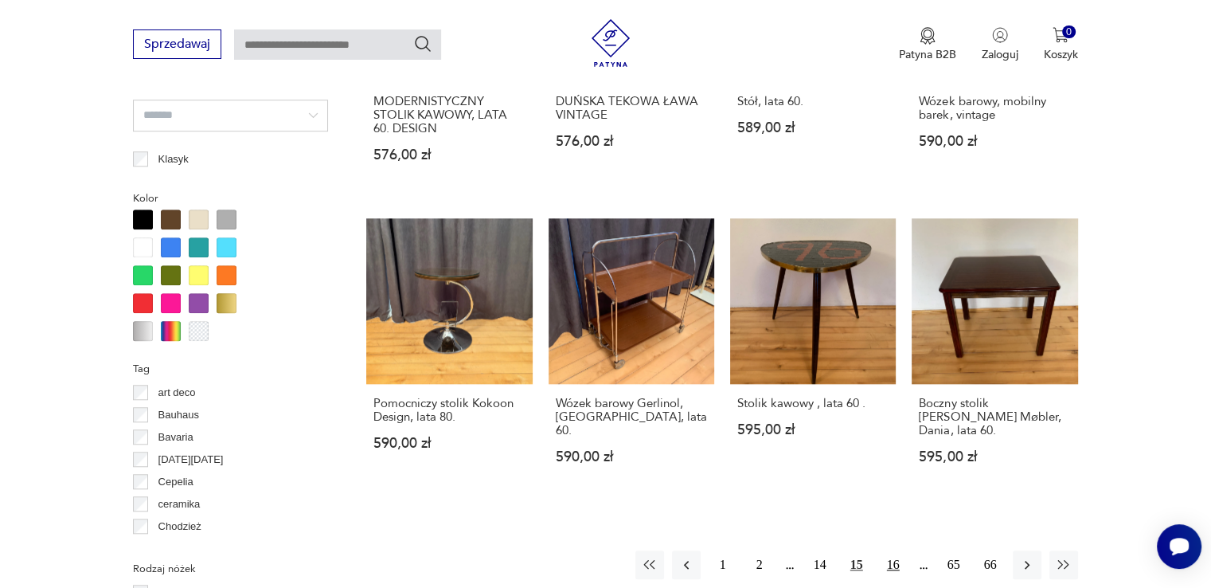
click at [892, 555] on button "16" at bounding box center [893, 564] width 29 height 29
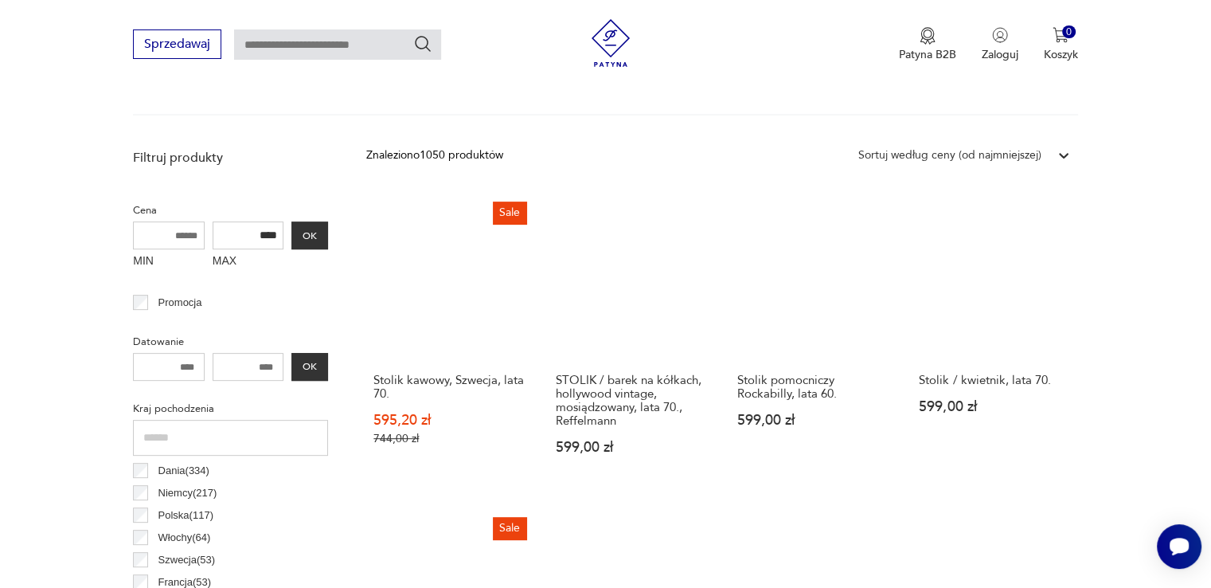
scroll to position [422, 0]
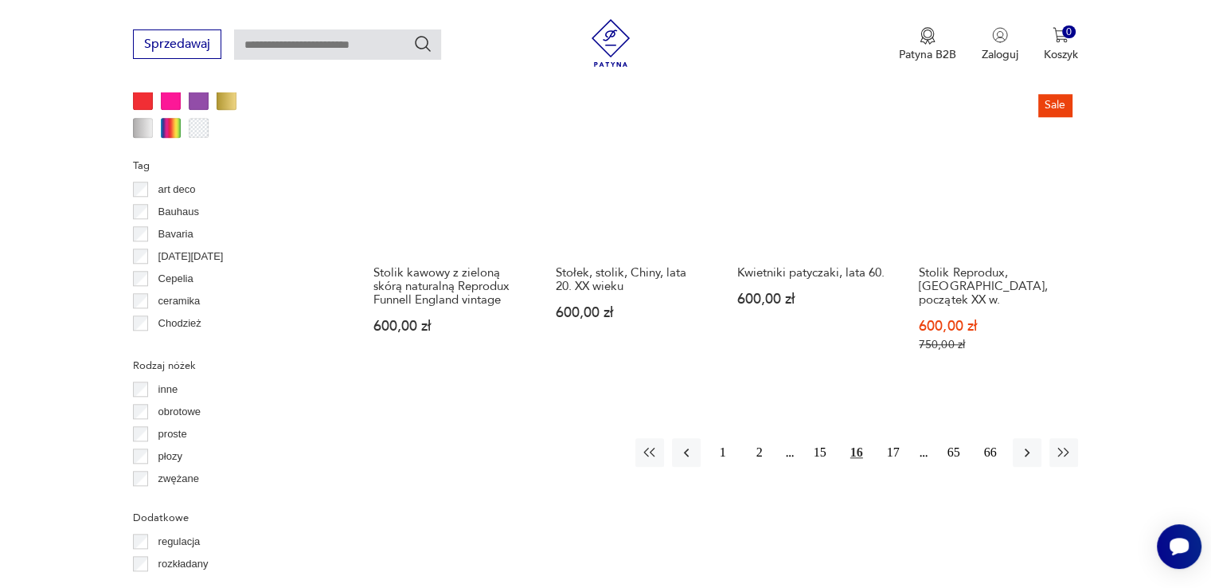
scroll to position [1696, 0]
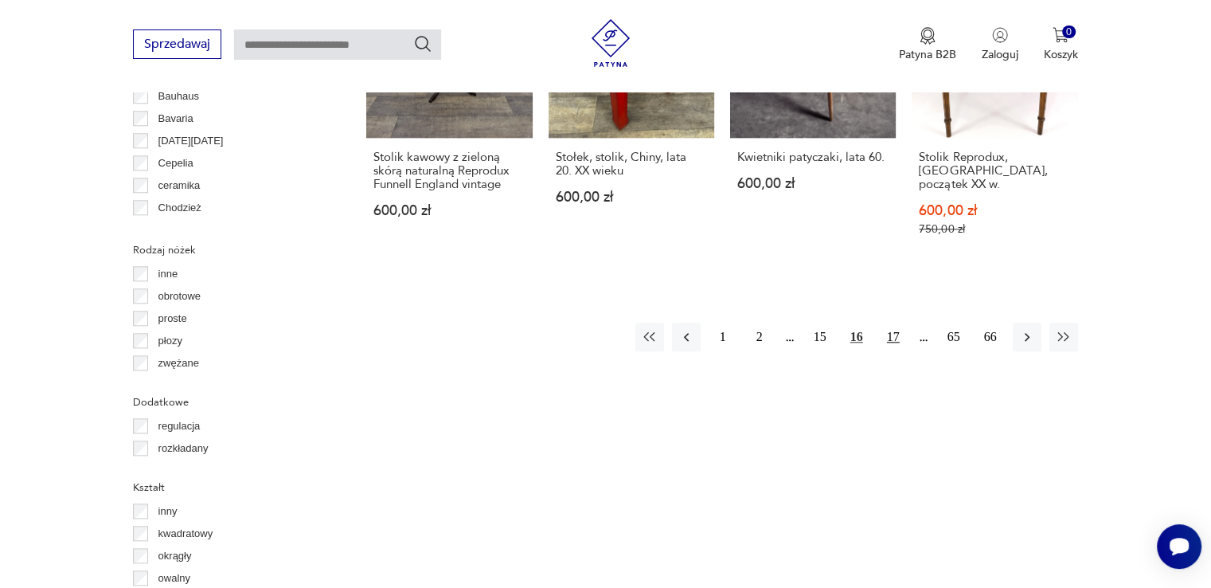
click at [895, 323] on button "17" at bounding box center [893, 337] width 29 height 29
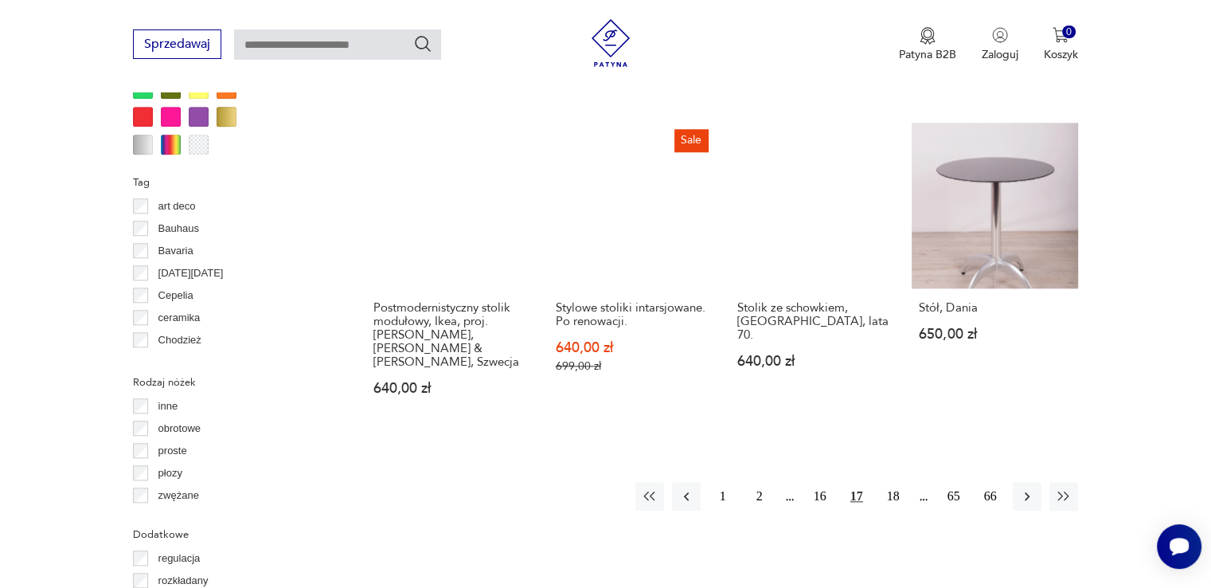
scroll to position [1537, 0]
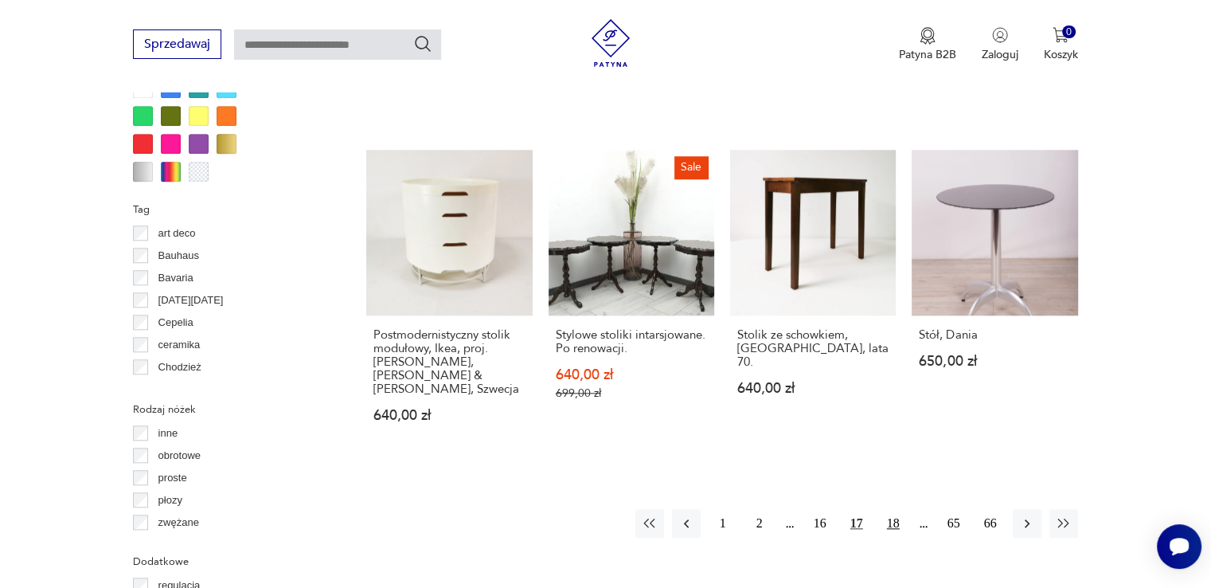
click at [897, 509] on button "18" at bounding box center [893, 523] width 29 height 29
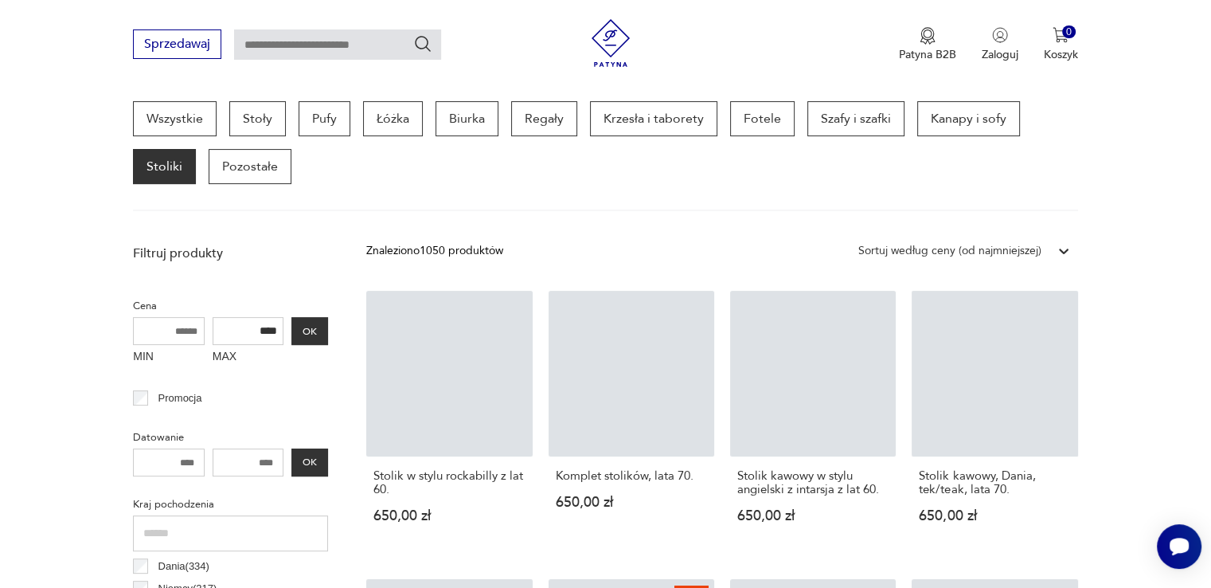
scroll to position [422, 0]
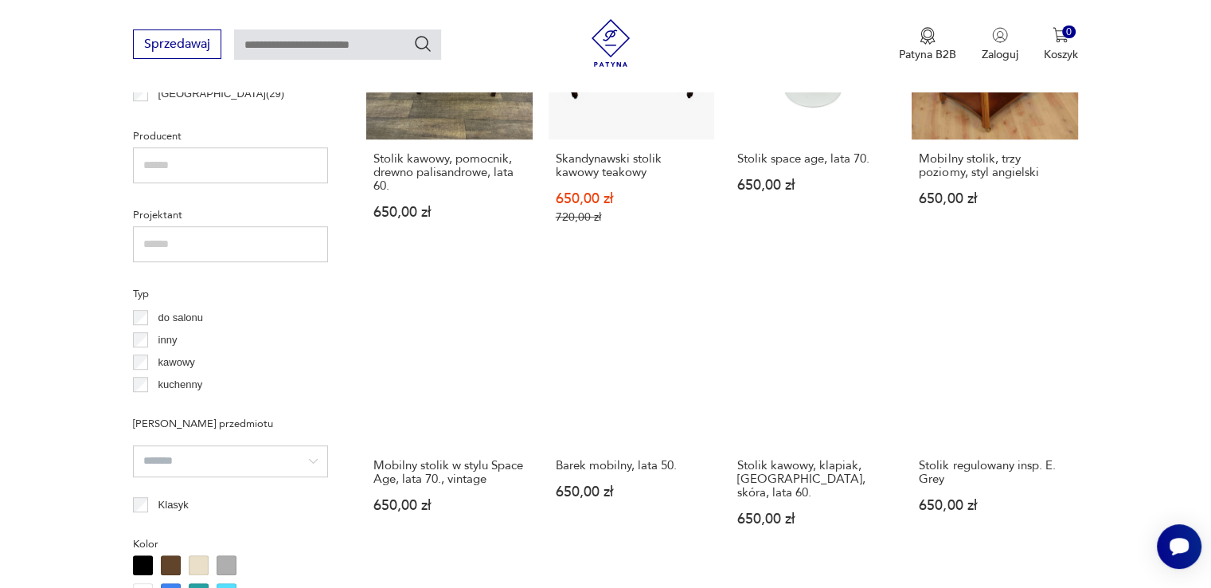
scroll to position [1059, 0]
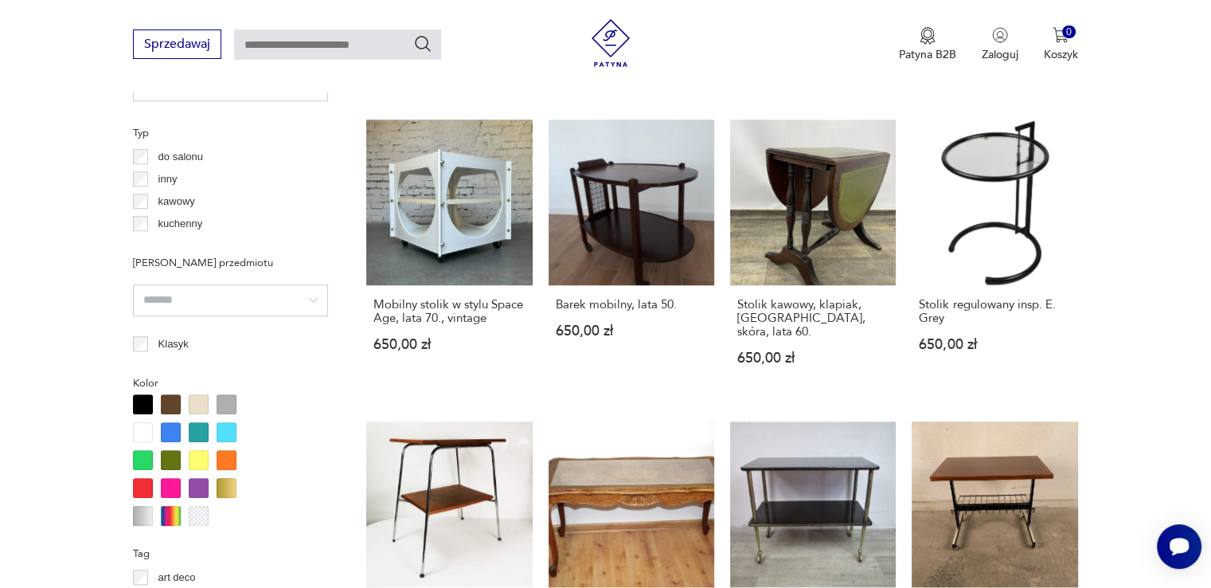
scroll to position [1218, 0]
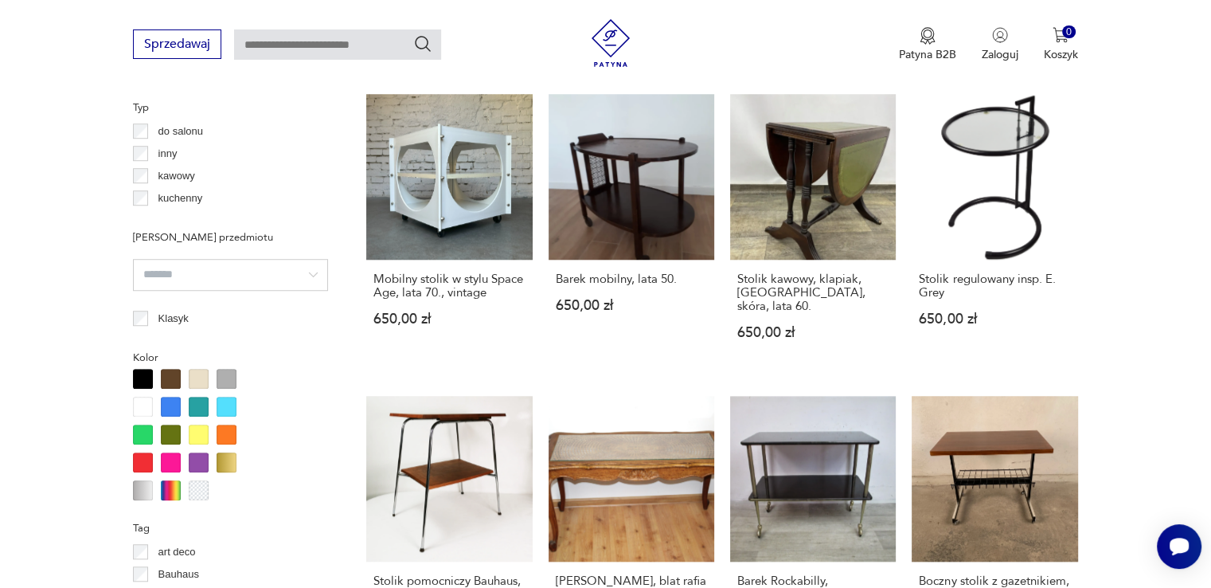
click at [1151, 223] on section "Filtruj produkty Cena MIN MAX **** OK Promocja Datowanie OK Kraj pochodzenia Da…" at bounding box center [605, 565] width 1211 height 2242
click at [1147, 323] on section "Filtruj produkty Cena MIN MAX **** OK Promocja Datowanie OK Kraj pochodzenia Da…" at bounding box center [605, 565] width 1211 height 2242
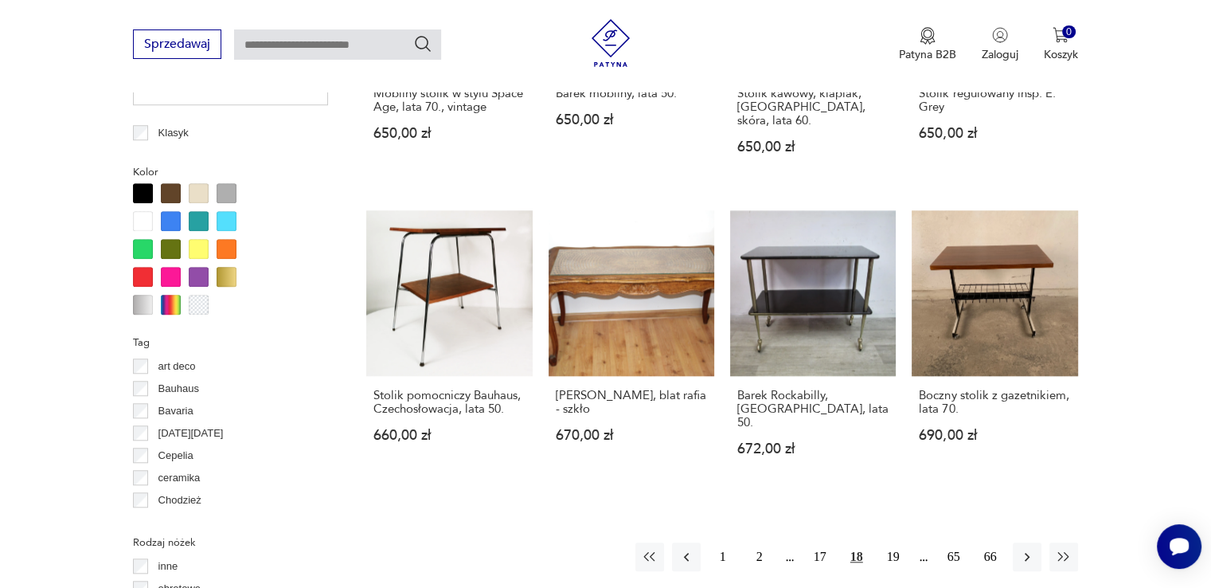
scroll to position [1378, 0]
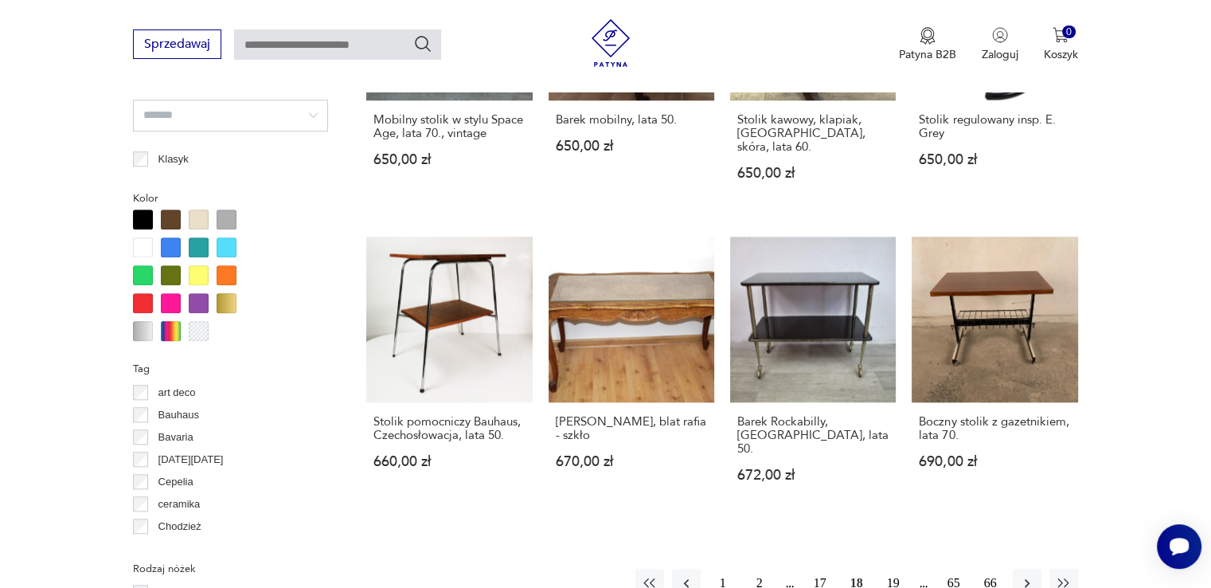
click at [890, 569] on button "19" at bounding box center [893, 583] width 29 height 29
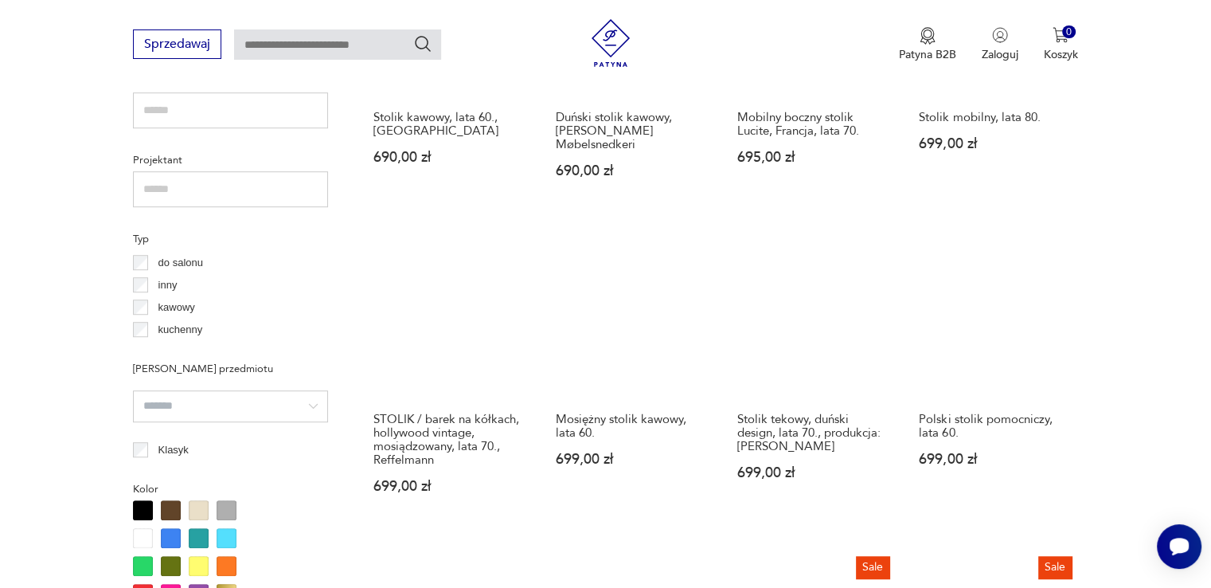
scroll to position [1218, 0]
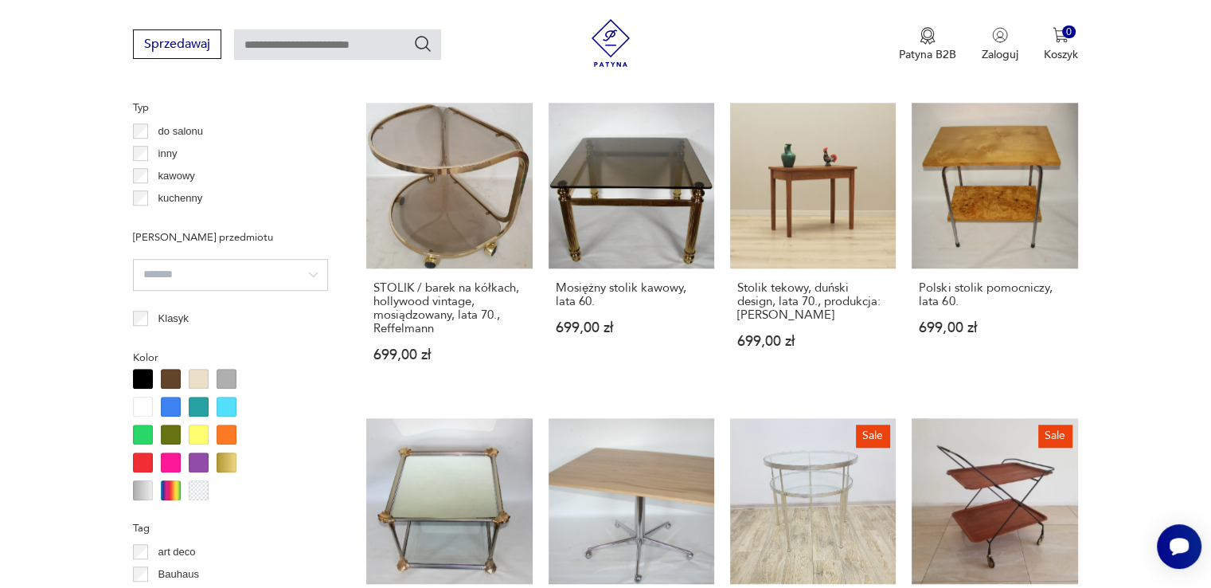
click at [1141, 370] on section "Filtruj produkty Cena MIN MAX **** OK Promocja Datowanie OK Kraj pochodzenia Da…" at bounding box center [605, 565] width 1211 height 2242
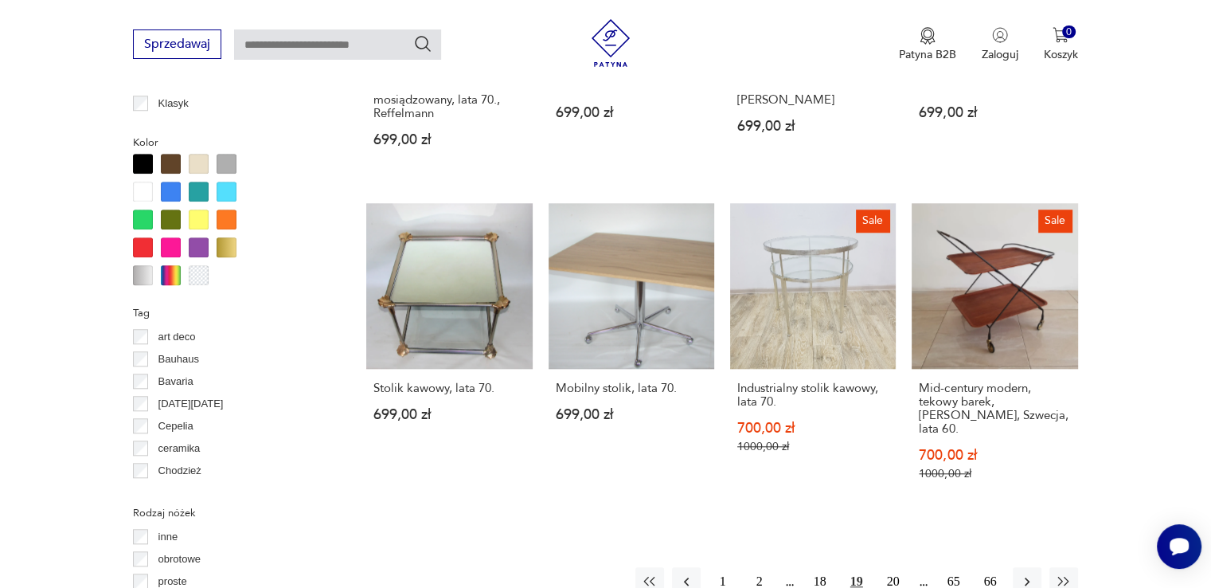
scroll to position [1696, 0]
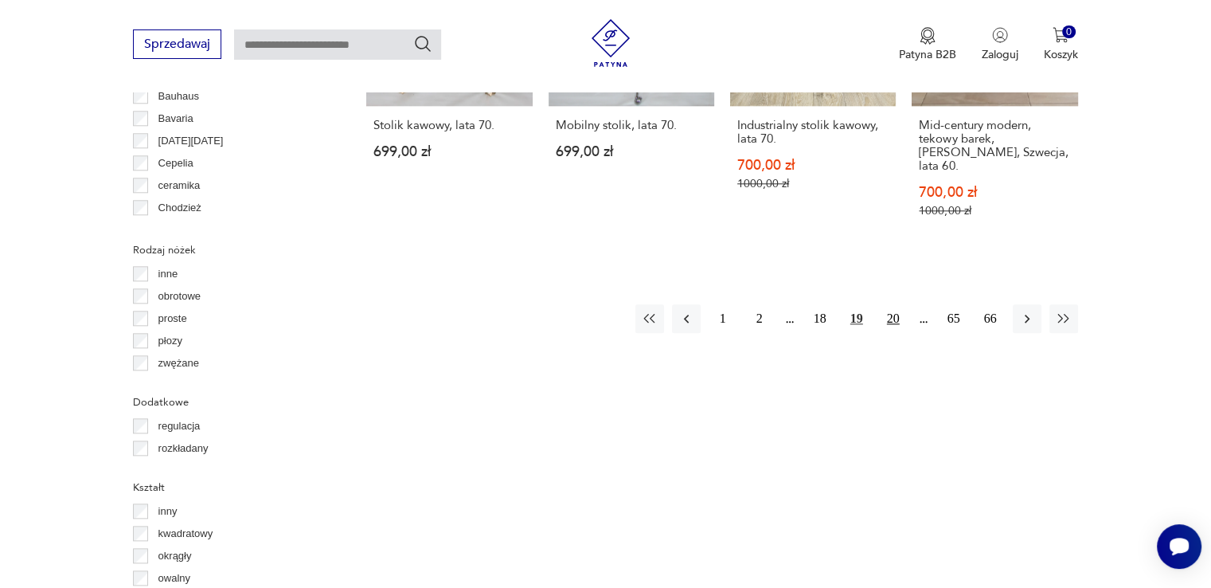
click at [897, 304] on button "20" at bounding box center [893, 318] width 29 height 29
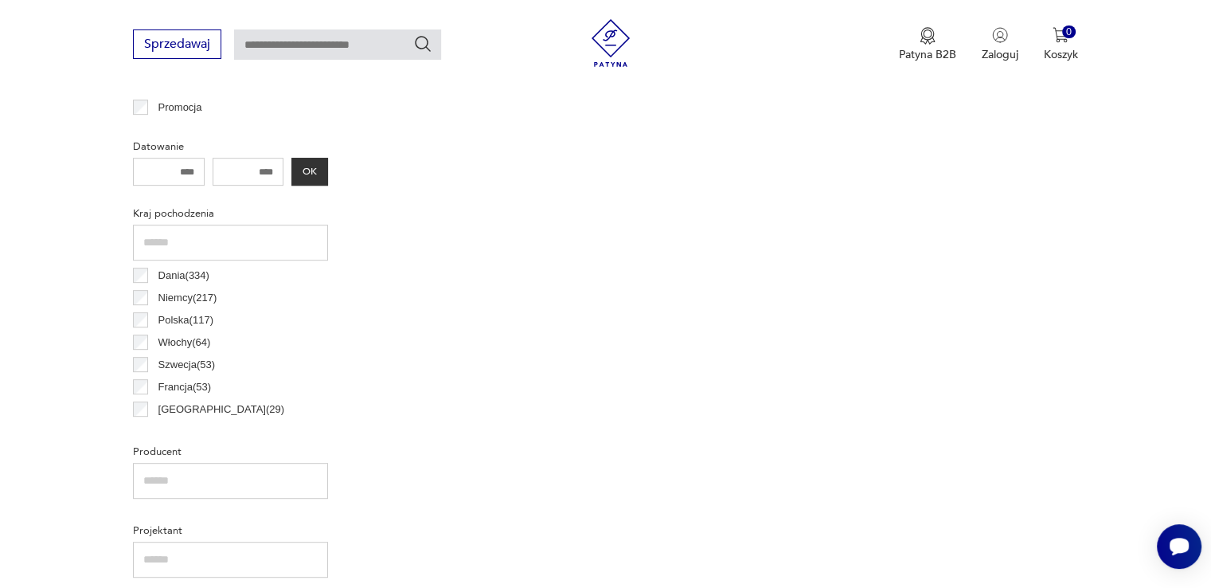
scroll to position [422, 0]
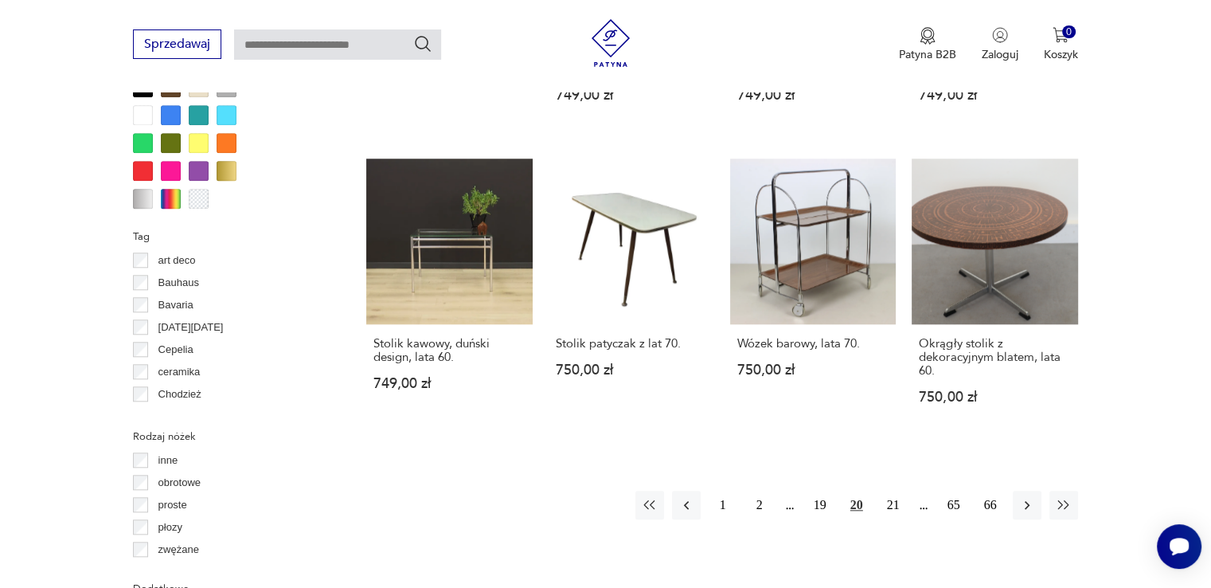
scroll to position [1537, 0]
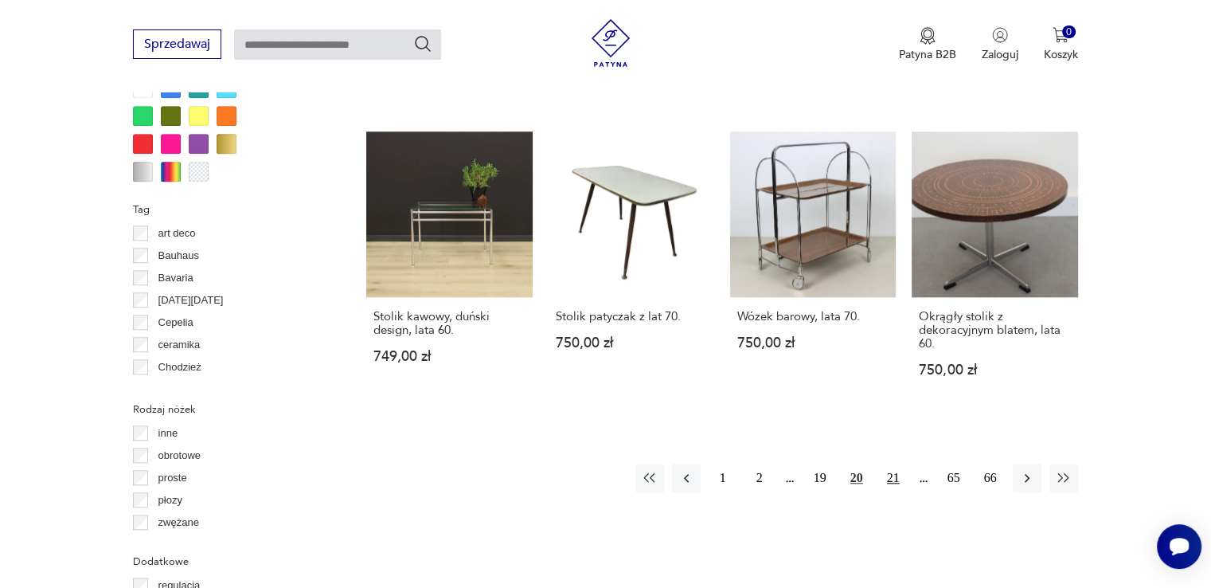
click at [897, 466] on button "21" at bounding box center [893, 477] width 29 height 29
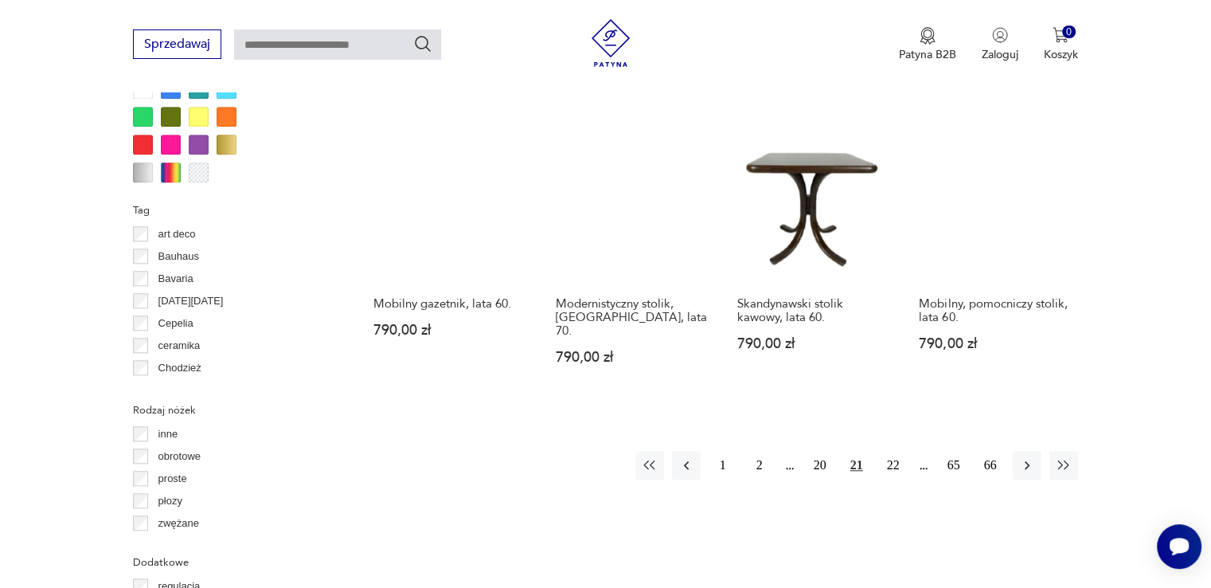
scroll to position [1537, 0]
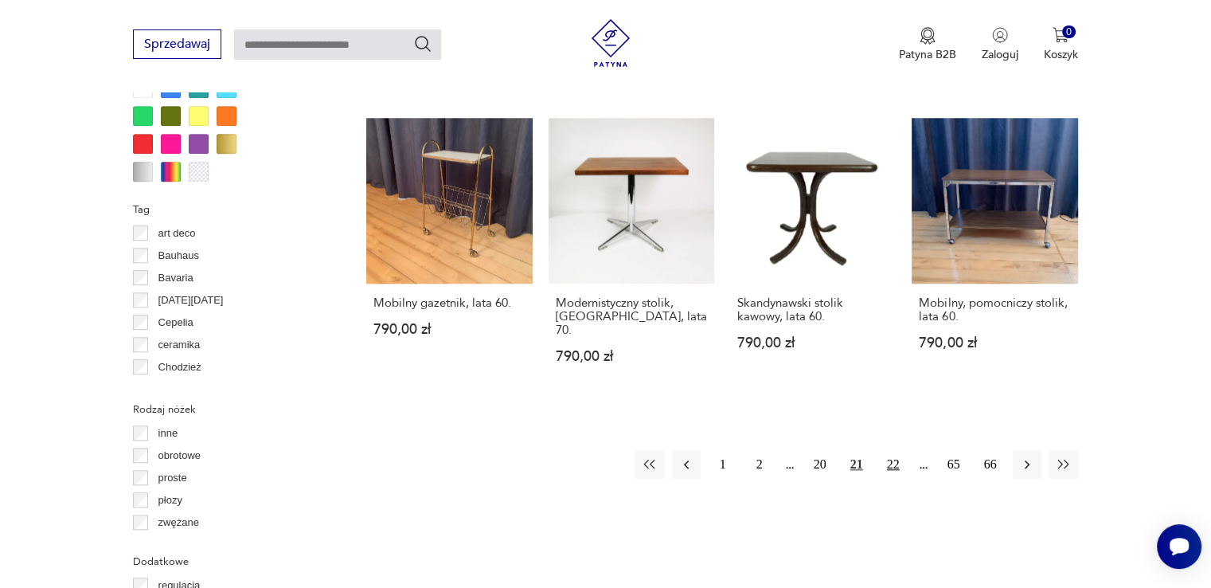
click at [901, 450] on button "22" at bounding box center [893, 464] width 29 height 29
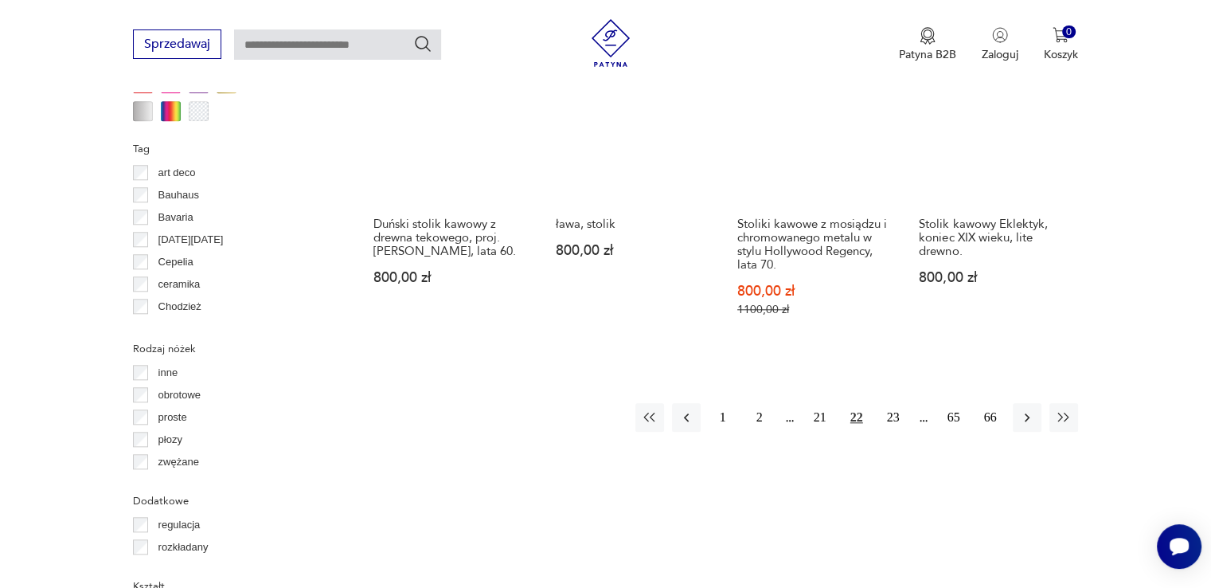
scroll to position [1696, 0]
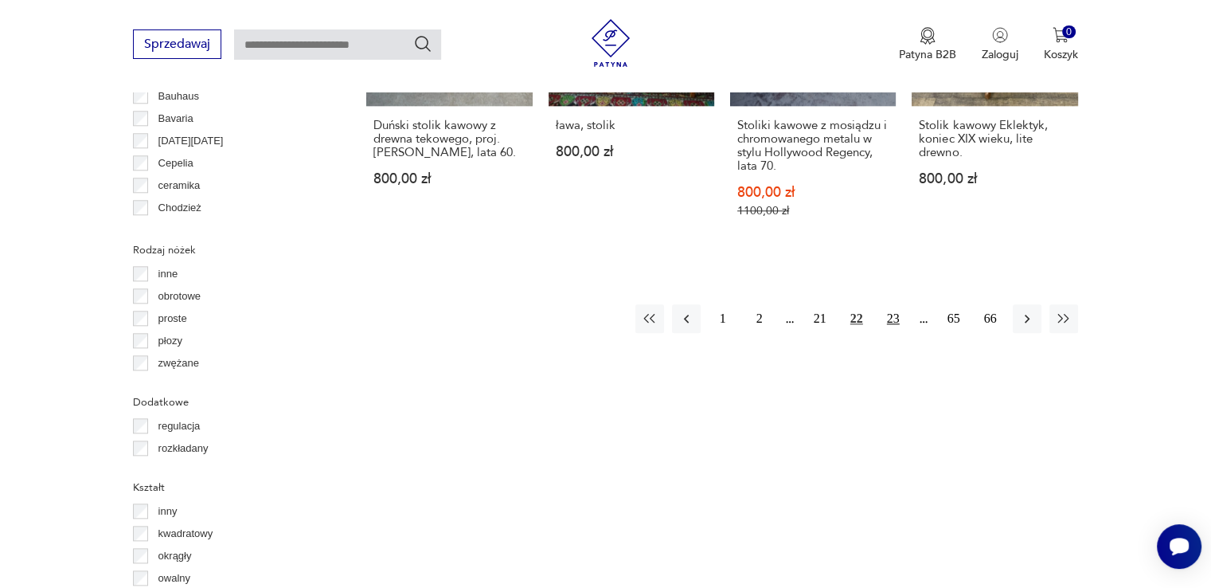
click at [894, 309] on button "23" at bounding box center [893, 318] width 29 height 29
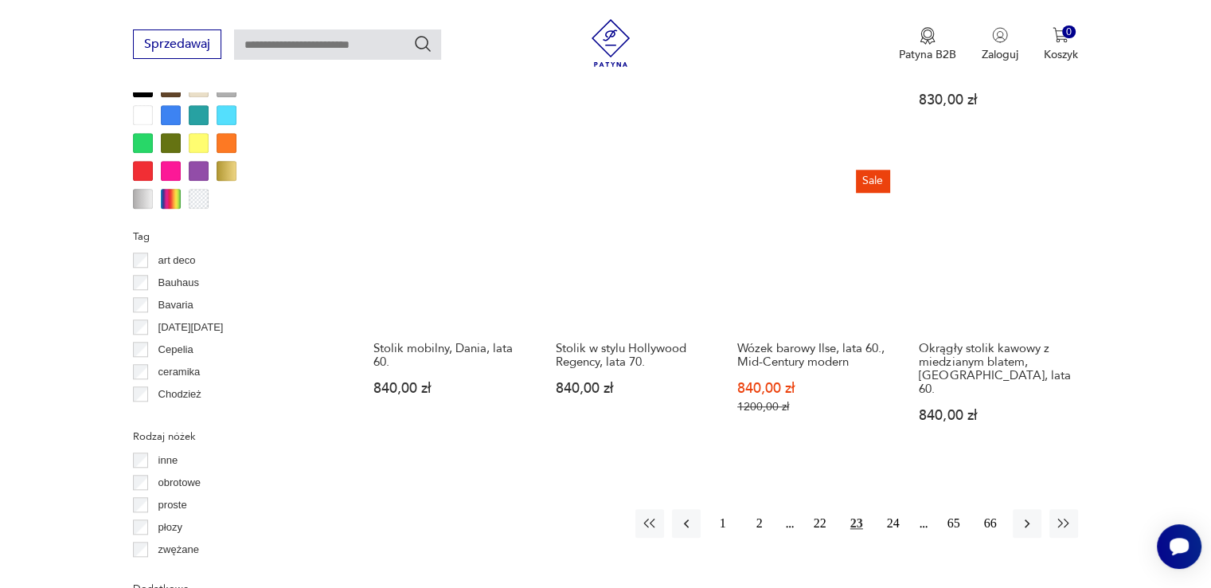
scroll to position [1537, 0]
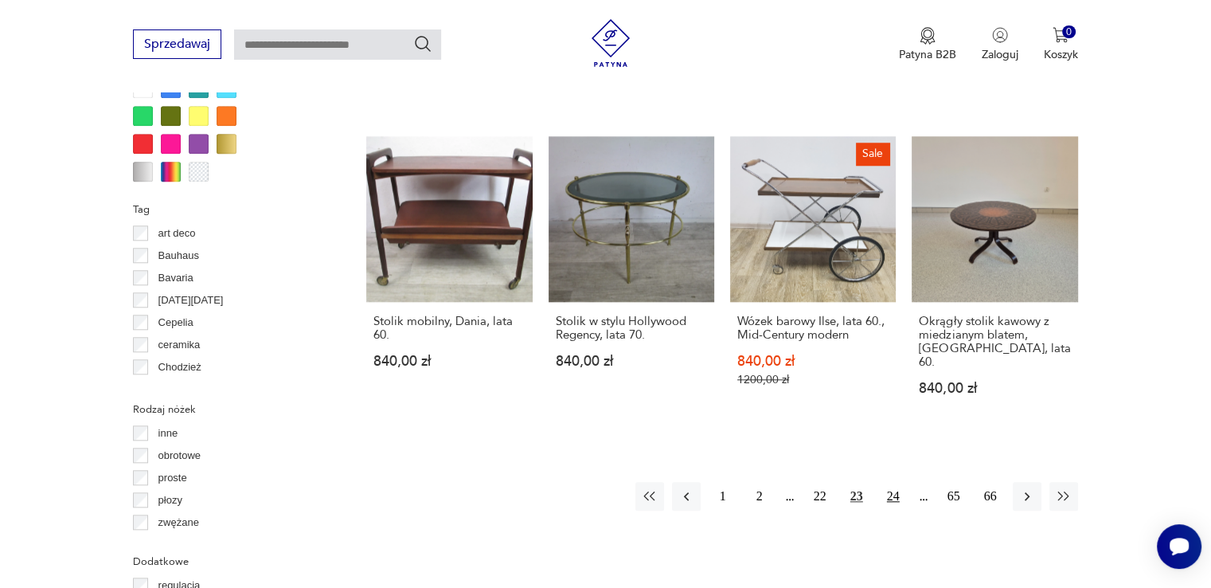
click at [898, 482] on button "24" at bounding box center [893, 496] width 29 height 29
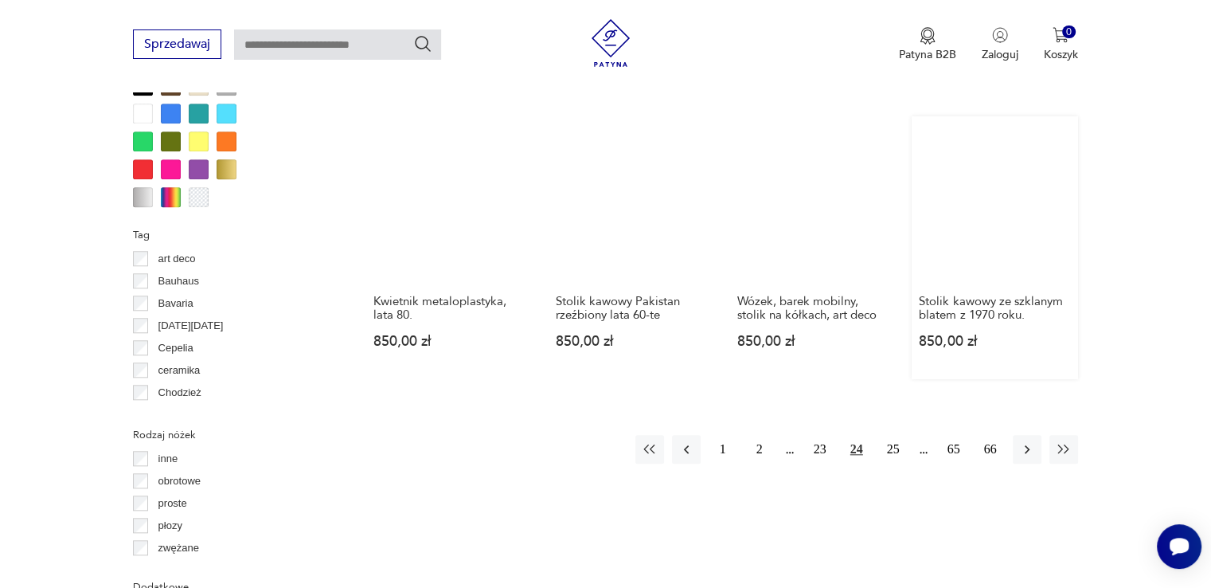
scroll to position [1537, 0]
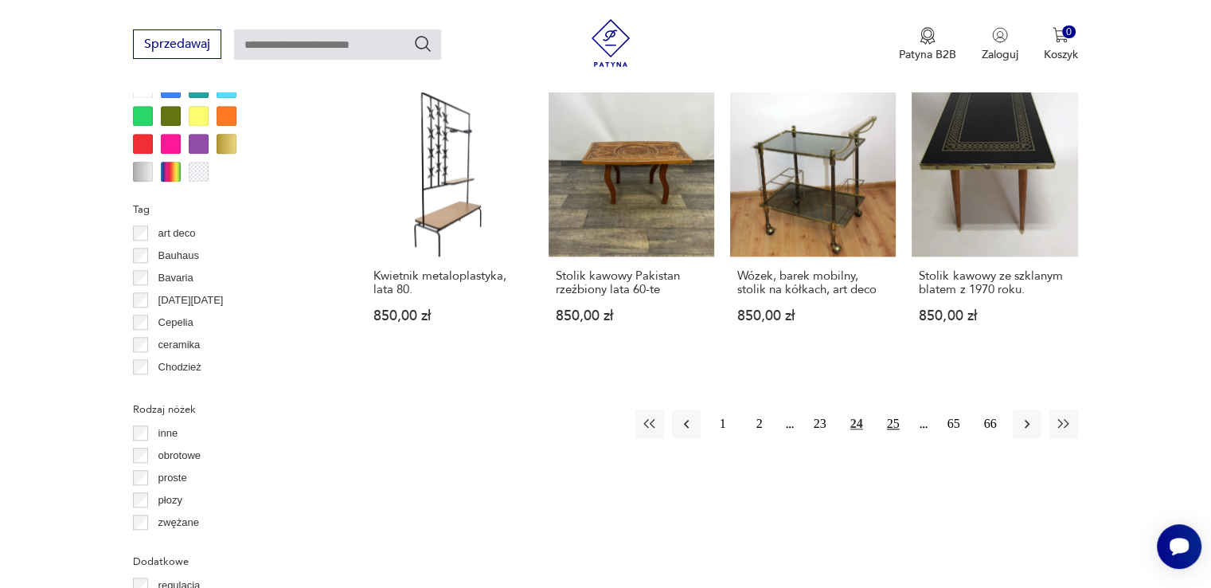
click at [889, 417] on button "25" at bounding box center [893, 423] width 29 height 29
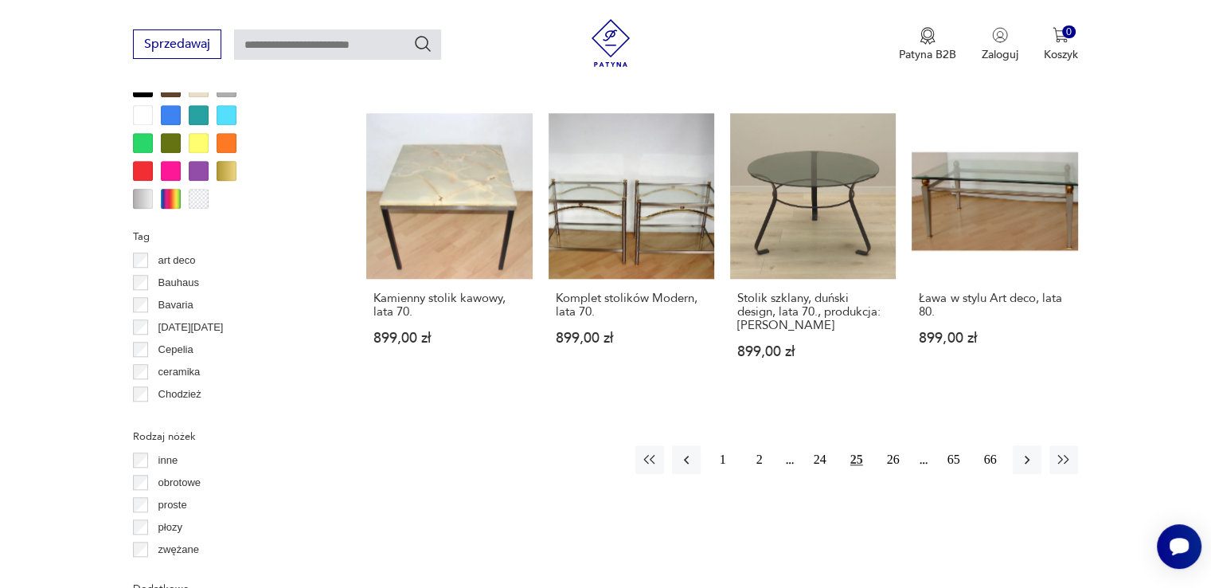
scroll to position [1537, 0]
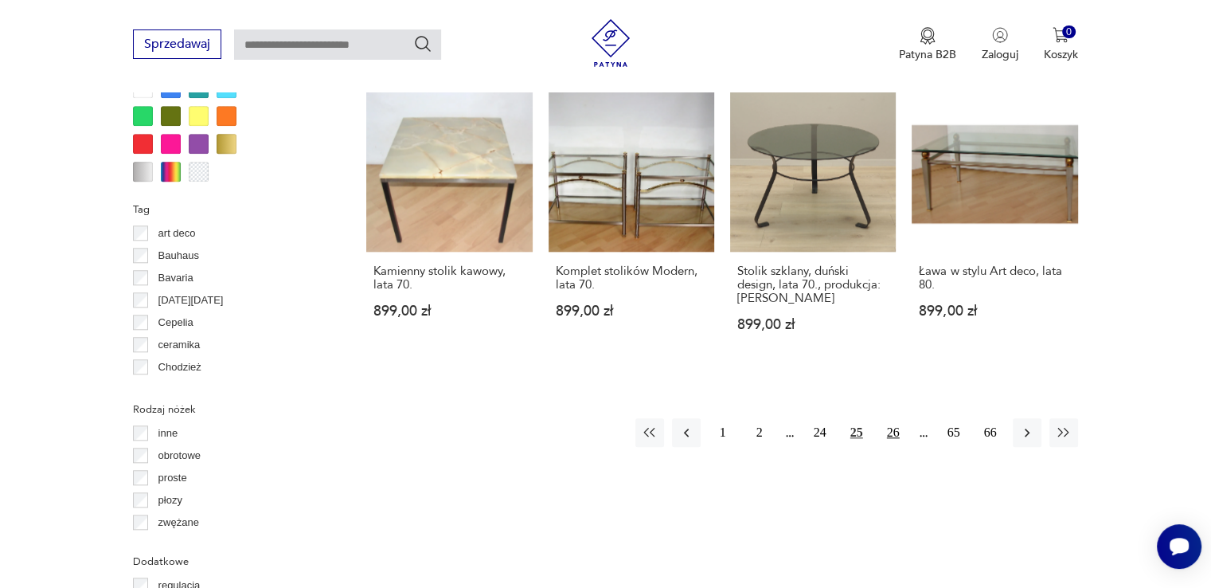
click at [898, 418] on button "26" at bounding box center [893, 432] width 29 height 29
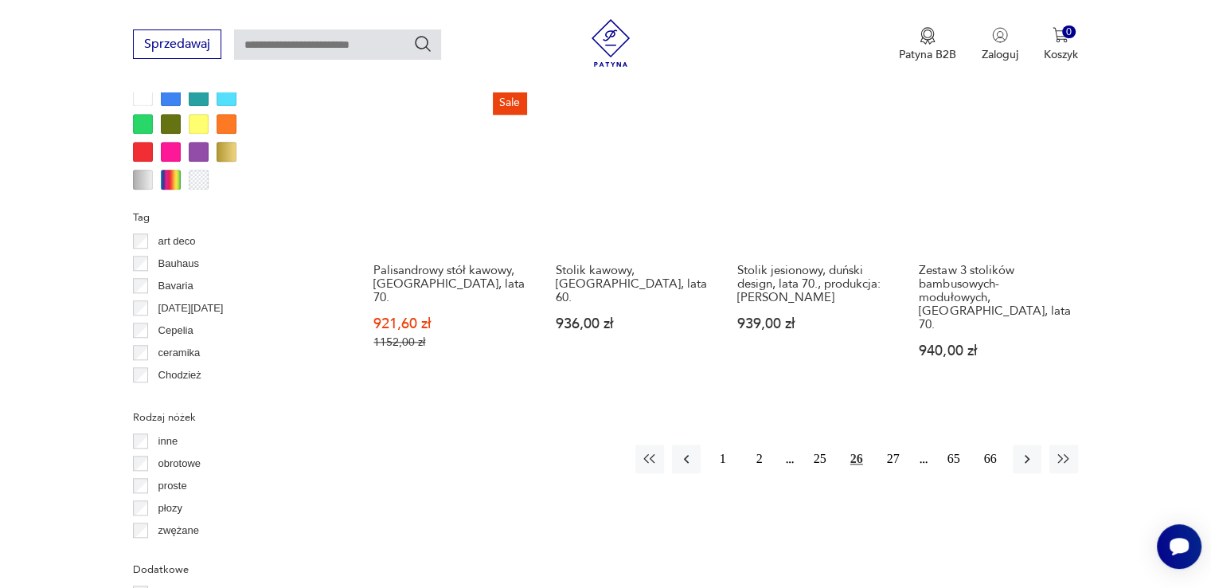
scroll to position [1537, 0]
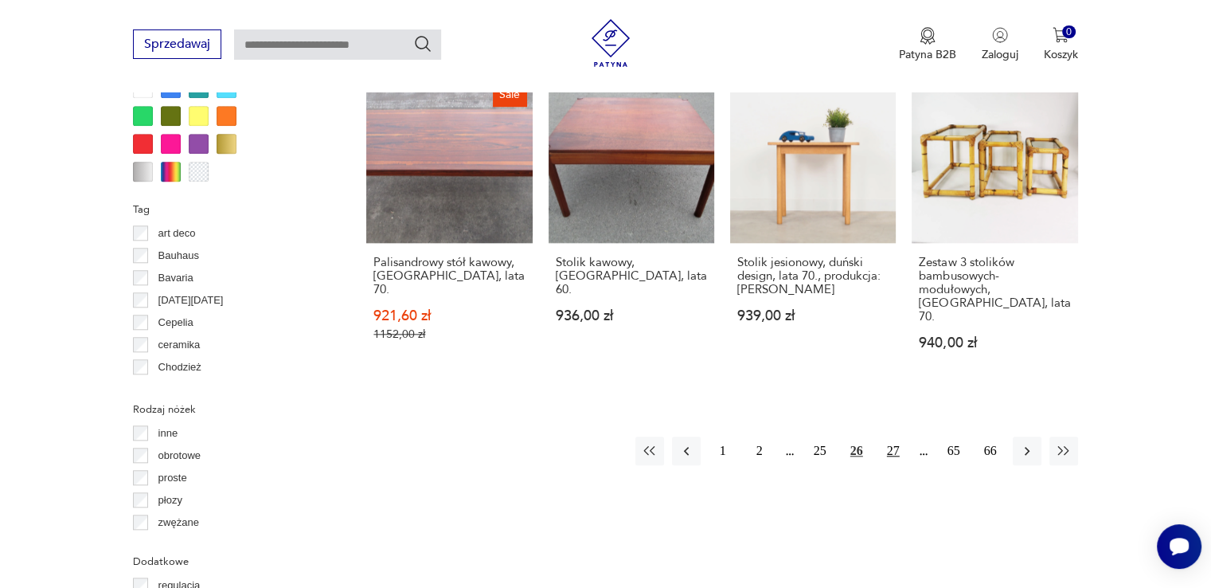
click at [889, 440] on button "27" at bounding box center [893, 450] width 29 height 29
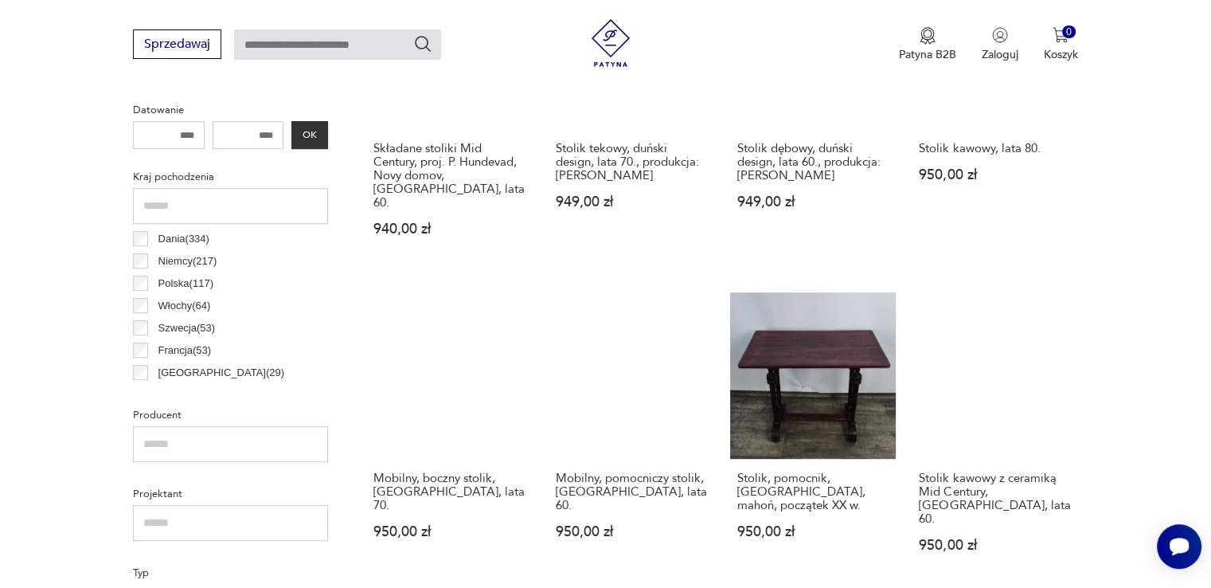
scroll to position [422, 0]
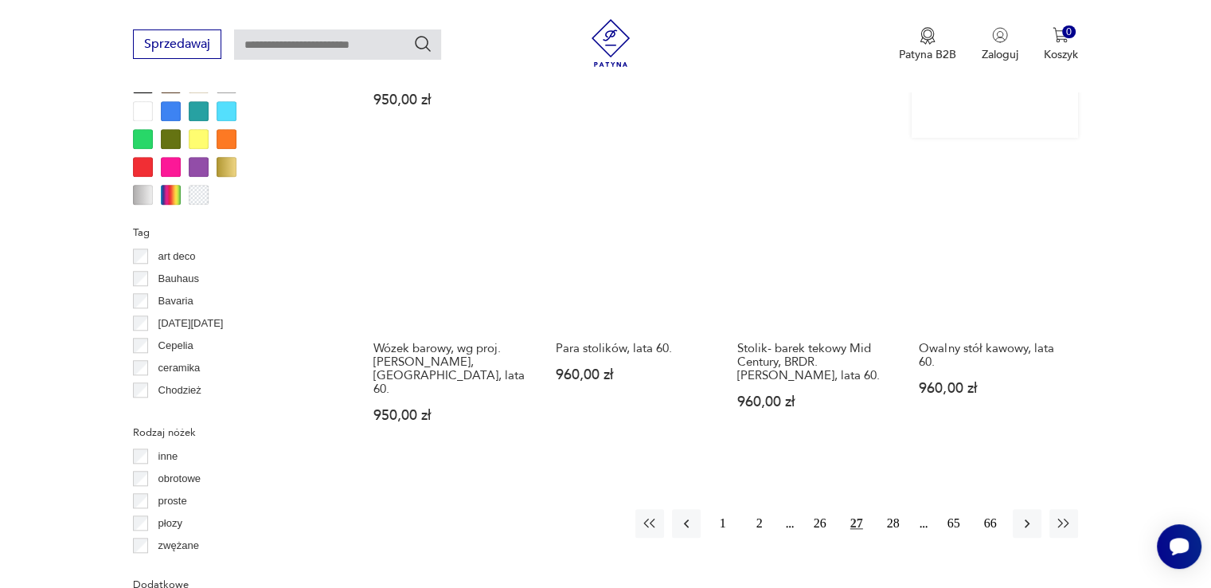
scroll to position [1537, 0]
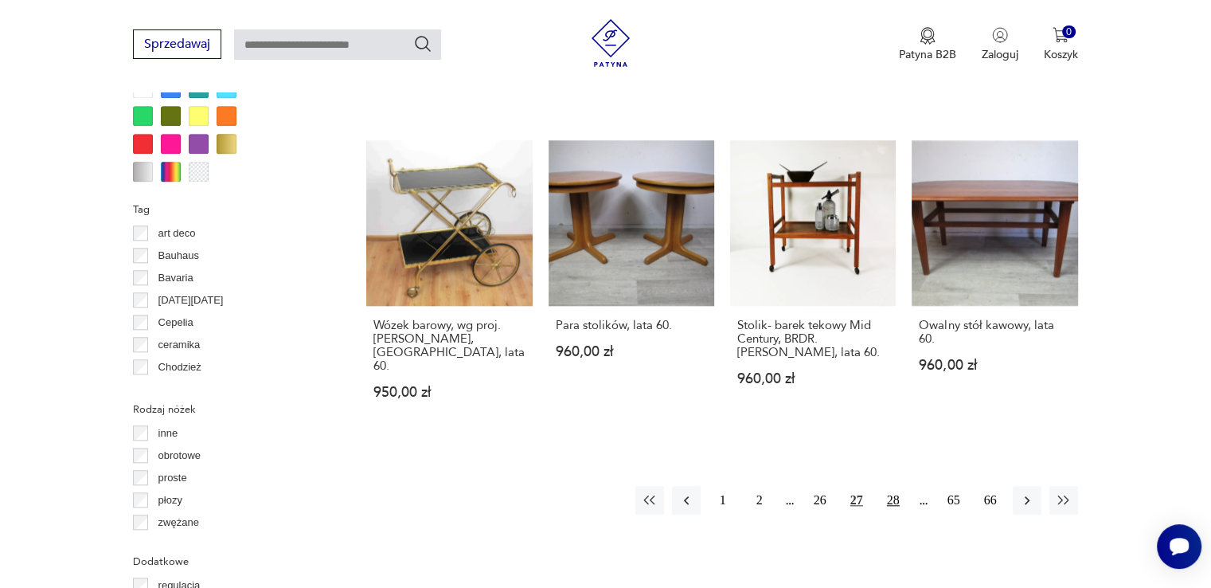
click at [891, 486] on button "28" at bounding box center [893, 500] width 29 height 29
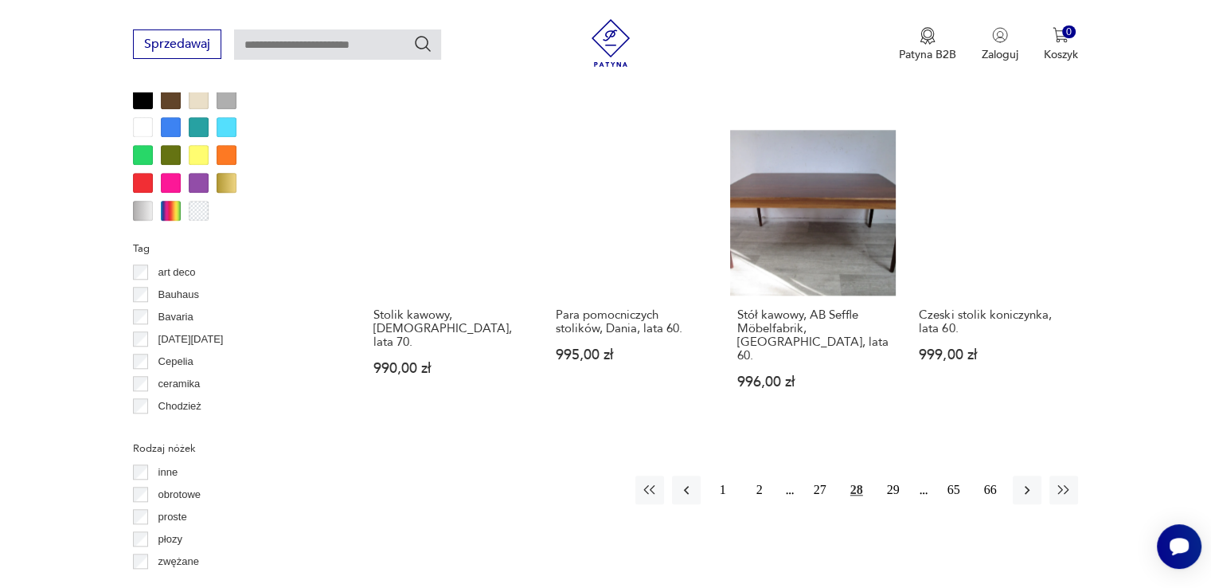
scroll to position [1537, 0]
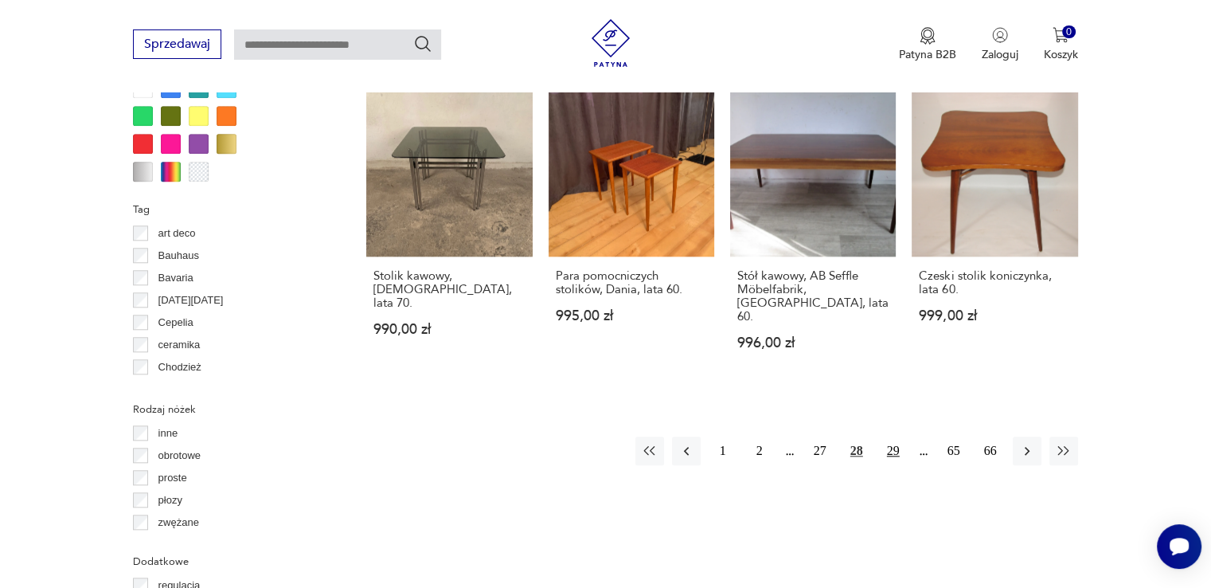
click at [883, 436] on button "29" at bounding box center [893, 450] width 29 height 29
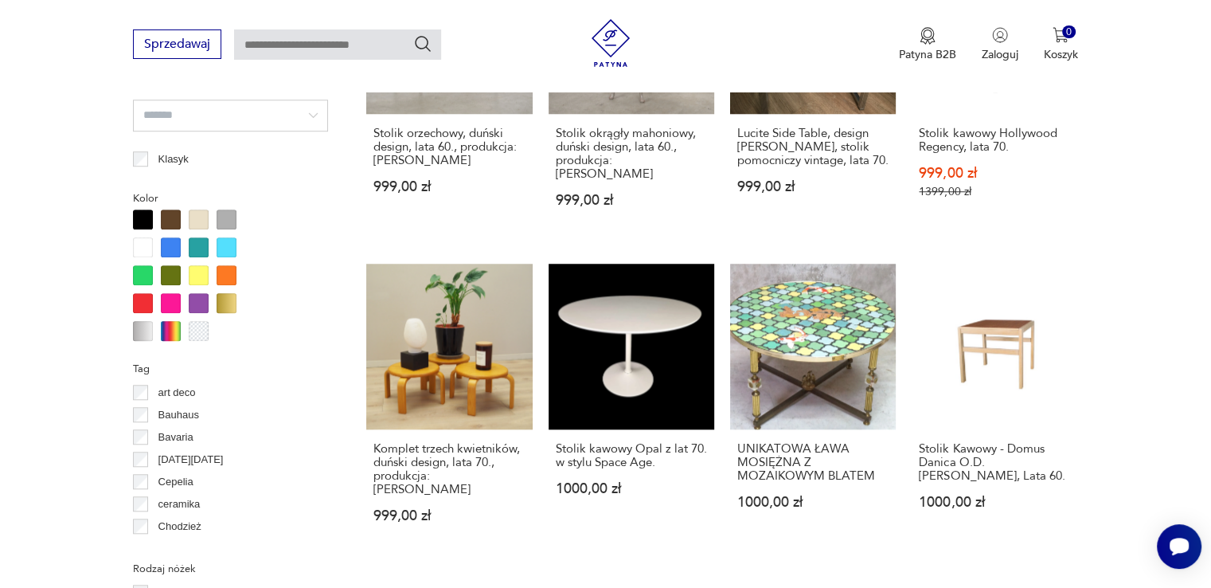
scroll to position [1696, 0]
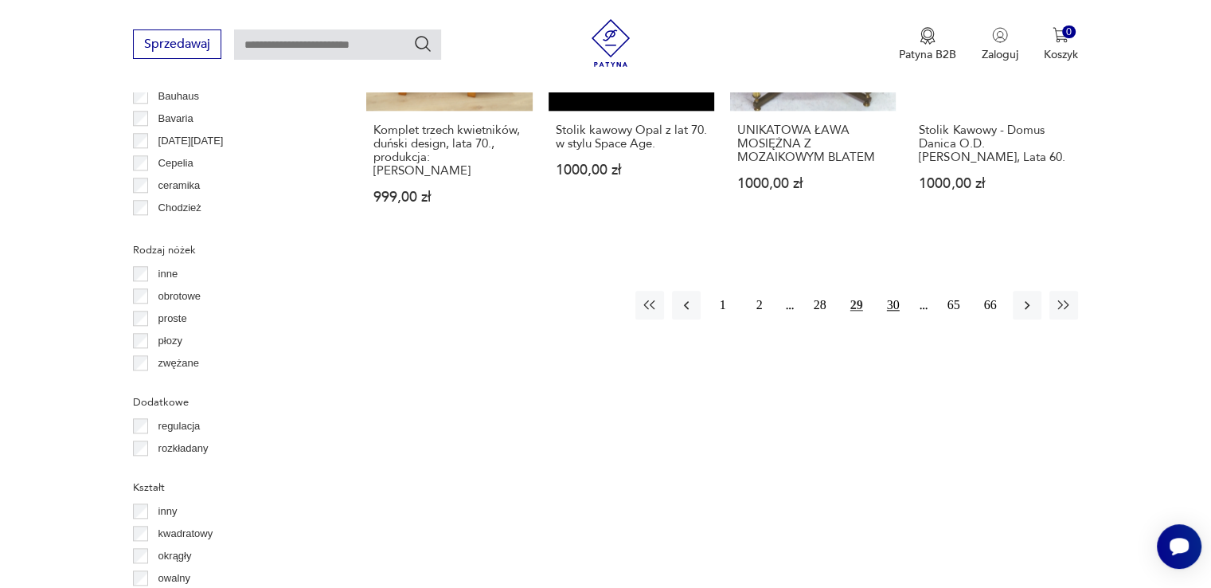
click at [889, 291] on button "30" at bounding box center [893, 305] width 29 height 29
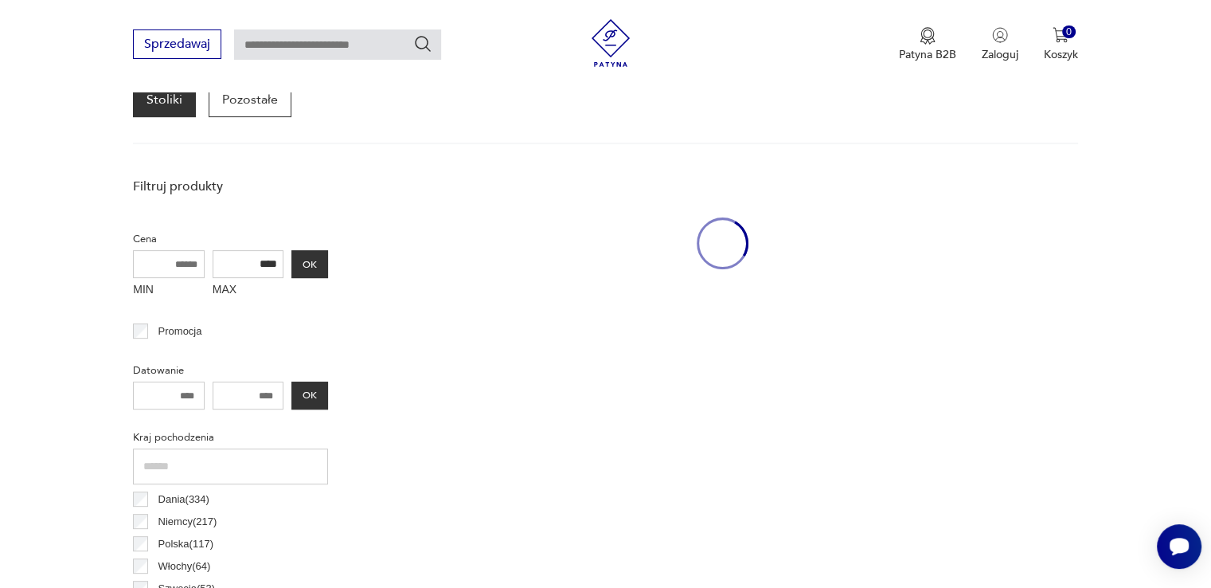
scroll to position [422, 0]
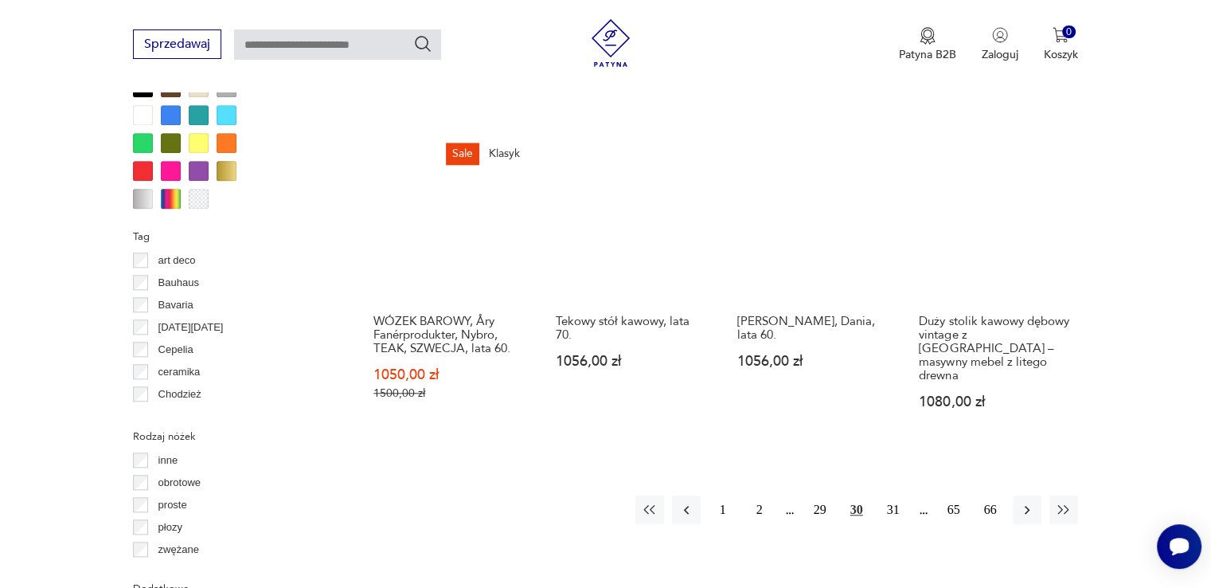
scroll to position [1537, 0]
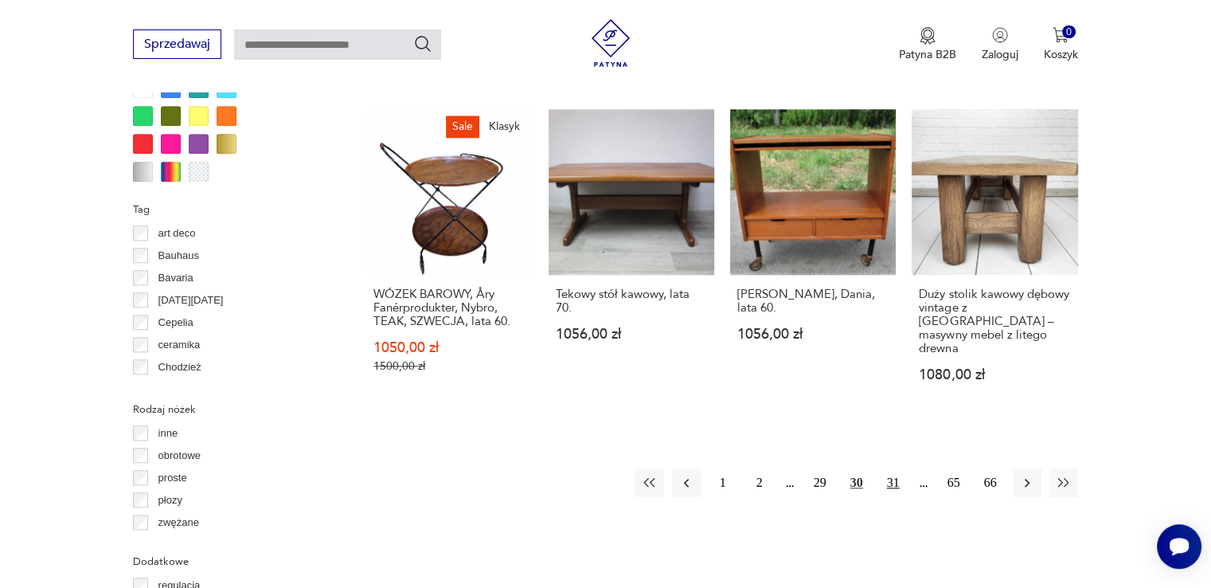
click at [882, 468] on button "31" at bounding box center [893, 482] width 29 height 29
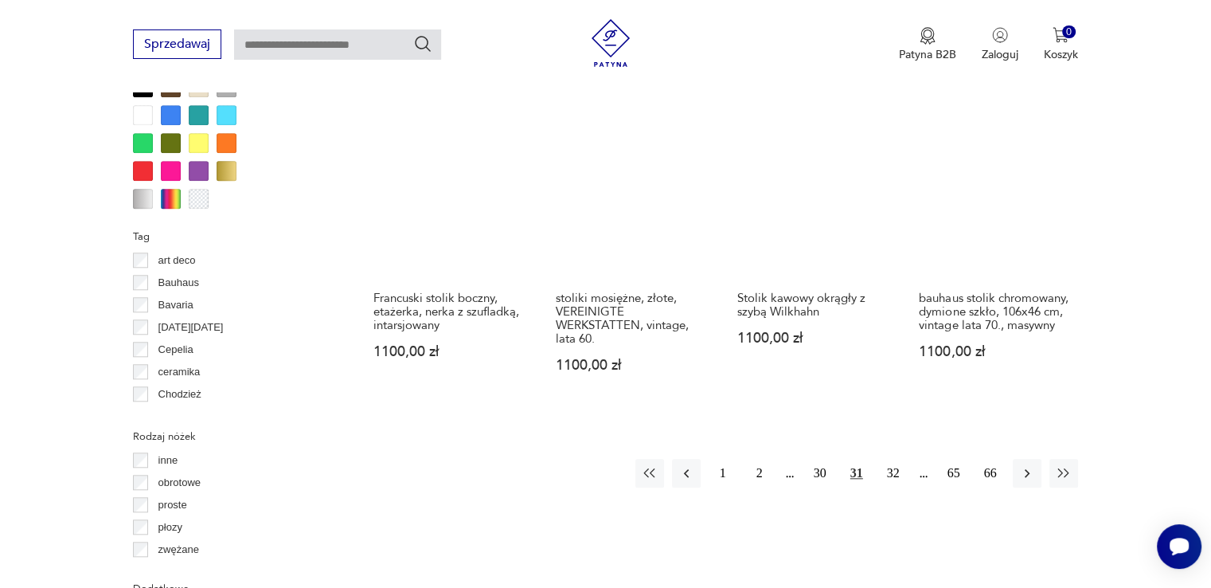
scroll to position [1537, 0]
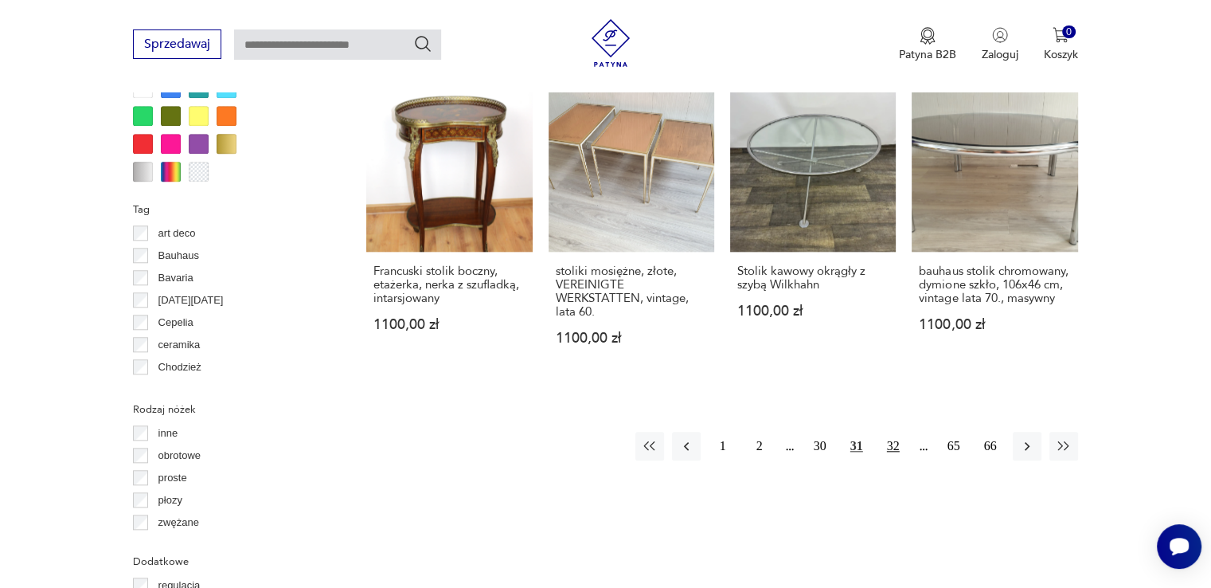
click at [906, 446] on button "32" at bounding box center [893, 446] width 29 height 29
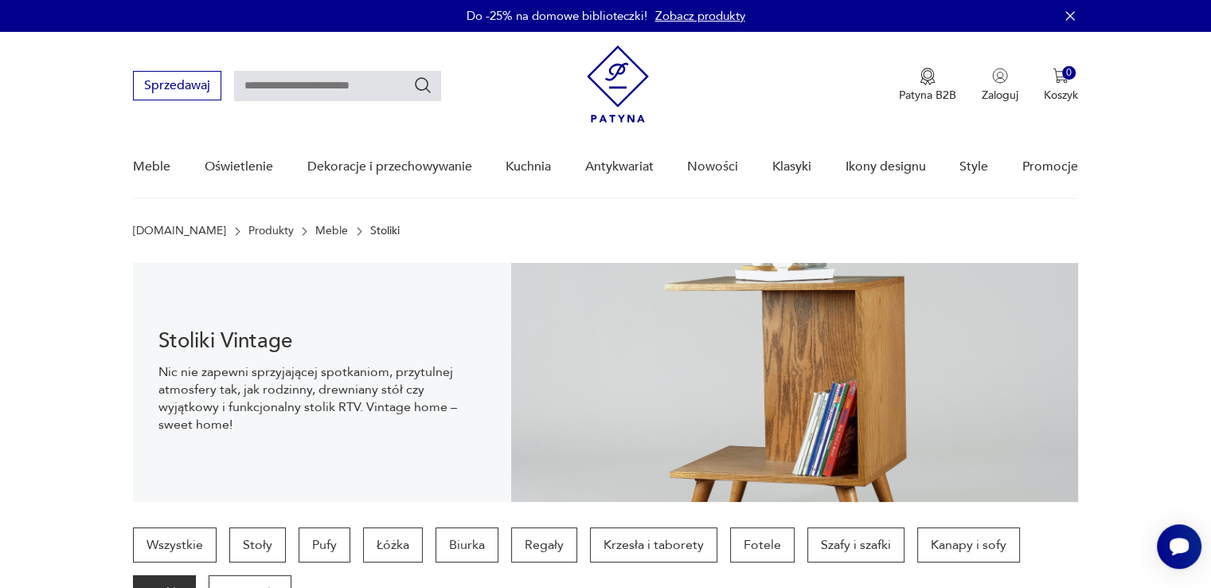
click at [334, 96] on input "text" at bounding box center [337, 86] width 207 height 30
type input "********"
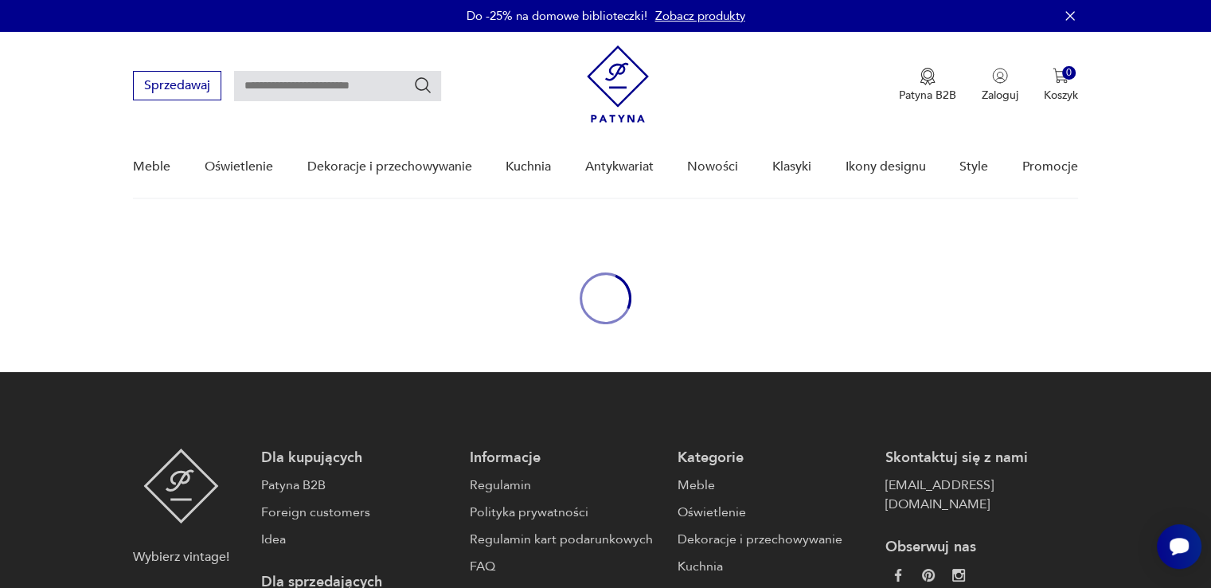
type input "********"
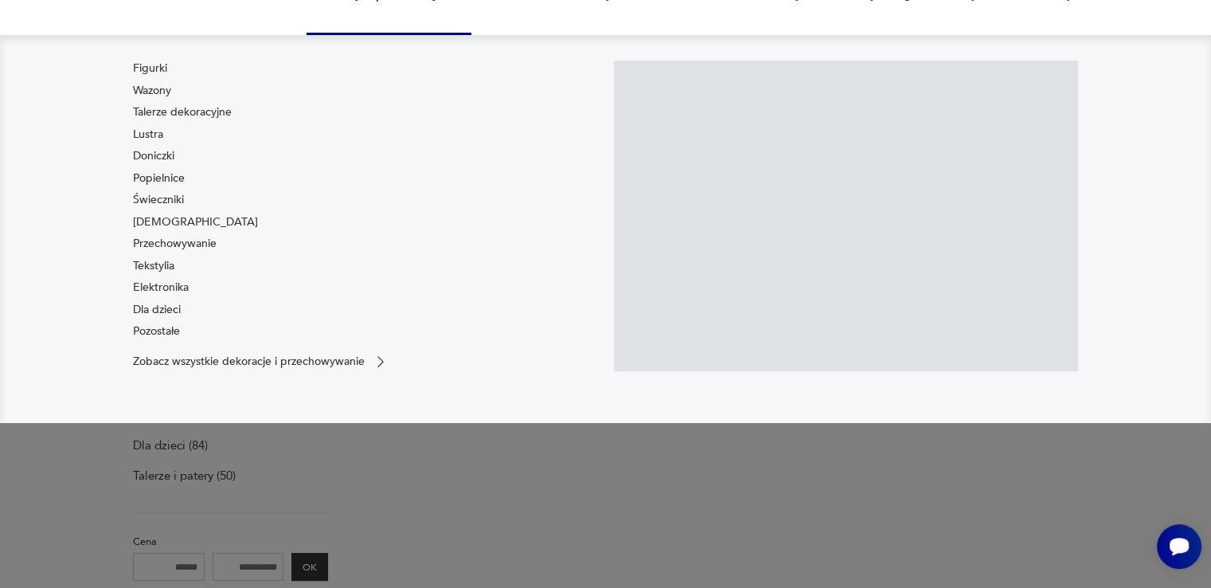
scroll to position [205, 0]
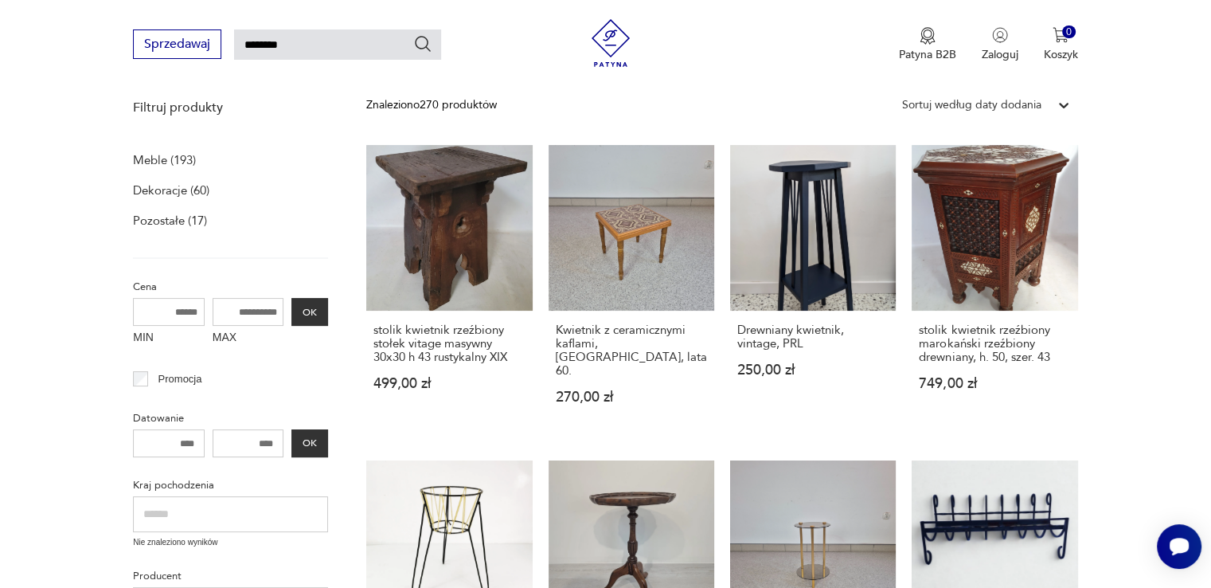
click at [1060, 105] on icon at bounding box center [1064, 105] width 16 height 16
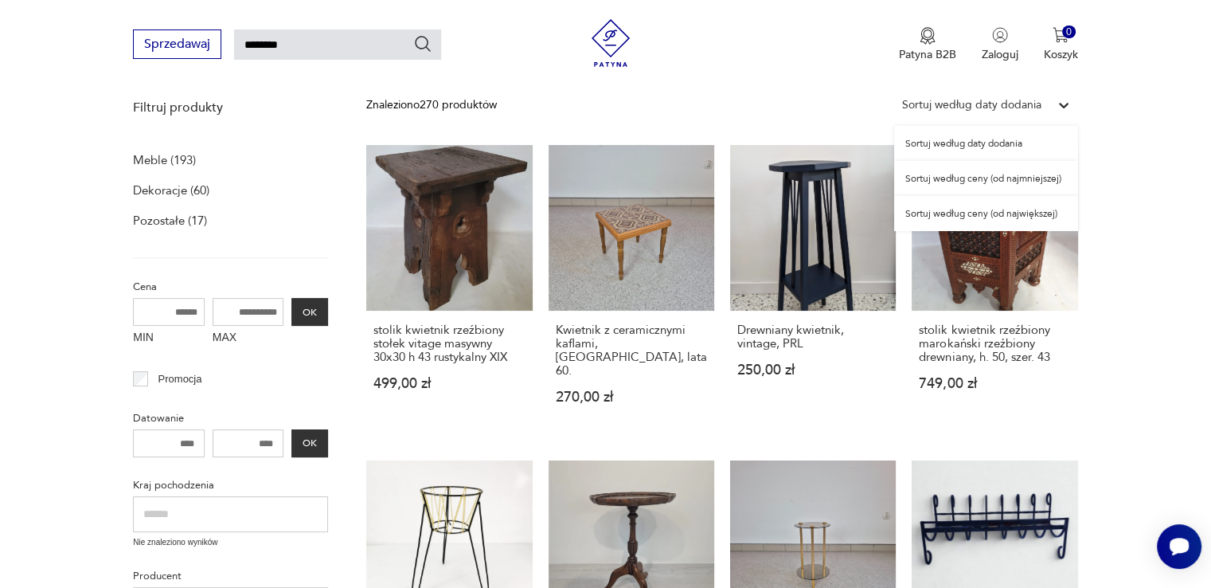
click at [999, 177] on div "Sortuj według ceny (od najmniejszej)" at bounding box center [986, 178] width 184 height 35
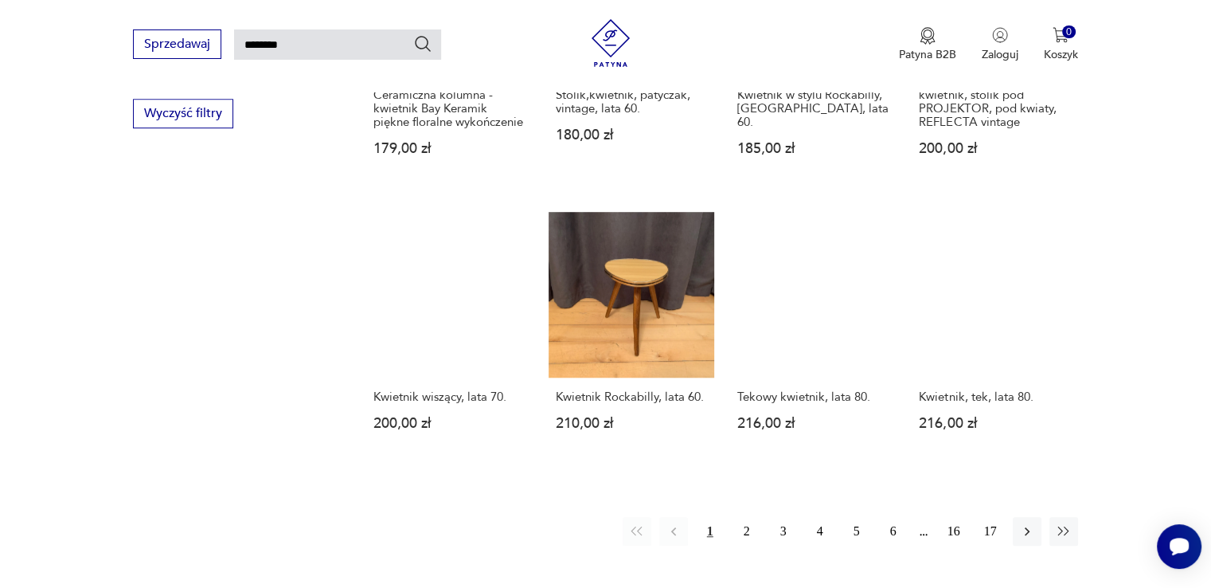
scroll to position [1171, 0]
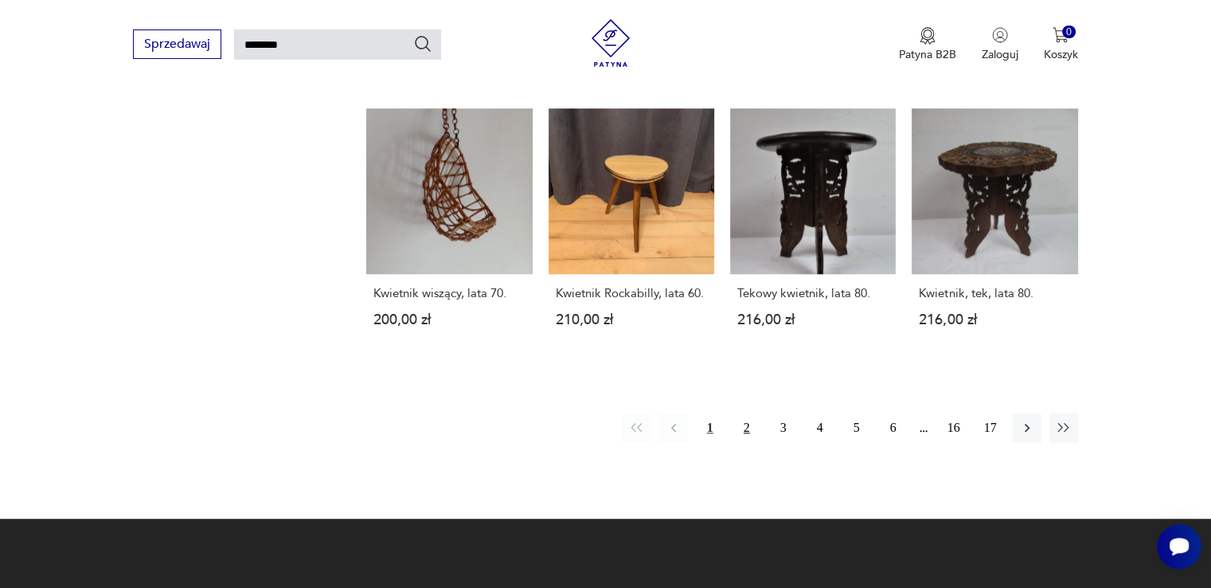
click at [751, 433] on button "2" at bounding box center [747, 427] width 29 height 29
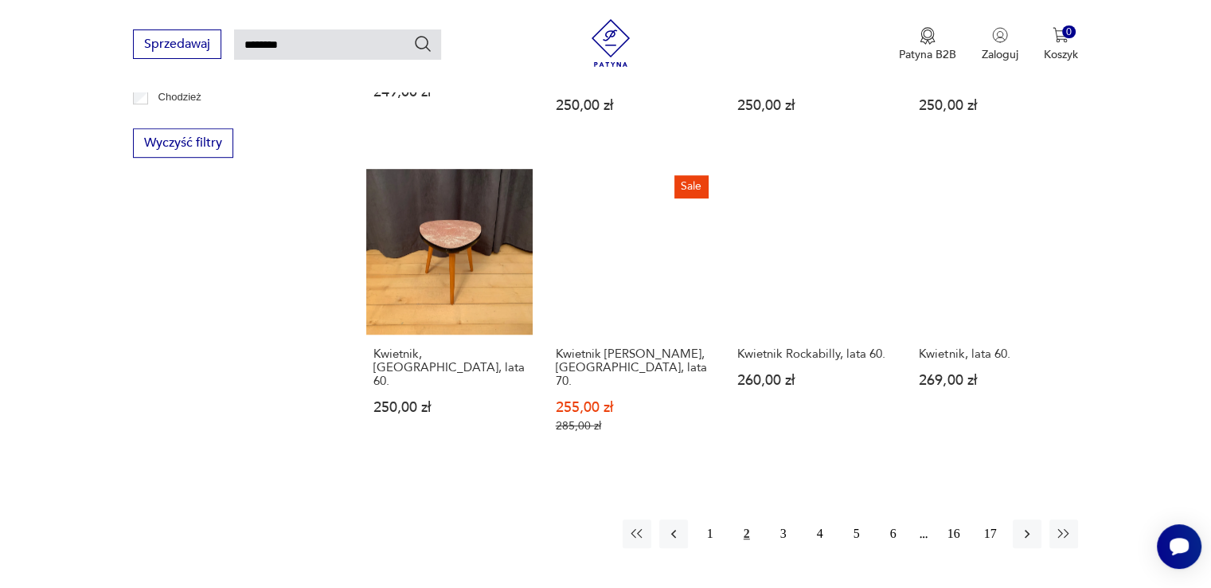
scroll to position [1012, 0]
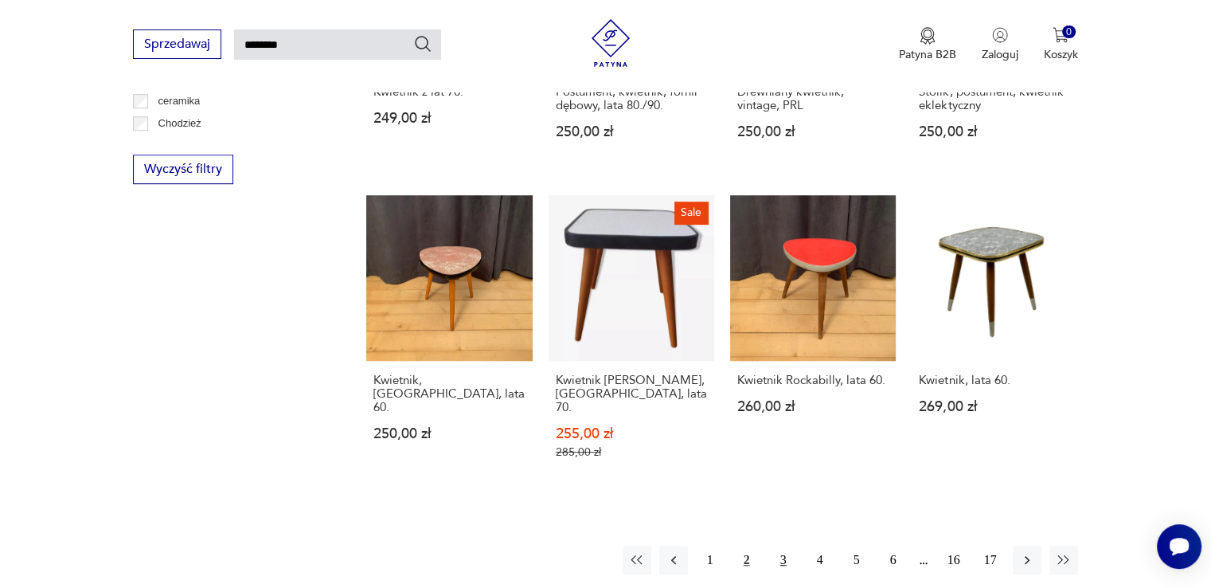
click at [775, 545] on button "3" at bounding box center [783, 559] width 29 height 29
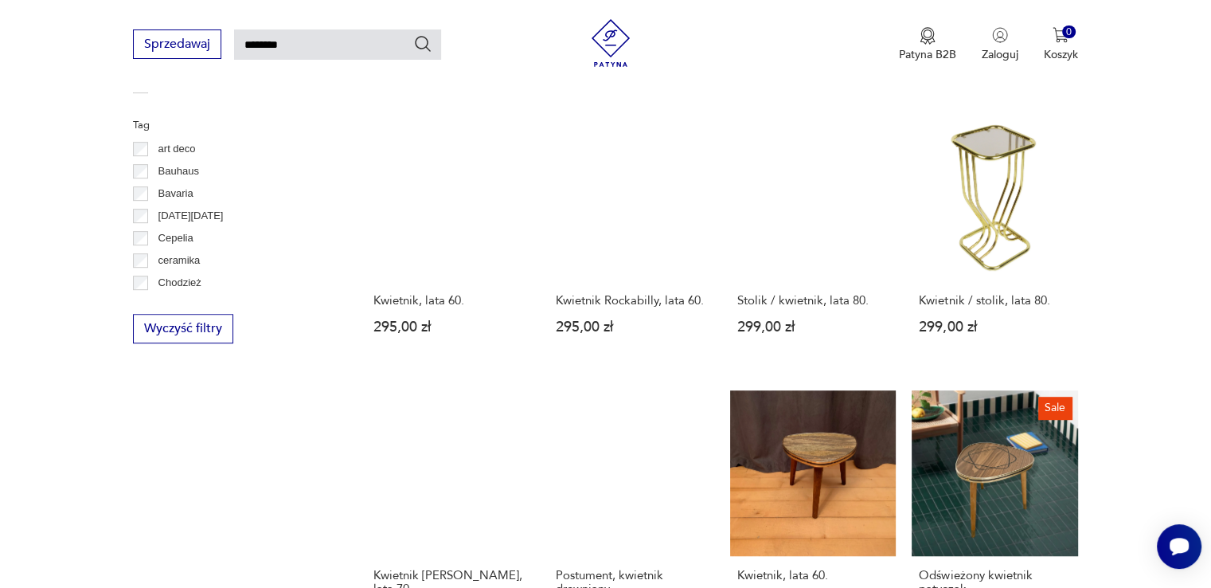
scroll to position [1012, 0]
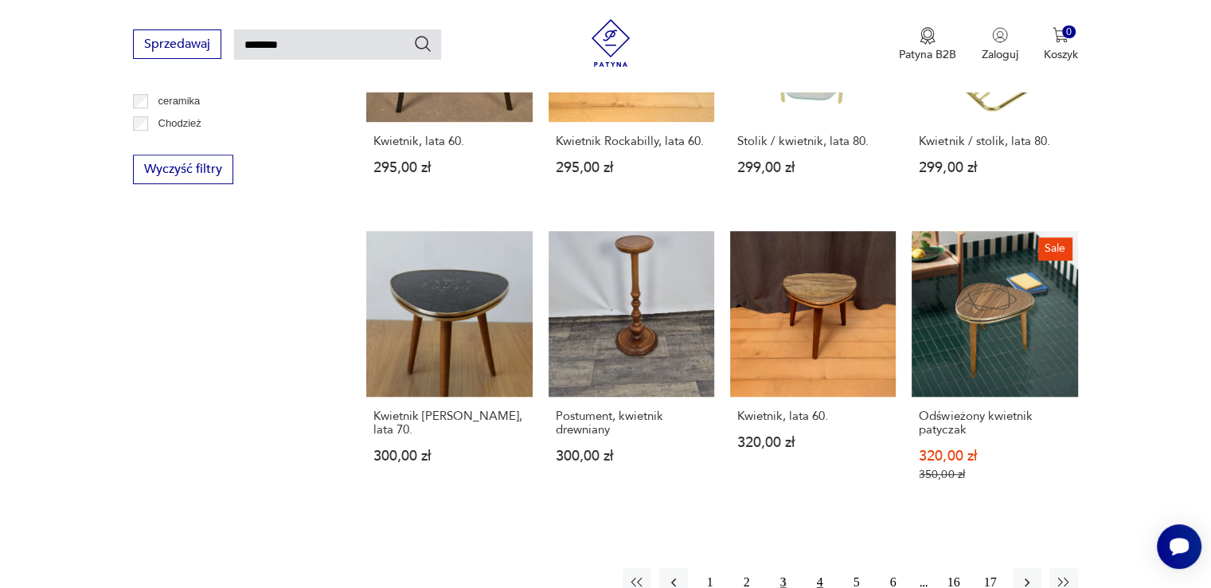
click at [829, 568] on button "4" at bounding box center [820, 582] width 29 height 29
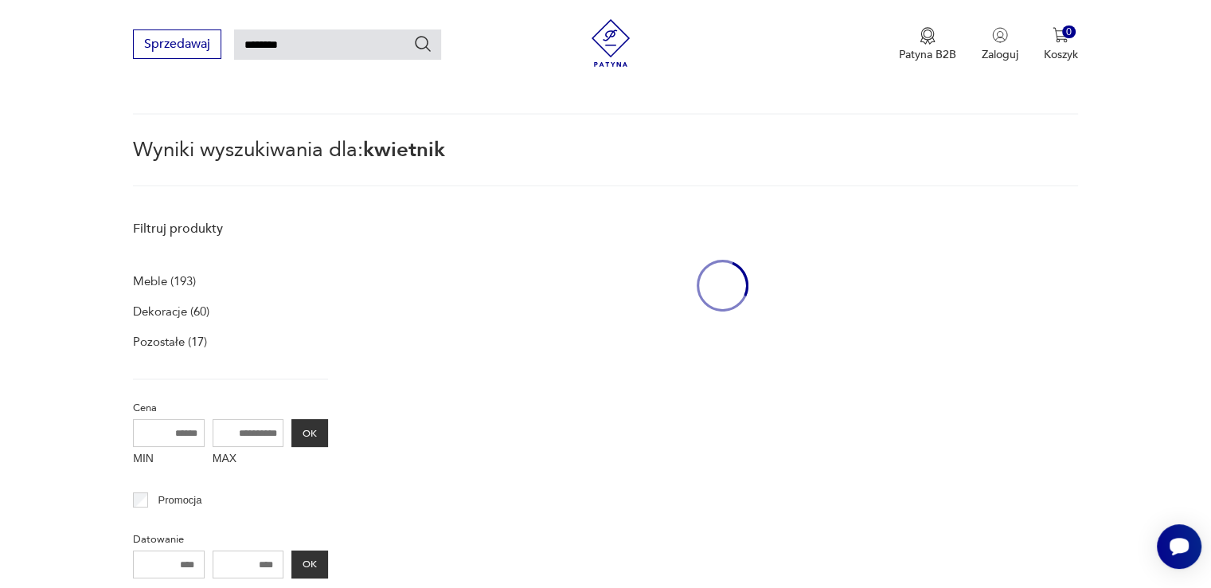
scroll to position [57, 0]
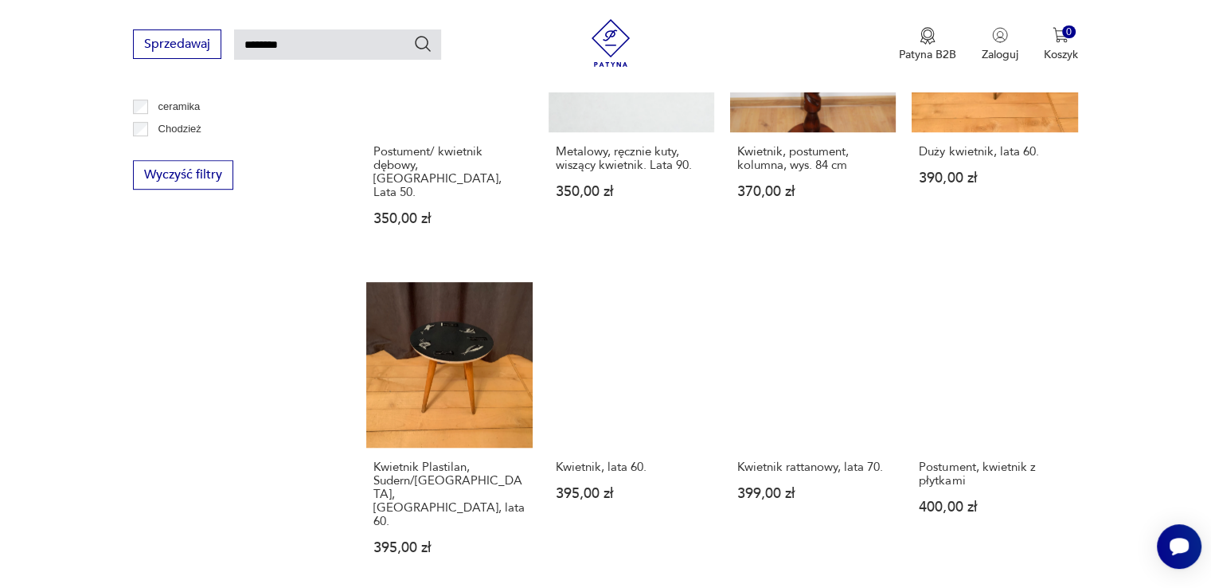
scroll to position [1171, 0]
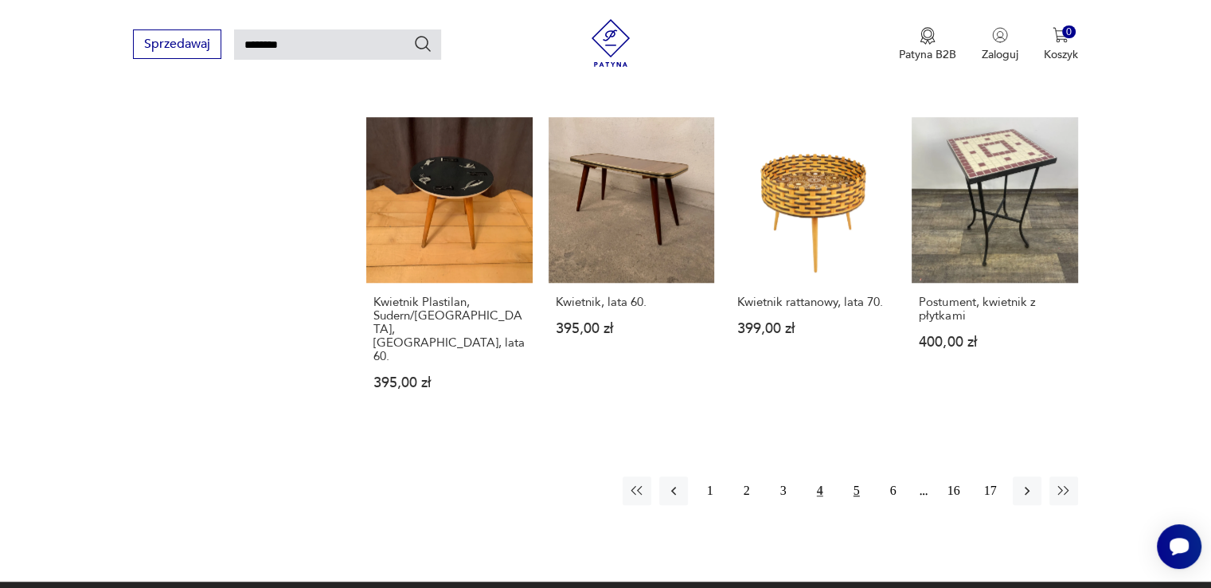
click at [856, 476] on button "5" at bounding box center [856, 490] width 29 height 29
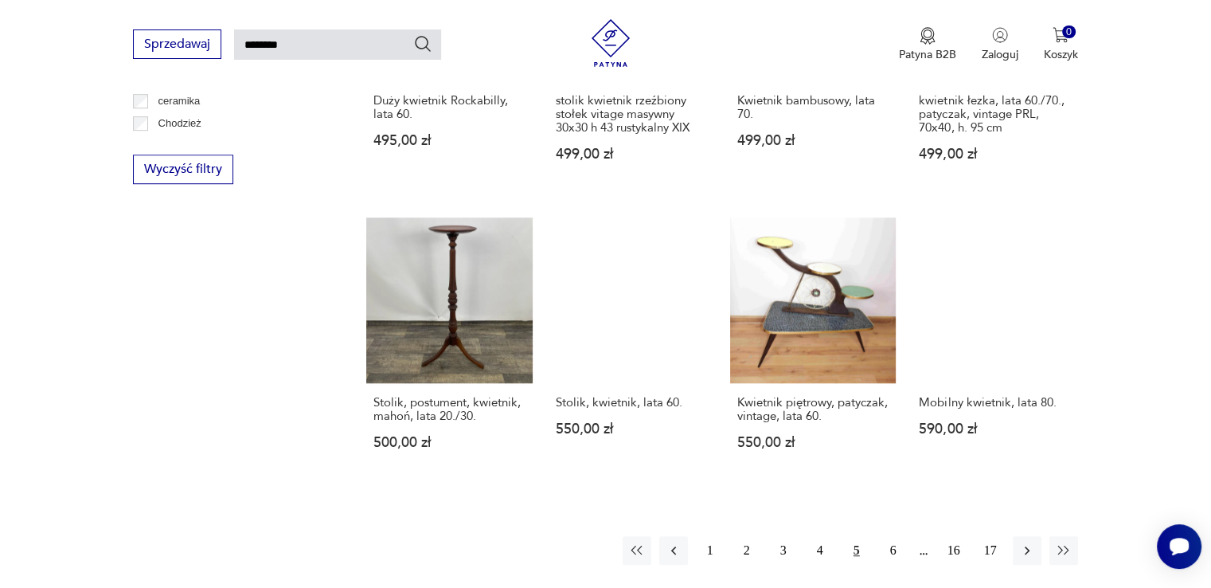
scroll to position [1171, 0]
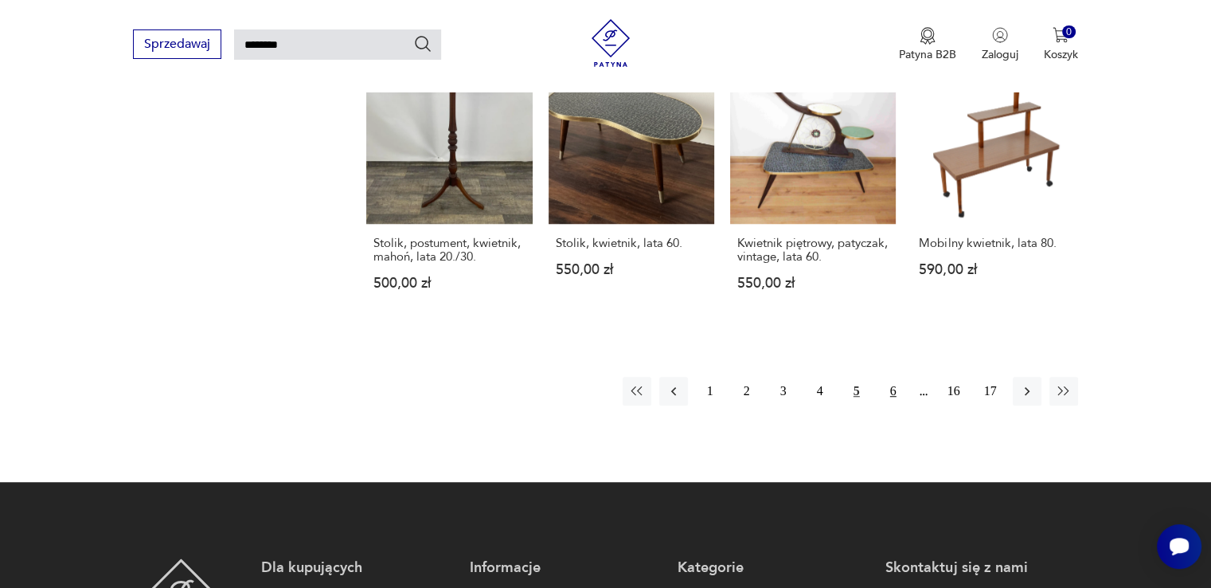
click at [893, 393] on button "6" at bounding box center [893, 391] width 29 height 29
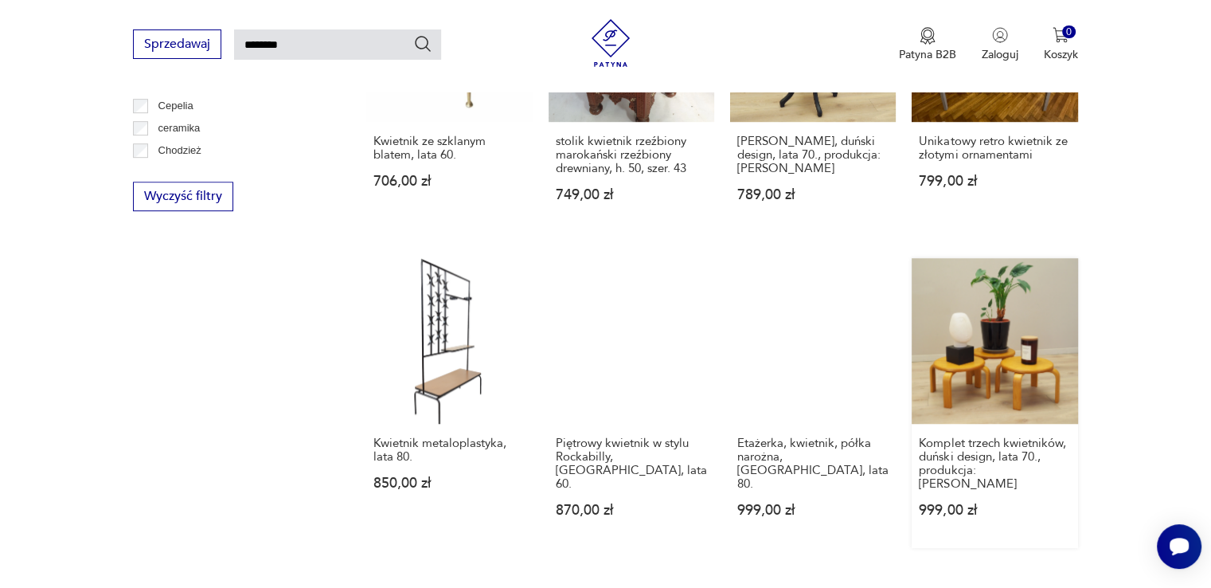
scroll to position [1012, 0]
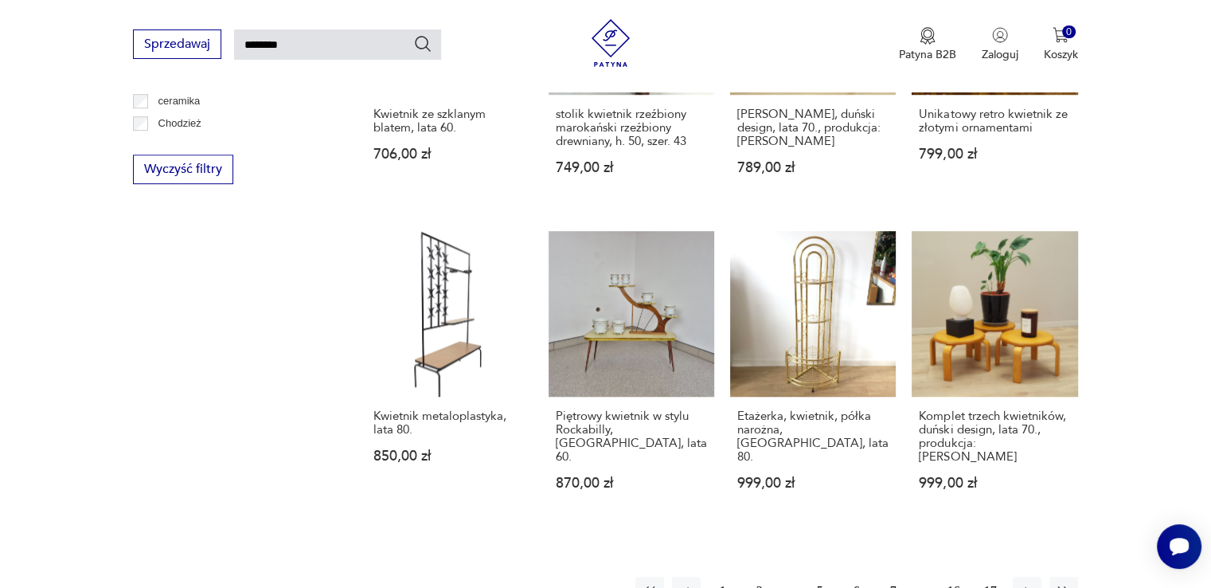
click at [887, 577] on button "7" at bounding box center [893, 591] width 29 height 29
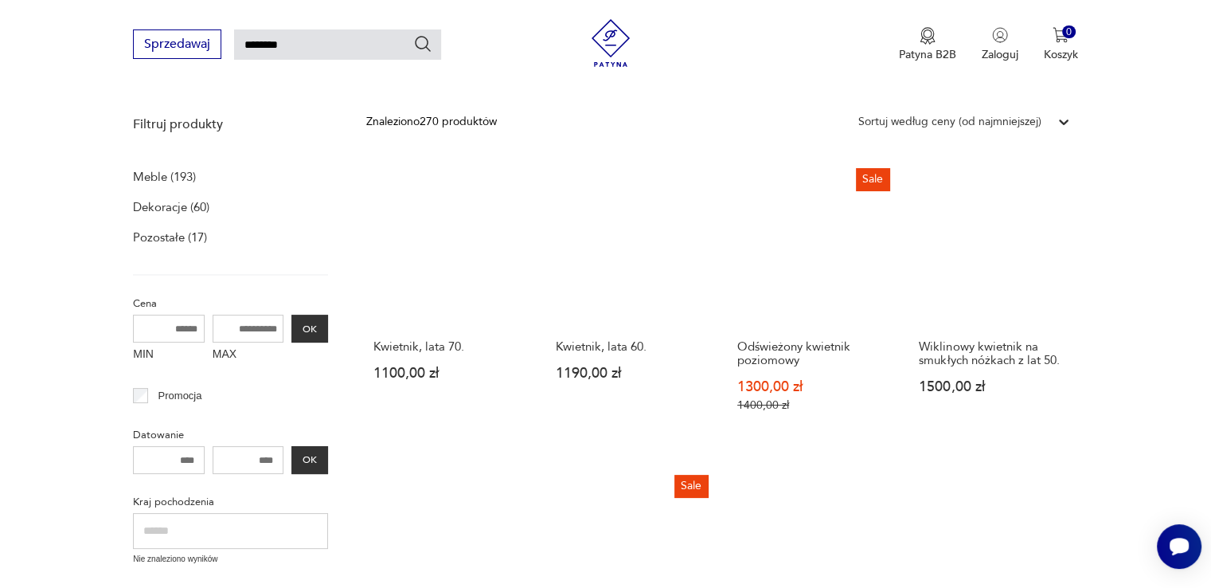
scroll to position [216, 0]
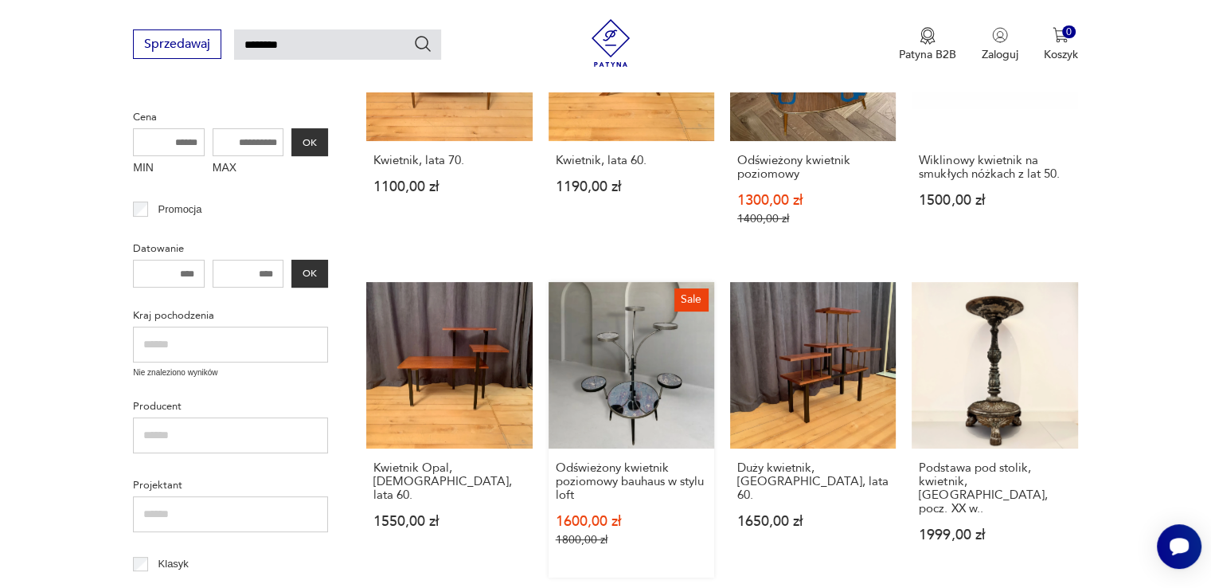
click at [647, 361] on link "Sale Odświeżony kwietnik poziomowy bauhaus w stylu loft 1600,00 zł 1800,00 zł" at bounding box center [632, 429] width 166 height 295
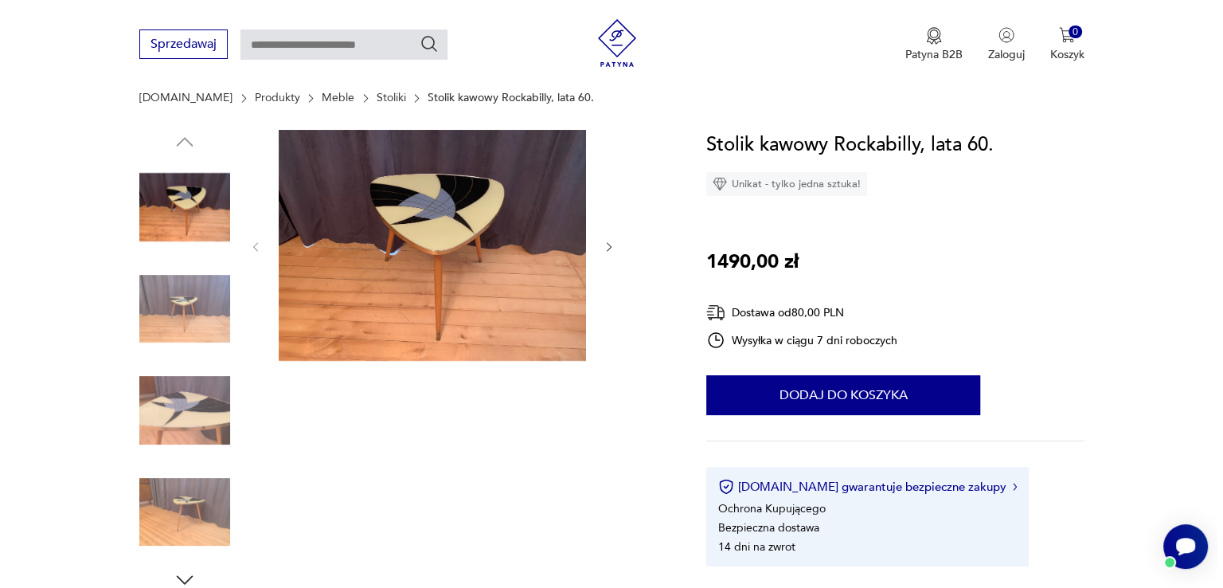
scroll to position [159, 0]
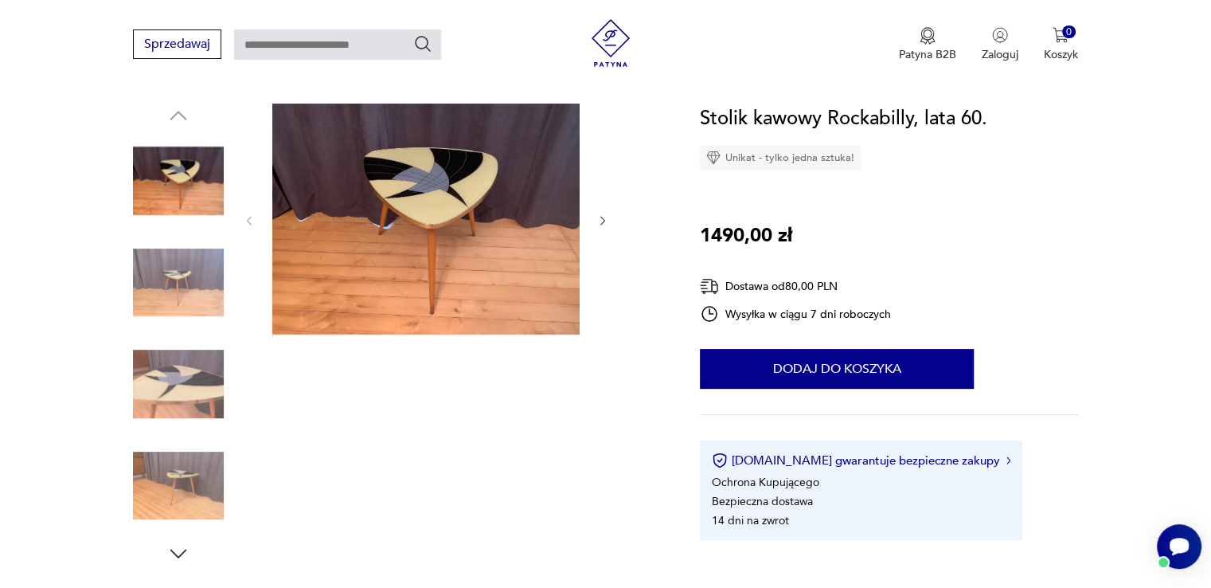
click at [481, 164] on img at bounding box center [425, 219] width 307 height 231
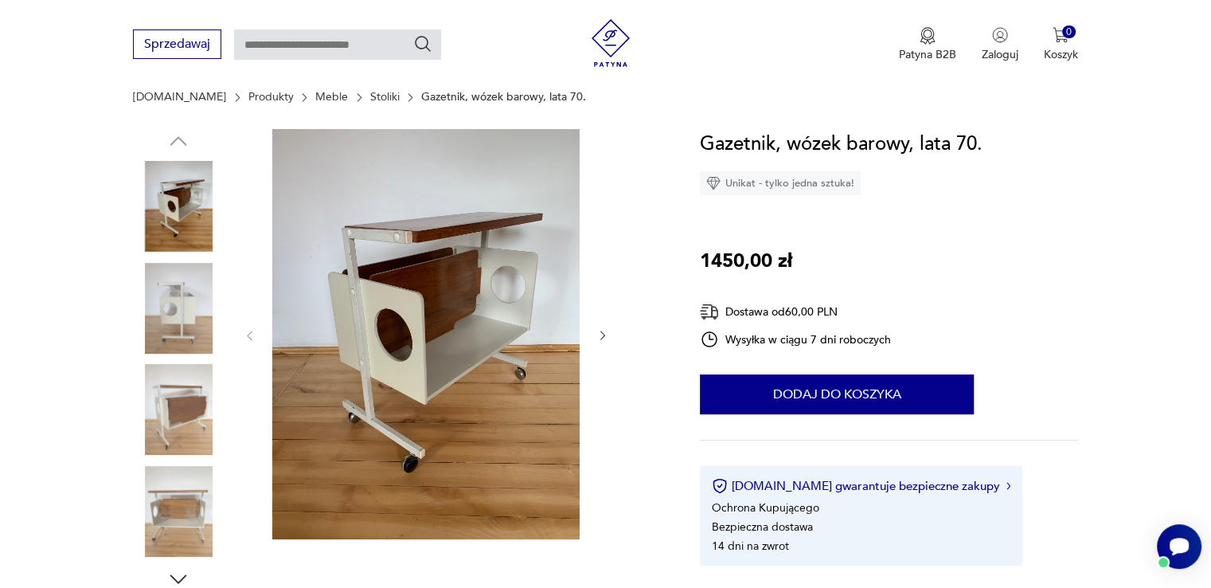
scroll to position [159, 0]
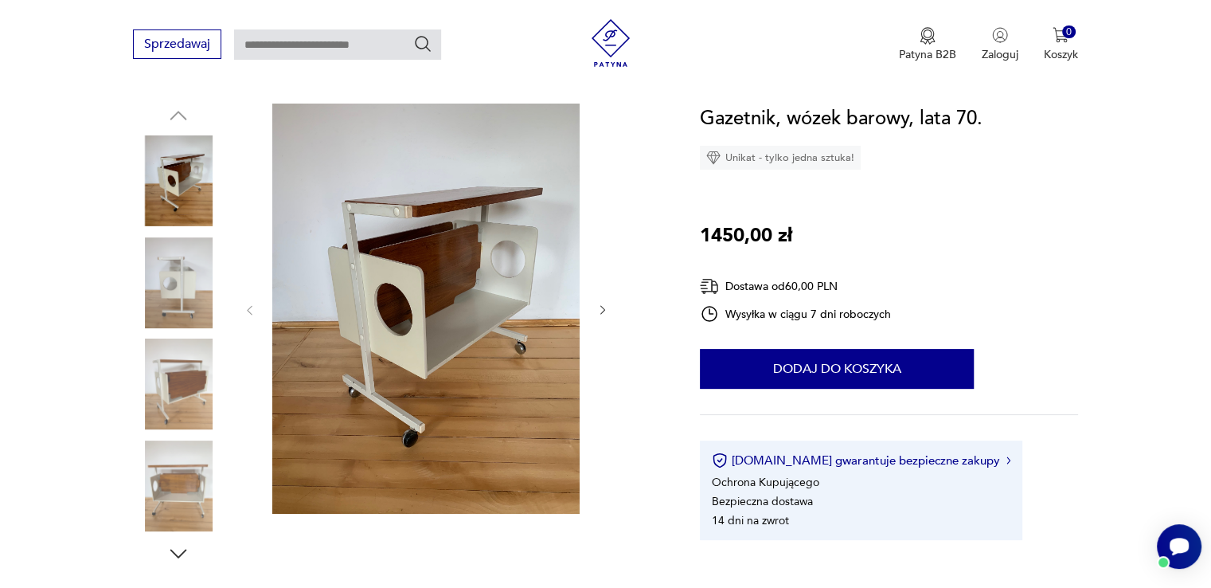
click at [170, 283] on img at bounding box center [178, 282] width 91 height 91
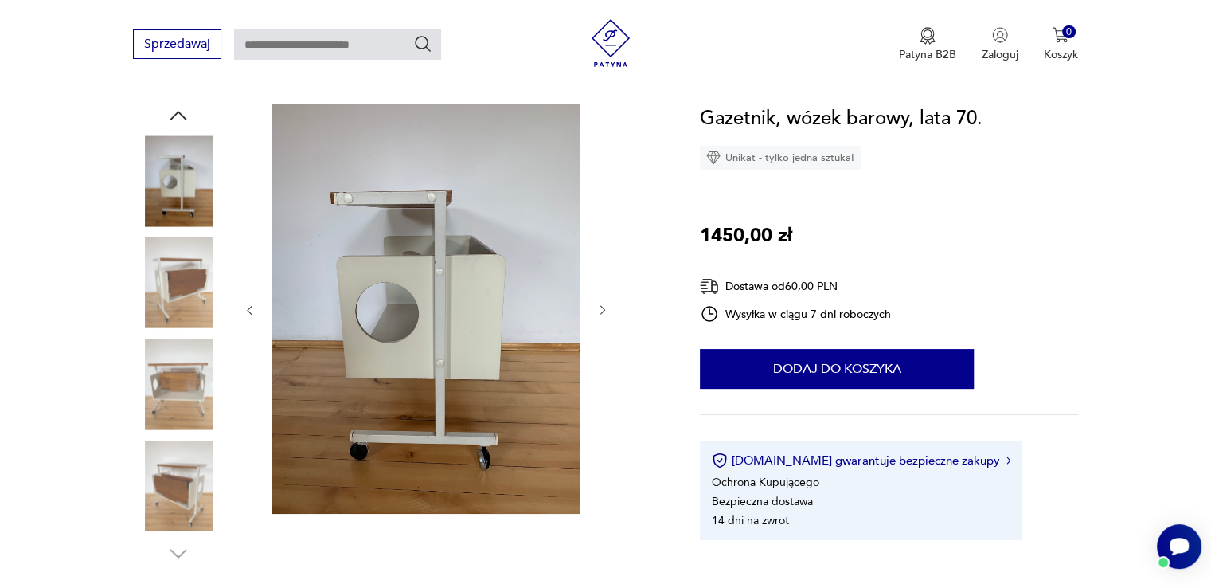
click at [175, 373] on img at bounding box center [178, 383] width 91 height 91
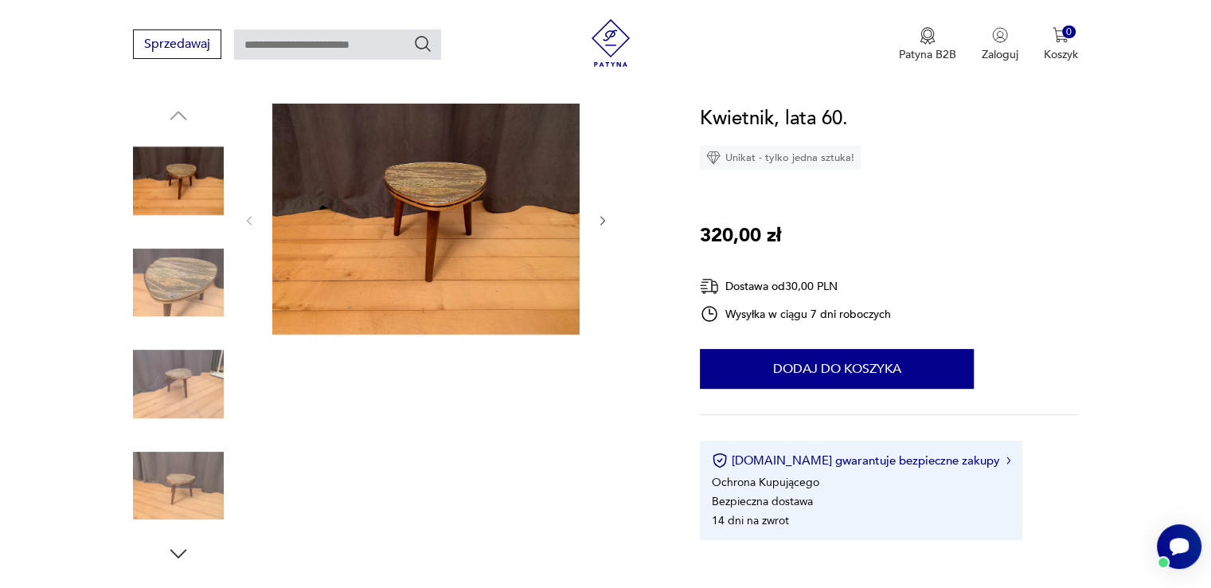
click at [185, 281] on img at bounding box center [178, 282] width 91 height 91
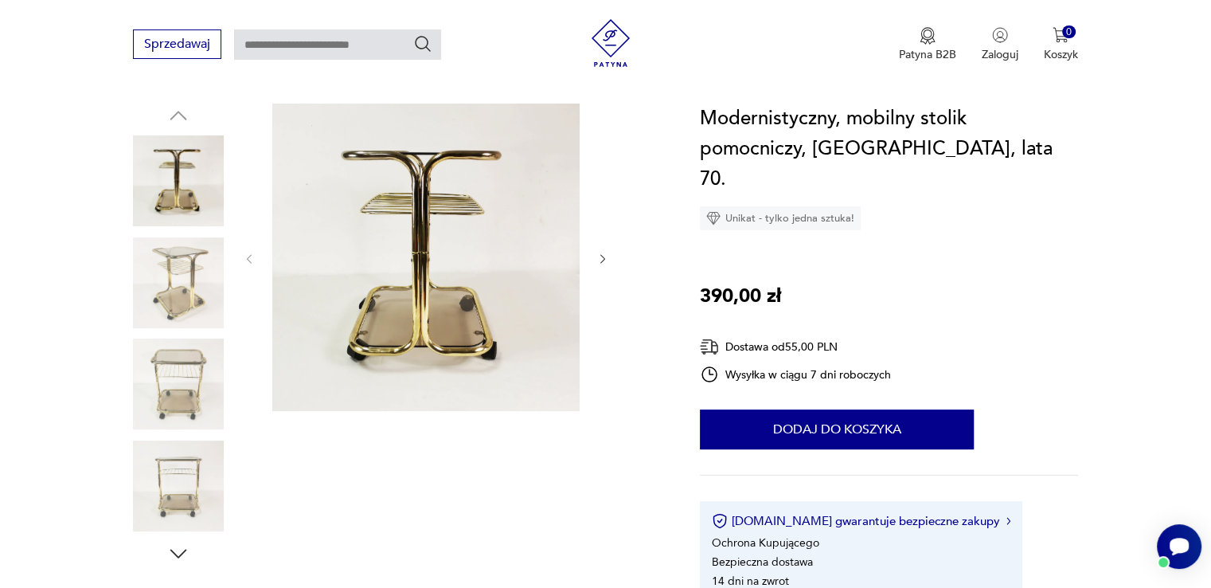
click at [187, 291] on img at bounding box center [178, 282] width 91 height 91
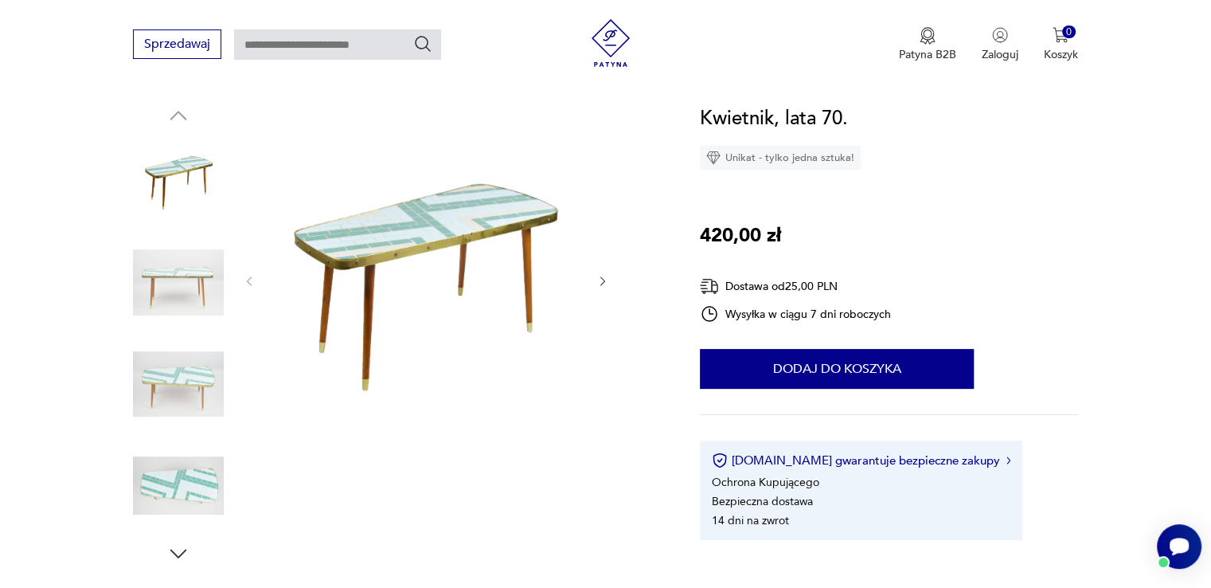
click at [200, 385] on img at bounding box center [178, 383] width 91 height 91
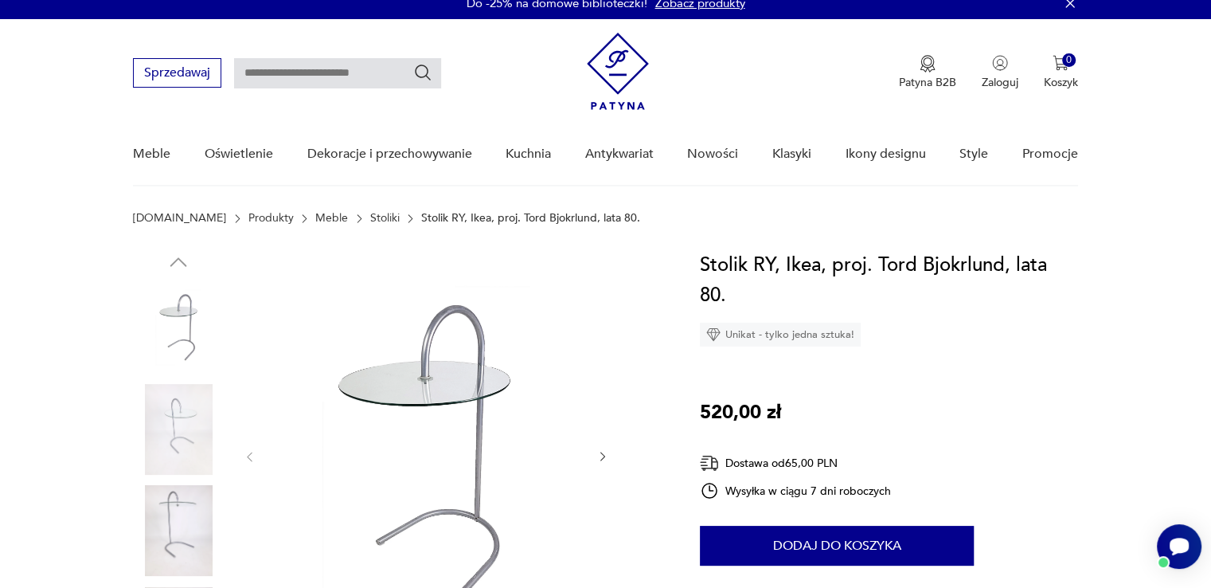
scroll to position [159, 0]
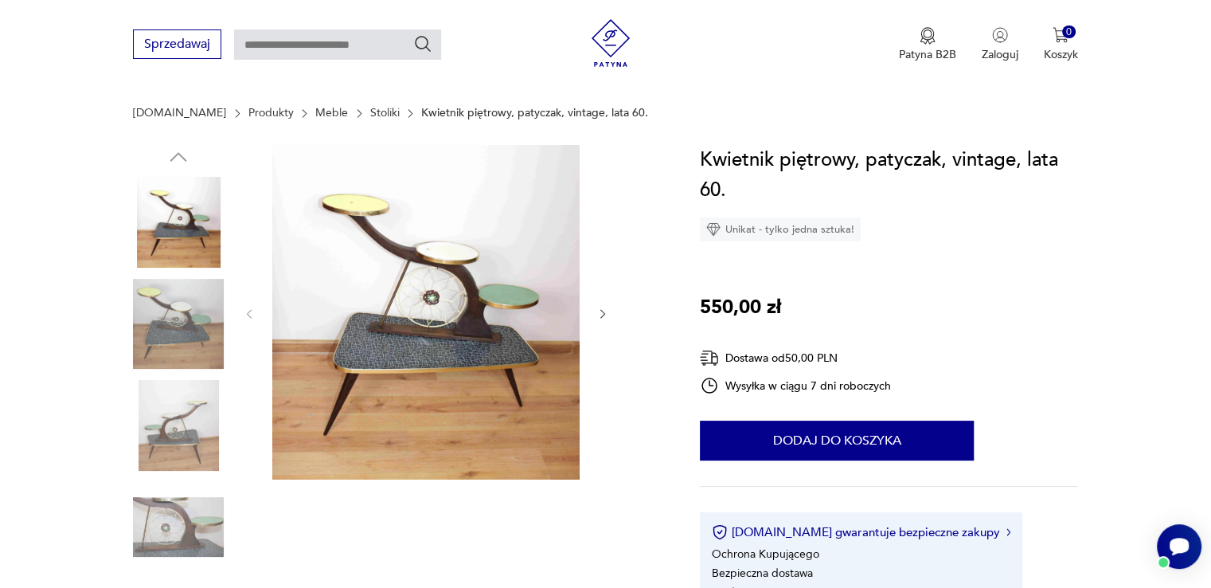
scroll to position [159, 0]
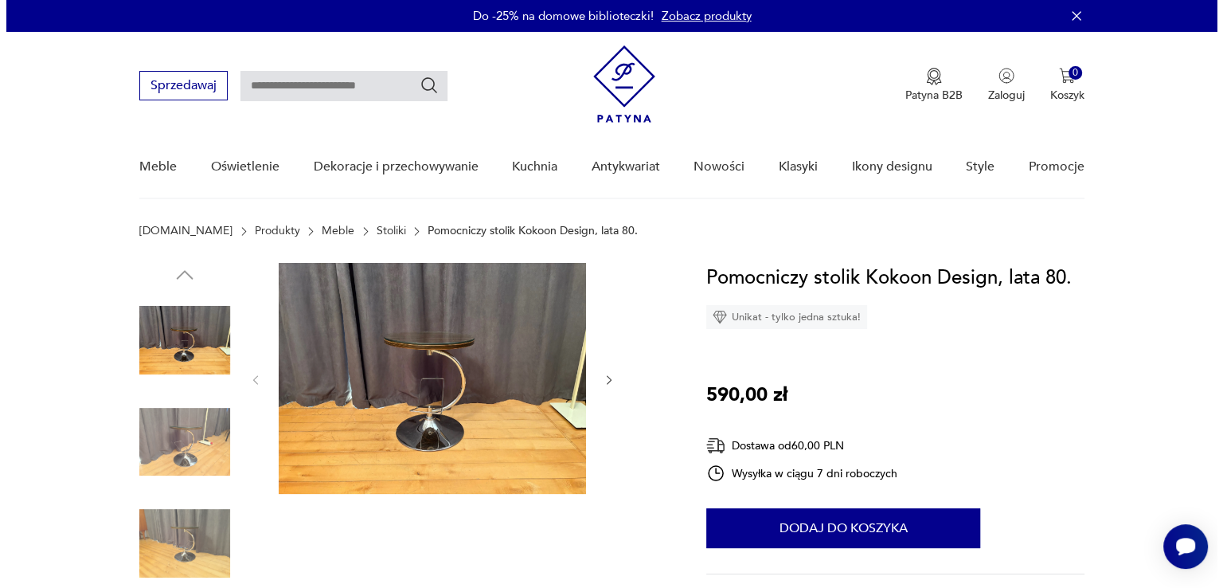
scroll to position [159, 0]
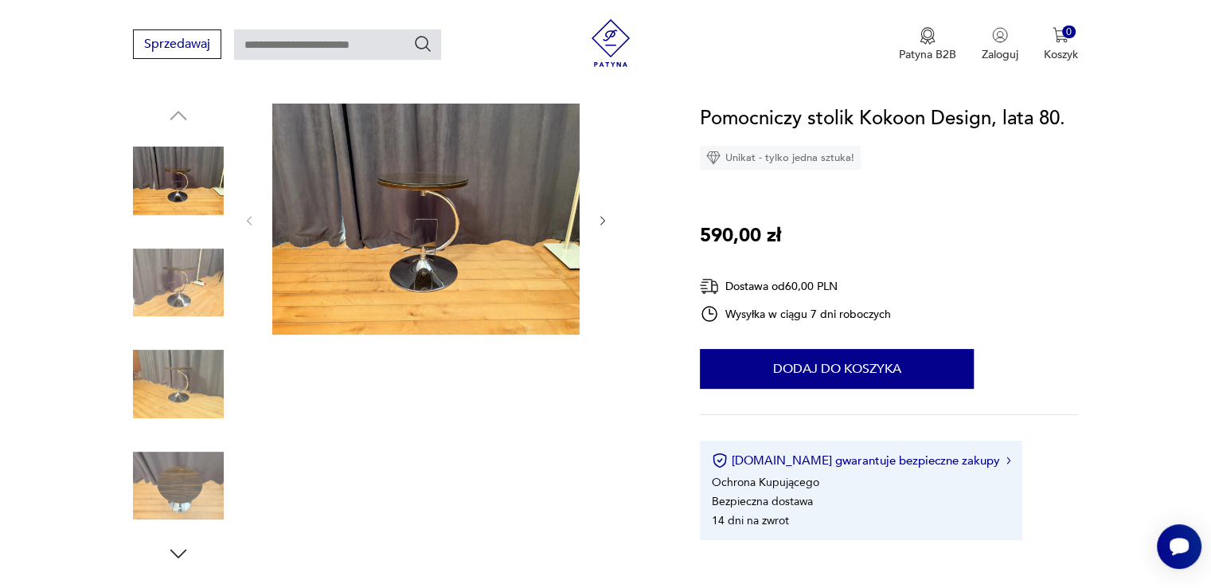
click at [179, 200] on img at bounding box center [178, 180] width 91 height 91
click at [434, 249] on img at bounding box center [425, 219] width 307 height 231
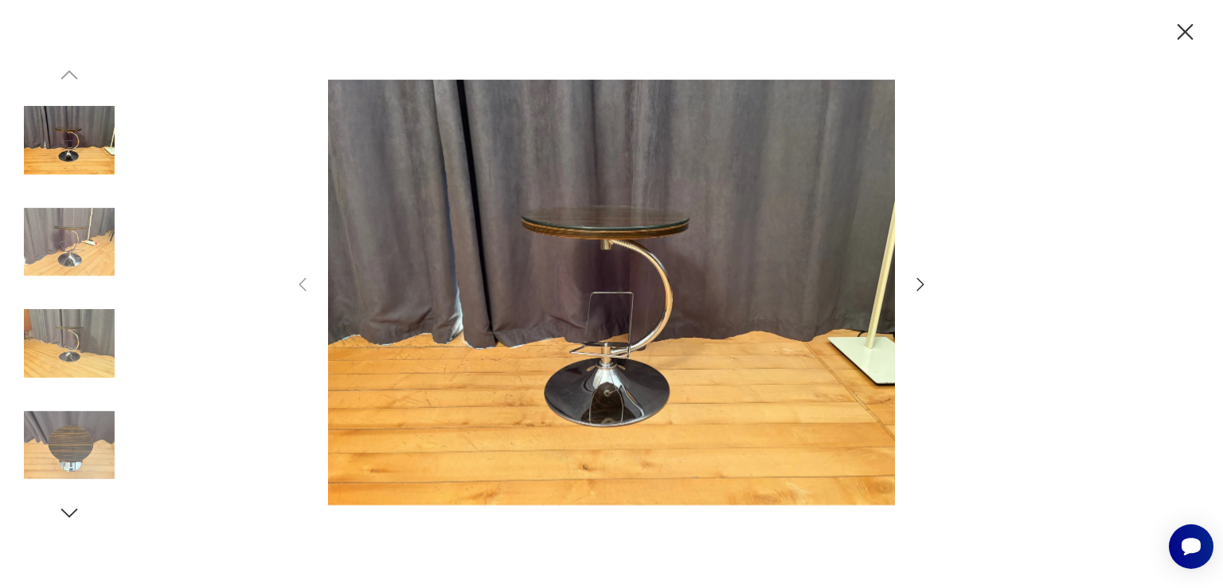
click at [639, 241] on img at bounding box center [611, 292] width 567 height 470
click at [83, 264] on img at bounding box center [69, 242] width 91 height 91
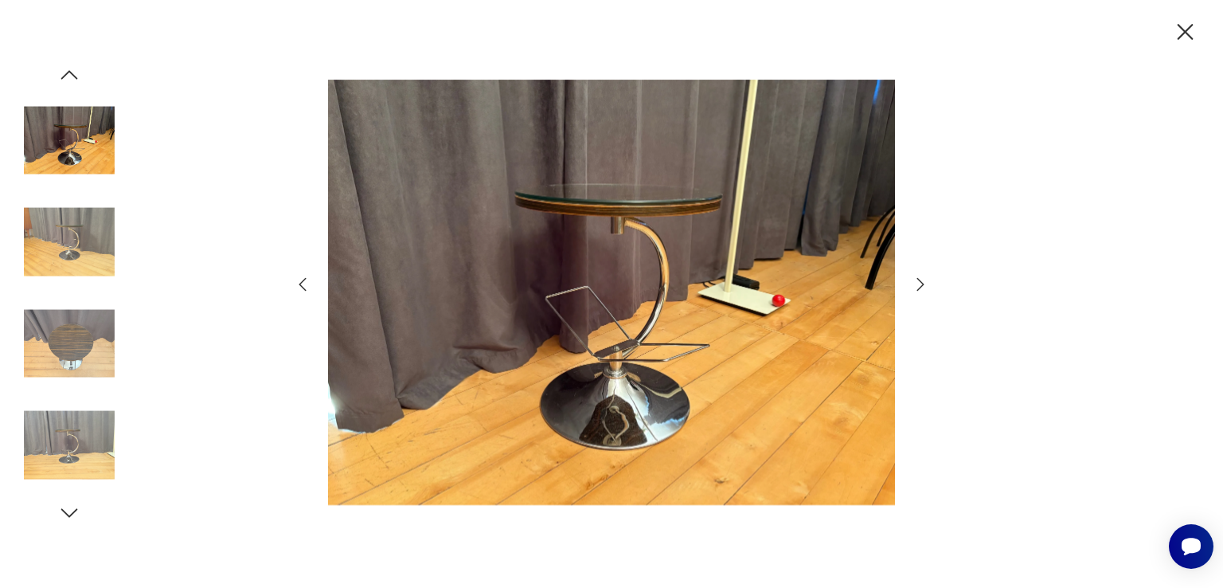
click at [82, 342] on img at bounding box center [69, 343] width 91 height 91
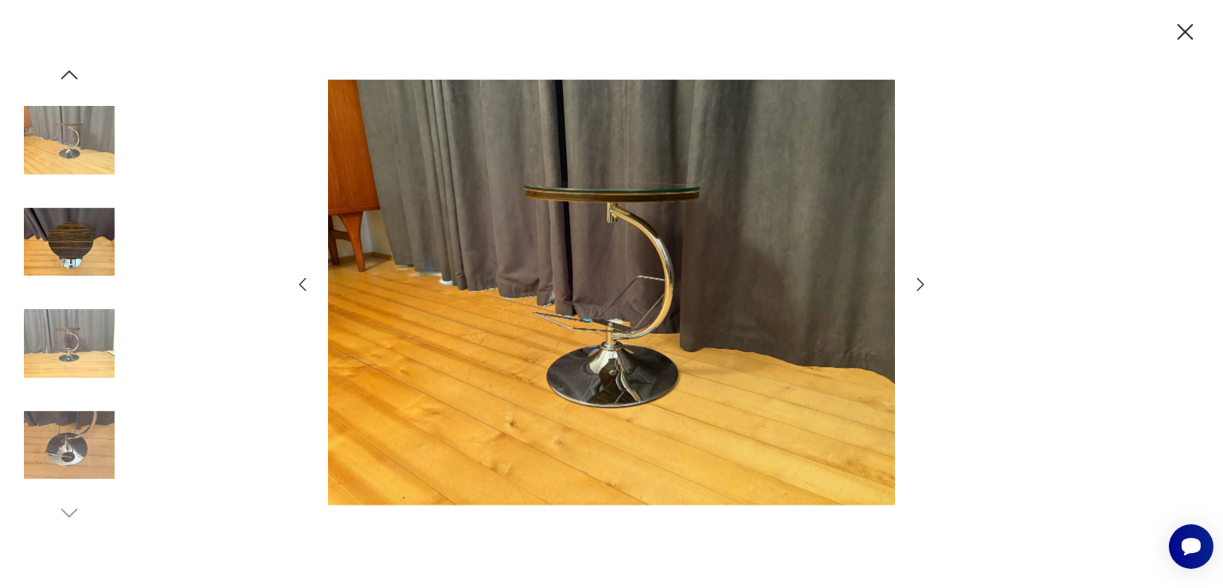
click at [92, 348] on img at bounding box center [69, 343] width 91 height 91
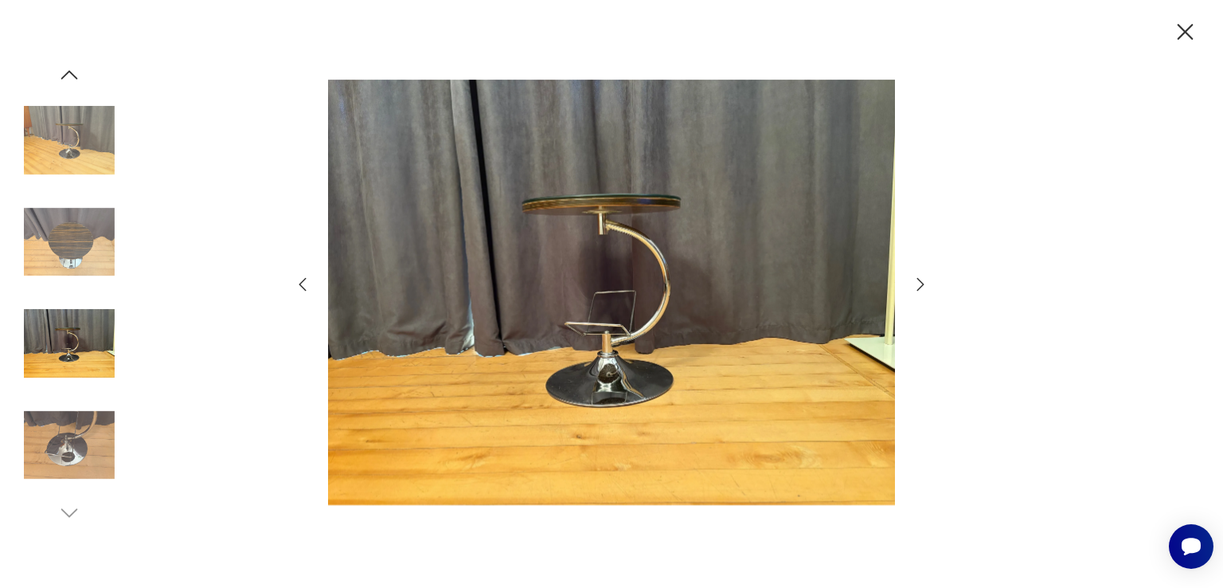
click at [70, 450] on img at bounding box center [69, 445] width 91 height 91
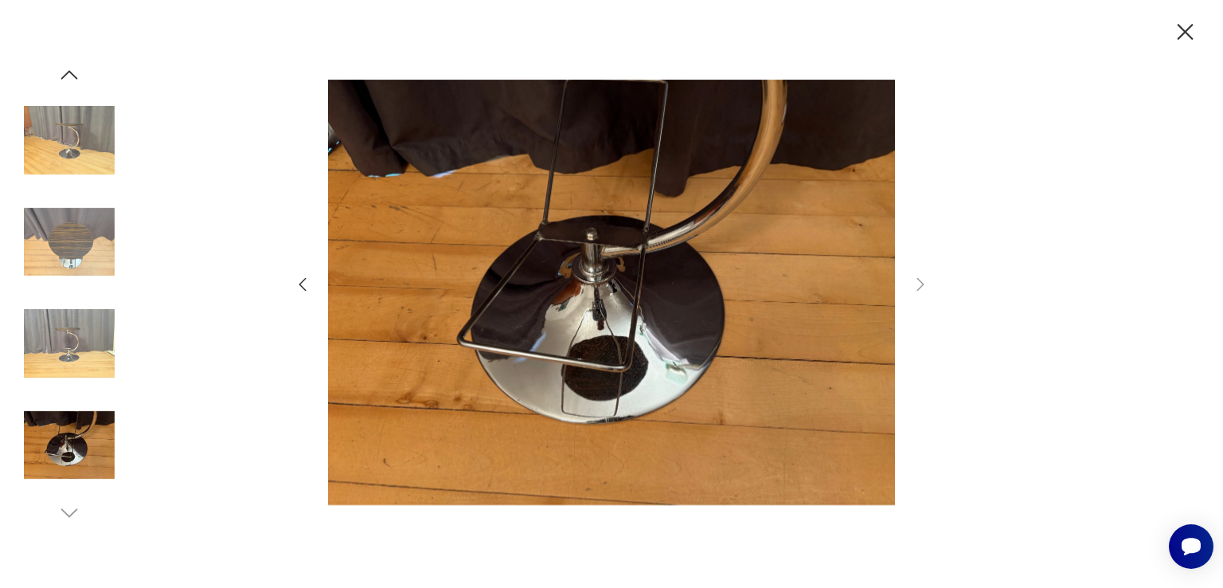
click at [68, 241] on img at bounding box center [69, 242] width 91 height 91
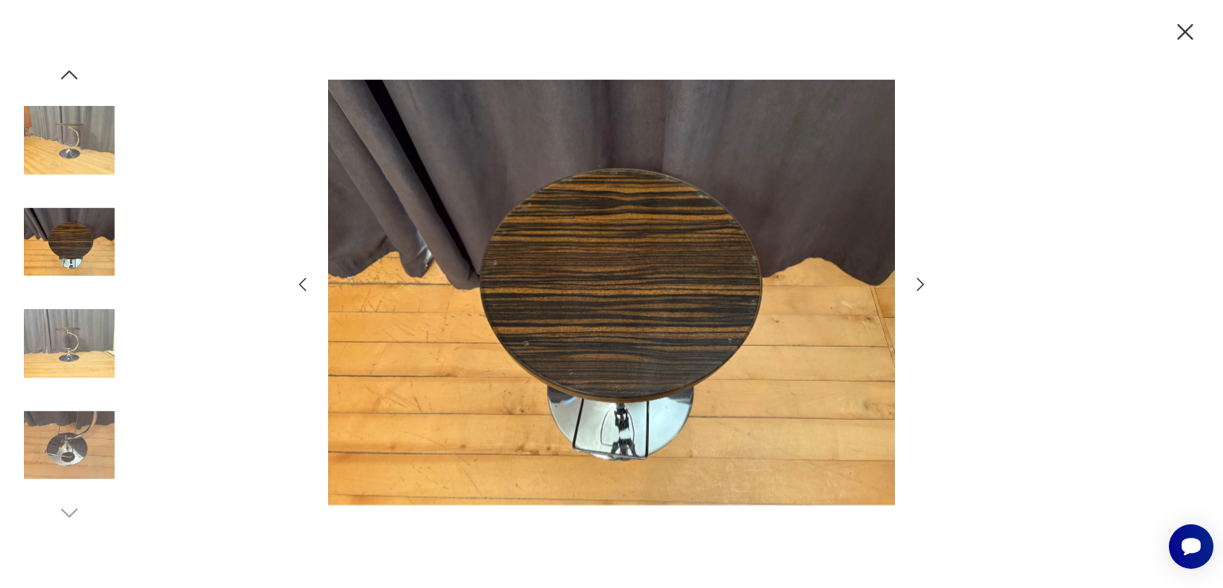
click at [61, 135] on img at bounding box center [69, 140] width 91 height 91
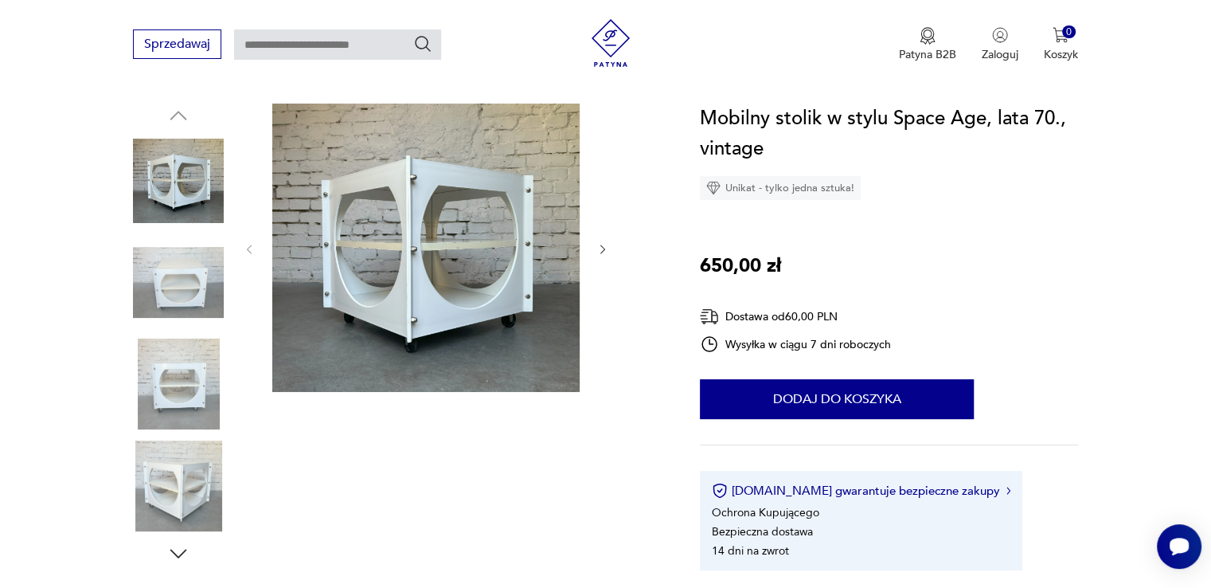
click at [179, 287] on img at bounding box center [178, 282] width 91 height 91
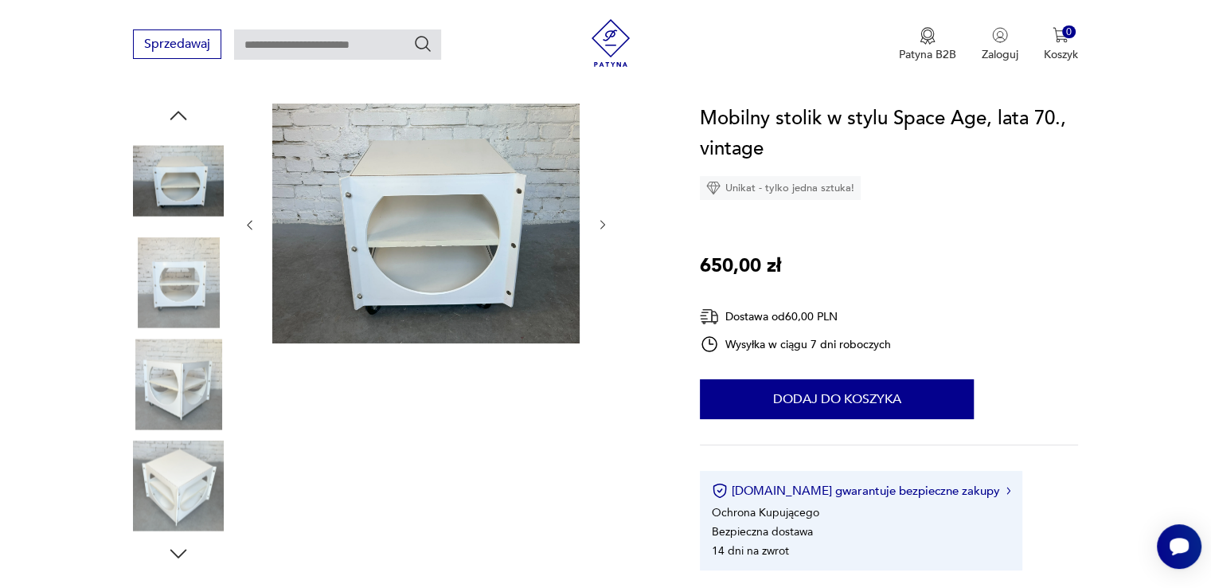
click at [216, 306] on img at bounding box center [178, 282] width 91 height 91
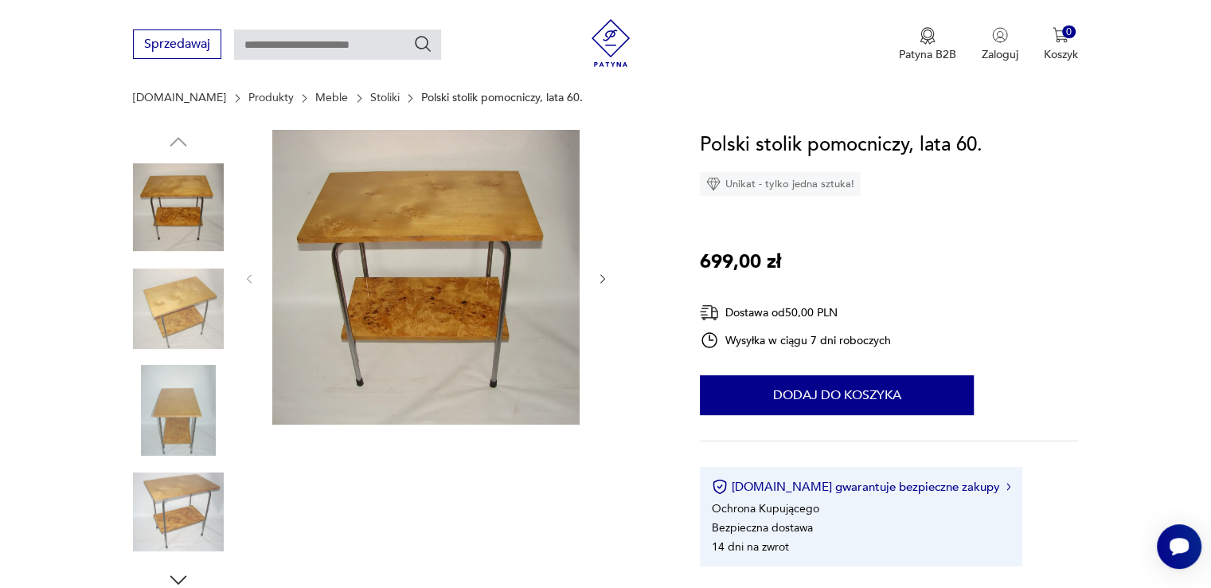
scroll to position [159, 0]
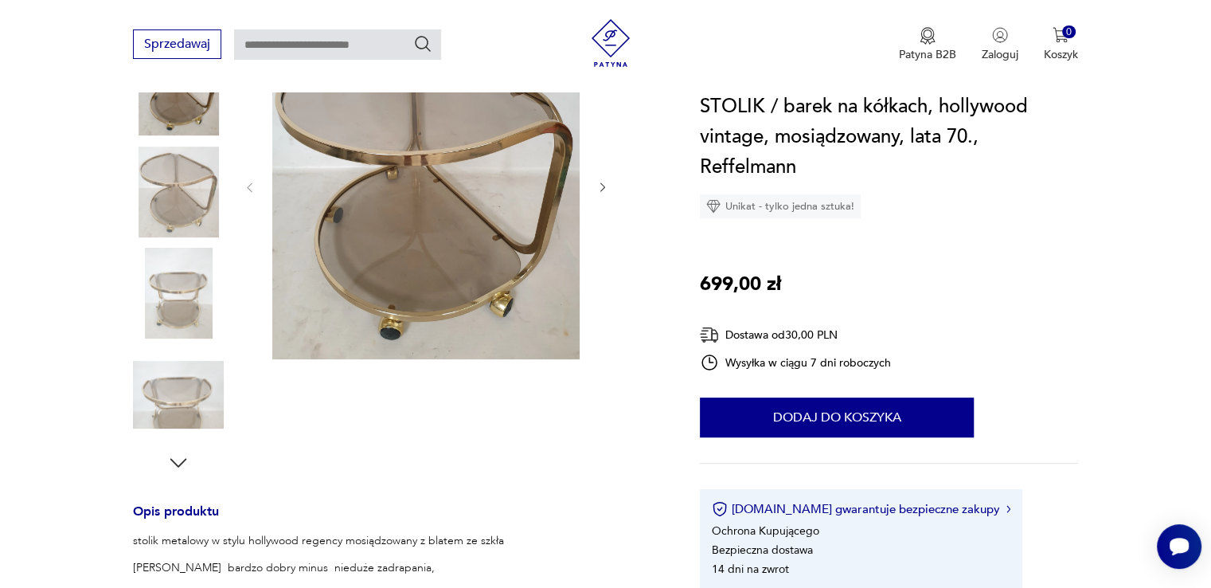
scroll to position [319, 0]
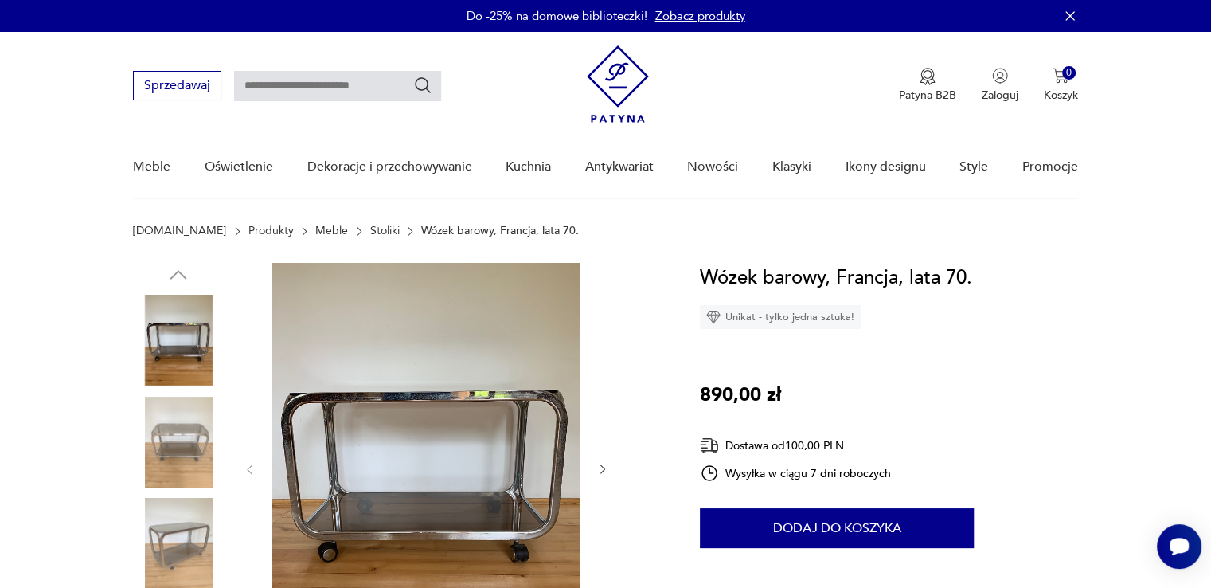
scroll to position [159, 0]
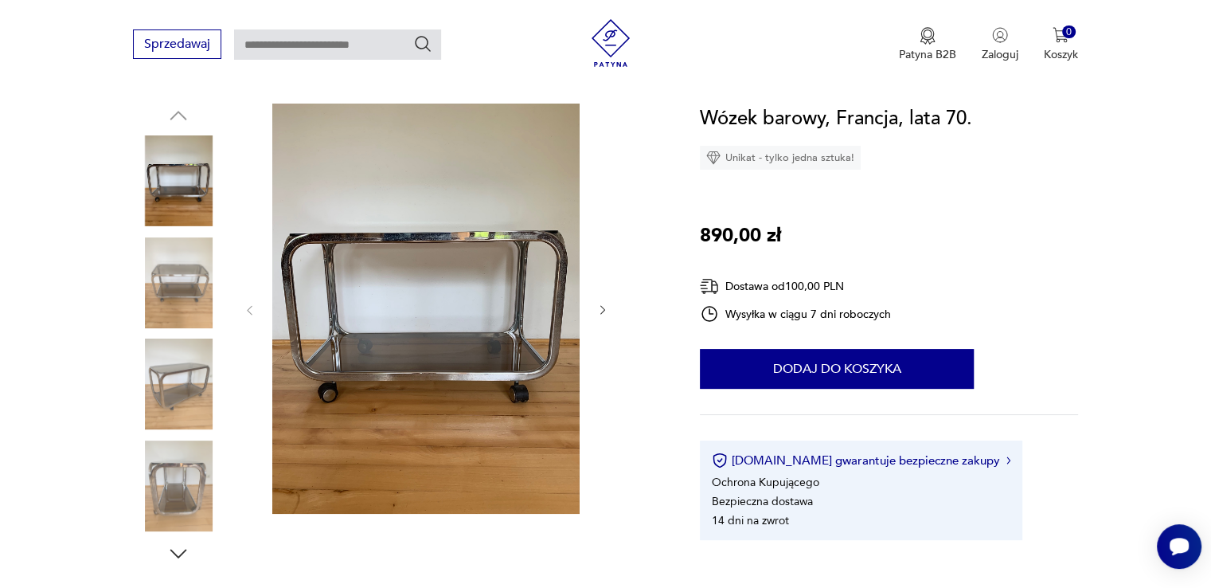
click at [202, 297] on img at bounding box center [178, 282] width 91 height 91
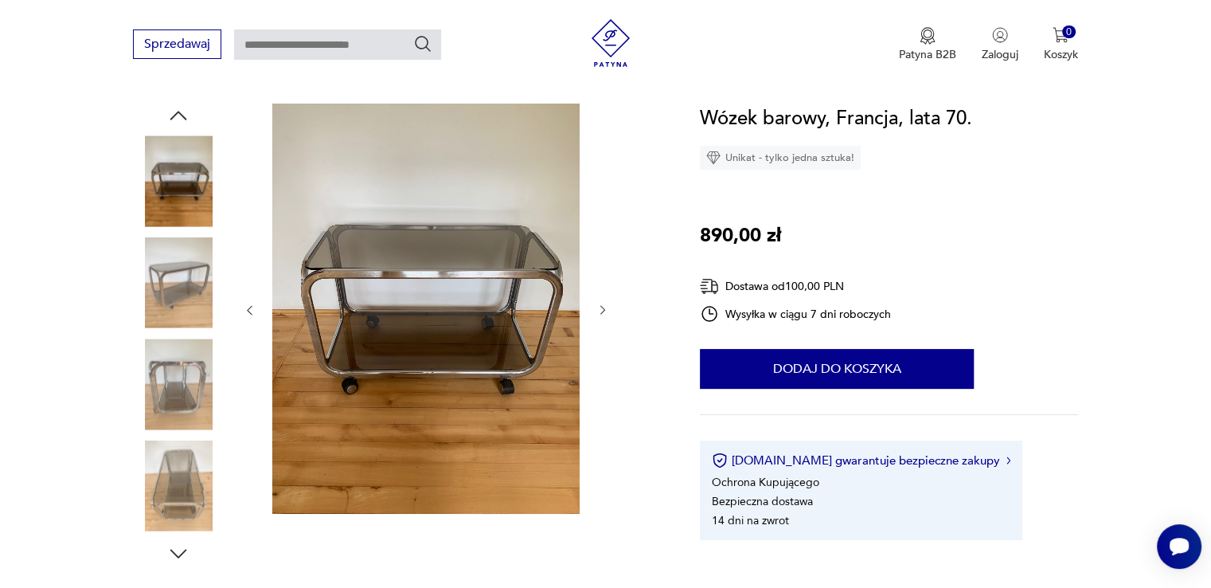
click at [210, 297] on img at bounding box center [178, 282] width 91 height 91
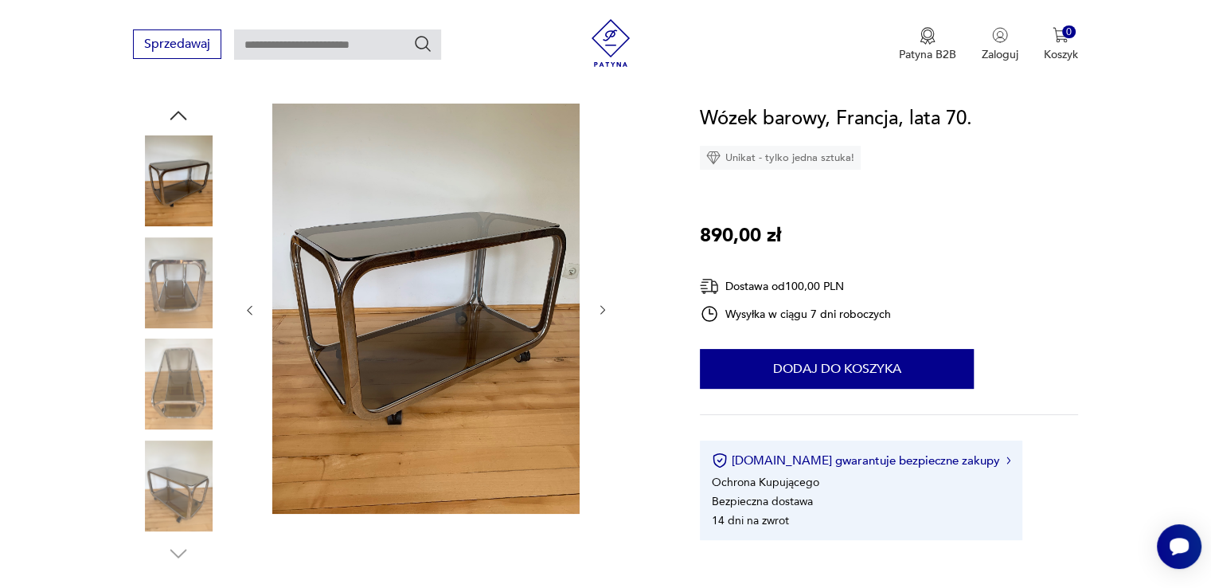
click at [201, 297] on img at bounding box center [178, 282] width 91 height 91
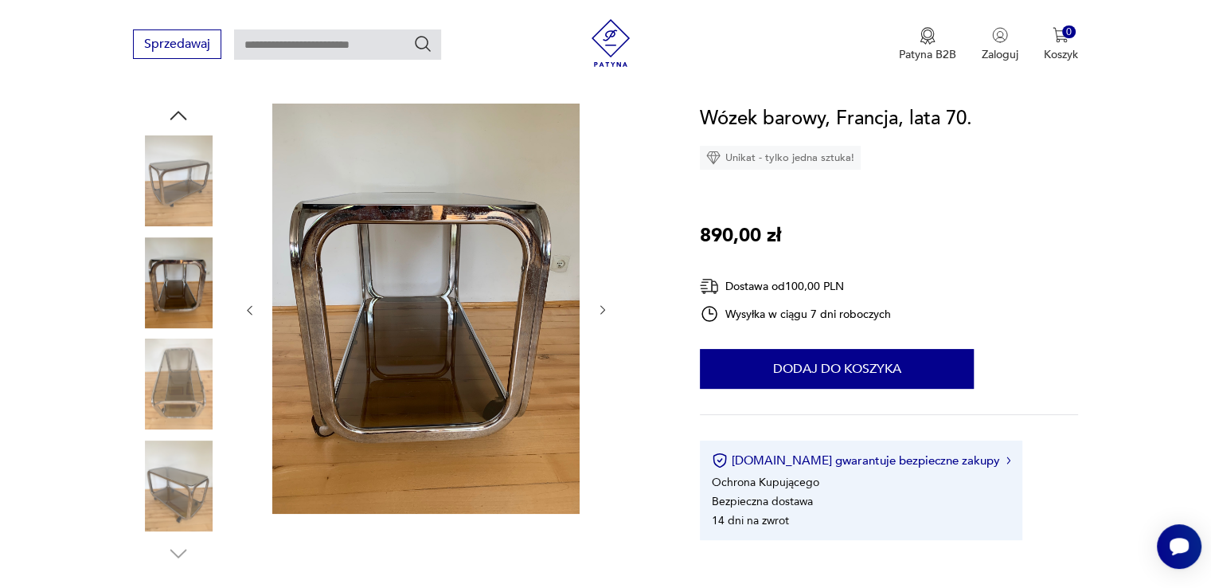
click at [201, 374] on img at bounding box center [178, 383] width 91 height 91
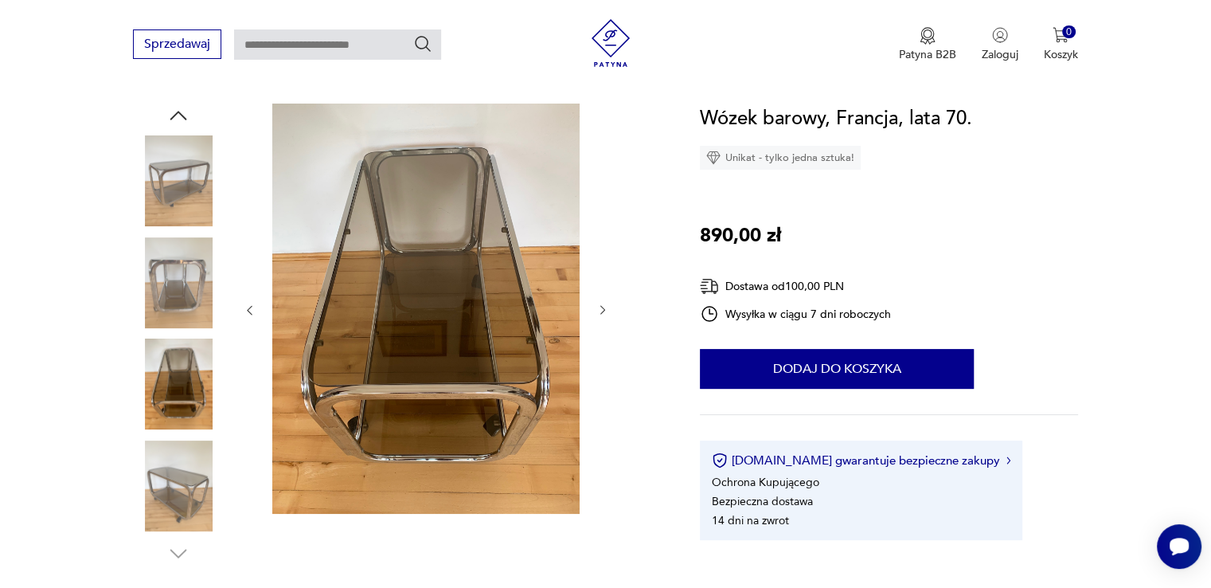
click at [178, 477] on img at bounding box center [178, 485] width 91 height 91
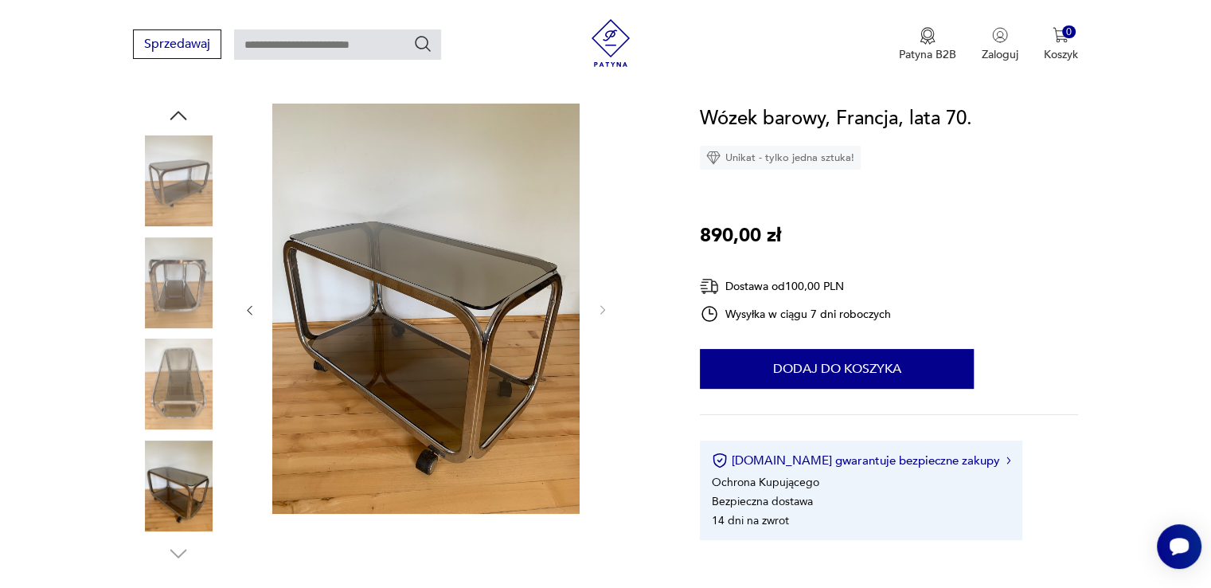
click at [162, 555] on div at bounding box center [178, 335] width 91 height 462
click at [172, 123] on icon "button" at bounding box center [178, 116] width 24 height 24
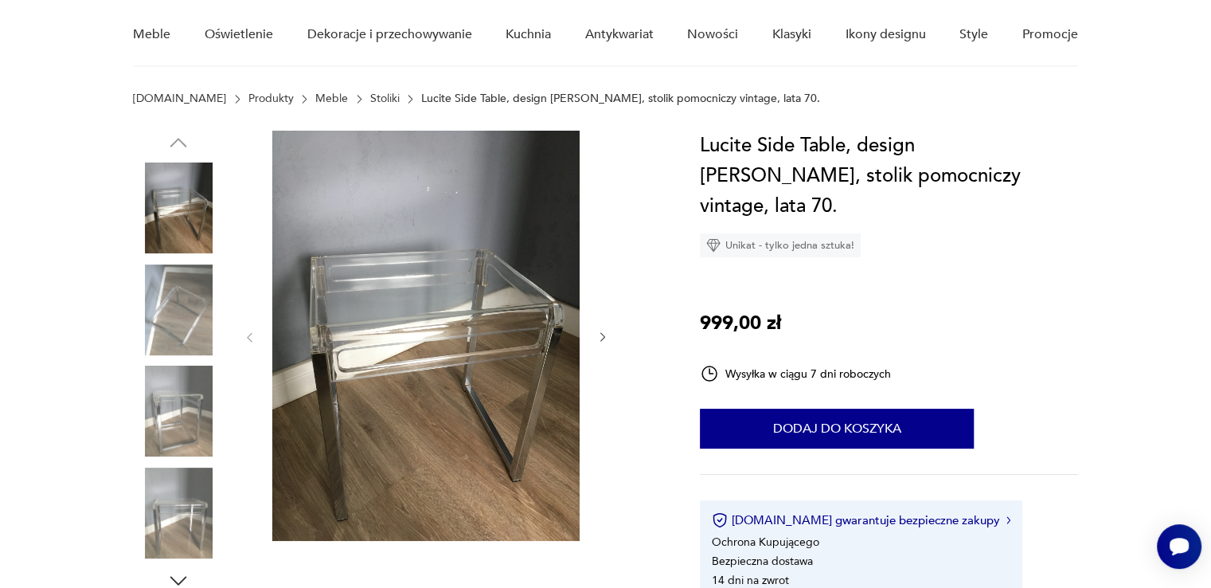
scroll to position [159, 0]
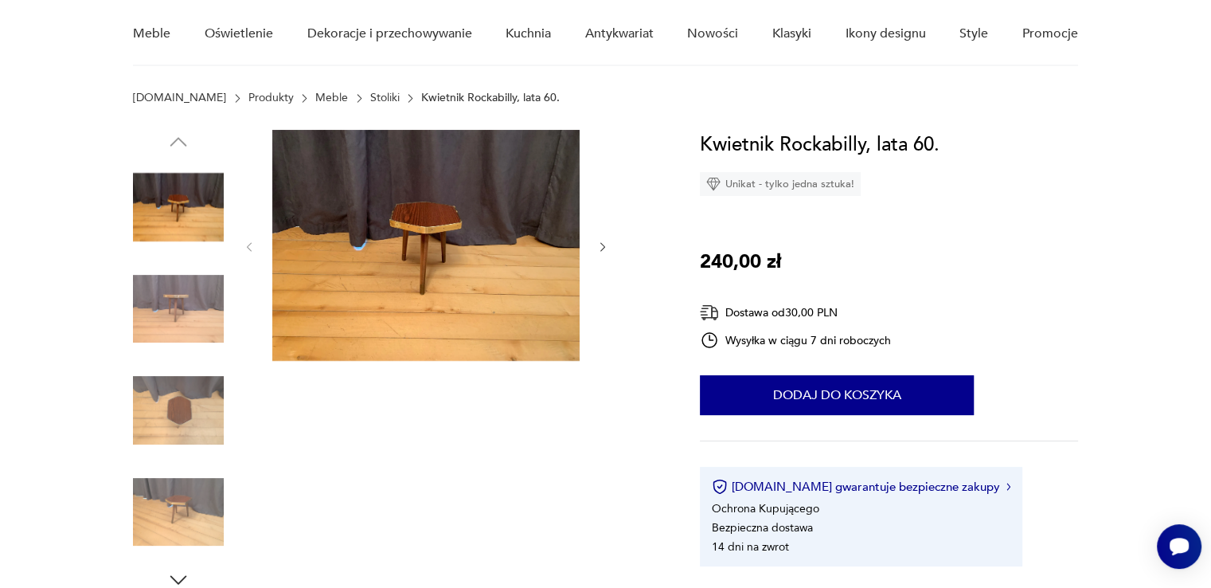
scroll to position [159, 0]
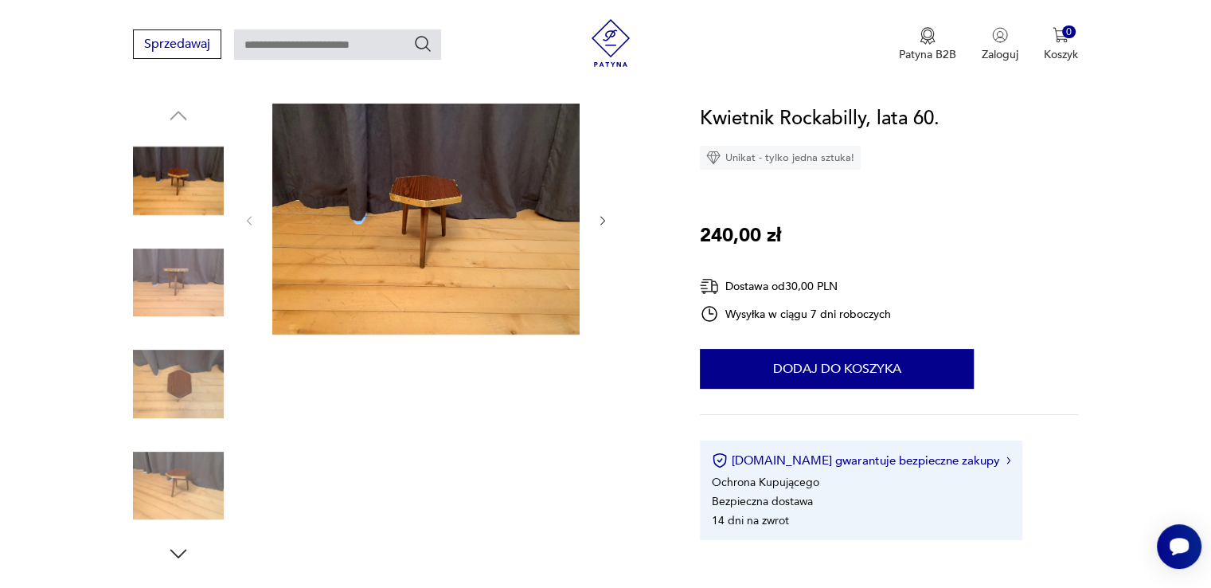
click at [188, 267] on img at bounding box center [178, 282] width 91 height 91
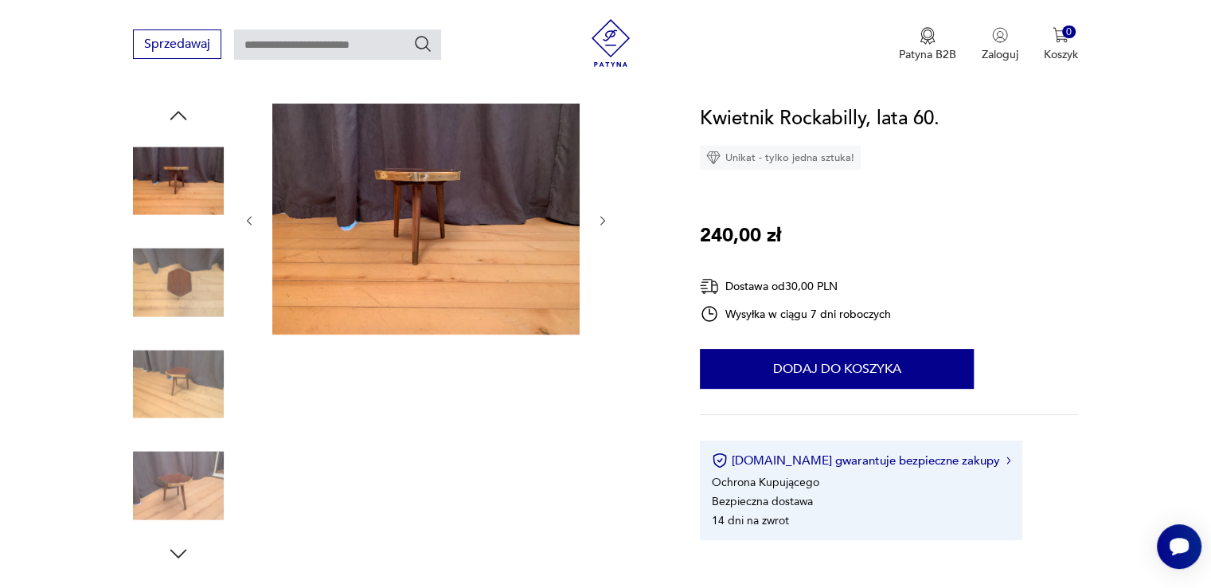
click at [213, 265] on img at bounding box center [178, 282] width 91 height 91
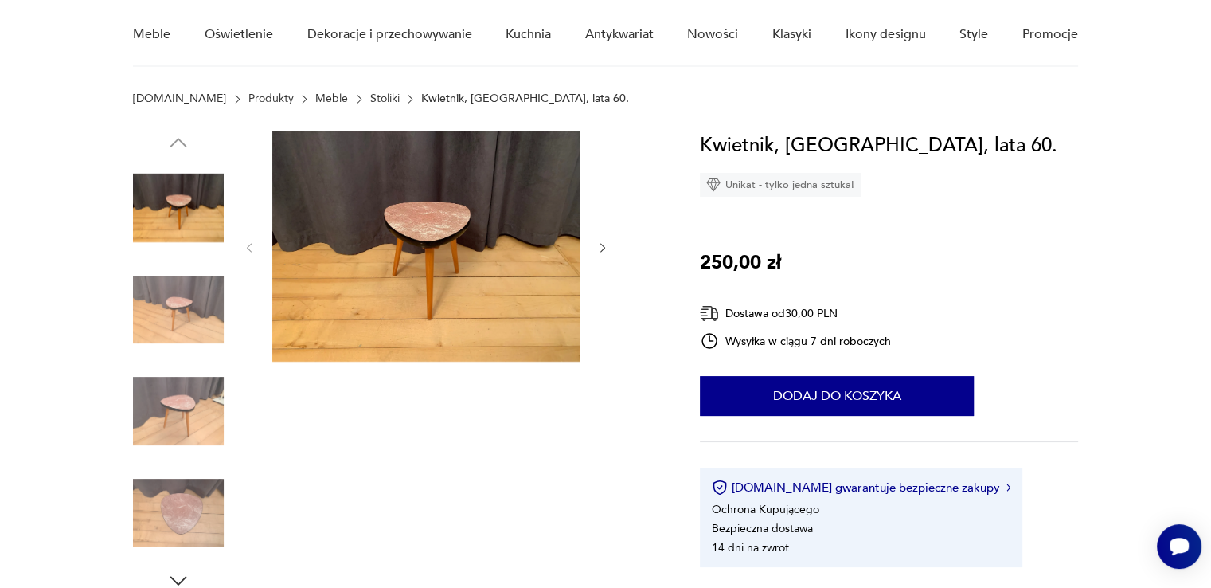
scroll to position [159, 0]
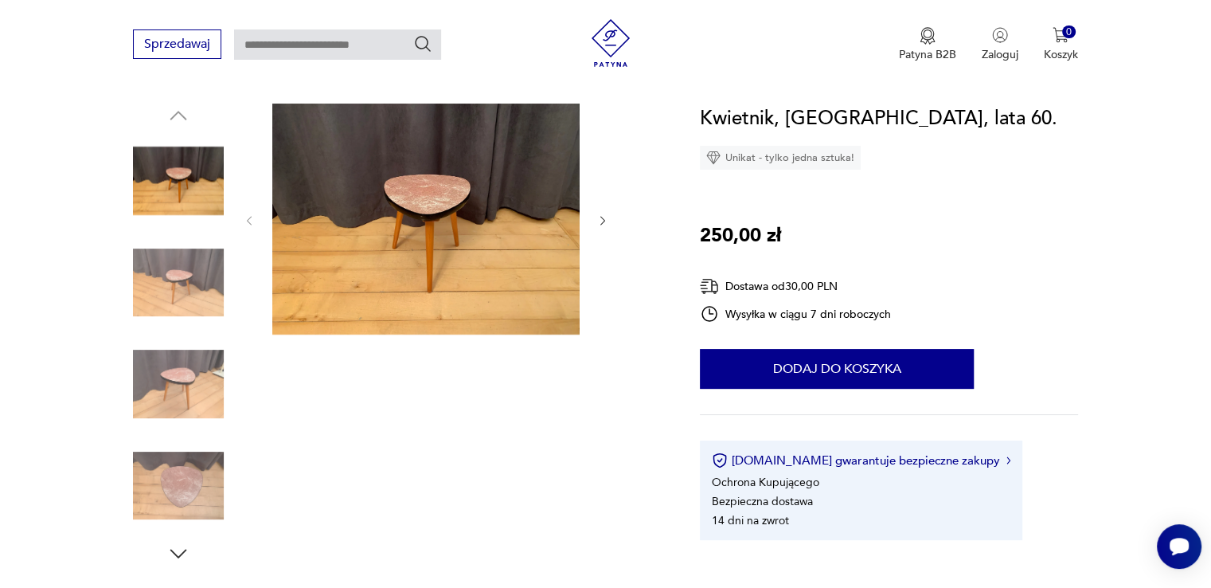
click at [186, 173] on img at bounding box center [178, 180] width 91 height 91
click at [179, 294] on img at bounding box center [178, 282] width 91 height 91
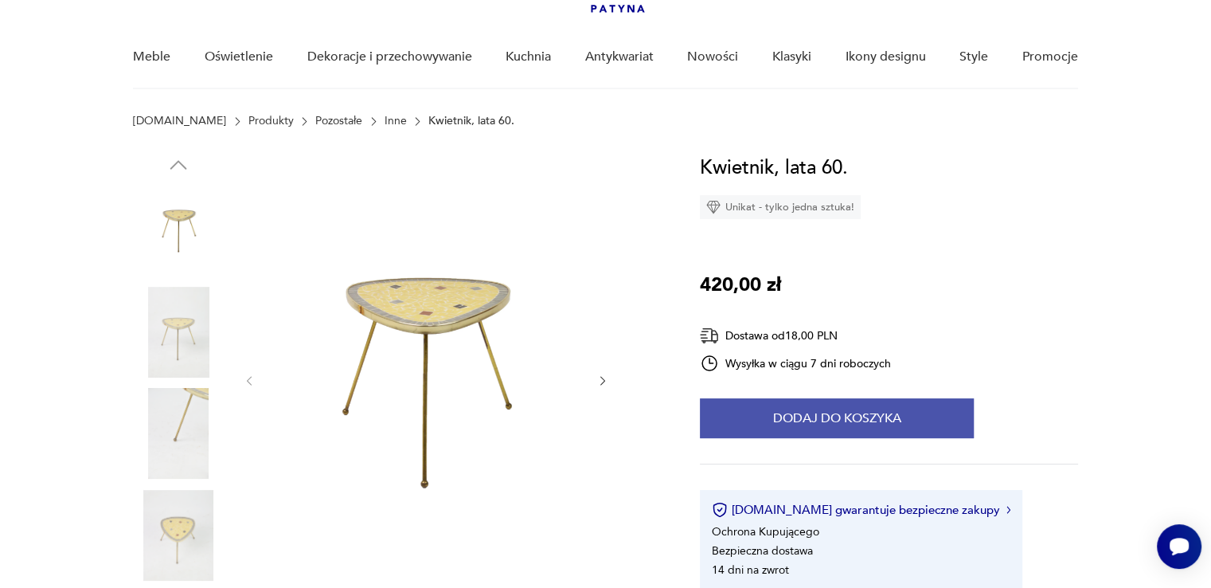
scroll to position [159, 0]
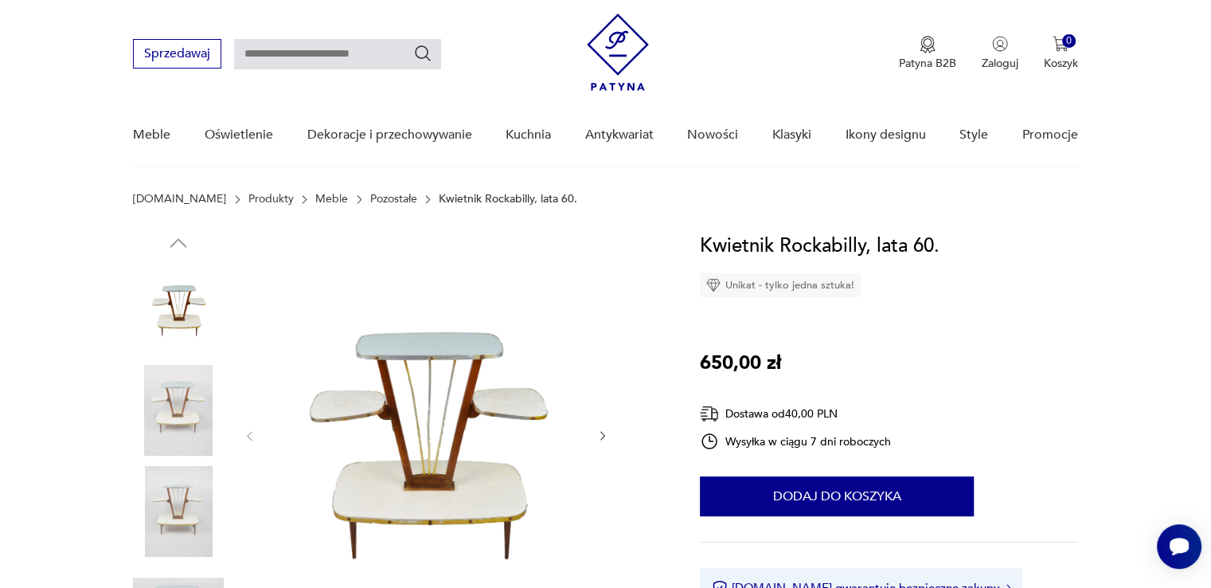
scroll to position [319, 0]
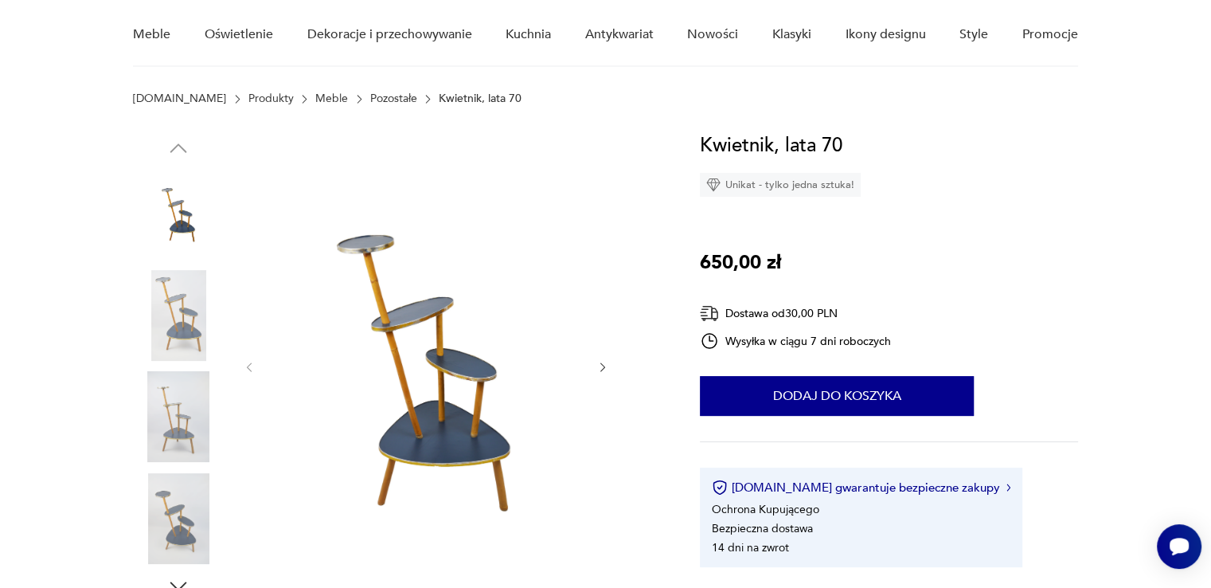
scroll to position [159, 0]
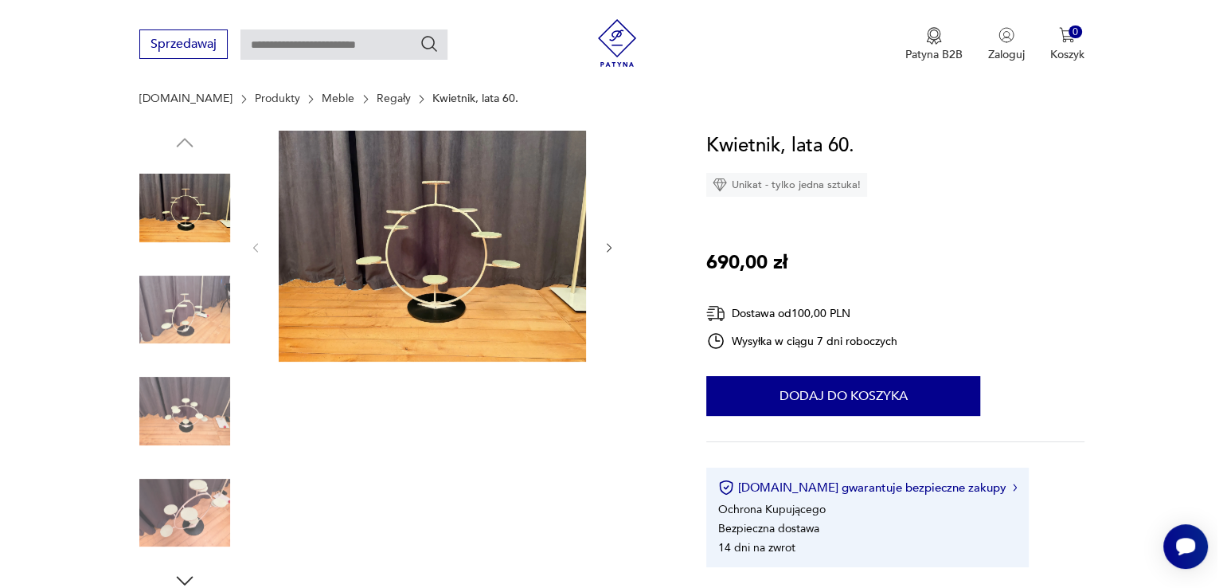
scroll to position [159, 0]
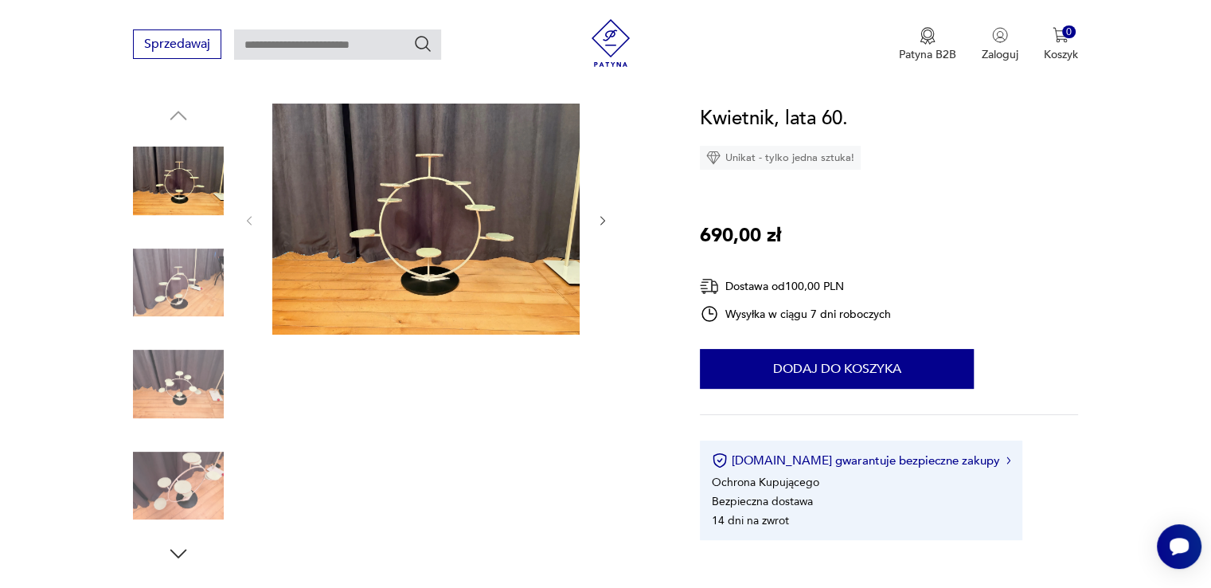
click at [420, 216] on img at bounding box center [425, 219] width 307 height 231
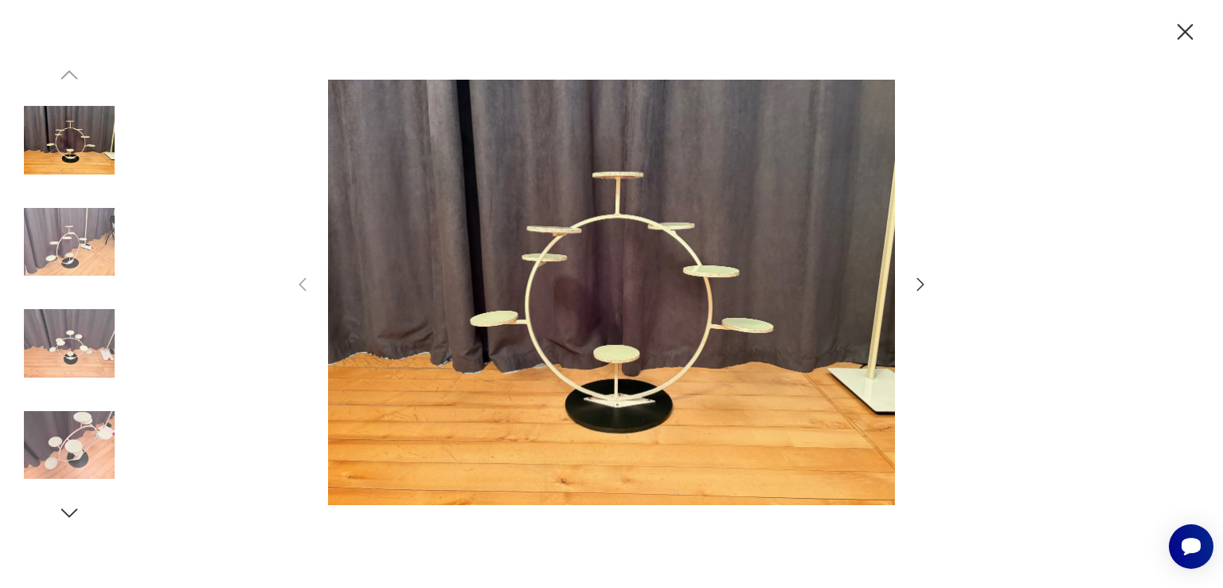
click at [914, 285] on icon "button" at bounding box center [920, 284] width 19 height 19
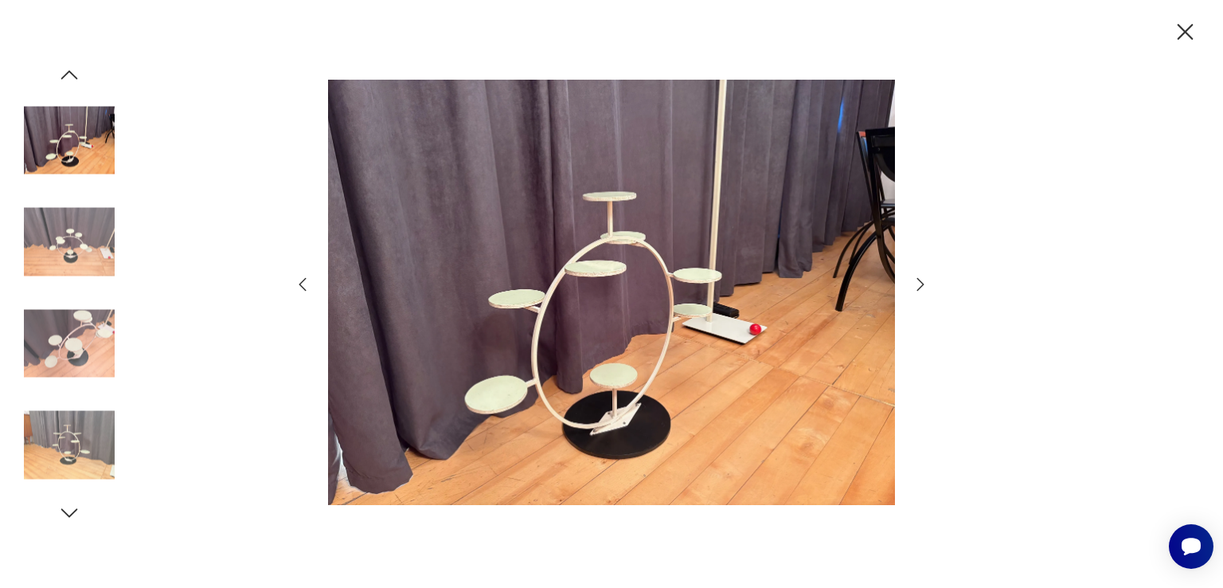
click at [914, 285] on icon "button" at bounding box center [920, 284] width 19 height 19
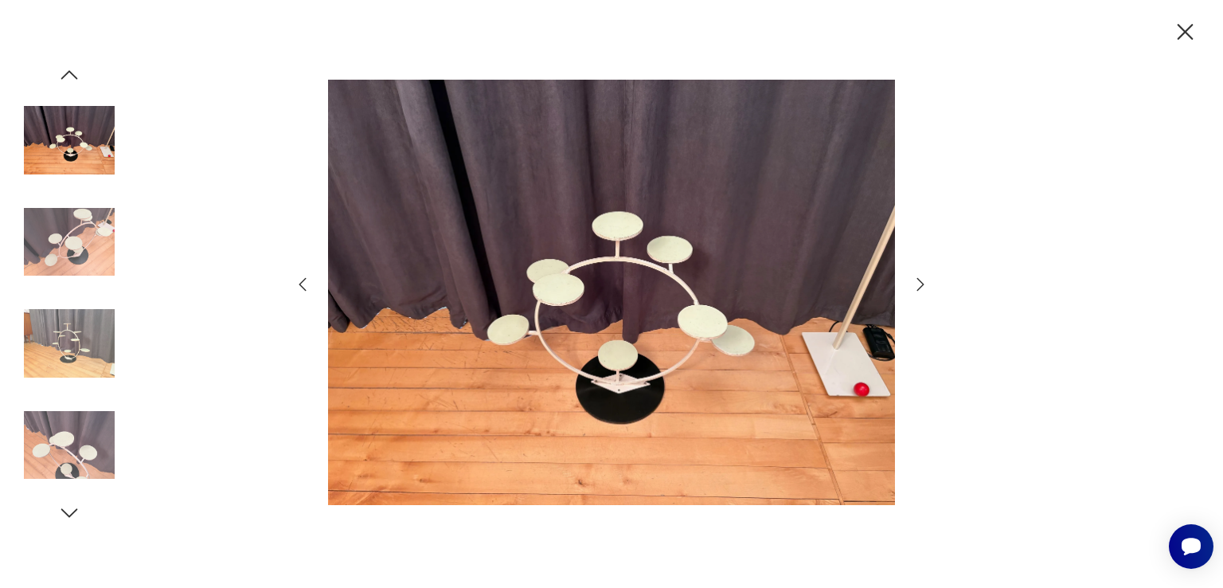
click at [914, 285] on icon "button" at bounding box center [920, 284] width 19 height 19
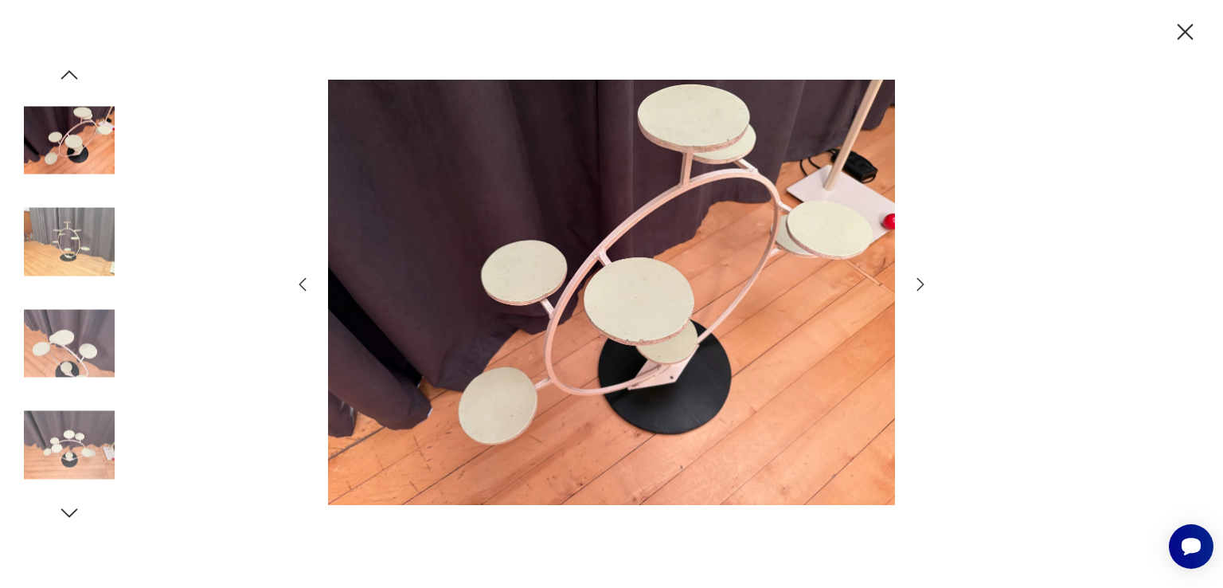
click at [914, 285] on icon "button" at bounding box center [920, 284] width 19 height 19
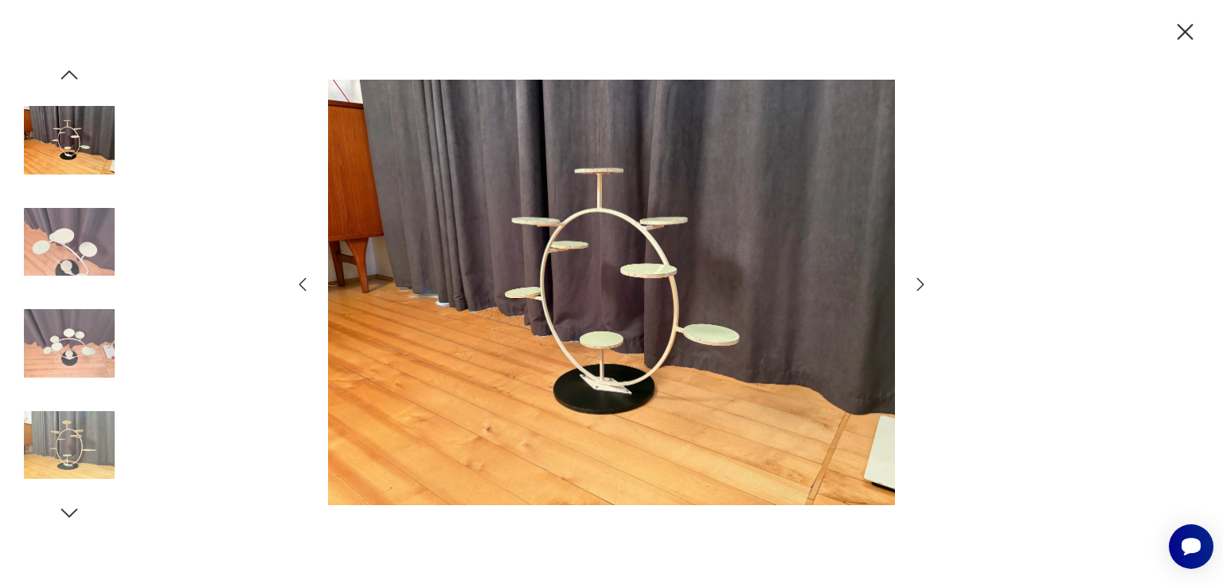
click at [914, 285] on icon "button" at bounding box center [920, 284] width 19 height 19
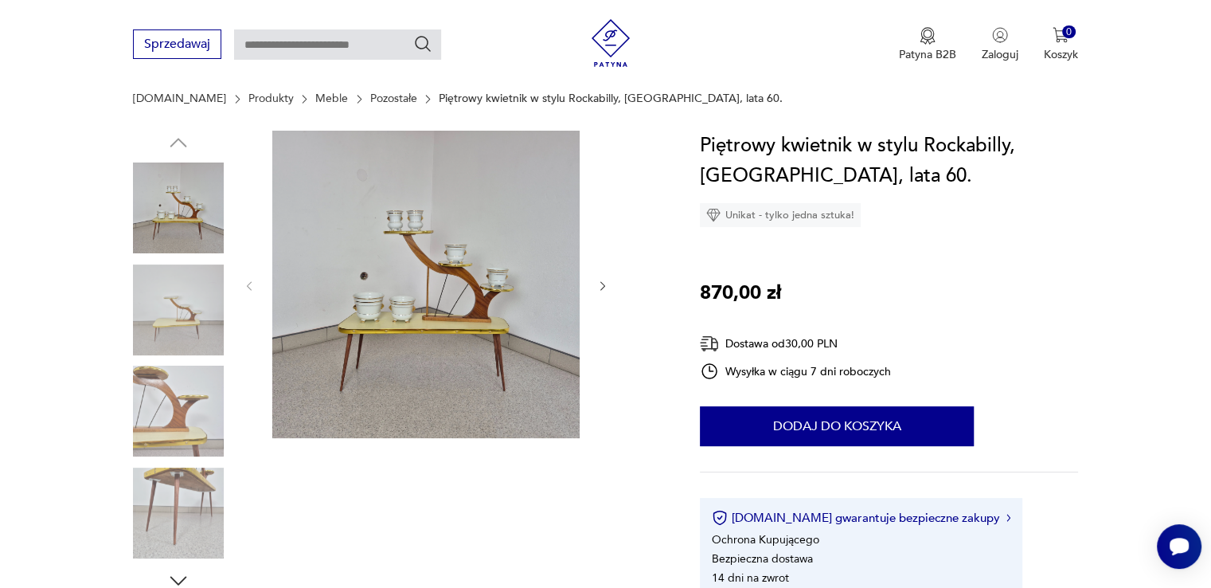
scroll to position [159, 0]
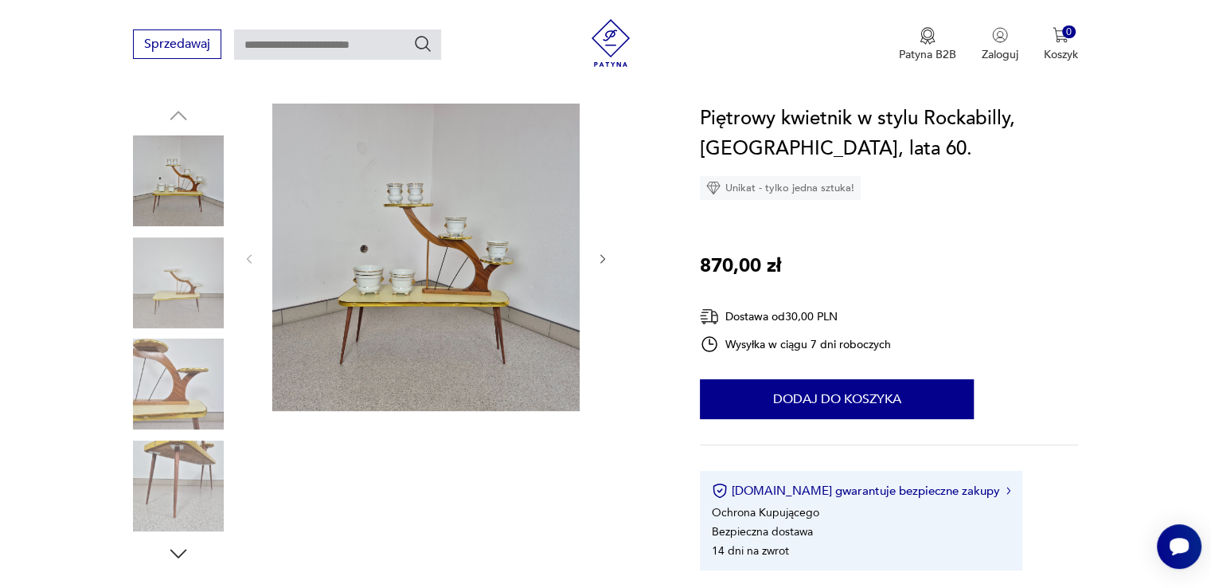
click at [185, 278] on img at bounding box center [178, 282] width 91 height 91
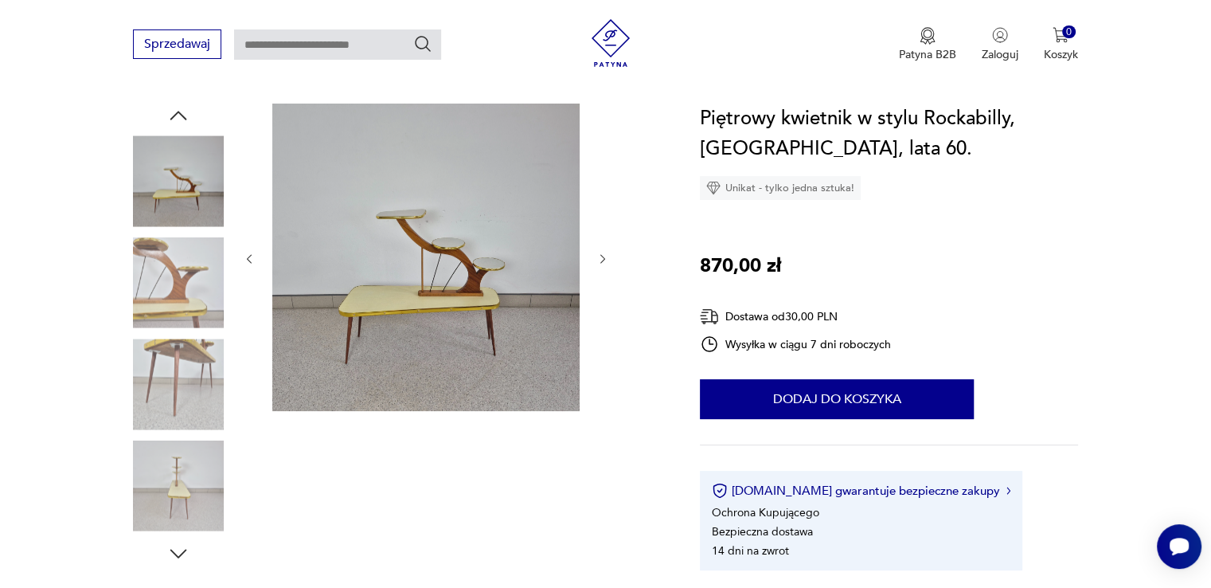
click at [170, 273] on img at bounding box center [178, 282] width 91 height 91
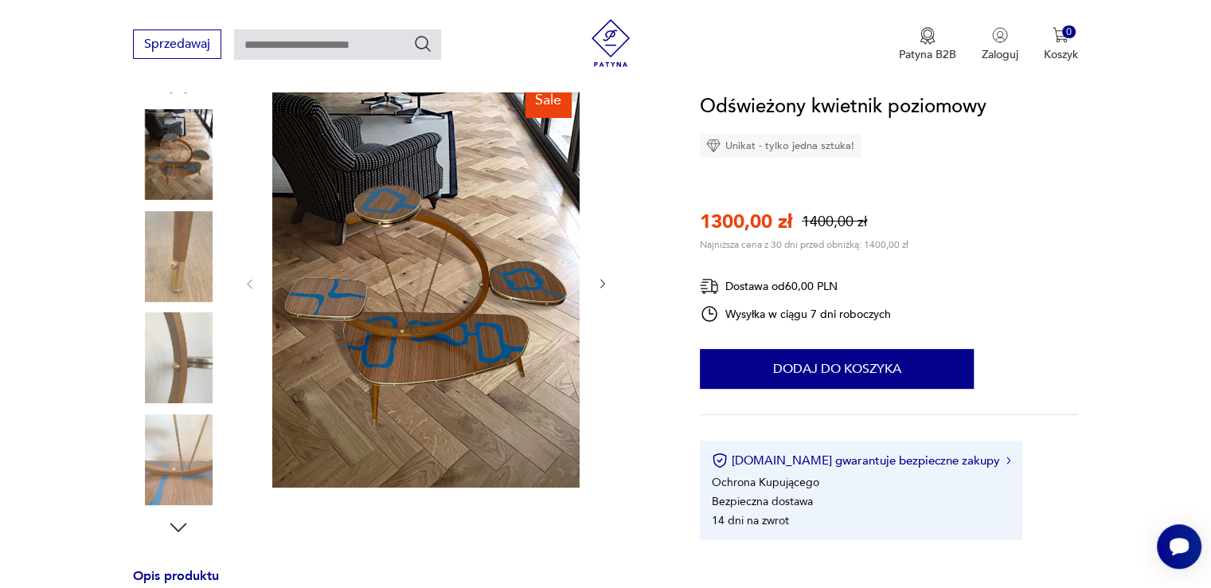
scroll to position [159, 0]
